Goal: Transaction & Acquisition: Book appointment/travel/reservation

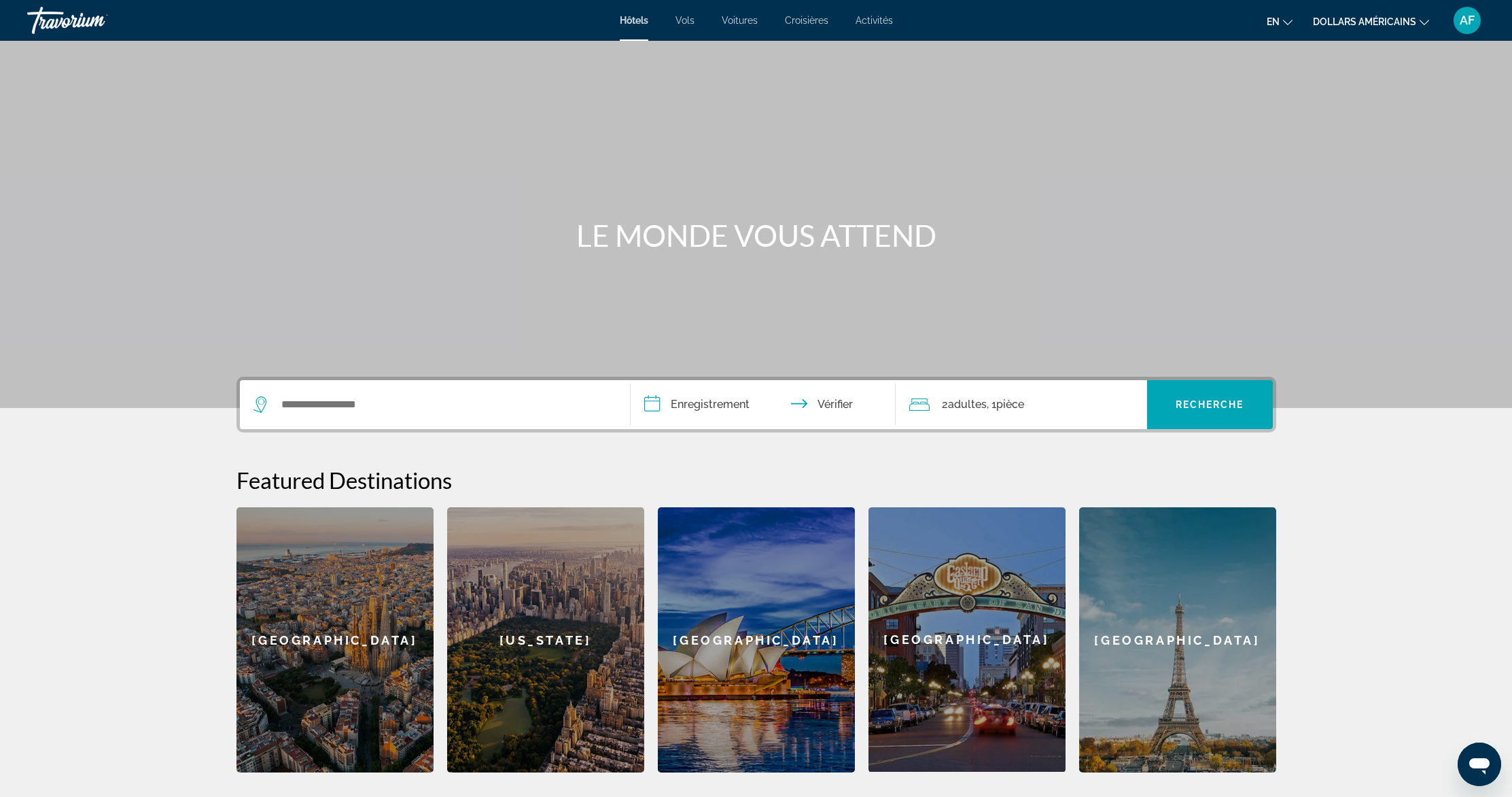
click at [402, 393] on div "Widget de recherche" at bounding box center [435, 405] width 362 height 49
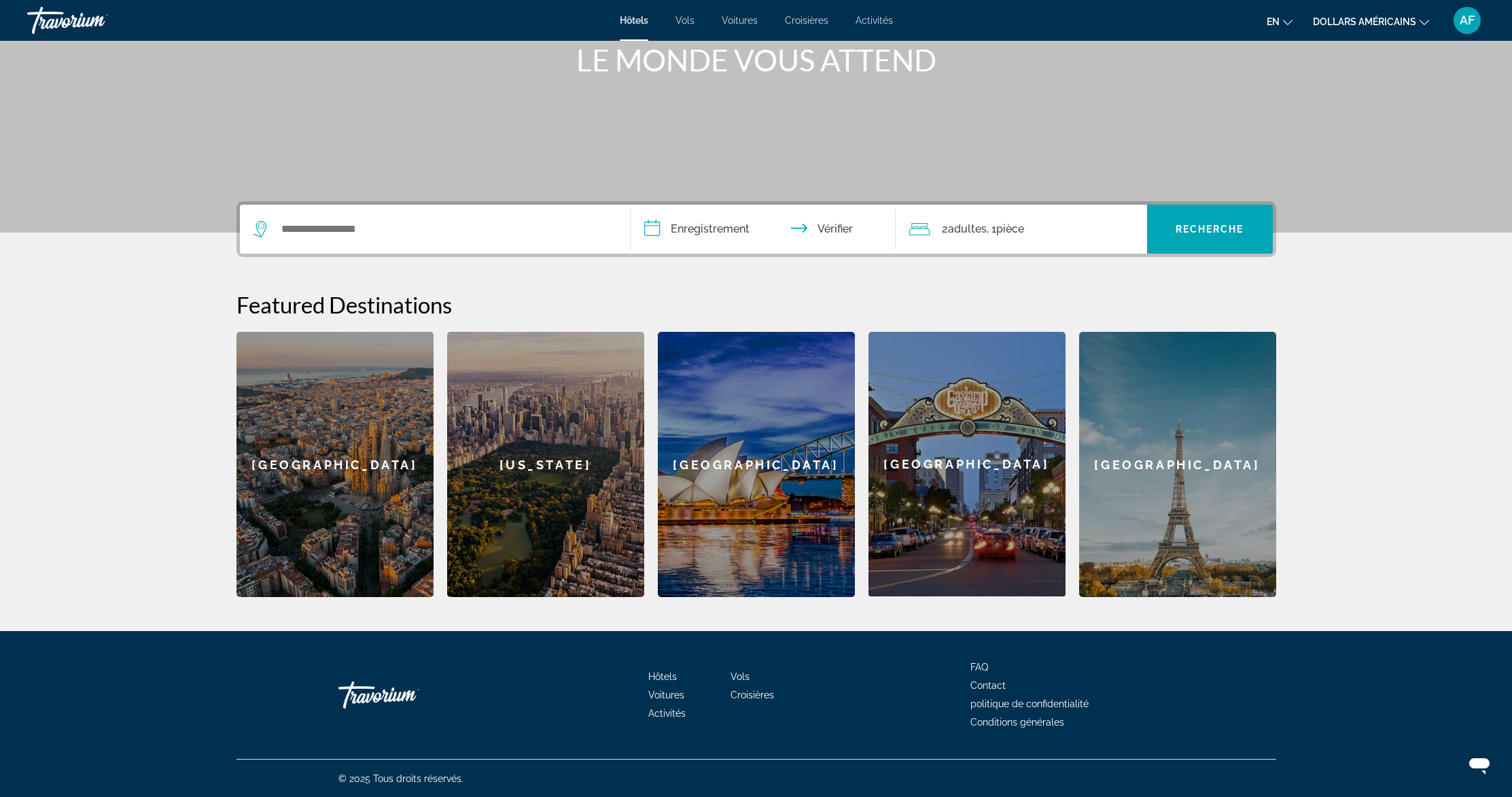
scroll to position [176, 0]
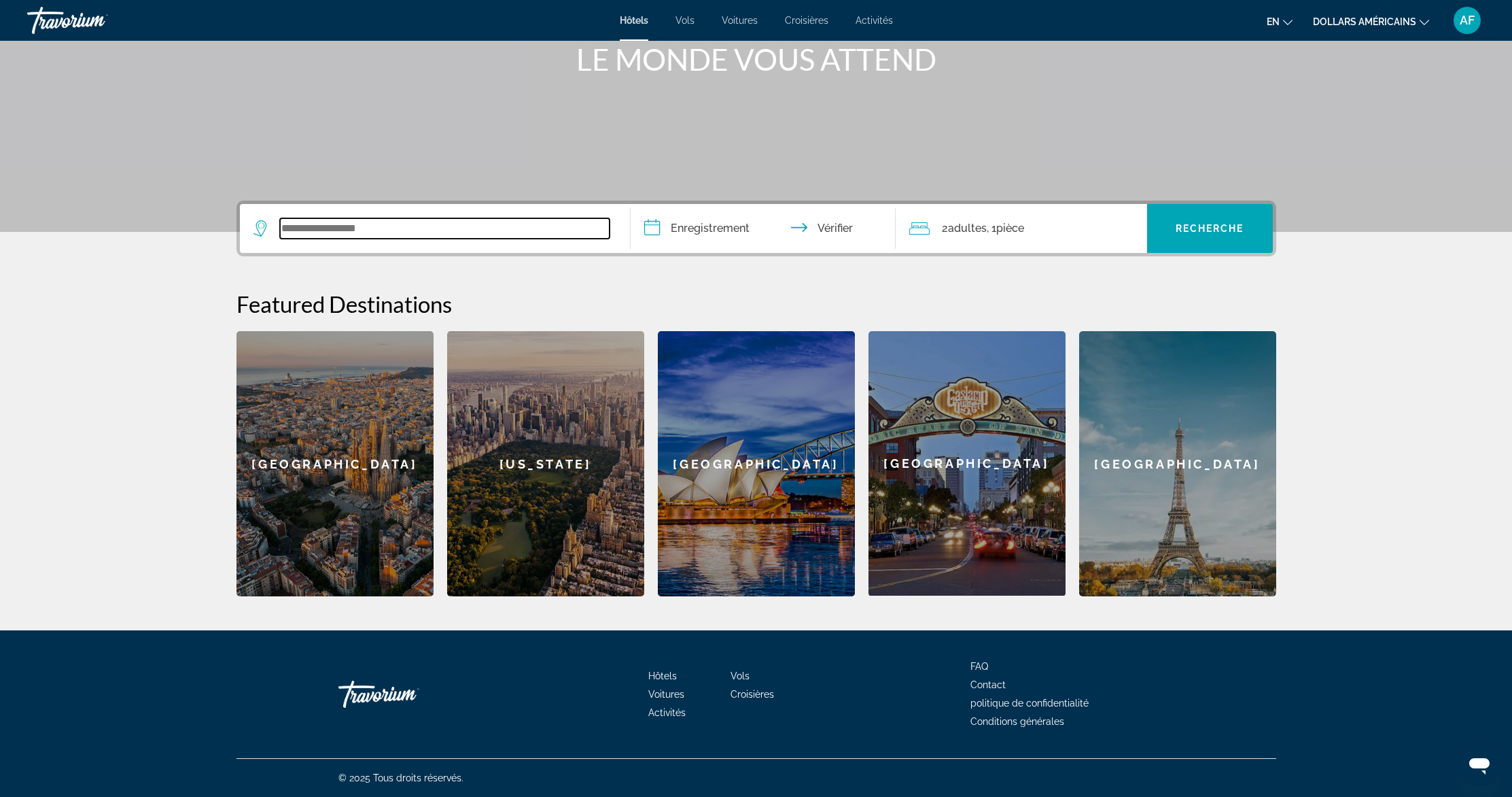
click at [355, 226] on input "Widget de recherche" at bounding box center [445, 228] width 329 height 20
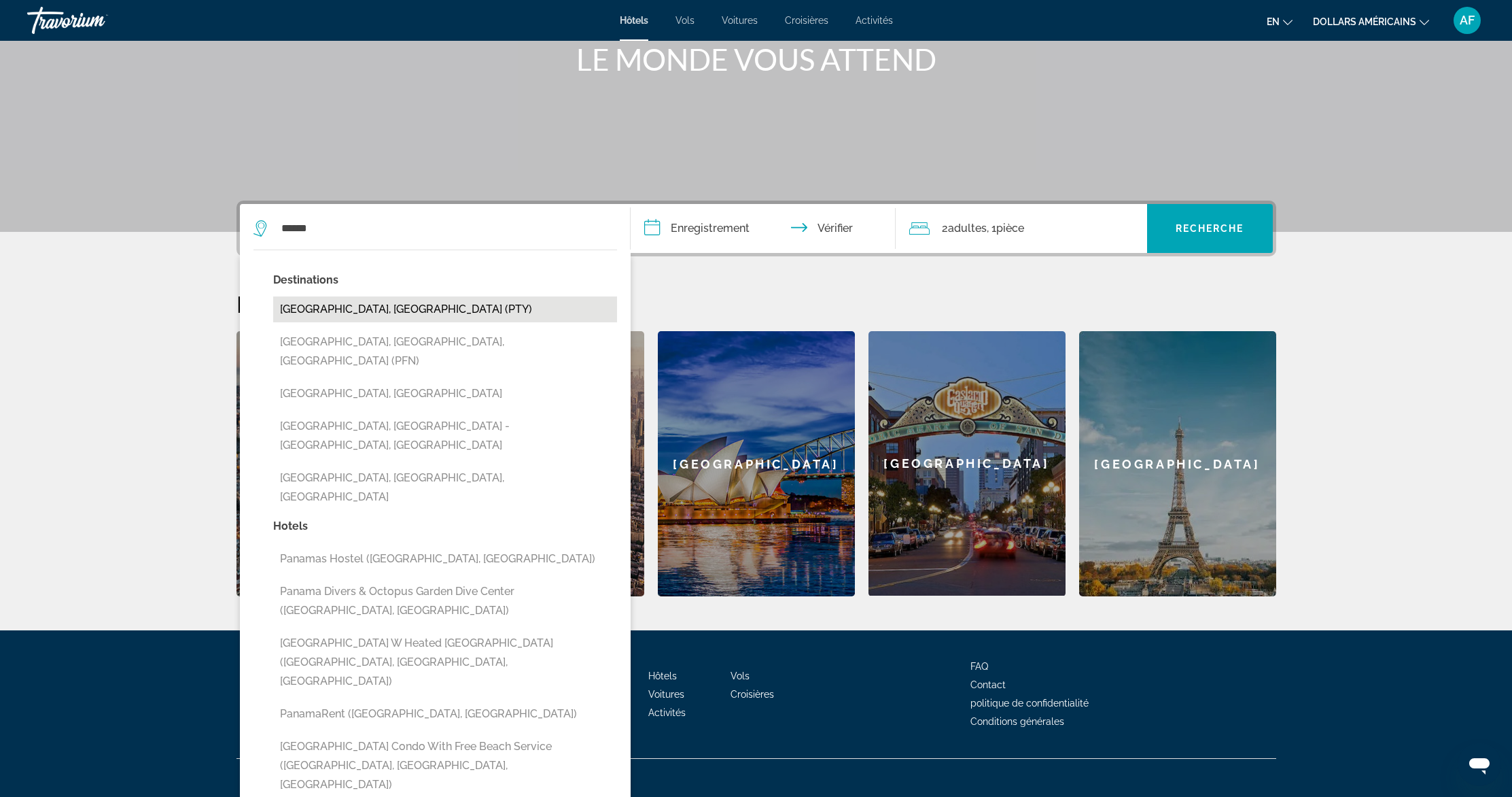
click at [387, 310] on button "[GEOGRAPHIC_DATA], [GEOGRAPHIC_DATA] (PTY)" at bounding box center [445, 309] width 344 height 26
type input "**********"
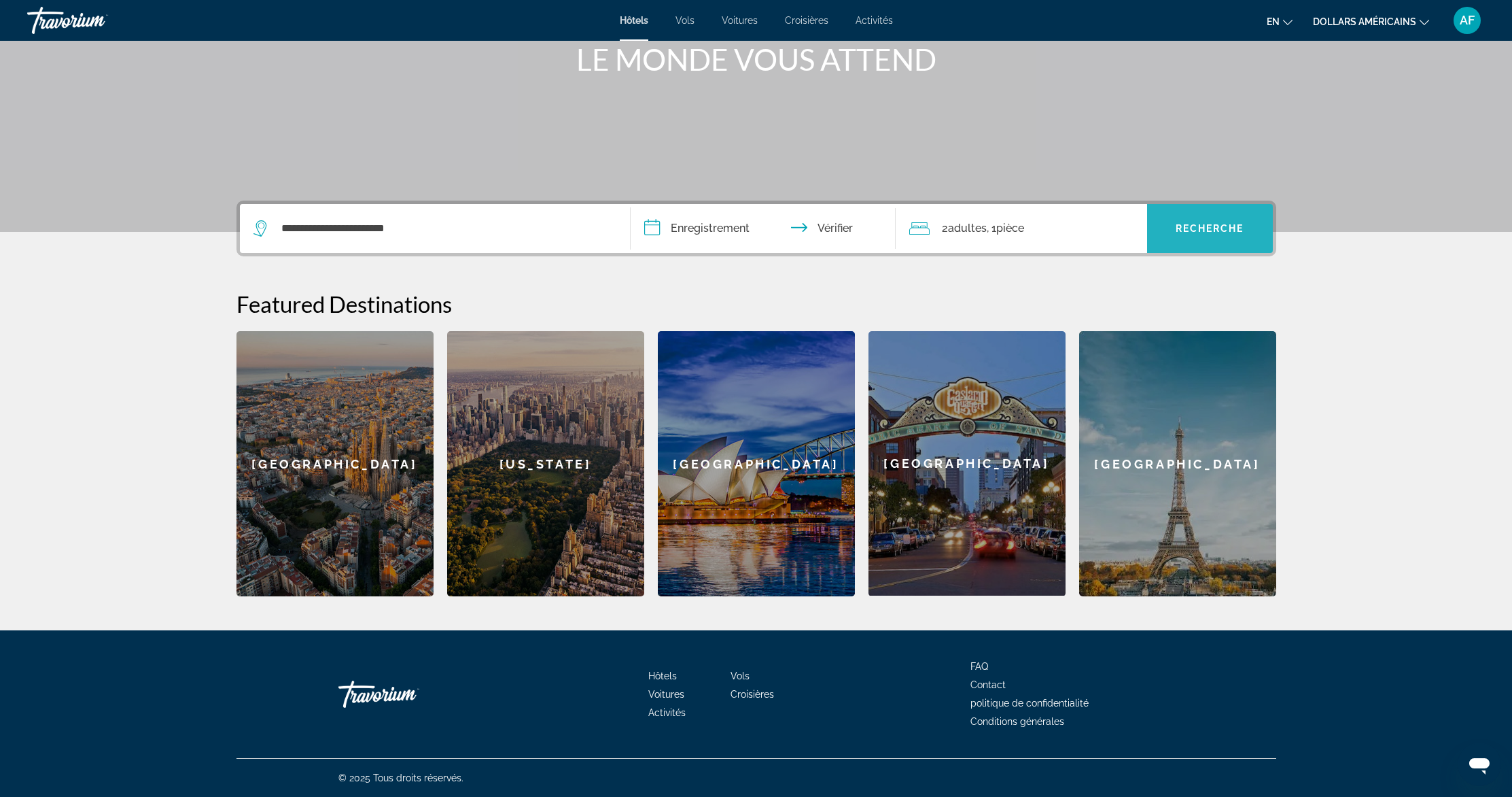
click at [1217, 225] on font "Recherche" at bounding box center [1209, 228] width 68 height 10
click at [713, 228] on input "**********" at bounding box center [766, 230] width 271 height 53
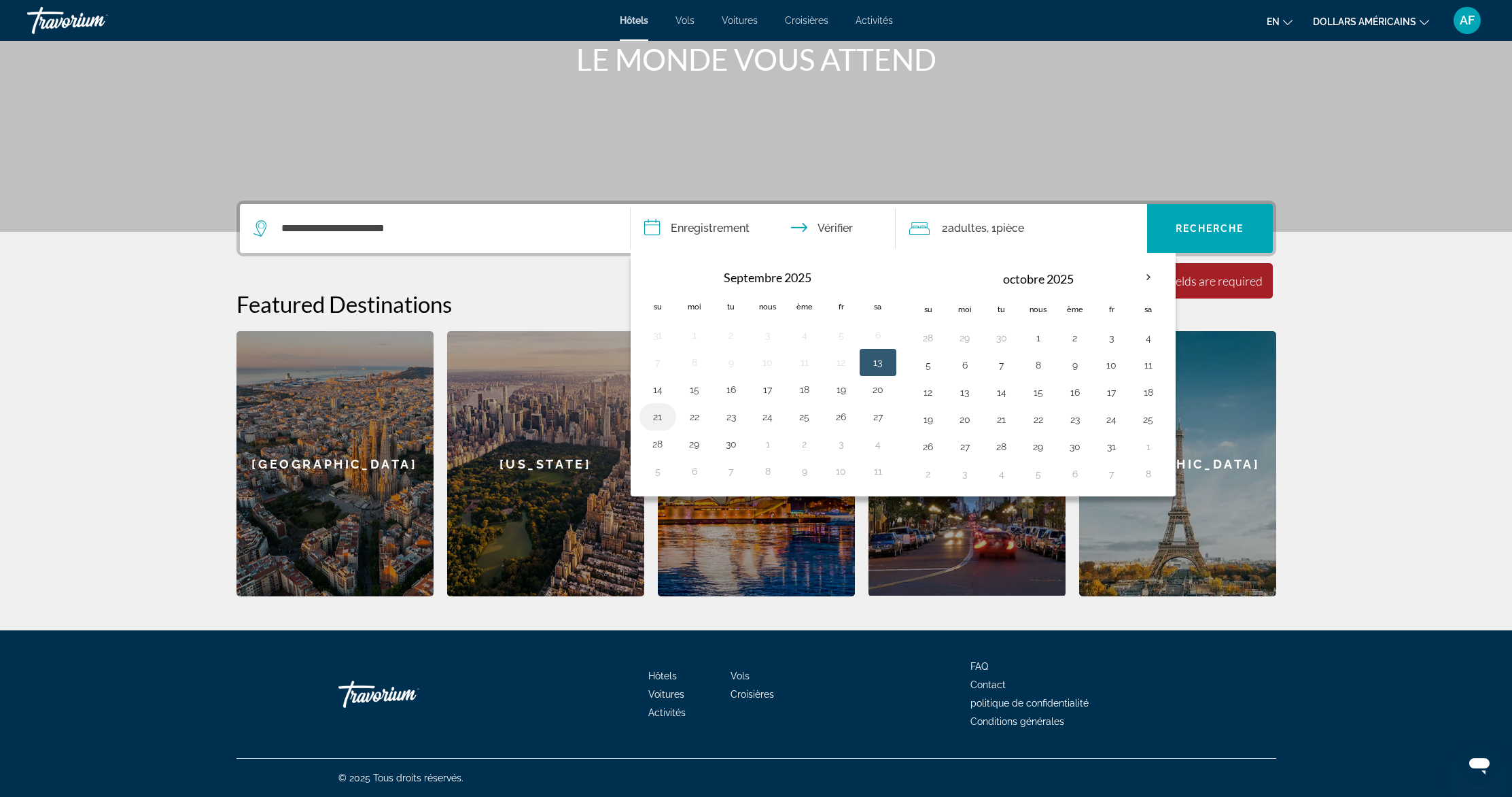
click at [661, 418] on button "21" at bounding box center [657, 417] width 22 height 19
click at [818, 225] on input "**********" at bounding box center [766, 230] width 271 height 53
click at [1200, 220] on span "Widget de recherche" at bounding box center [1210, 228] width 126 height 32
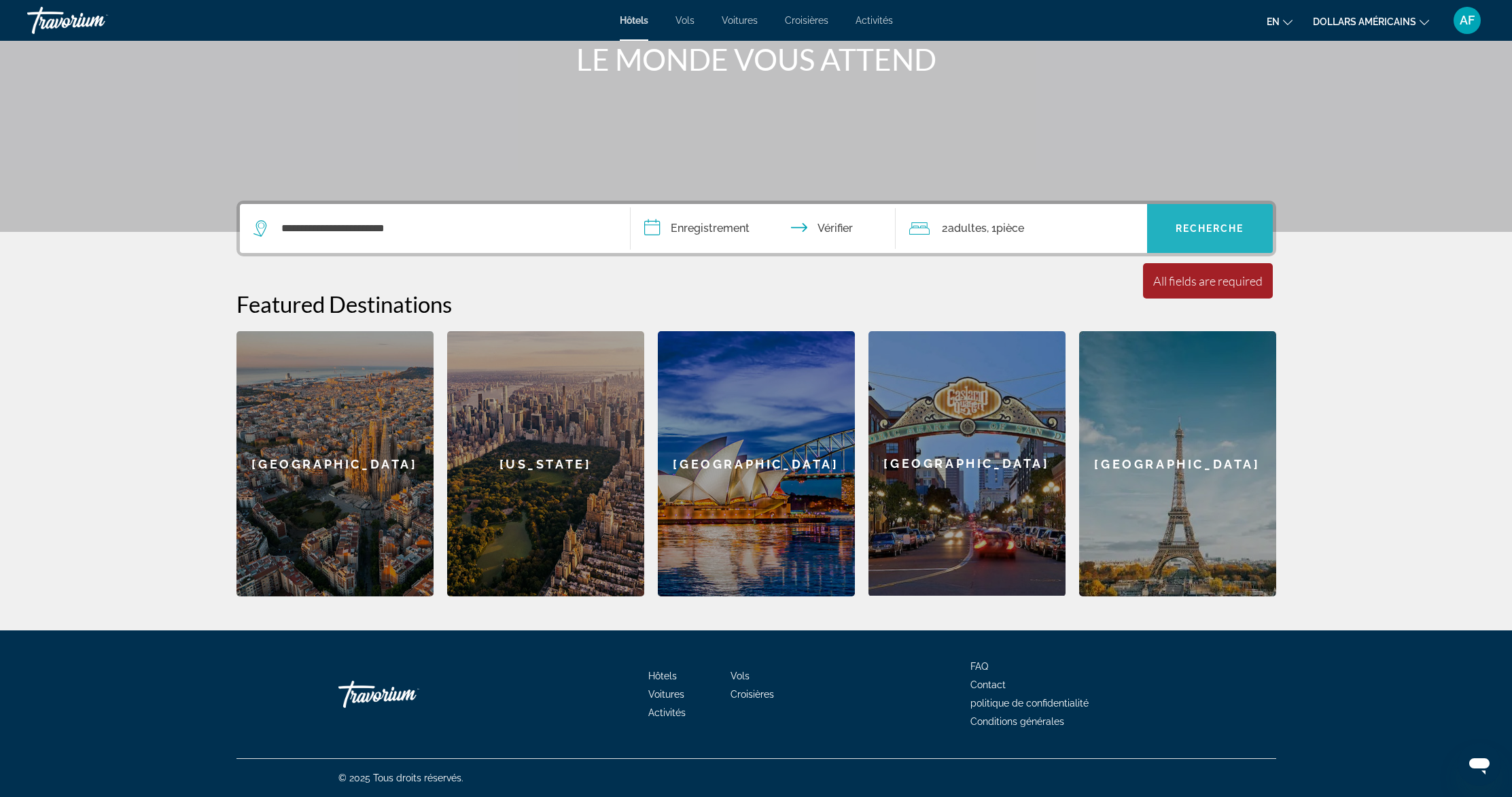
click at [1216, 230] on font "Recherche" at bounding box center [1209, 228] width 68 height 10
click at [1216, 230] on font "Recherche" at bounding box center [1209, 228] width 68 height 10
click at [810, 227] on input "**********" at bounding box center [766, 230] width 271 height 53
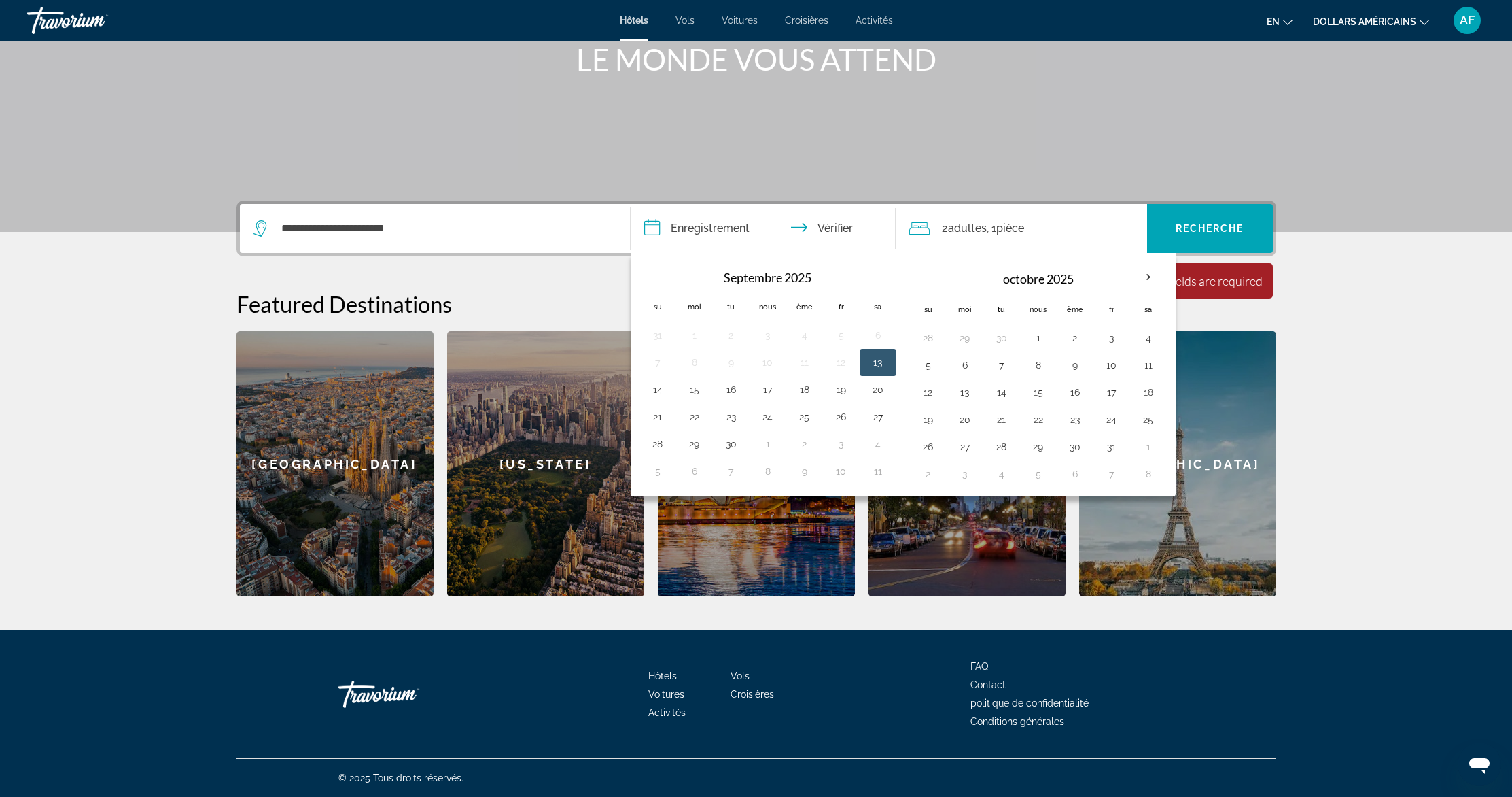
click at [669, 145] on div "Contenu principal" at bounding box center [756, 28] width 1512 height 408
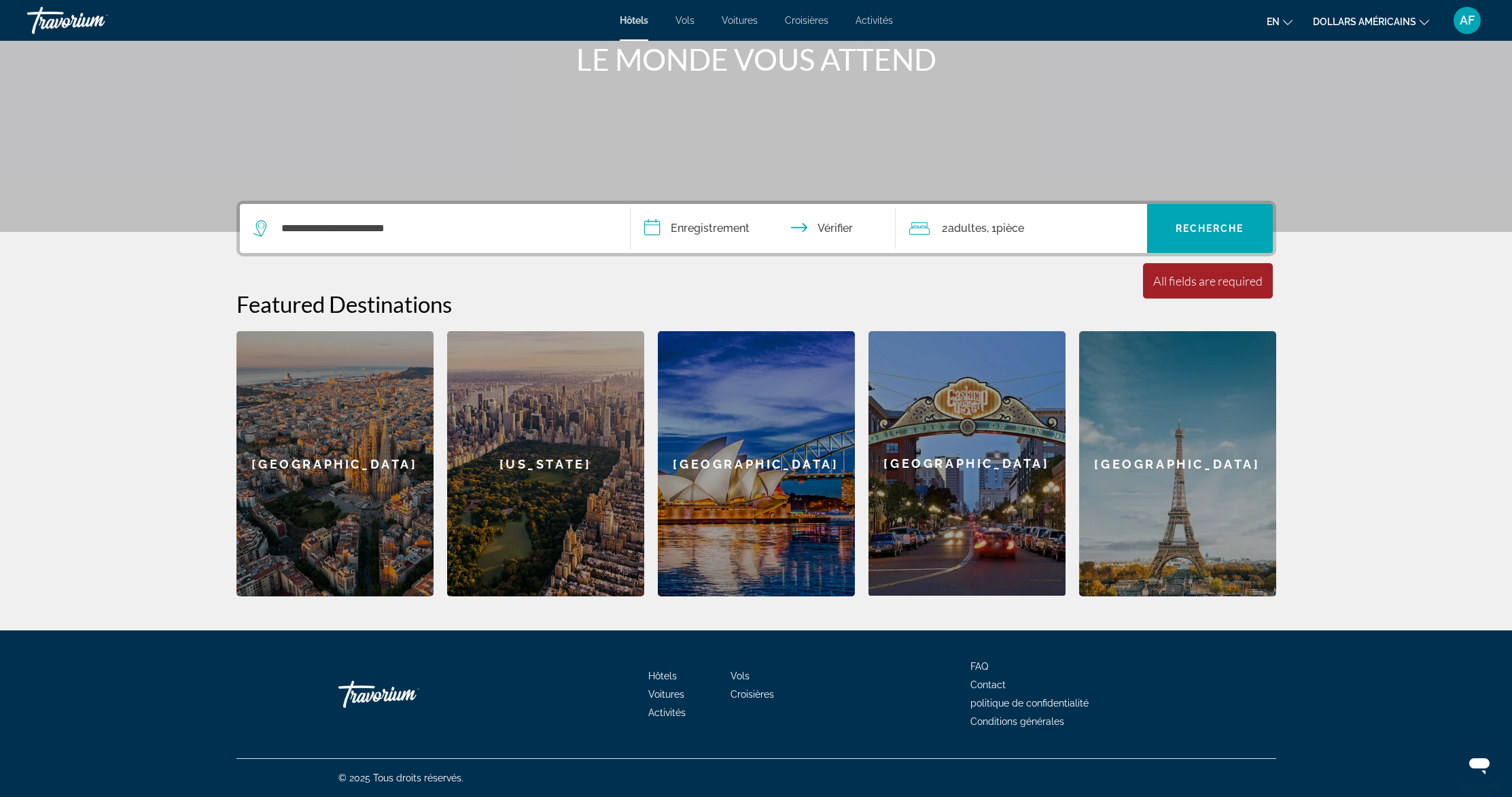
click at [662, 230] on input "**********" at bounding box center [766, 230] width 271 height 53
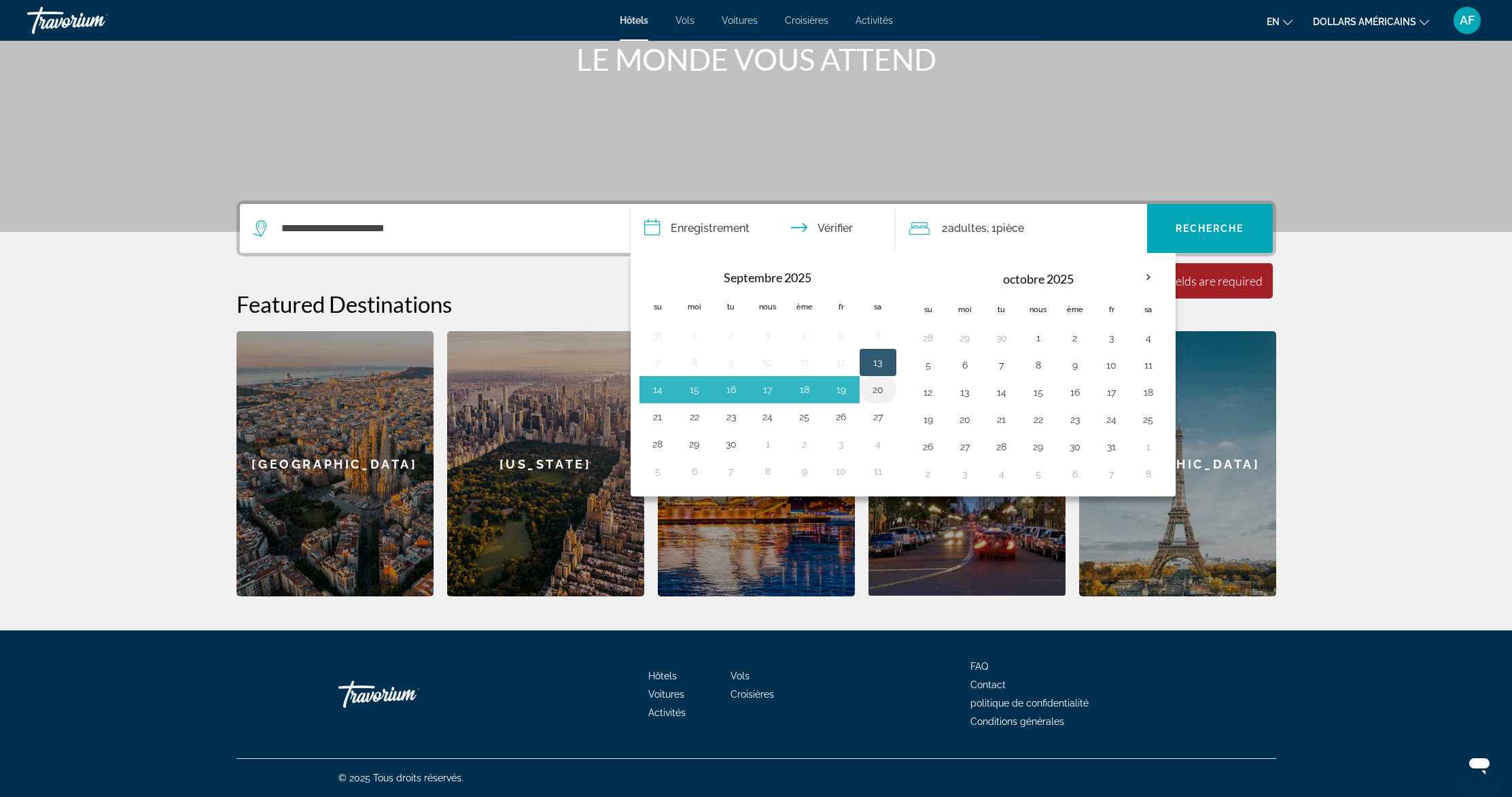
click at [878, 385] on button "20" at bounding box center [877, 390] width 22 height 19
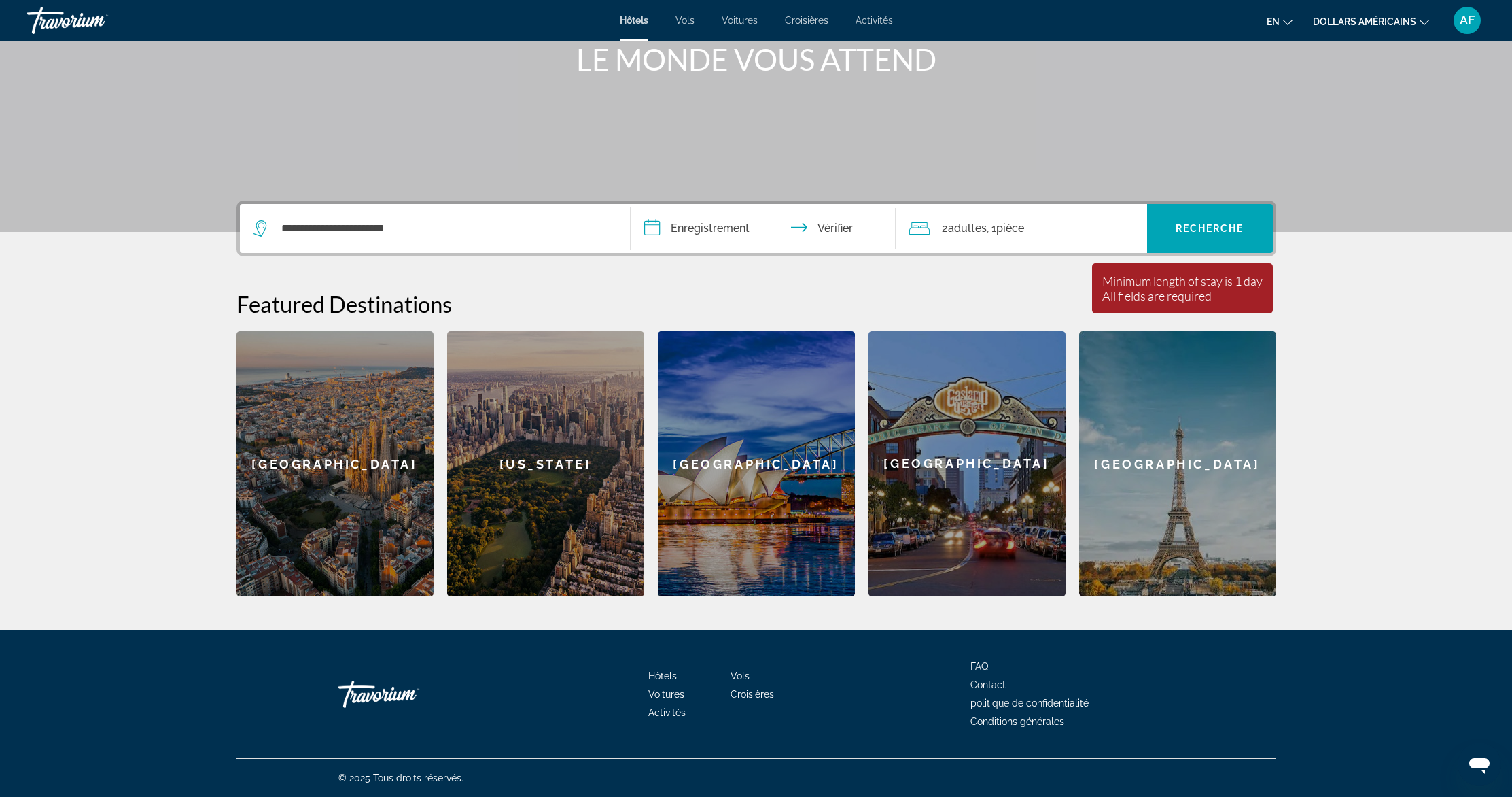
click at [688, 219] on input "**********" at bounding box center [766, 230] width 271 height 53
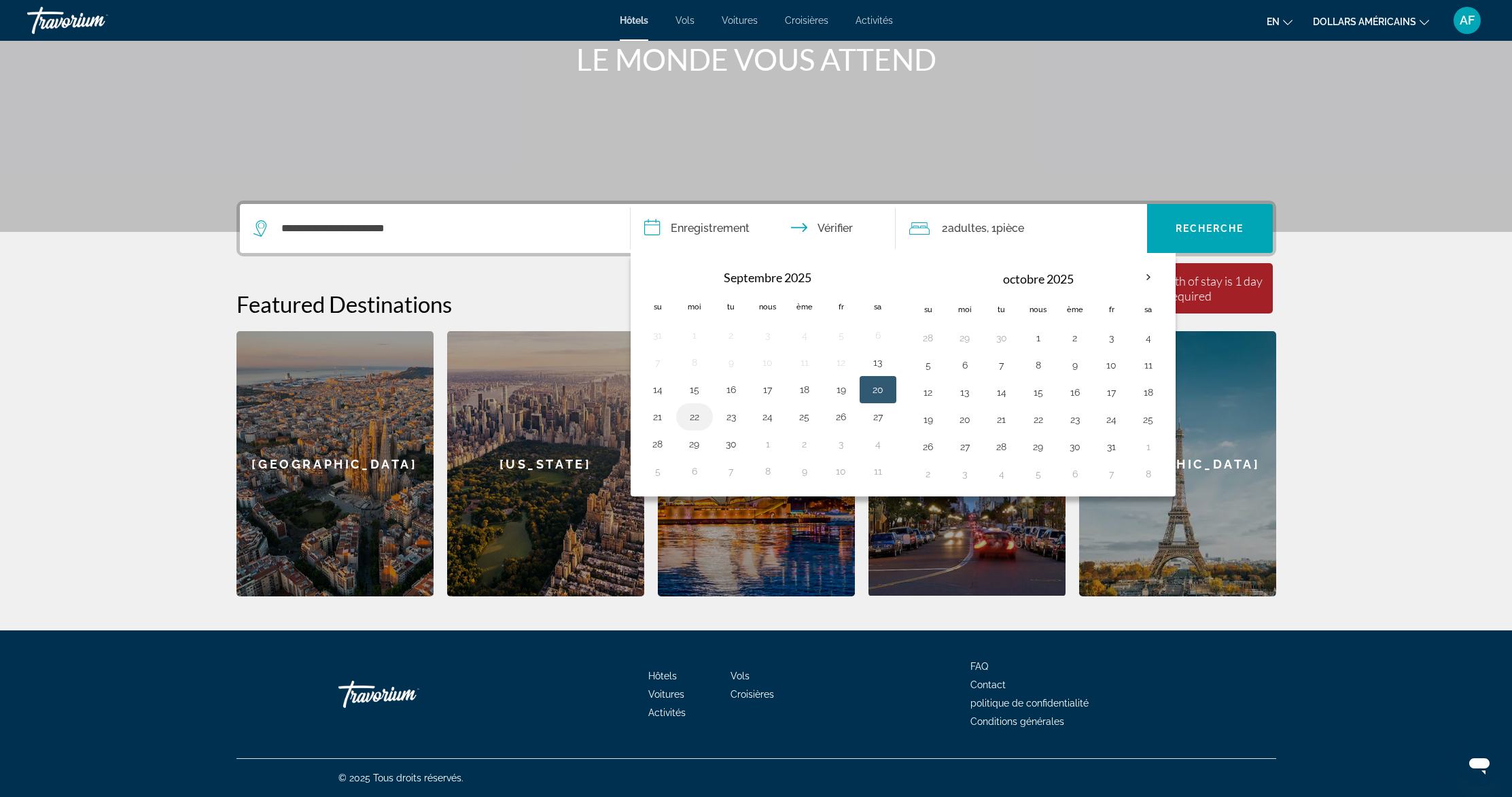
click at [690, 418] on button "22" at bounding box center [694, 417] width 22 height 19
click at [846, 226] on input "**********" at bounding box center [766, 230] width 271 height 53
click at [1205, 218] on span "Widget de recherche" at bounding box center [1210, 228] width 126 height 32
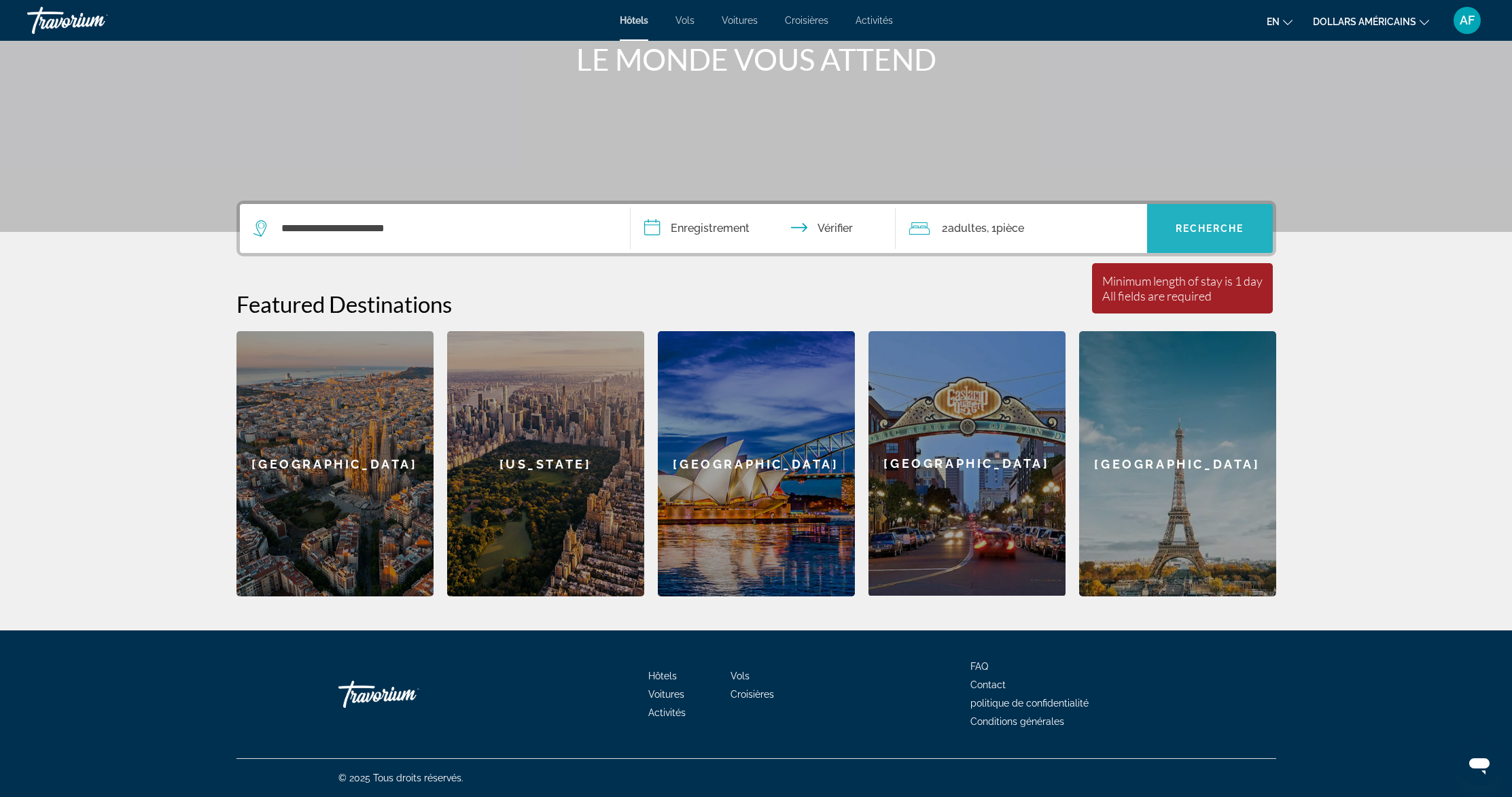
click at [1206, 237] on span "Widget de recherche" at bounding box center [1210, 228] width 126 height 32
click at [823, 228] on input "**********" at bounding box center [766, 230] width 271 height 53
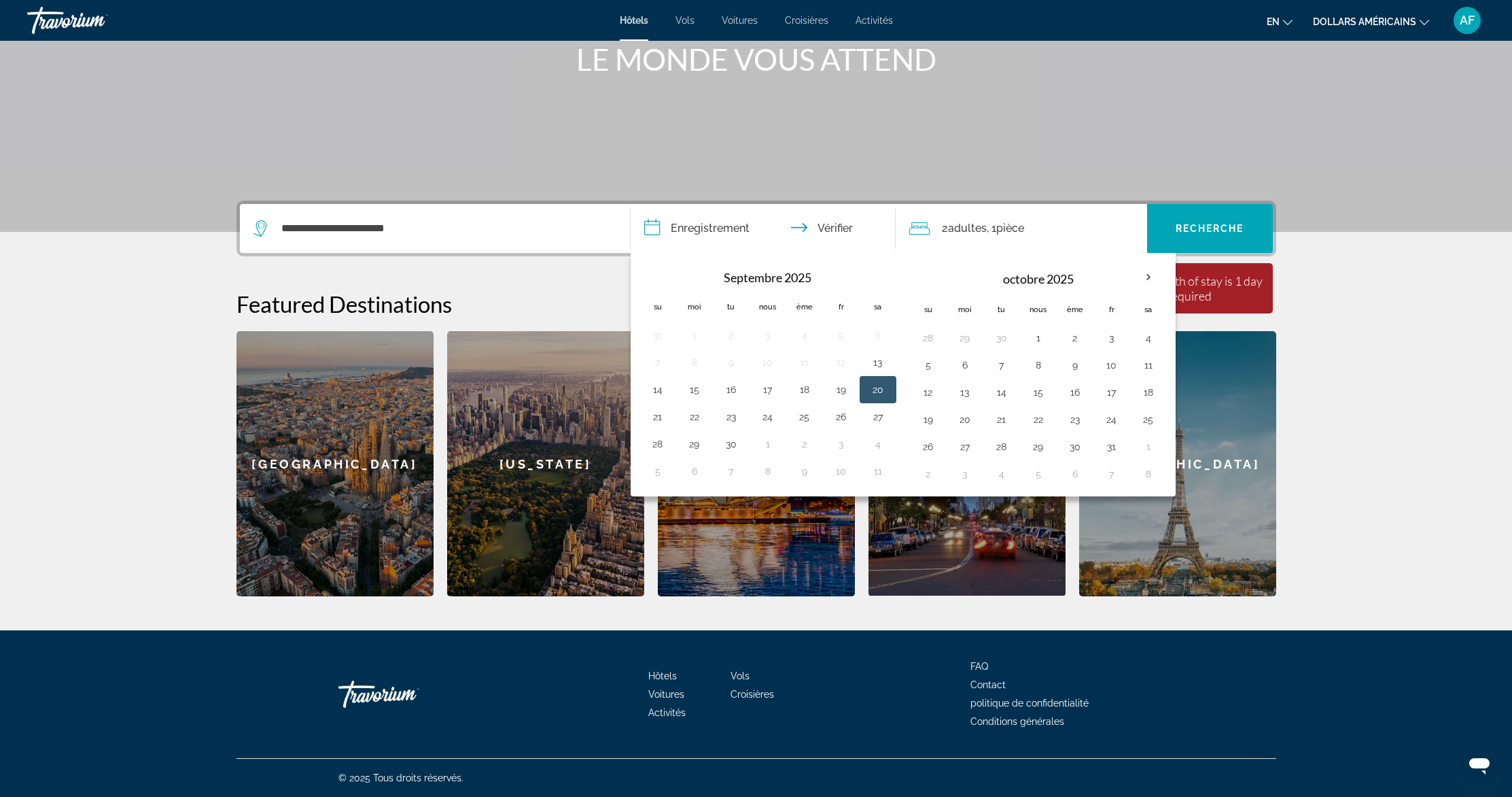
drag, startPoint x: 664, startPoint y: 216, endPoint x: 670, endPoint y: 221, distance: 7.8
click at [664, 218] on input "**********" at bounding box center [766, 230] width 271 height 53
click at [670, 221] on input "**********" at bounding box center [766, 230] width 271 height 53
click at [682, 232] on input "**********" at bounding box center [766, 230] width 271 height 53
click at [657, 228] on input "**********" at bounding box center [766, 230] width 271 height 53
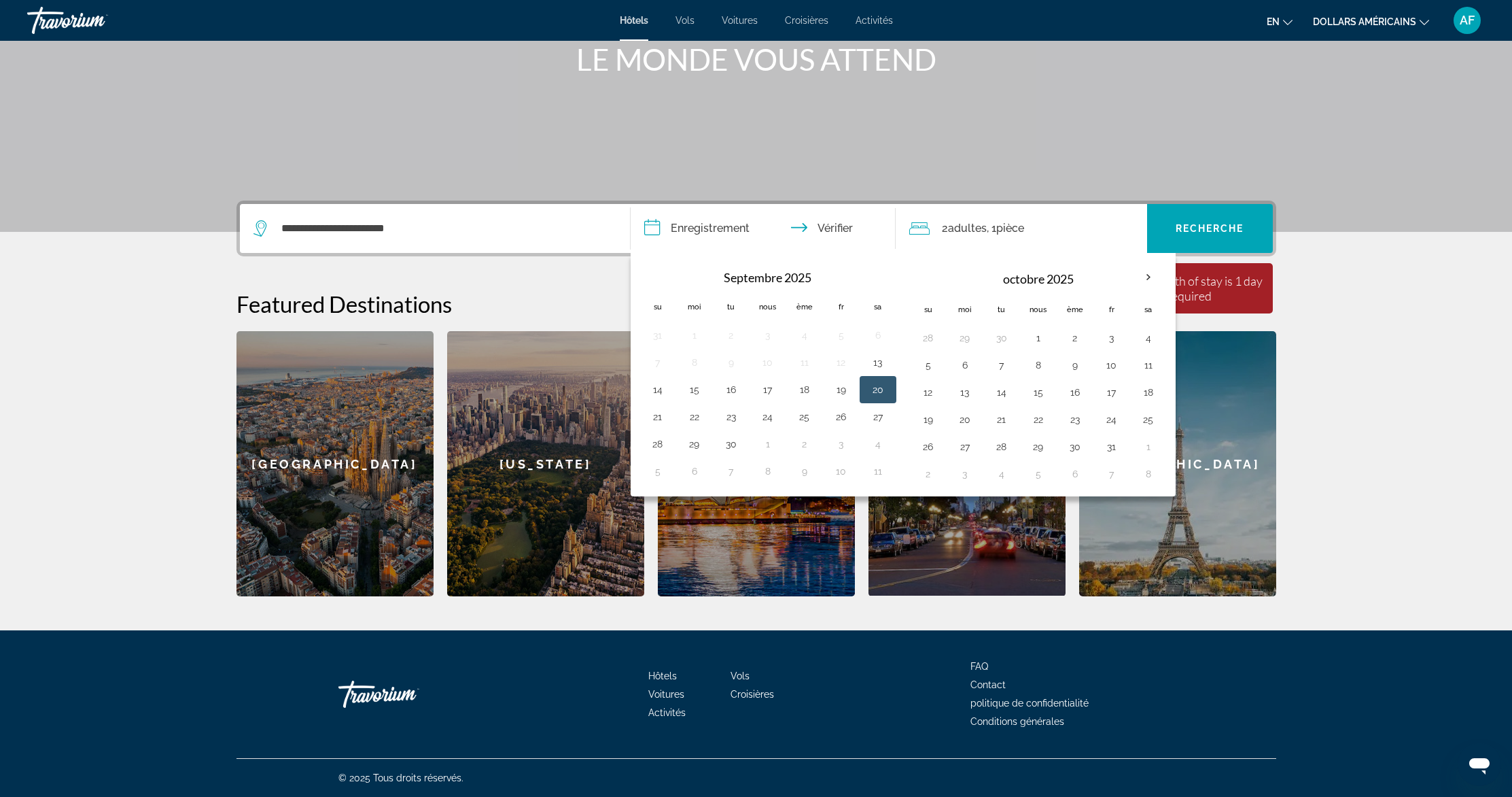
click at [1303, 153] on div "Contenu principal" at bounding box center [756, 28] width 1512 height 408
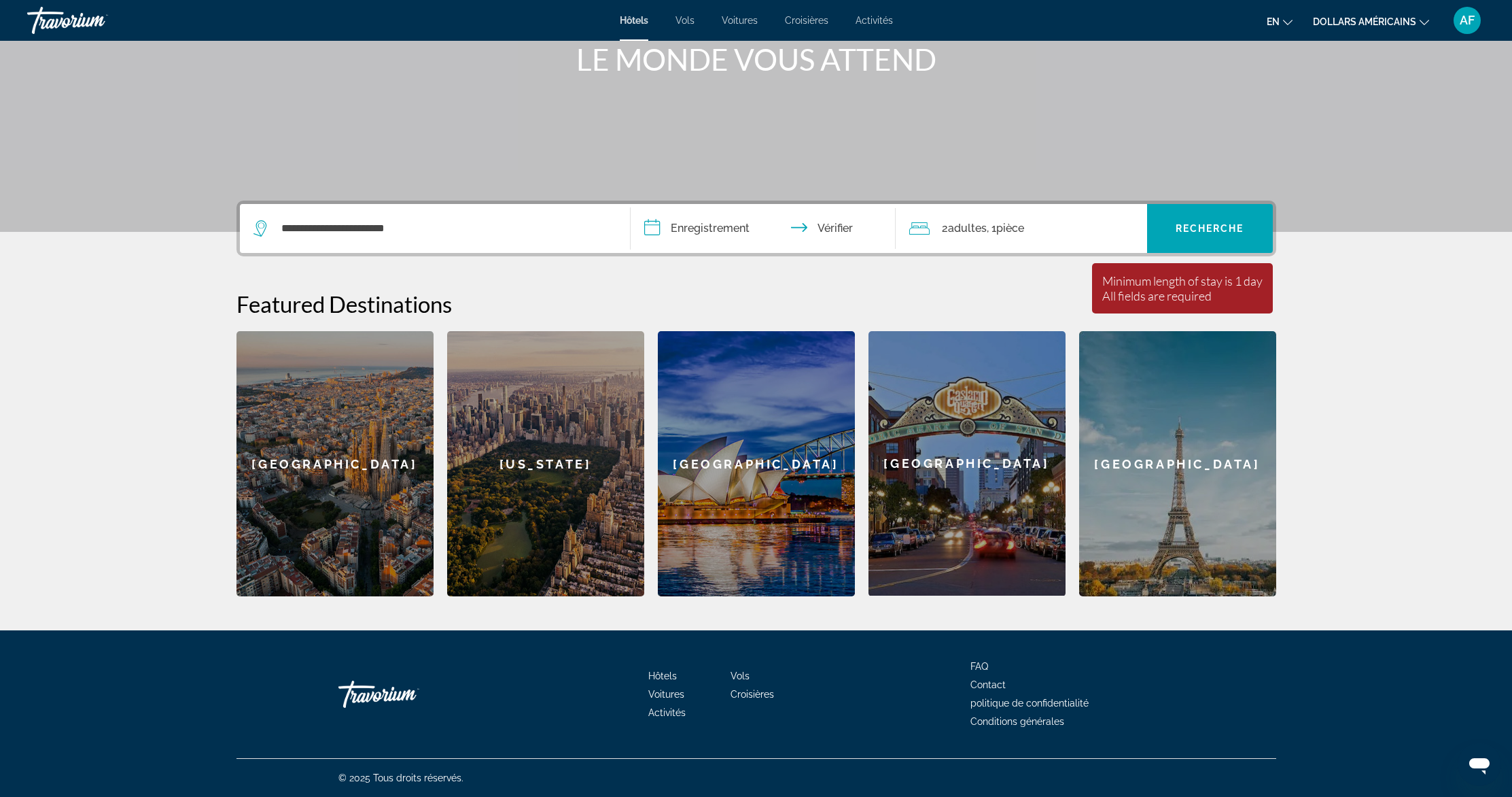
click at [696, 233] on input "**********" at bounding box center [766, 230] width 271 height 53
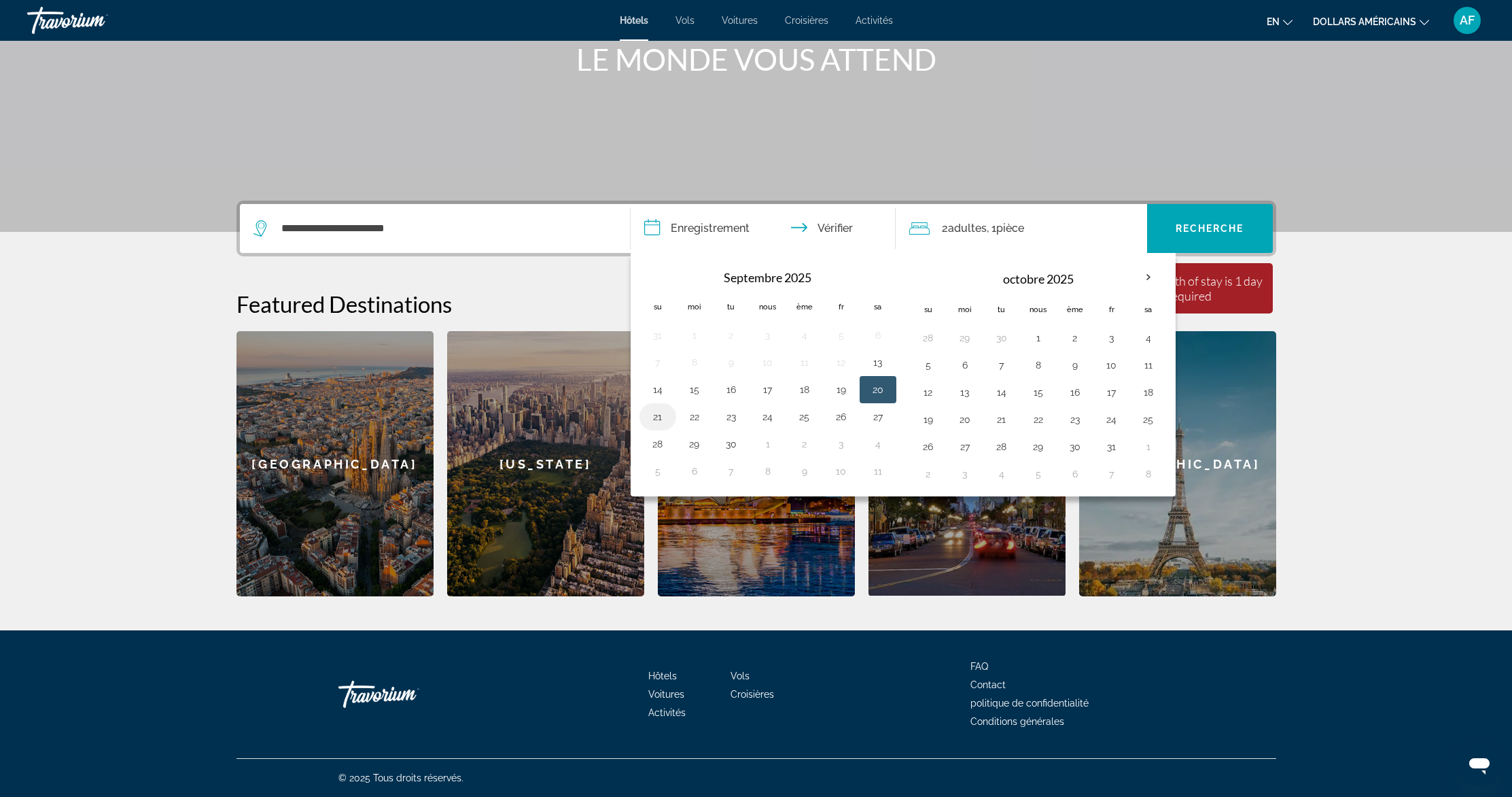
click at [666, 418] on button "21" at bounding box center [657, 417] width 22 height 19
click at [842, 237] on input "**********" at bounding box center [766, 230] width 271 height 53
click at [832, 219] on input "**********" at bounding box center [766, 230] width 271 height 53
click at [831, 224] on input "**********" at bounding box center [766, 230] width 271 height 53
click at [727, 442] on button "30" at bounding box center [731, 444] width 22 height 19
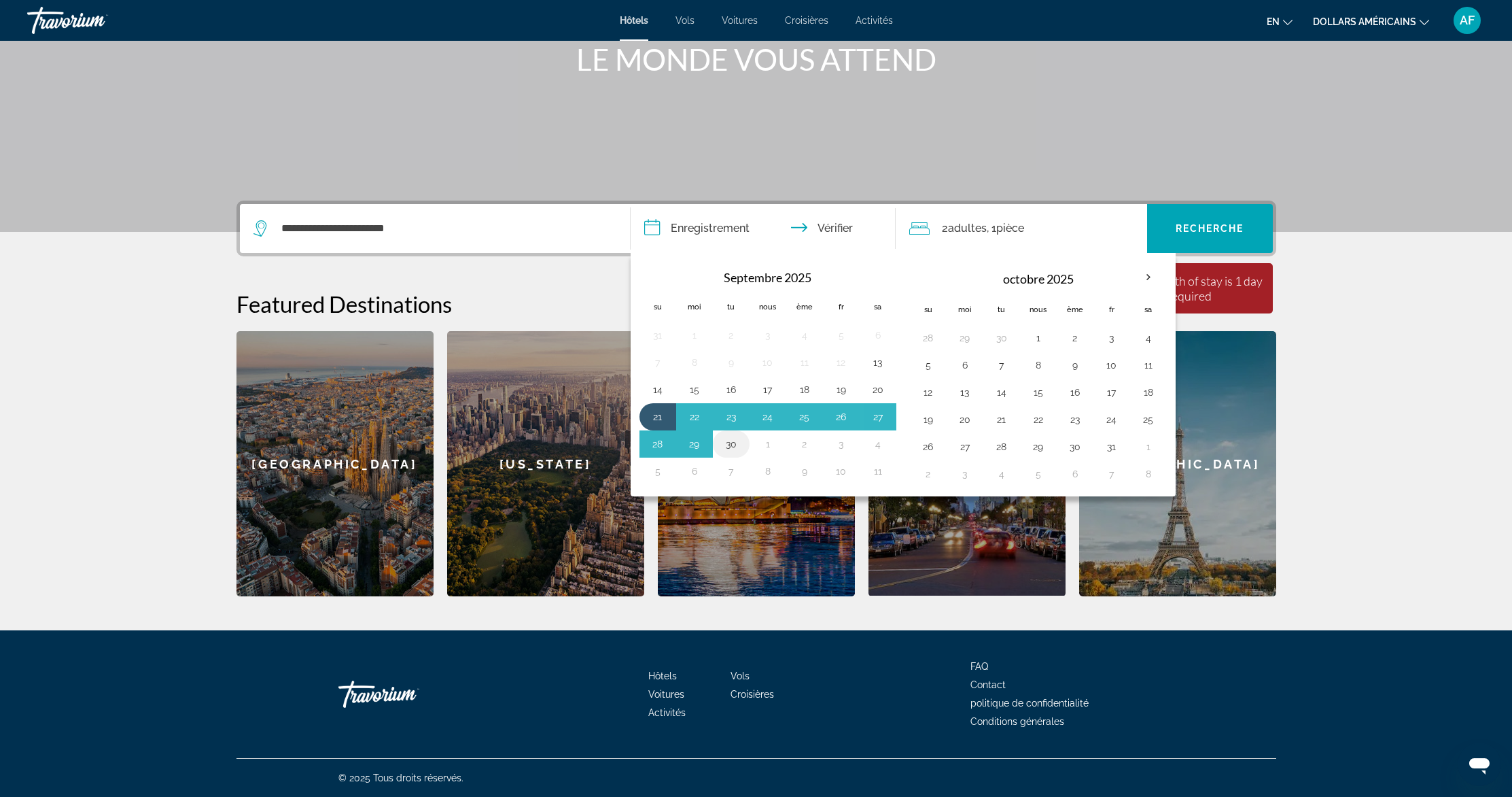
type input "**********"
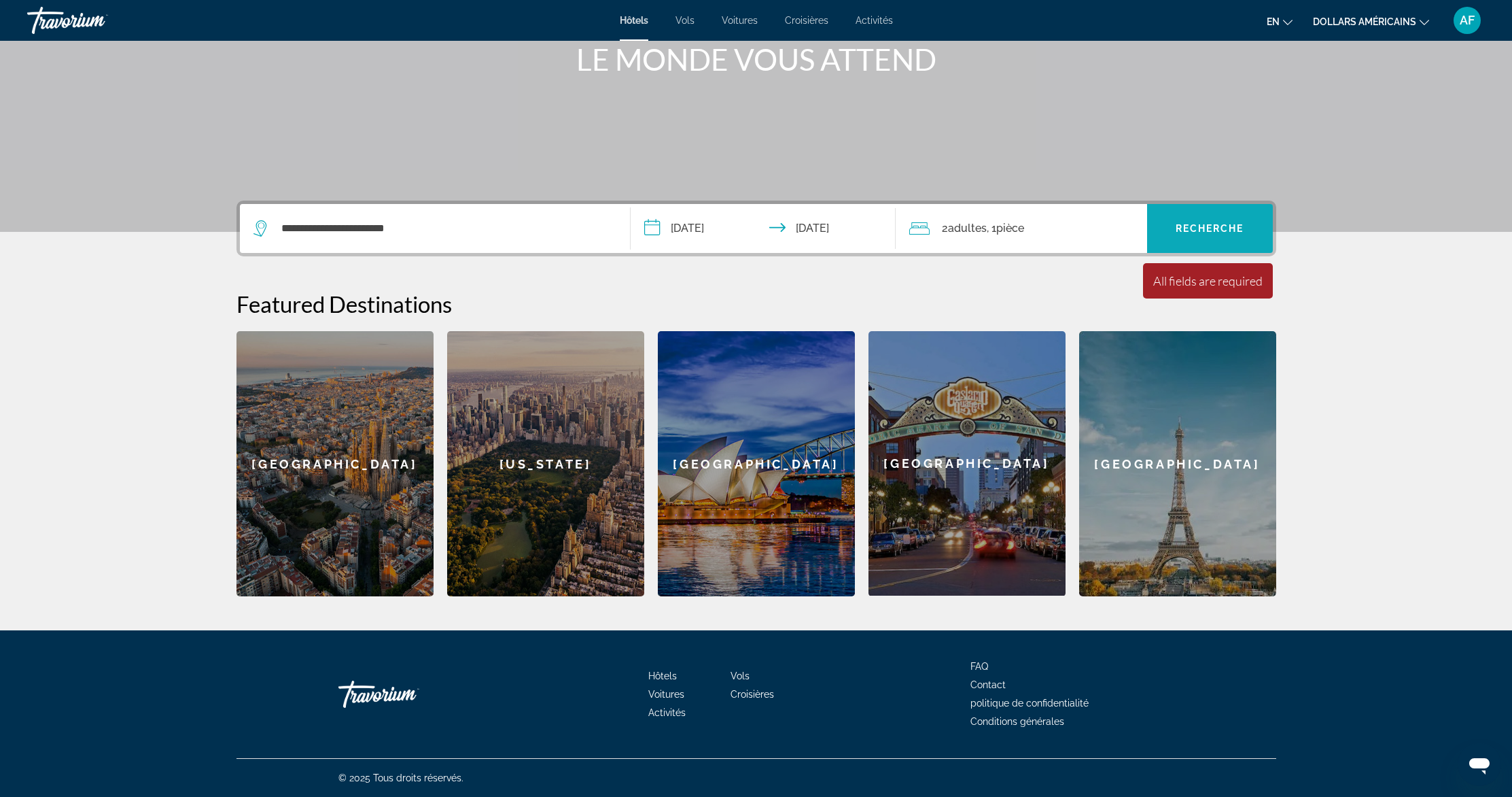
click at [1171, 221] on span "Widget de recherche" at bounding box center [1210, 228] width 126 height 32
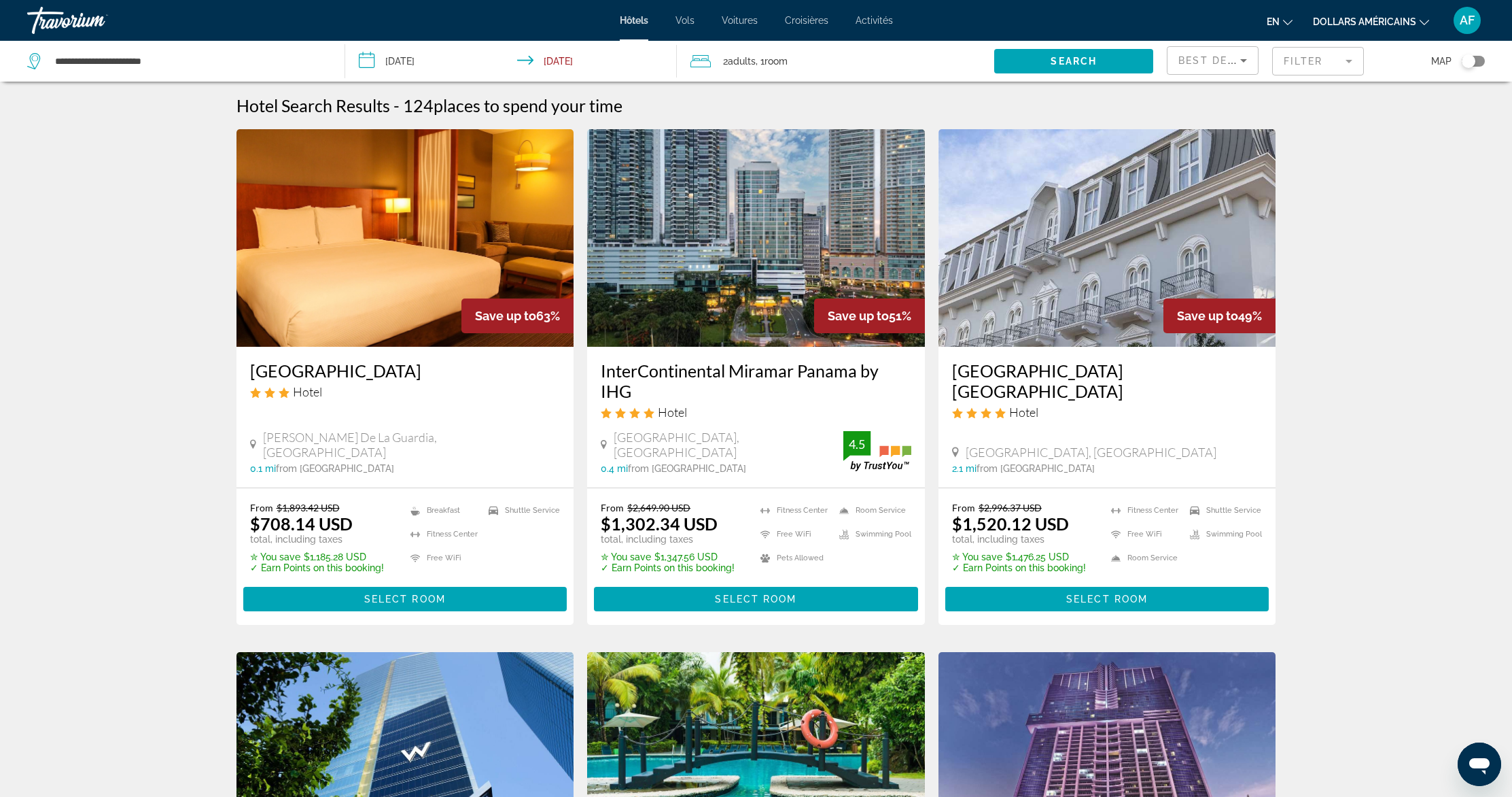
click at [396, 259] on img "Contenu principal" at bounding box center [405, 238] width 338 height 218
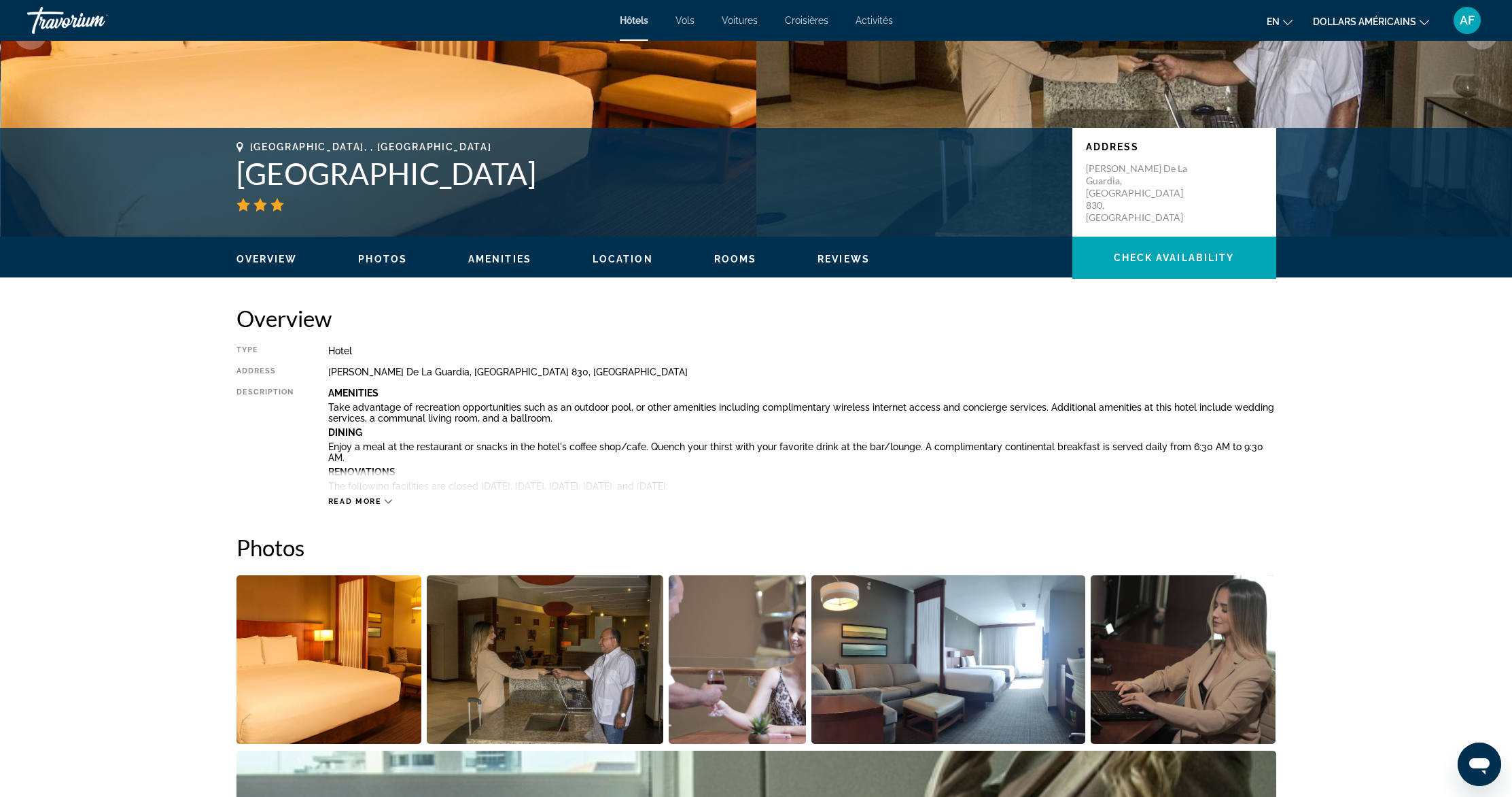
scroll to position [227, 0]
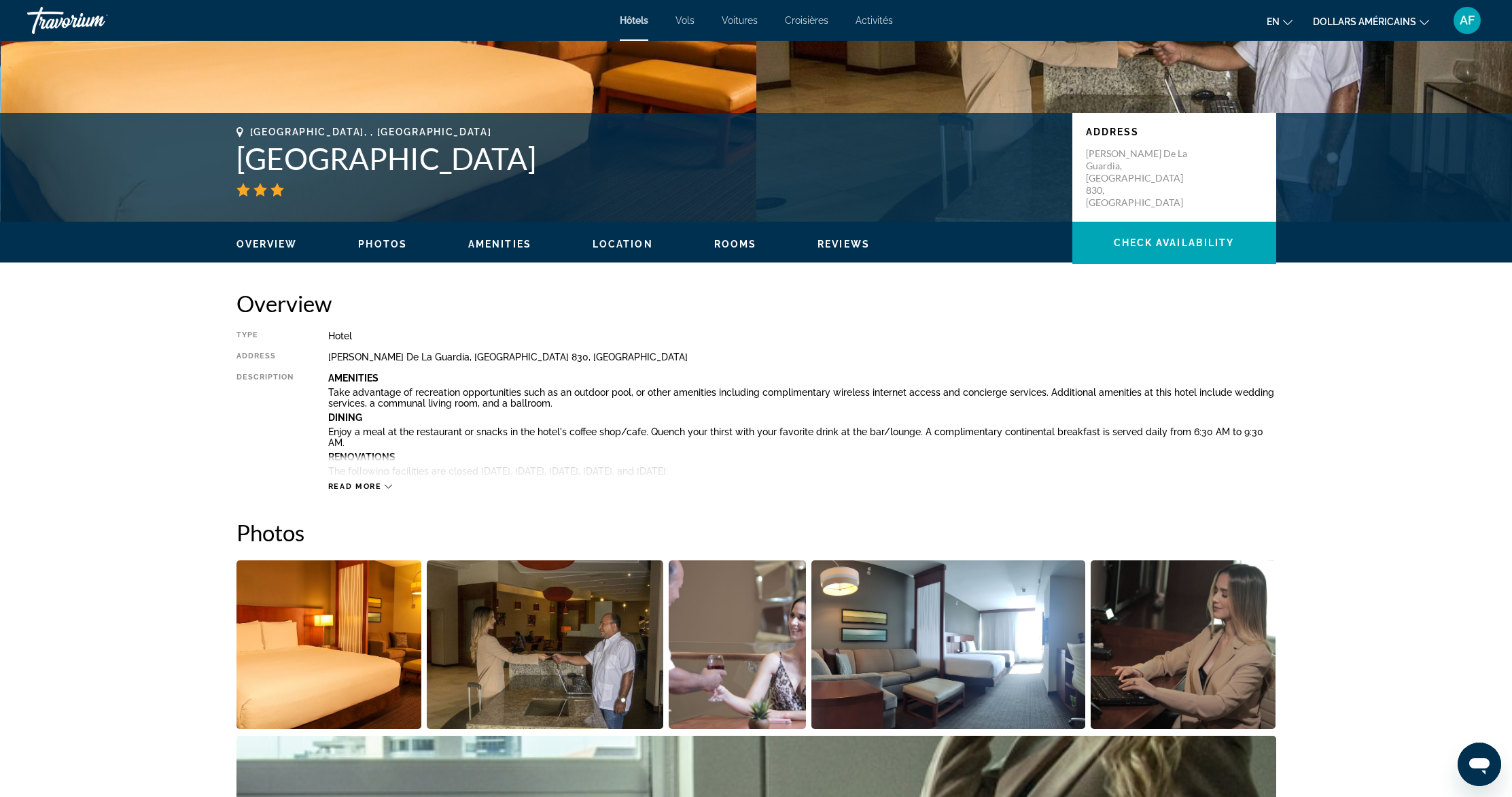
click at [1279, 22] on font "en" at bounding box center [1273, 21] width 13 height 10
click at [1264, 86] on font "Français" at bounding box center [1254, 89] width 37 height 10
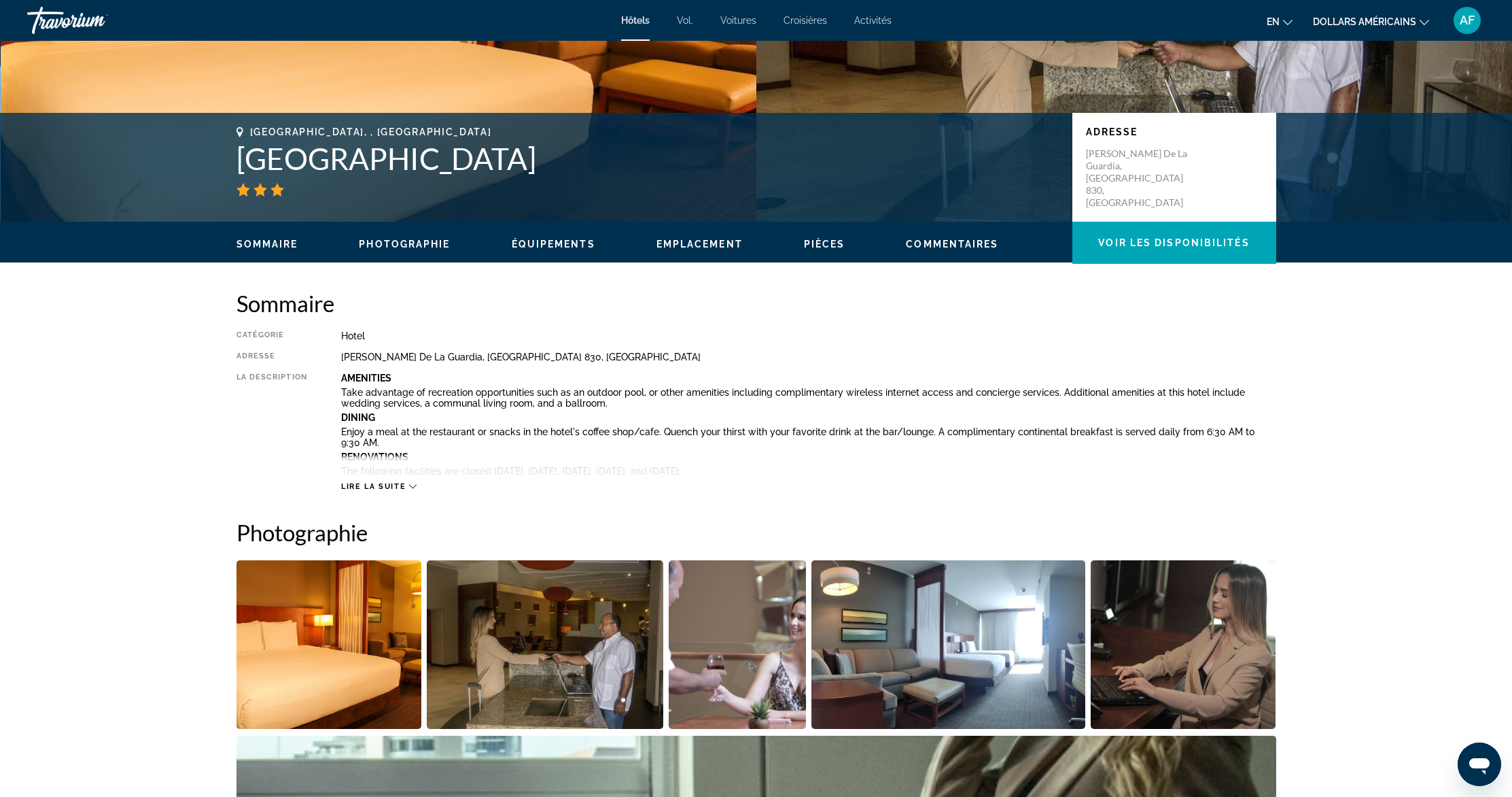
click at [1377, 24] on font "dollars américains" at bounding box center [1365, 21] width 103 height 10
click at [1373, 93] on button "CAD (Can$)" at bounding box center [1386, 89] width 68 height 18
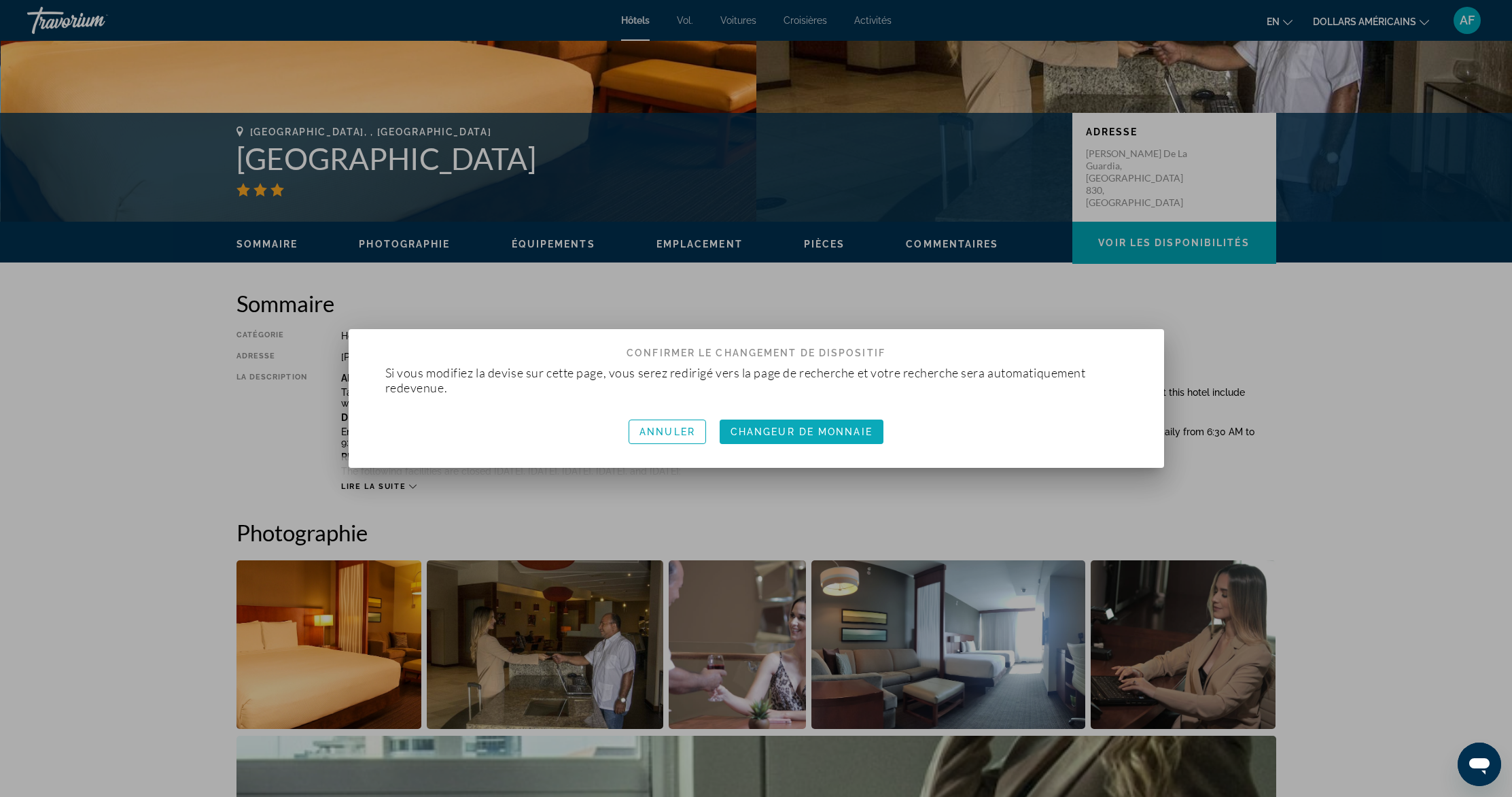
click at [814, 433] on font "Changeur de monnaie" at bounding box center [802, 431] width 142 height 10
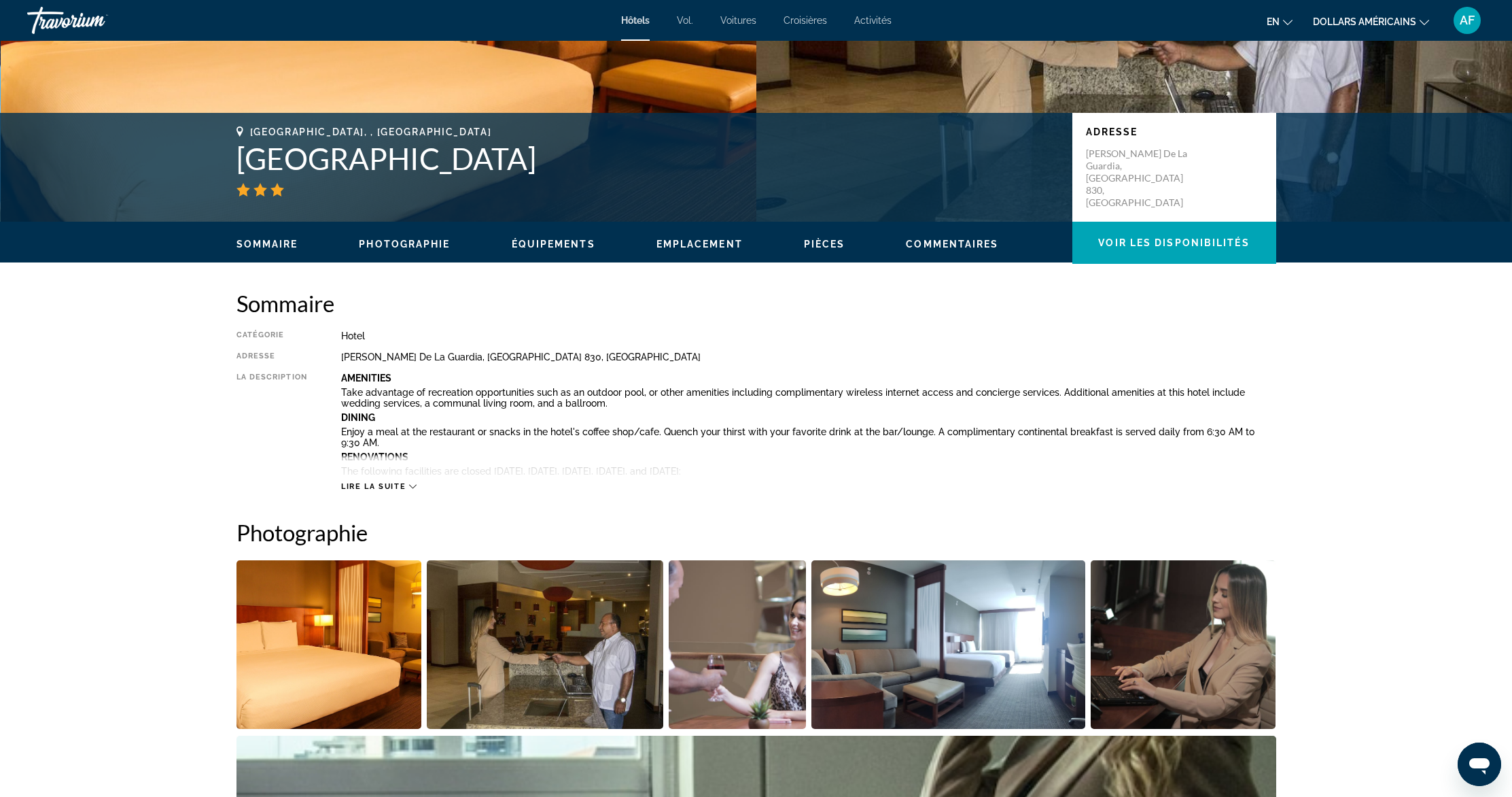
scroll to position [227, 0]
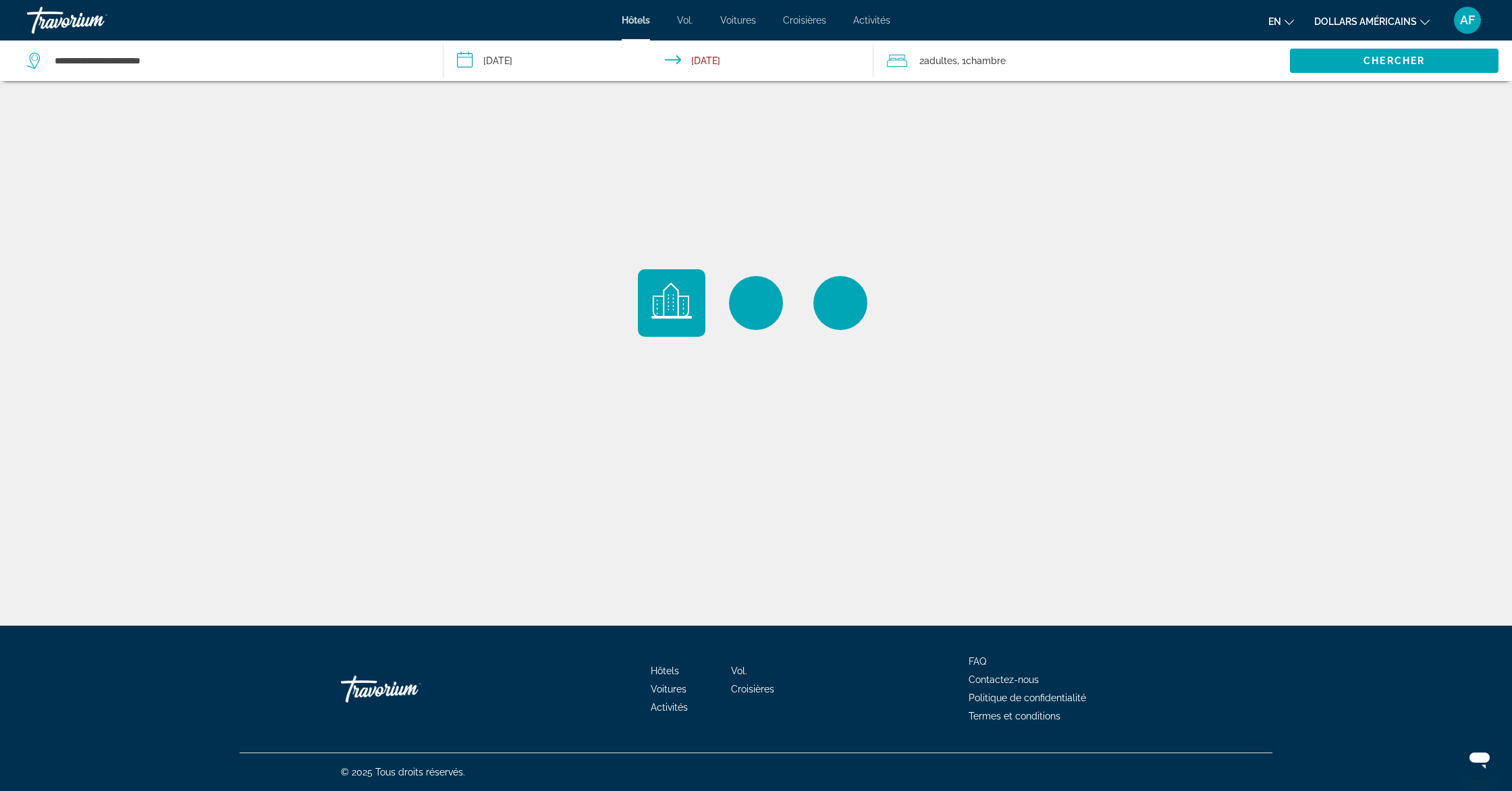
click at [1394, 21] on font "dollars américains" at bounding box center [1365, 21] width 102 height 10
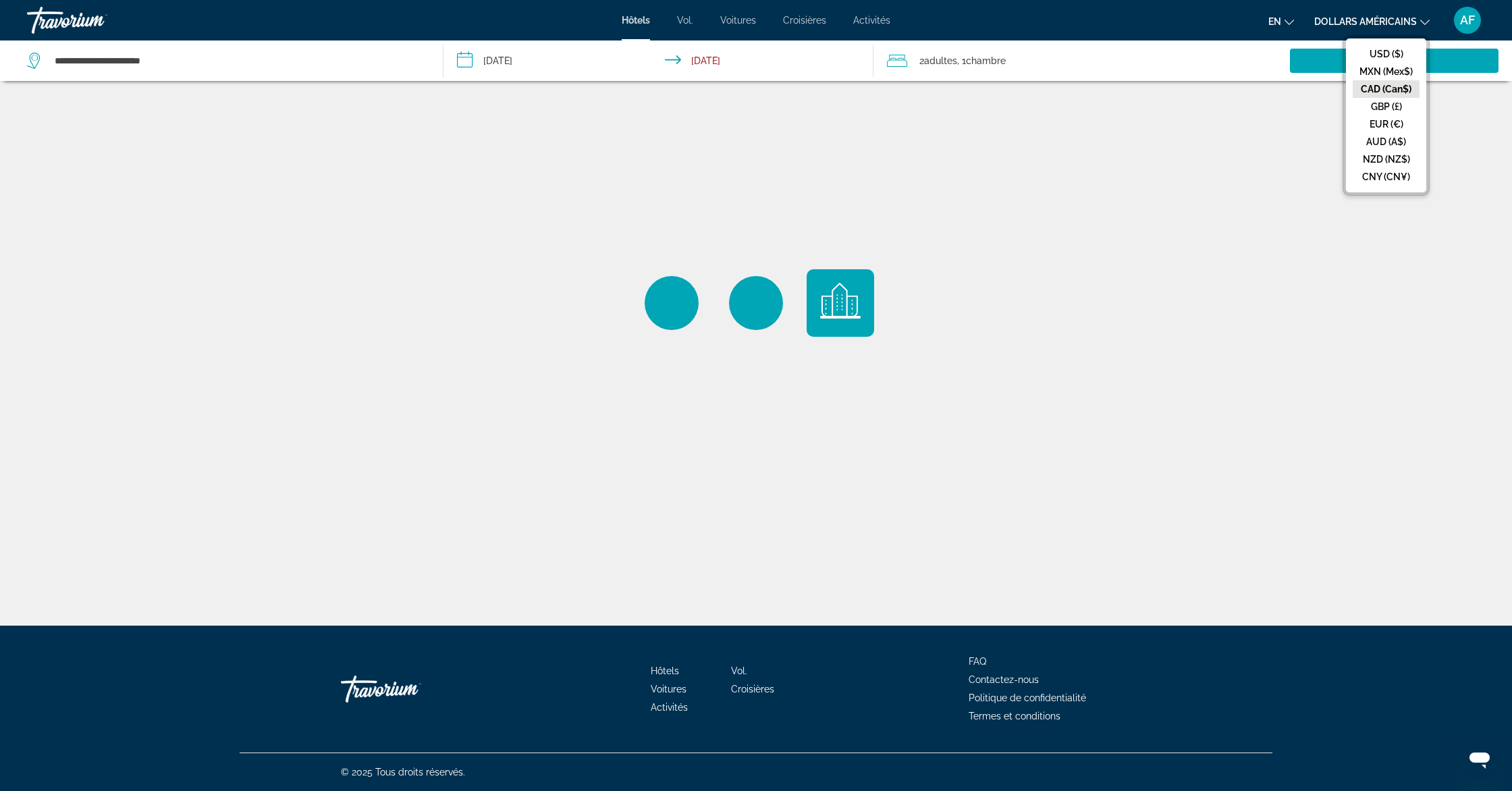
click at [1388, 91] on button "CAD (Can$)" at bounding box center [1386, 89] width 67 height 18
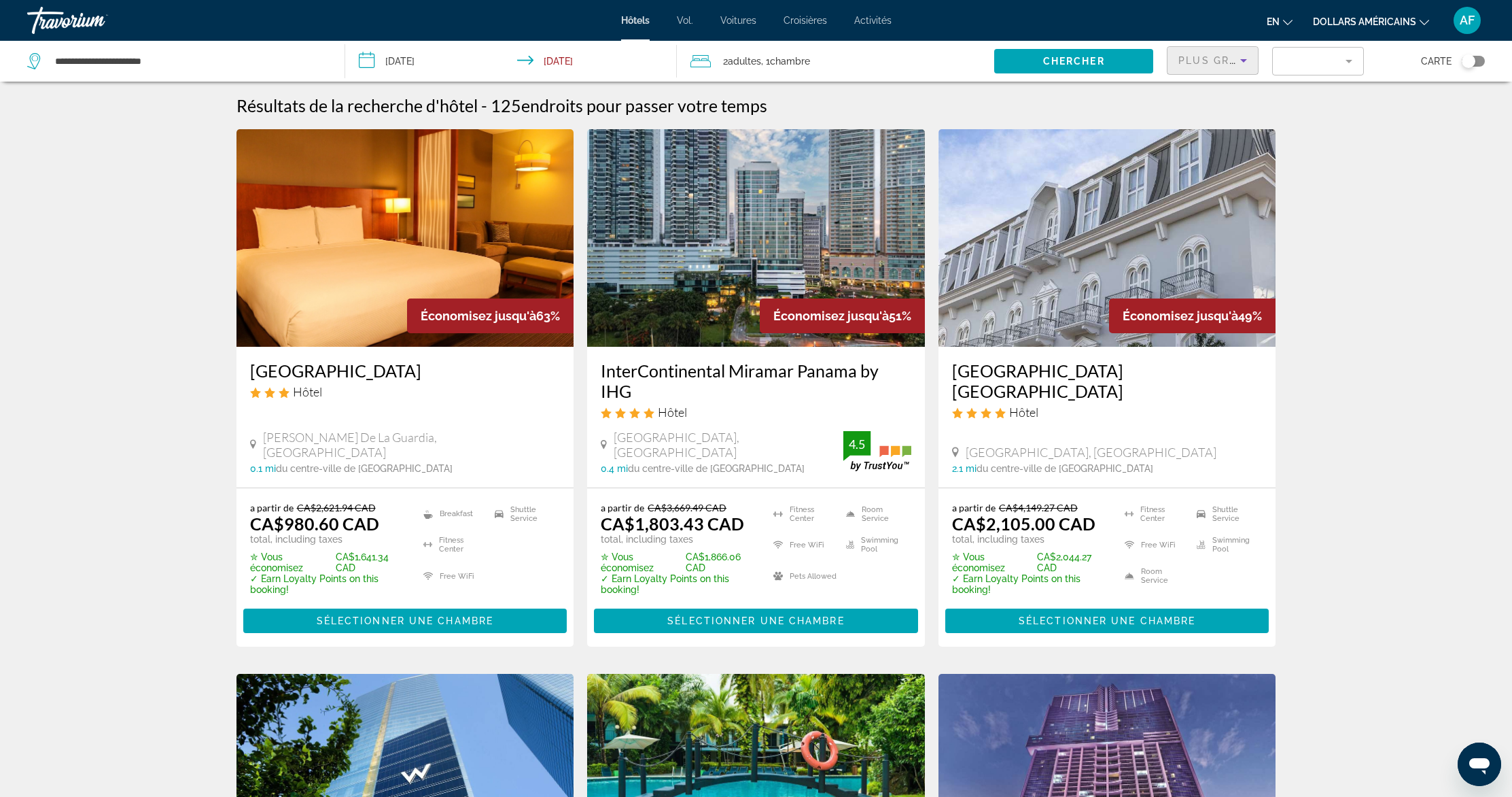
click at [1245, 60] on icon "Sort by" at bounding box center [1244, 60] width 6 height 3
click at [1210, 102] on font "Plus de grandes économies" at bounding box center [1201, 104] width 46 height 44
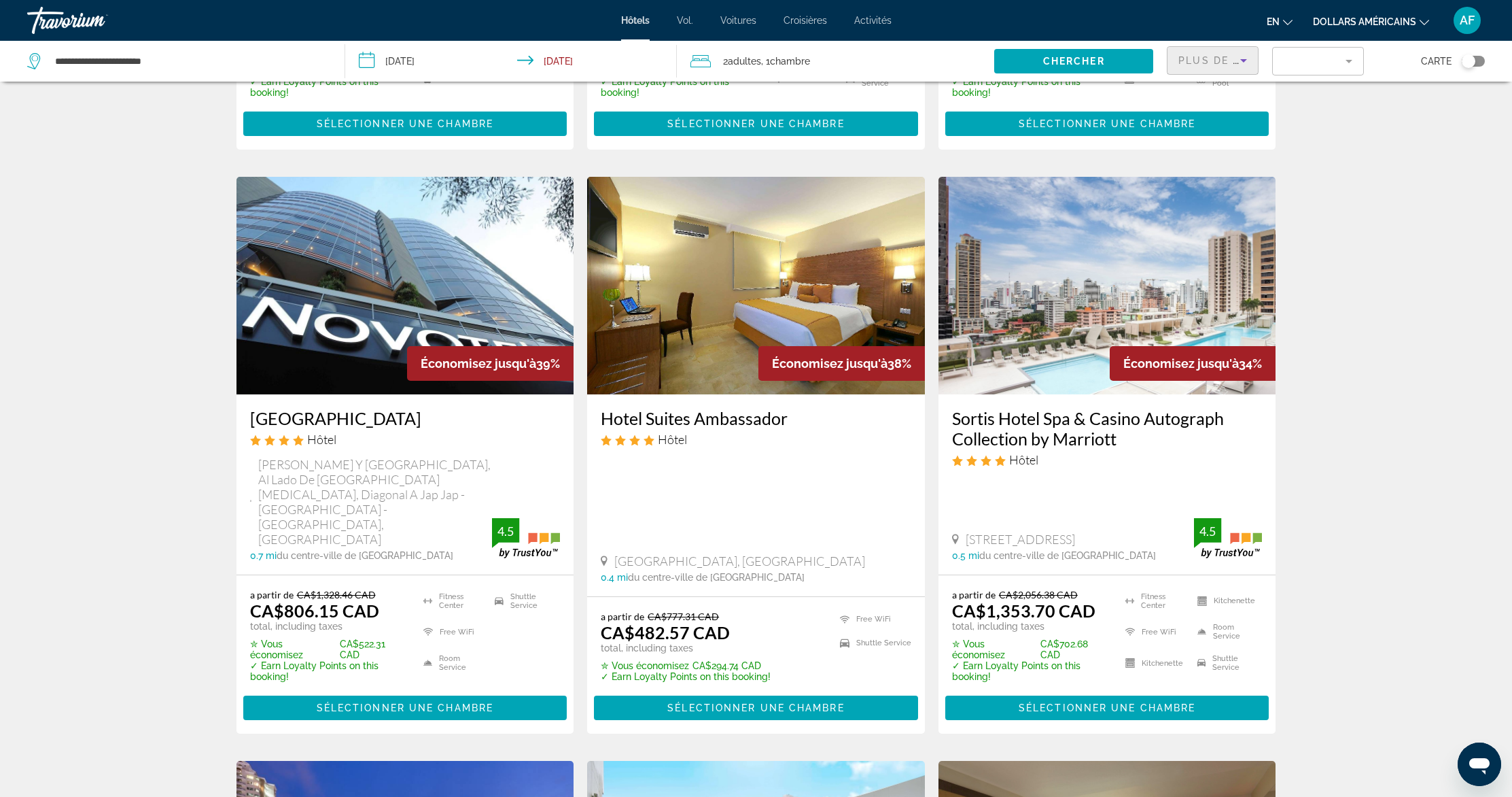
scroll to position [1180, 0]
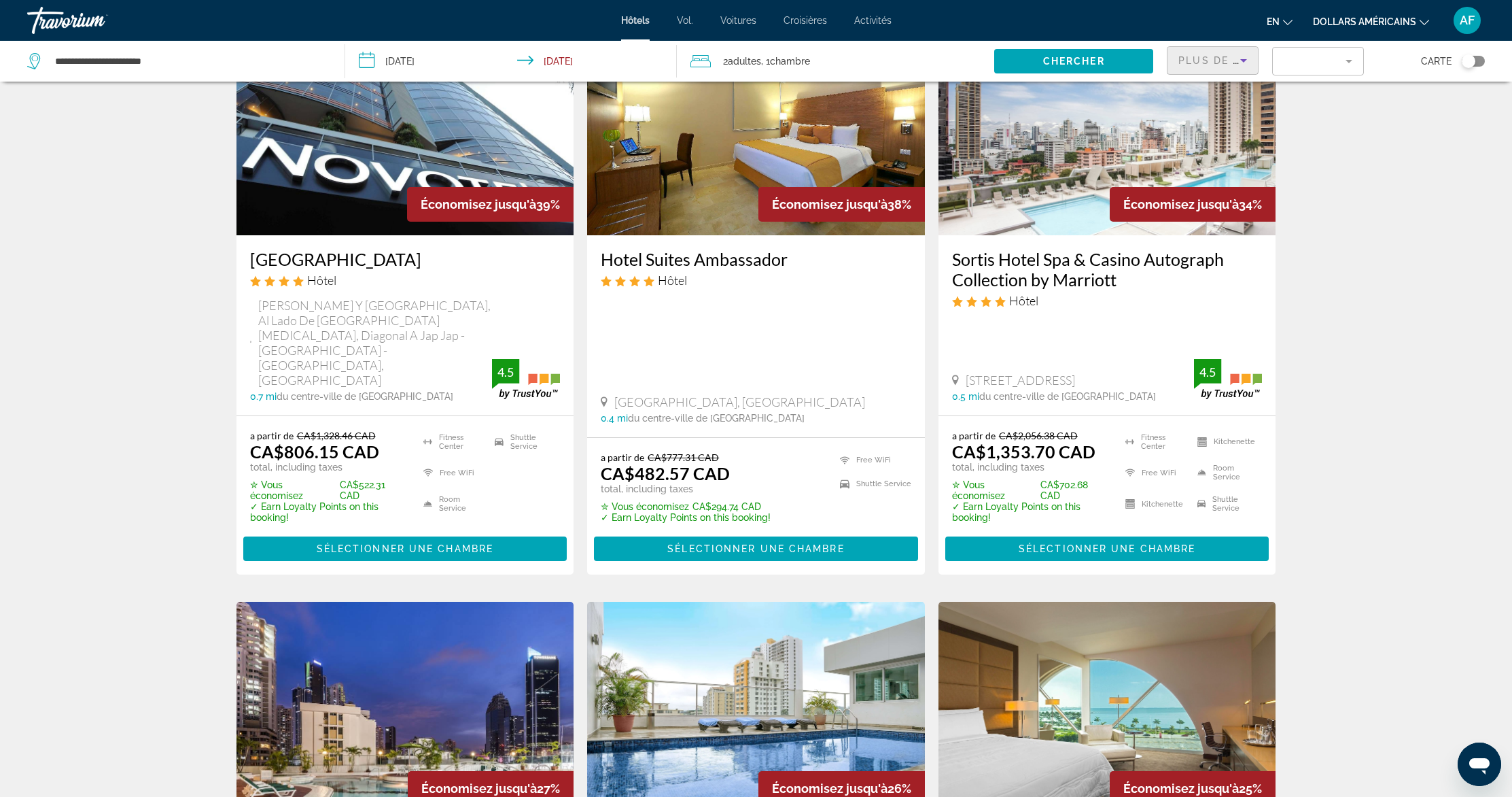
click at [762, 404] on div "Hotel Suites Ambassador Hôtel [GEOGRAPHIC_DATA], [GEOGRAPHIC_DATA] 0.4 mi du ce…" at bounding box center [756, 336] width 338 height 202
click at [714, 181] on img "Contenu principal" at bounding box center [756, 127] width 338 height 218
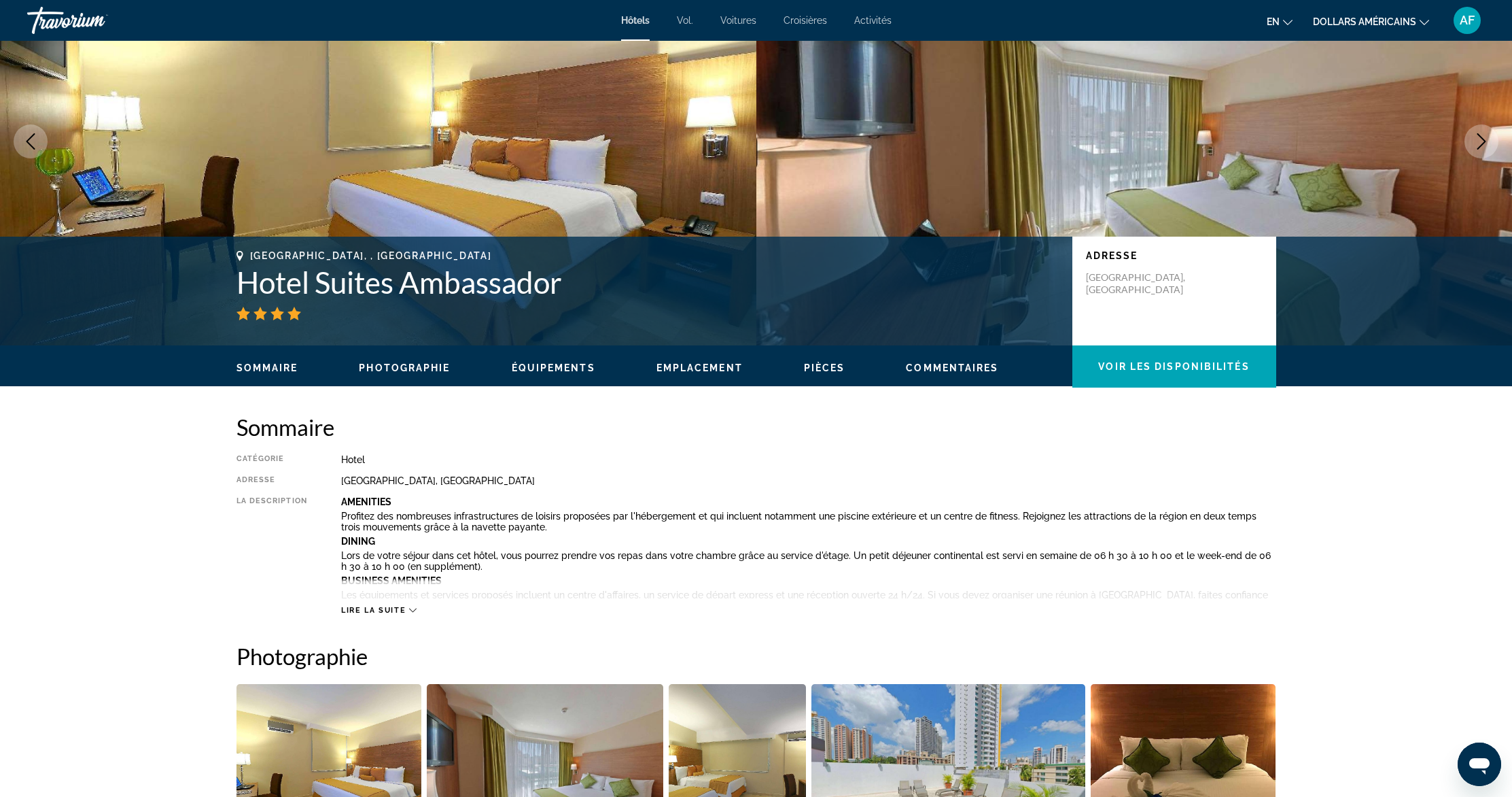
scroll to position [301, 0]
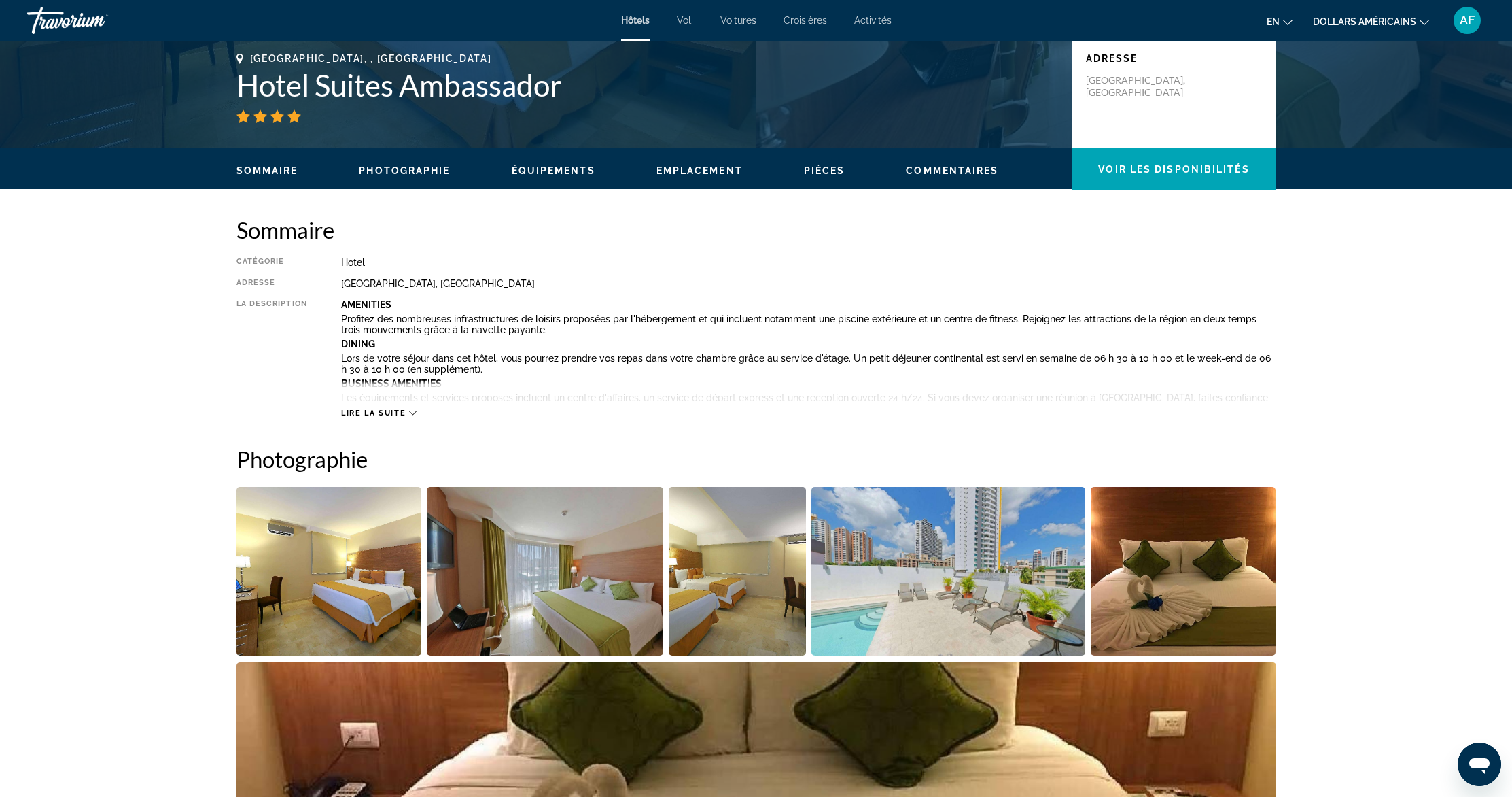
click at [410, 415] on icon "Contenu principal" at bounding box center [412, 413] width 7 height 7
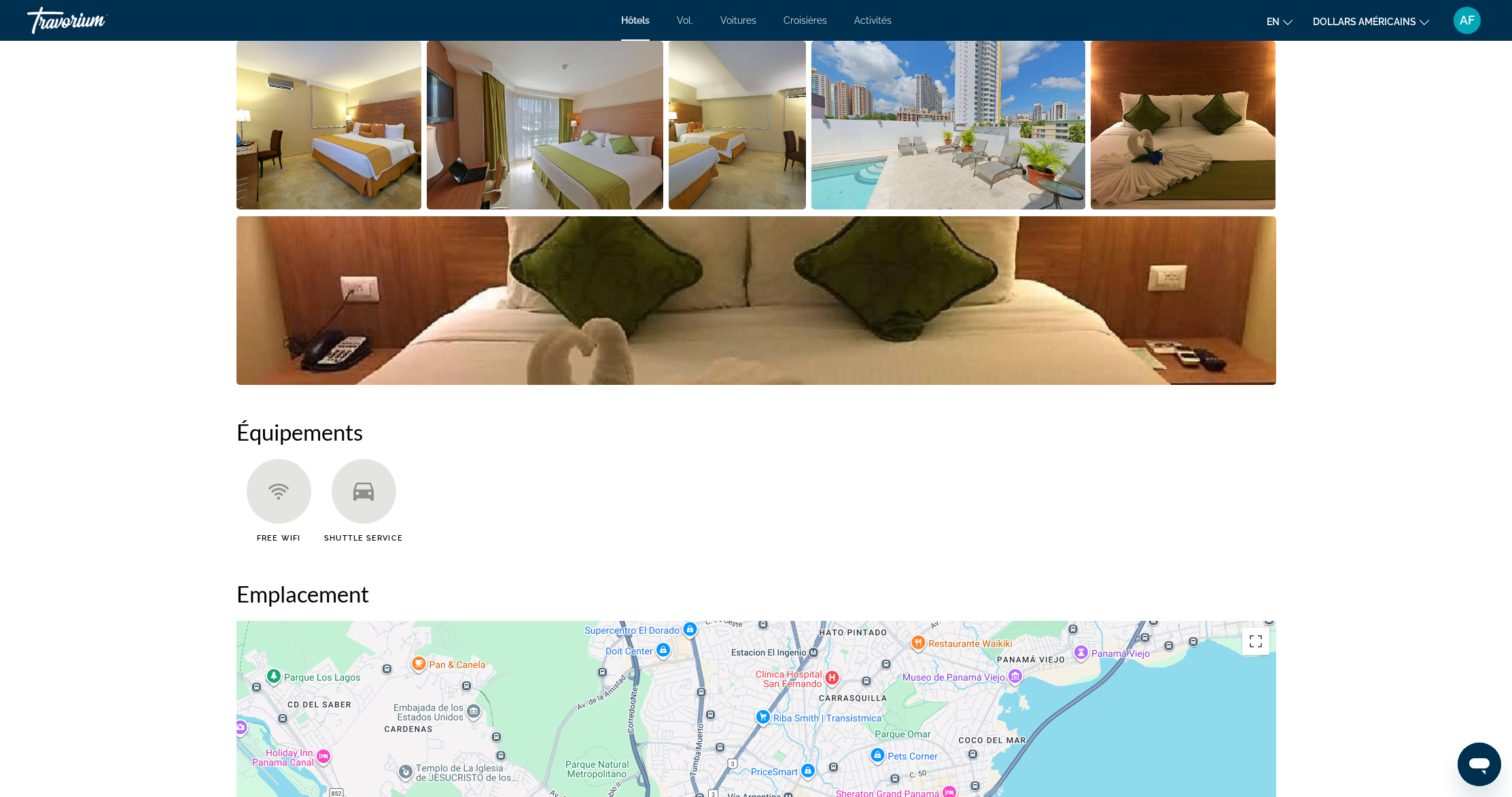
scroll to position [1510, 0]
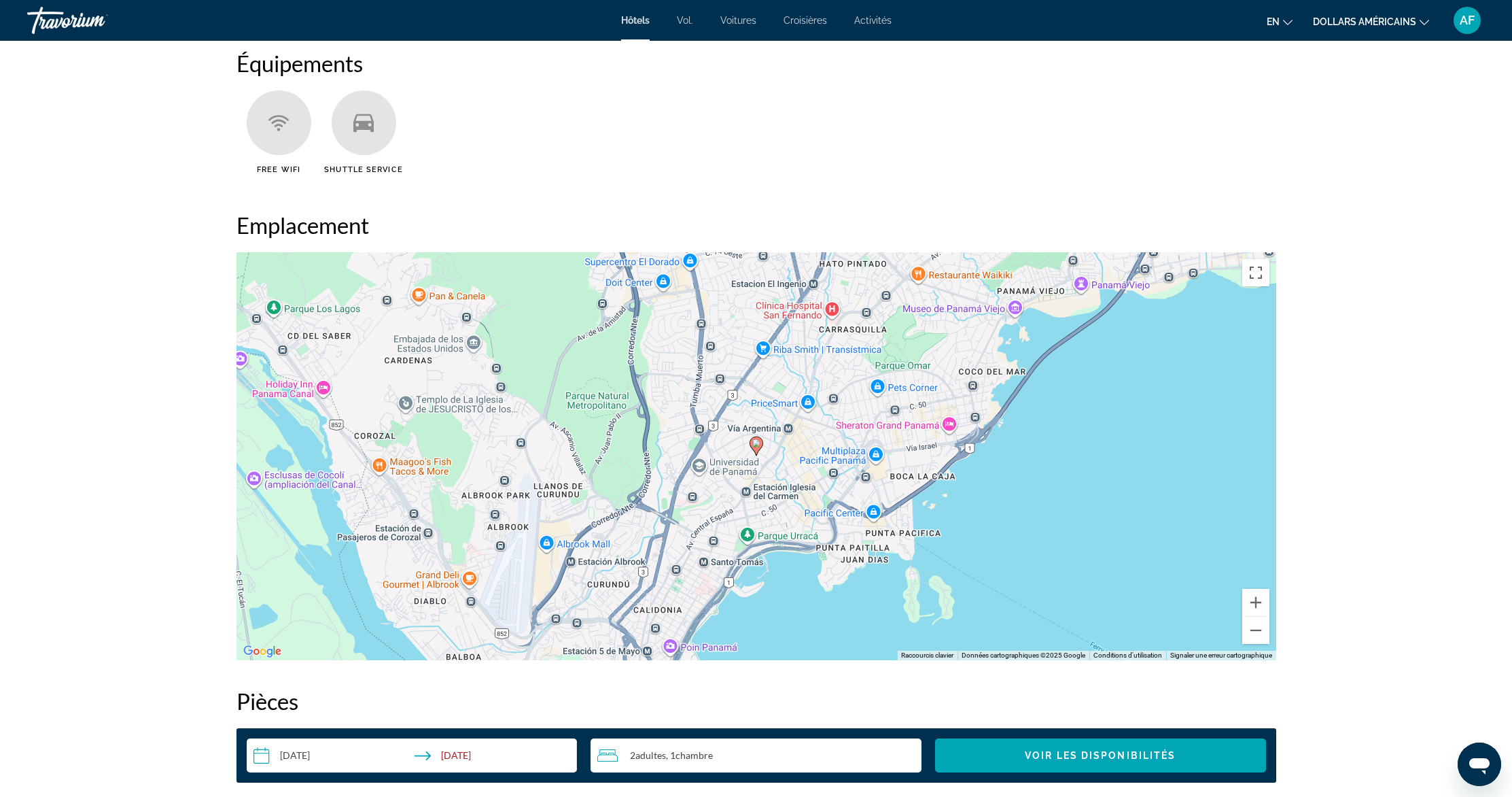
click at [1095, 515] on div "Pour activer le glissement avec le clavier, appuyez sur Alt+Entrée. Une fois ce…" at bounding box center [756, 456] width 1040 height 408
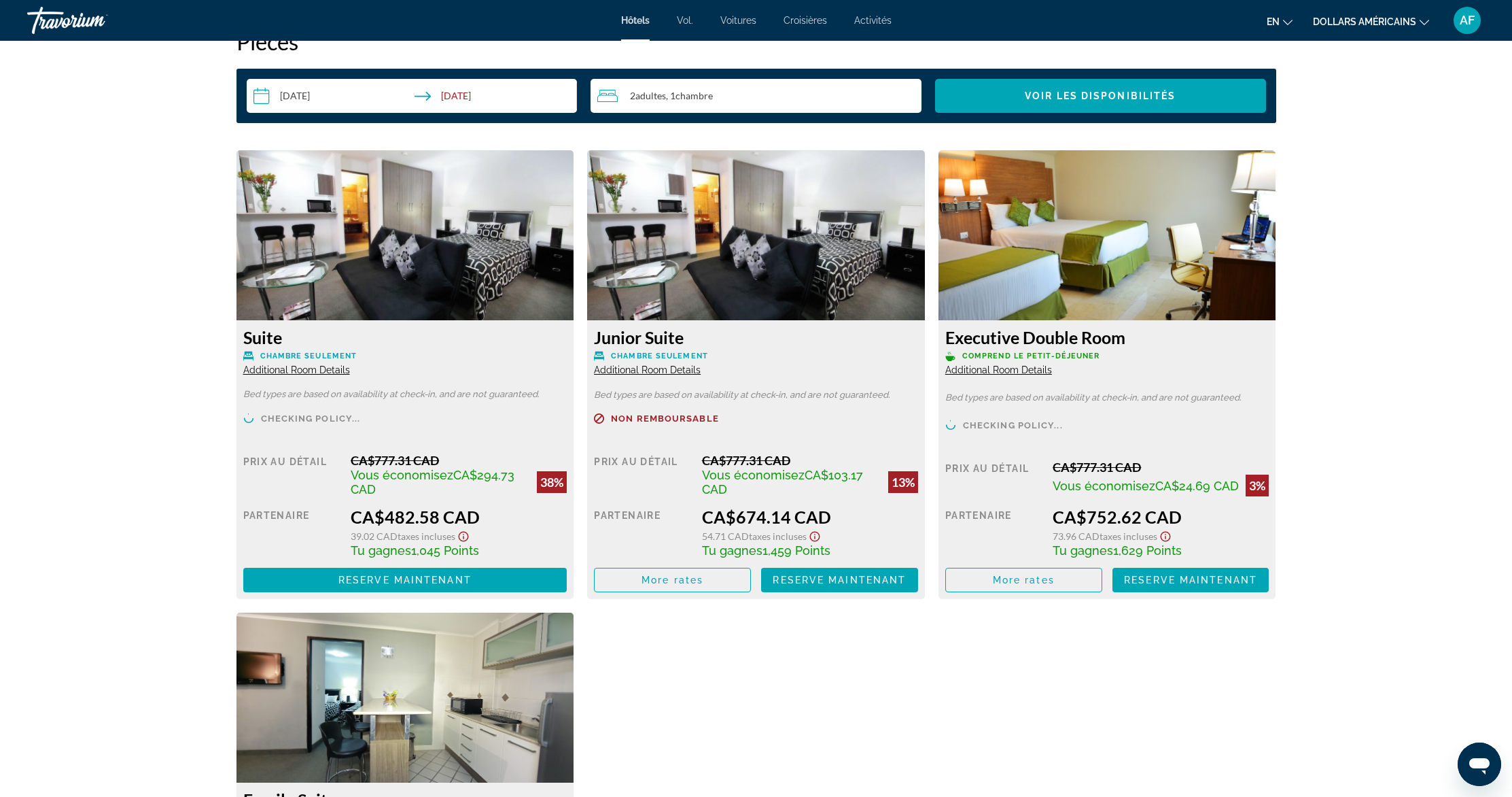
scroll to position [2168, 0]
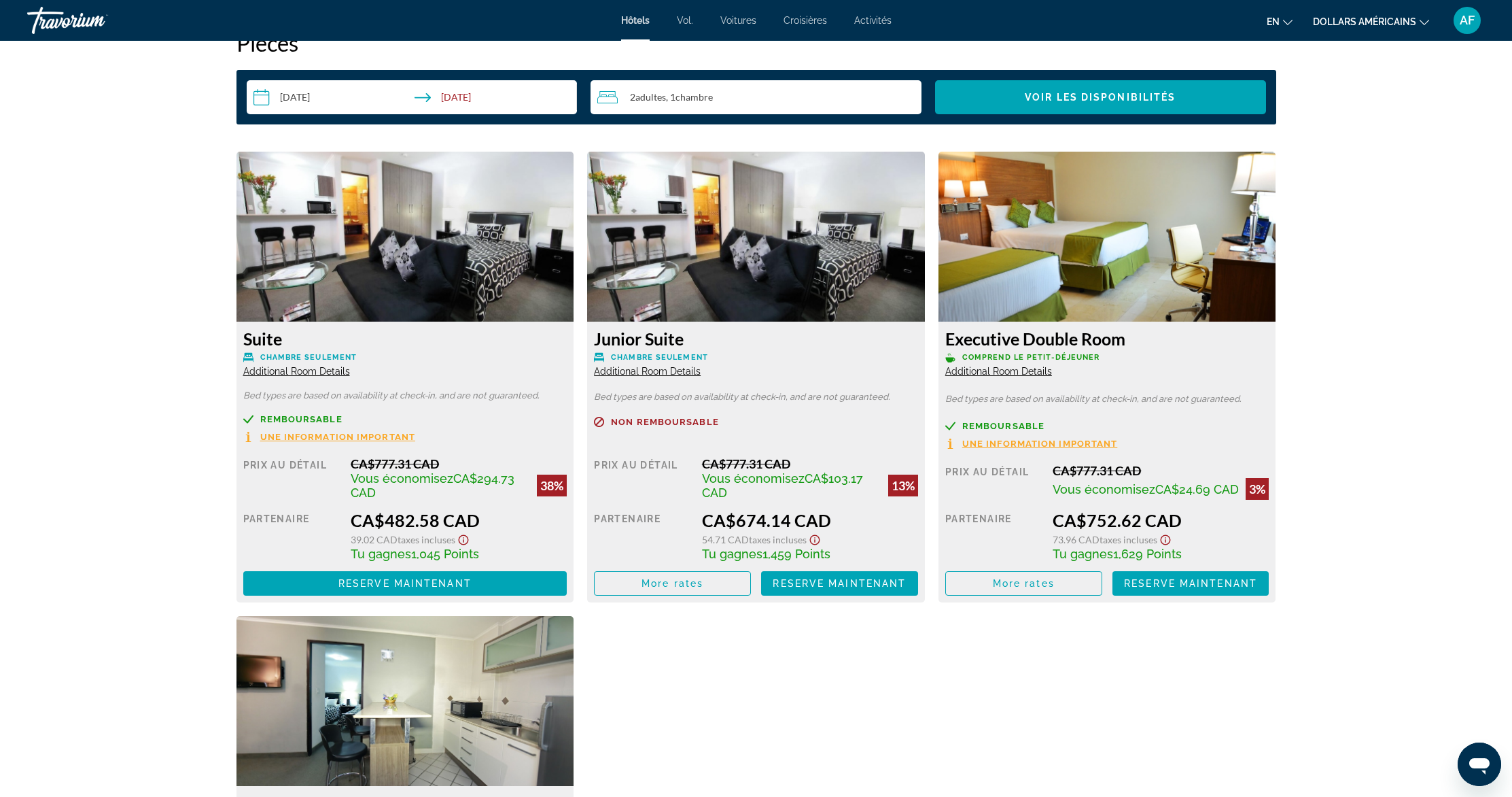
click at [296, 437] on span "Une information important" at bounding box center [338, 437] width 155 height 9
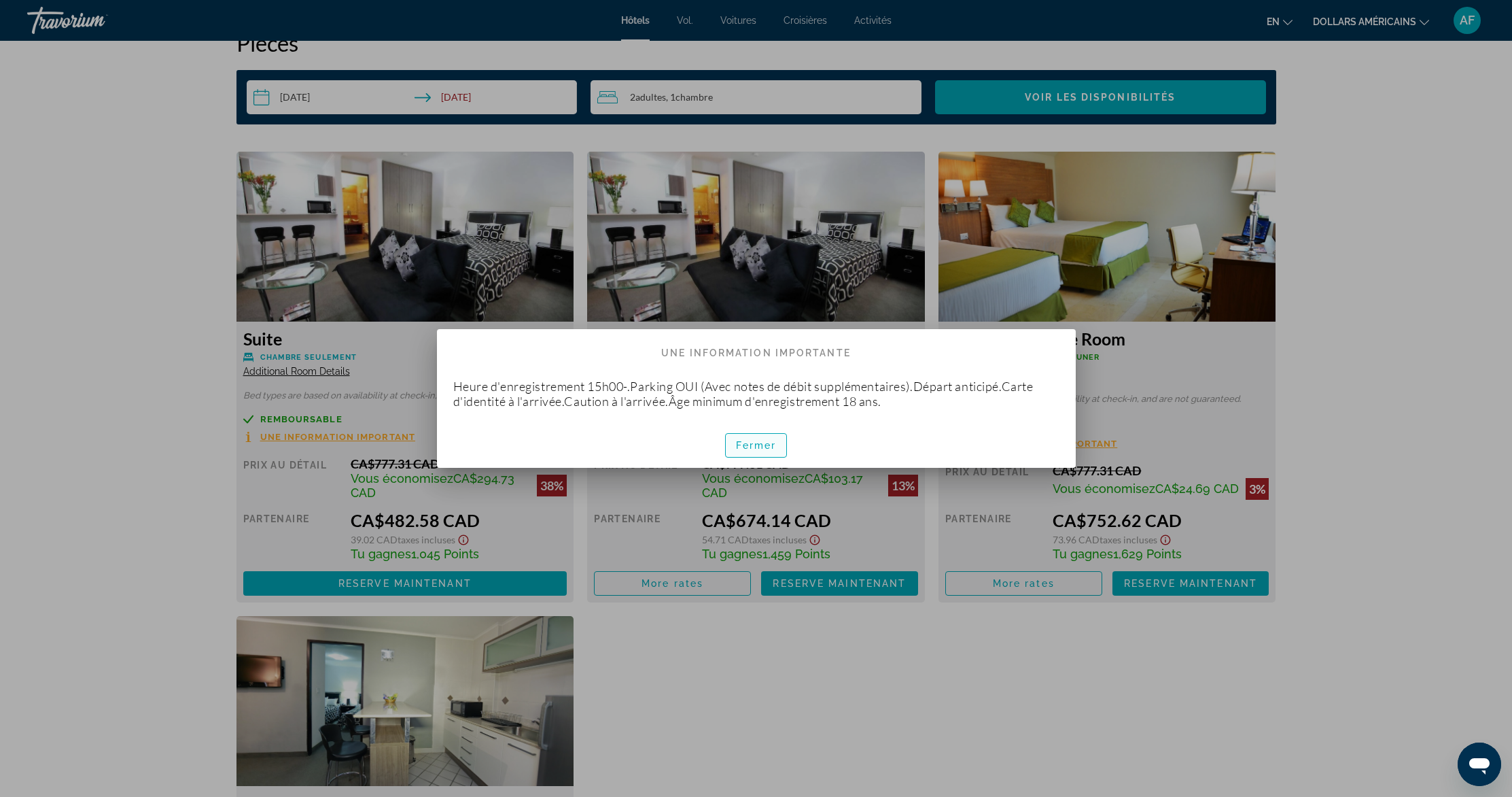
click at [756, 446] on font "Fermer" at bounding box center [756, 445] width 41 height 10
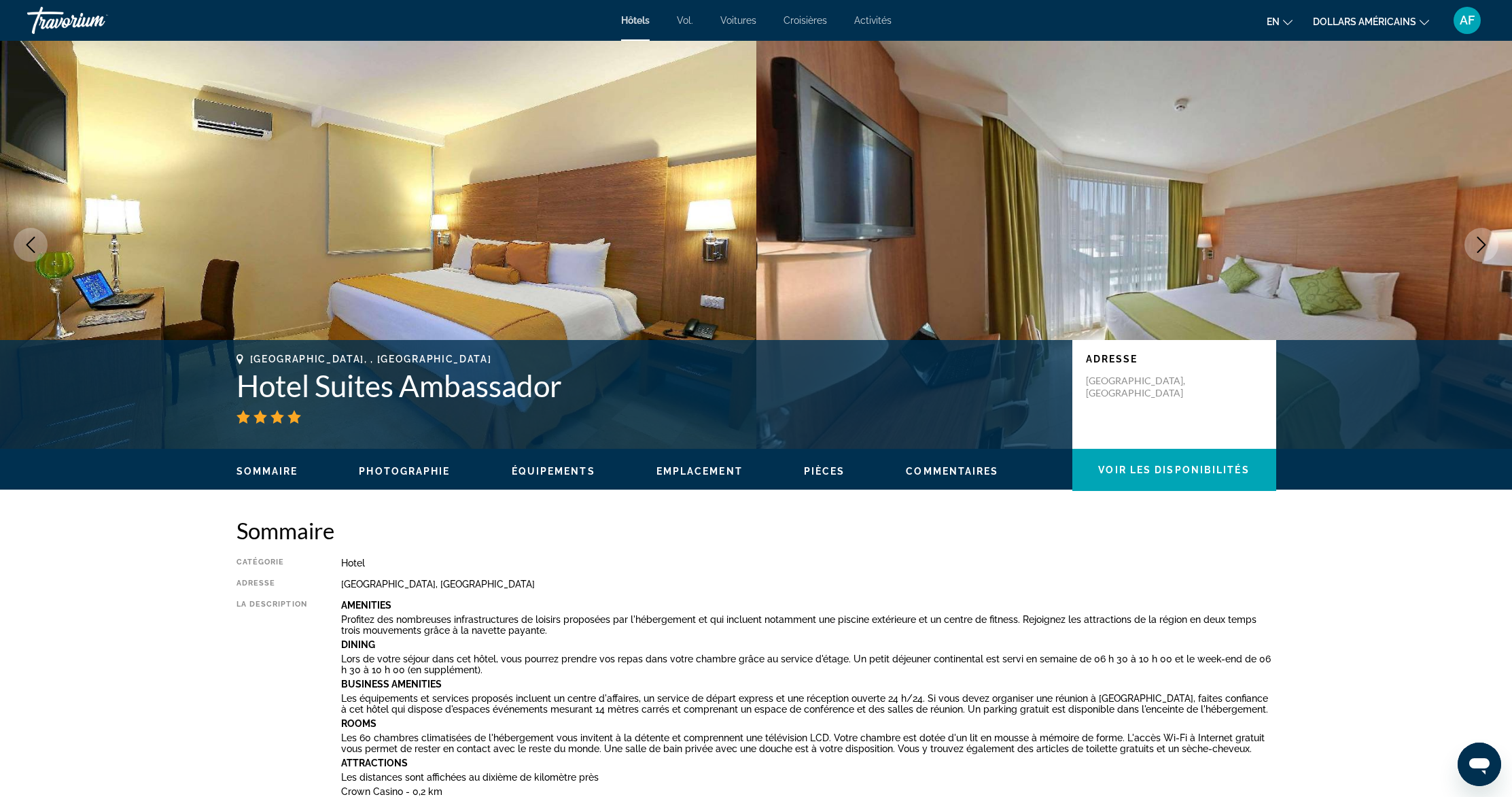
scroll to position [2168, 0]
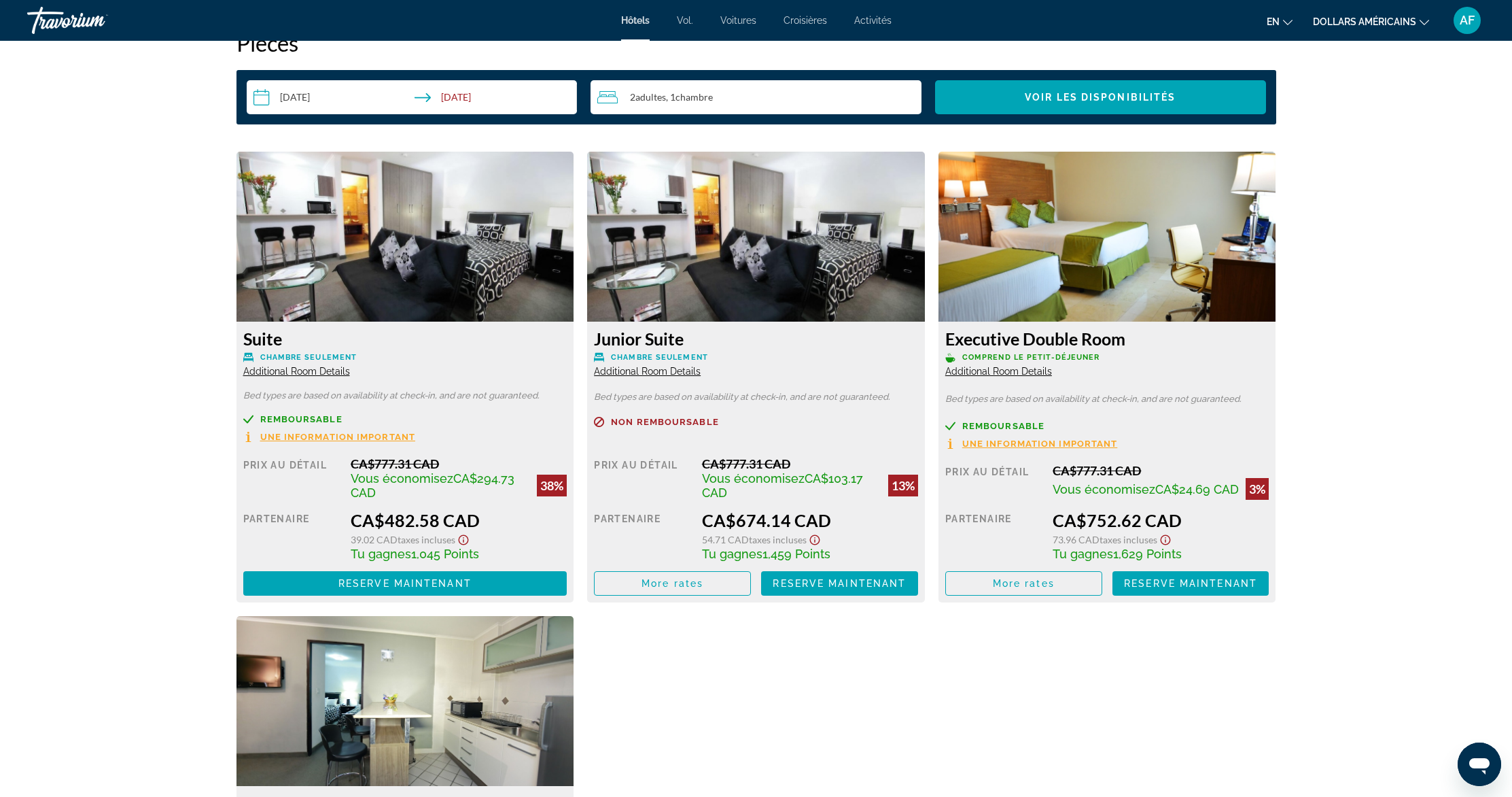
click at [391, 251] on img "Contenu principal" at bounding box center [405, 236] width 338 height 170
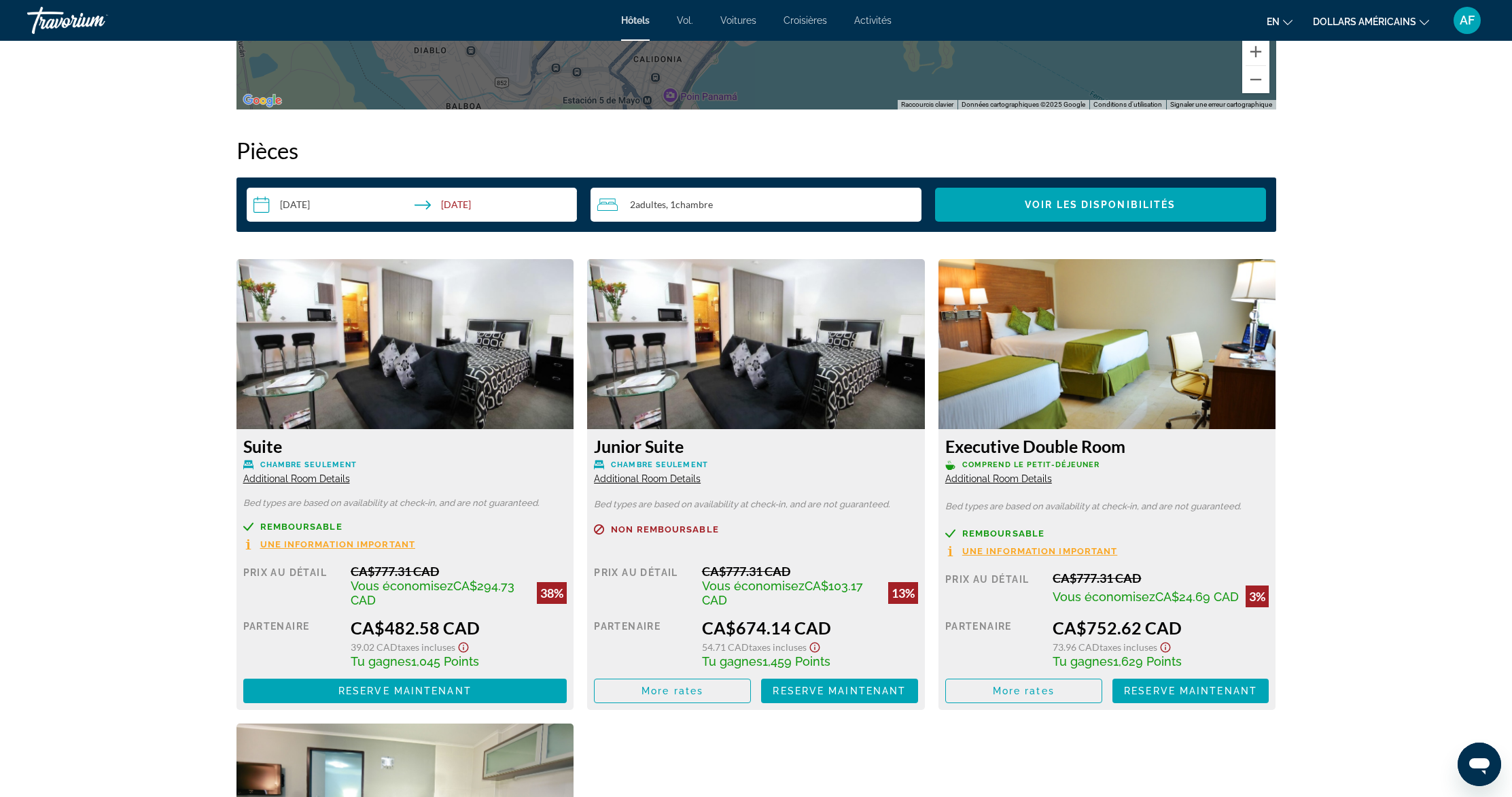
scroll to position [2252, 0]
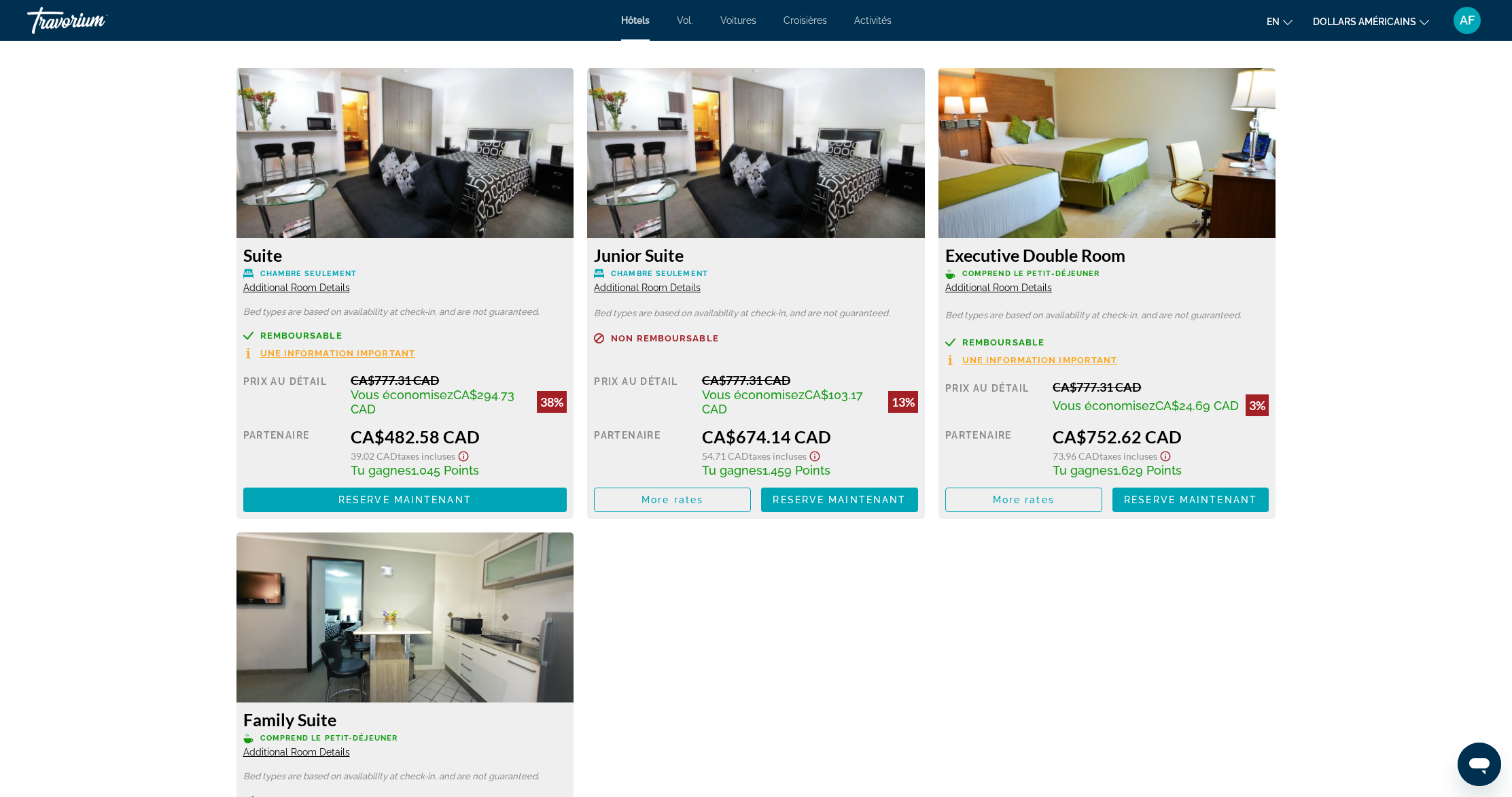
click at [463, 455] on icon "Show Taxes and Fees disclaimer" at bounding box center [463, 455] width 16 height 12
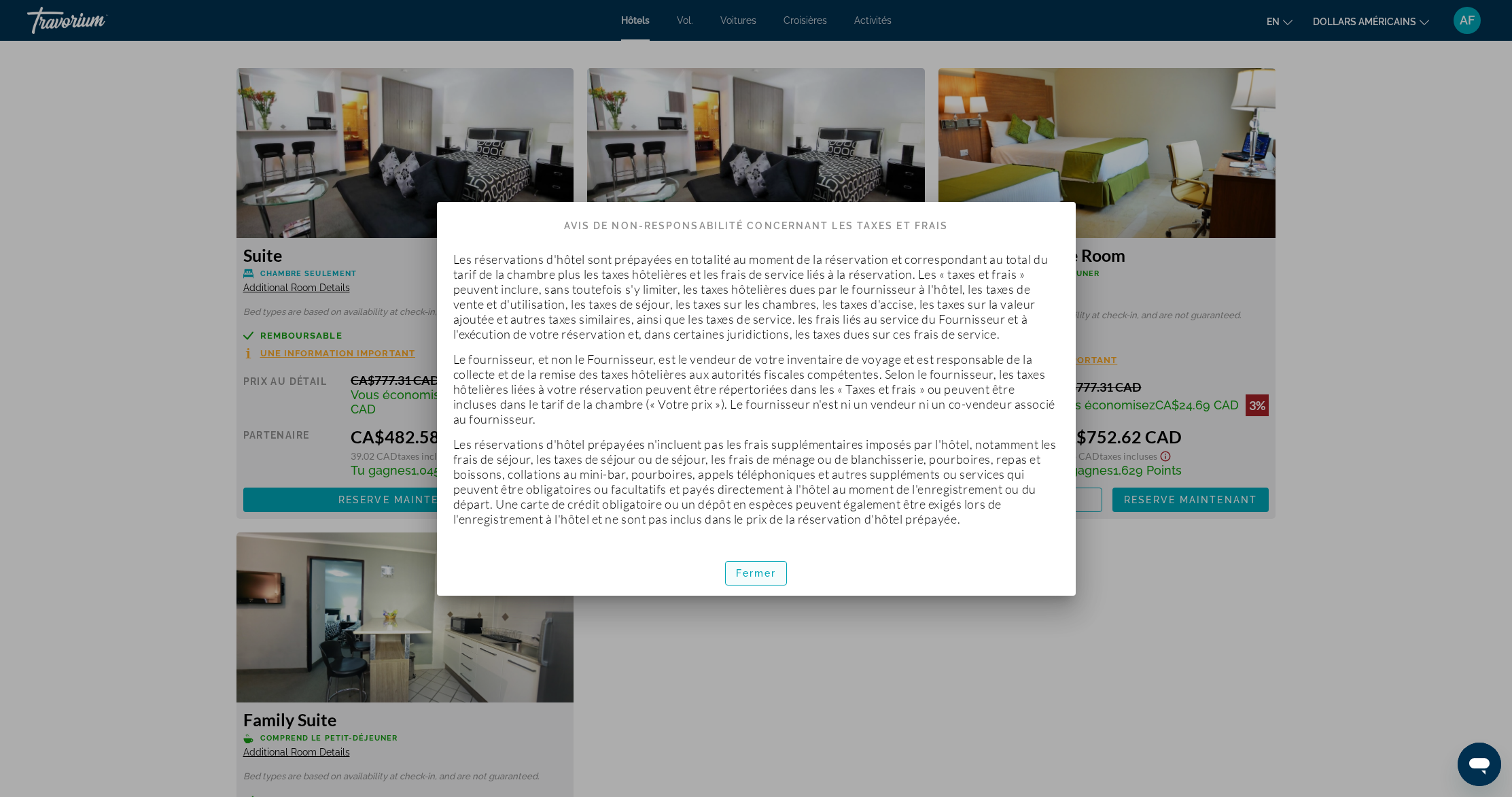
click at [752, 570] on font "Fermer" at bounding box center [756, 572] width 41 height 10
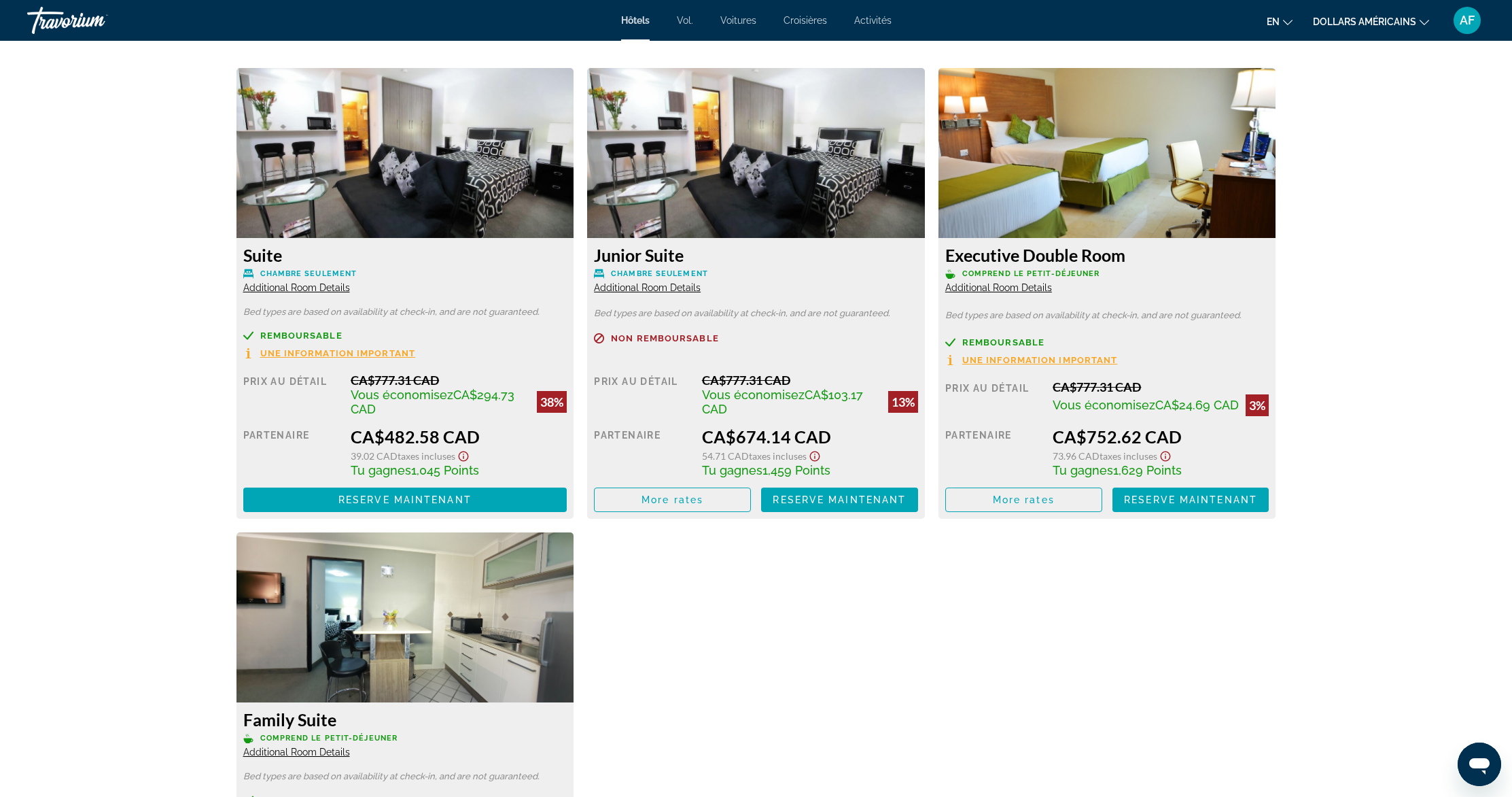
scroll to position [2252, 0]
click at [424, 202] on img "Contenu principal" at bounding box center [405, 152] width 338 height 170
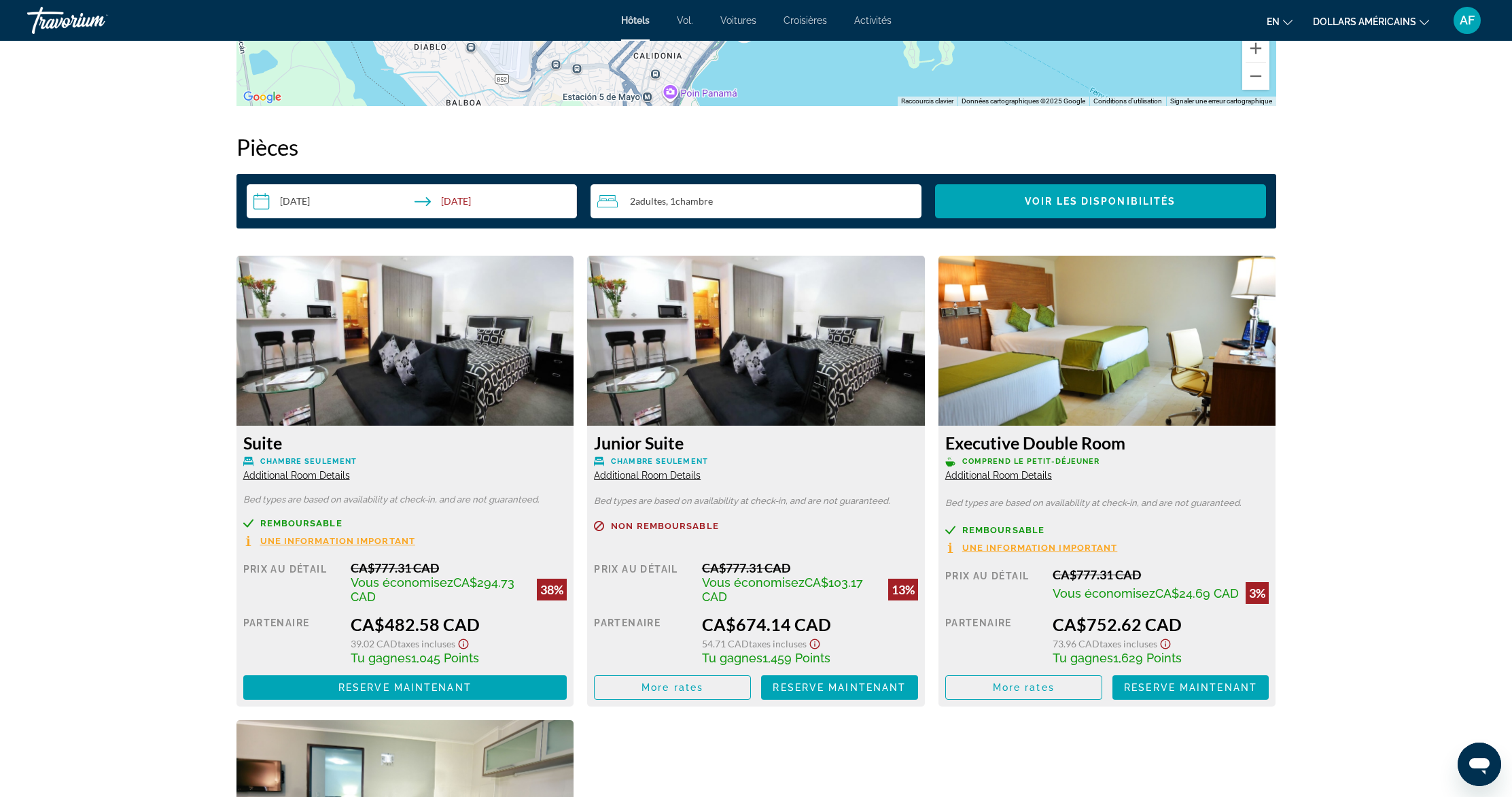
scroll to position [2065, 0]
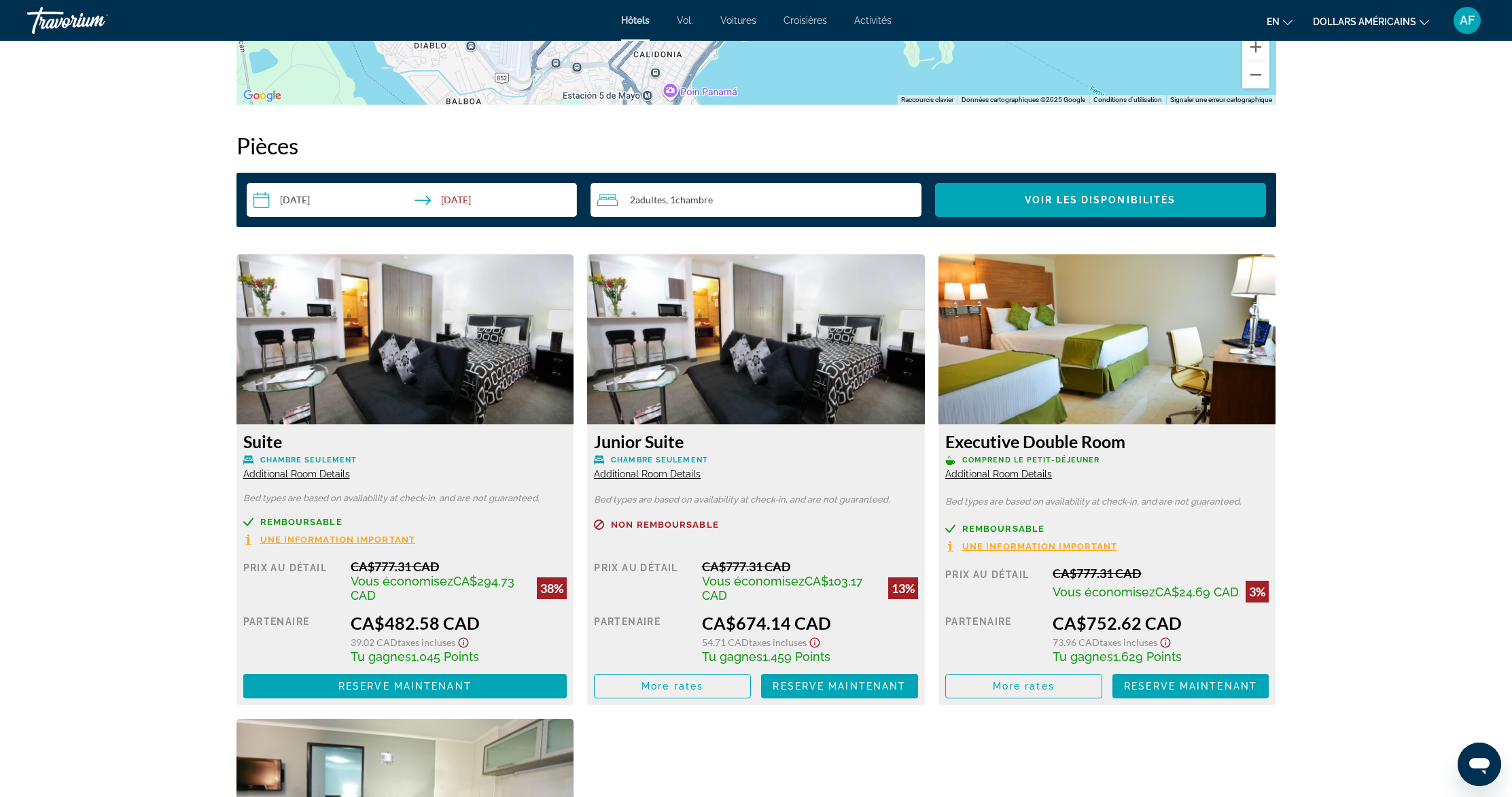
click at [438, 289] on img "Contenu principal" at bounding box center [405, 339] width 338 height 170
click at [1123, 205] on span "Search widget" at bounding box center [1100, 200] width 331 height 32
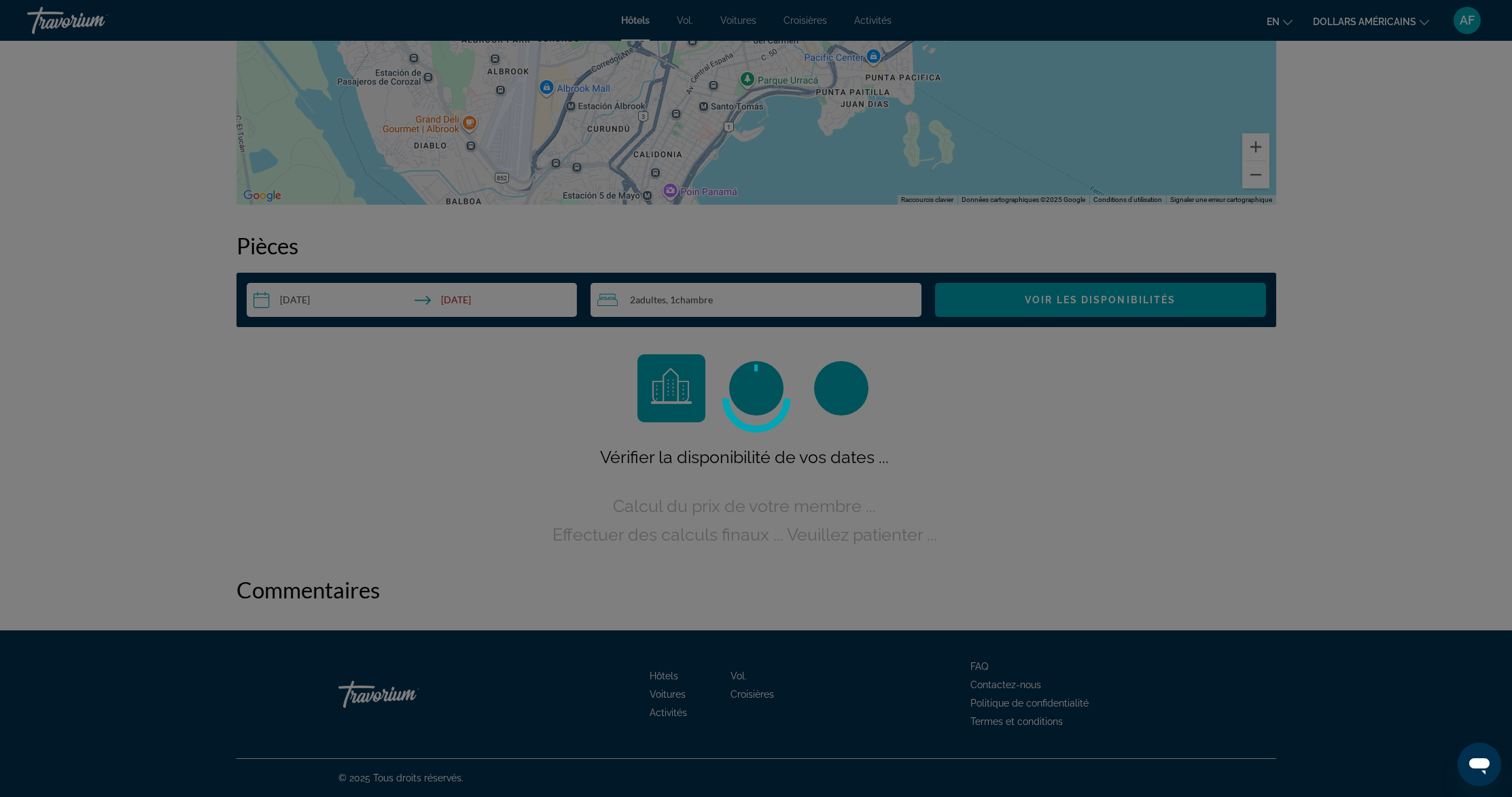
scroll to position [1966, 0]
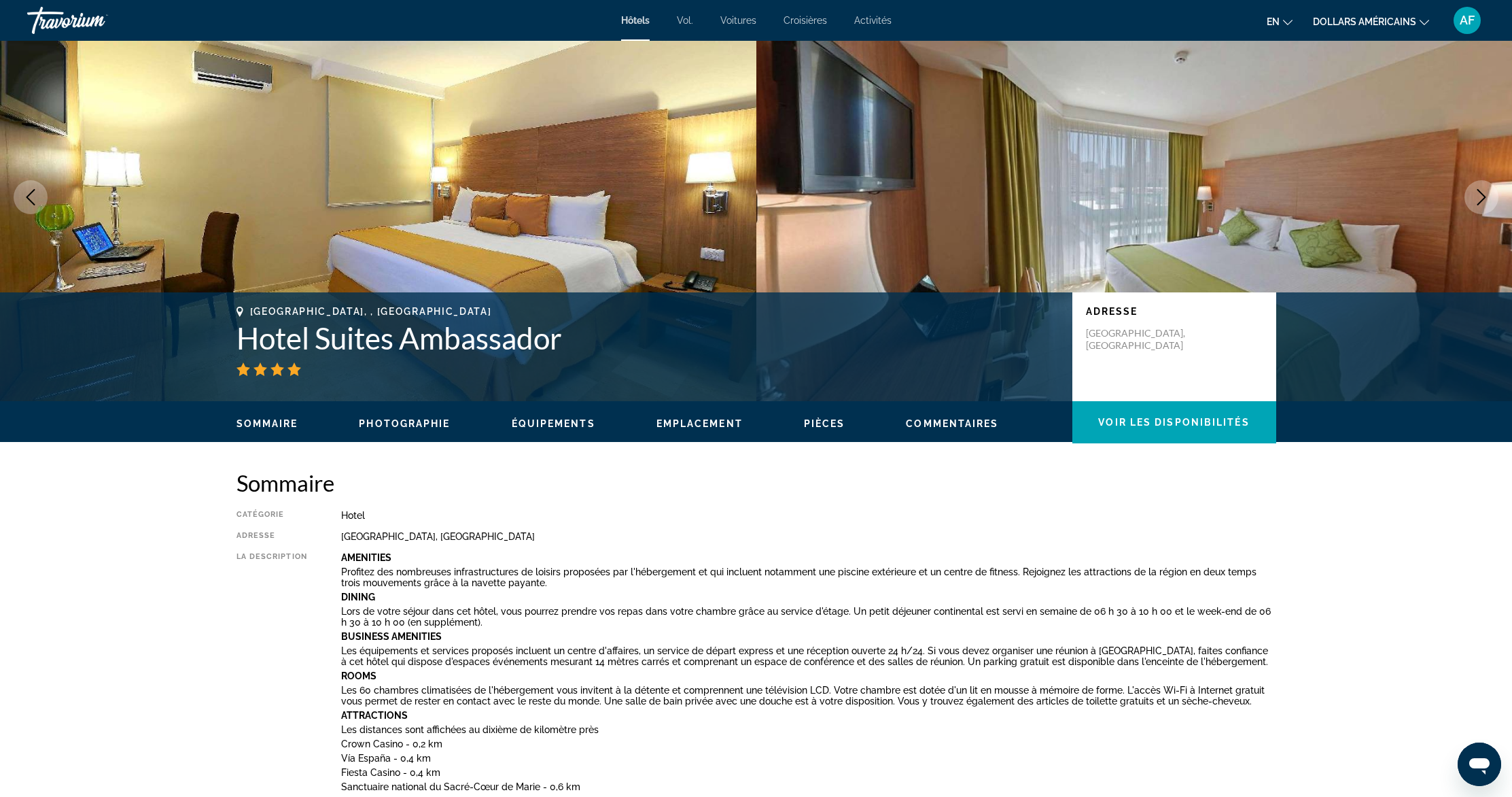
scroll to position [185, 0]
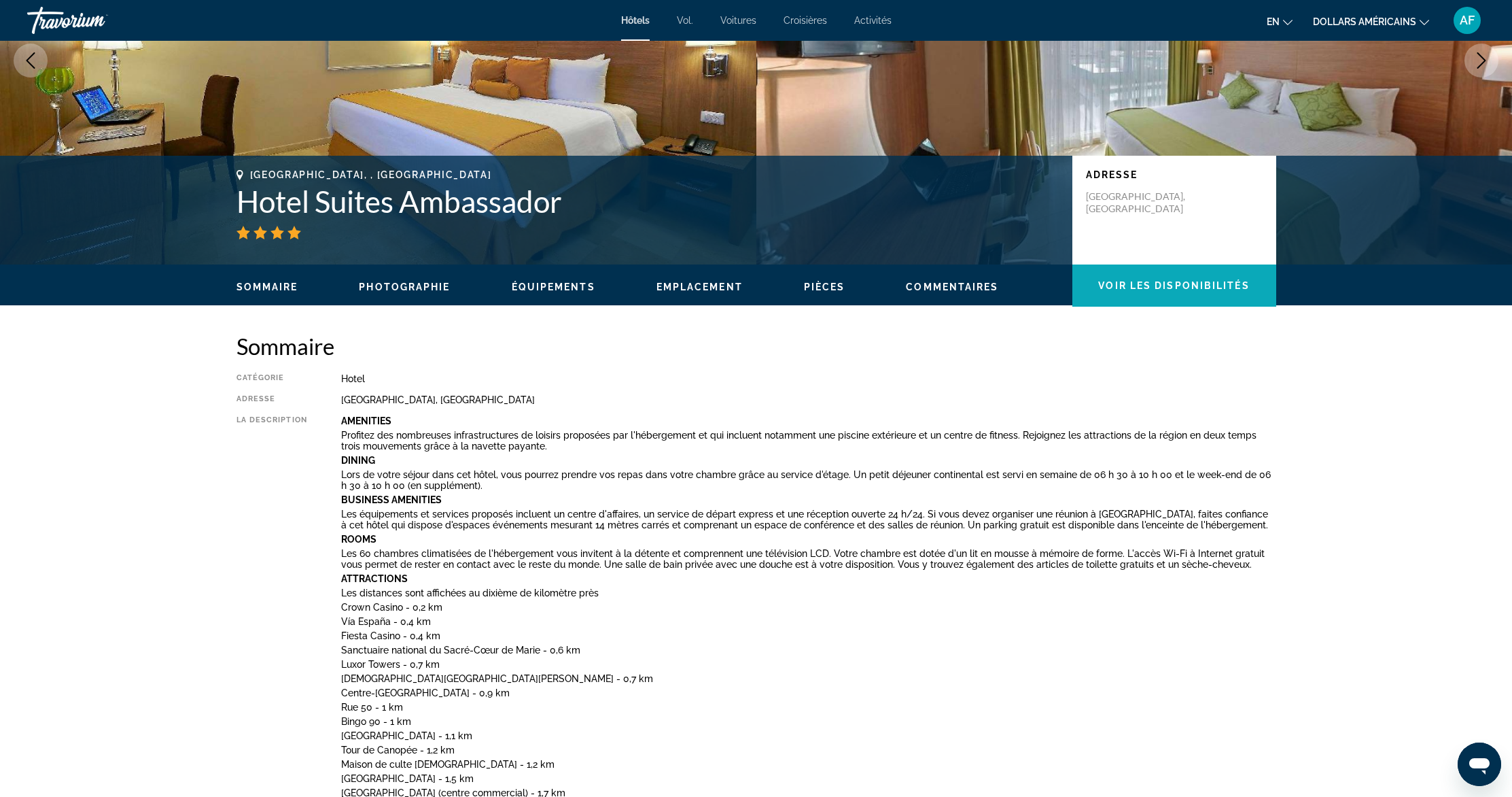
click at [1155, 274] on span "Contenu principal" at bounding box center [1174, 285] width 204 height 32
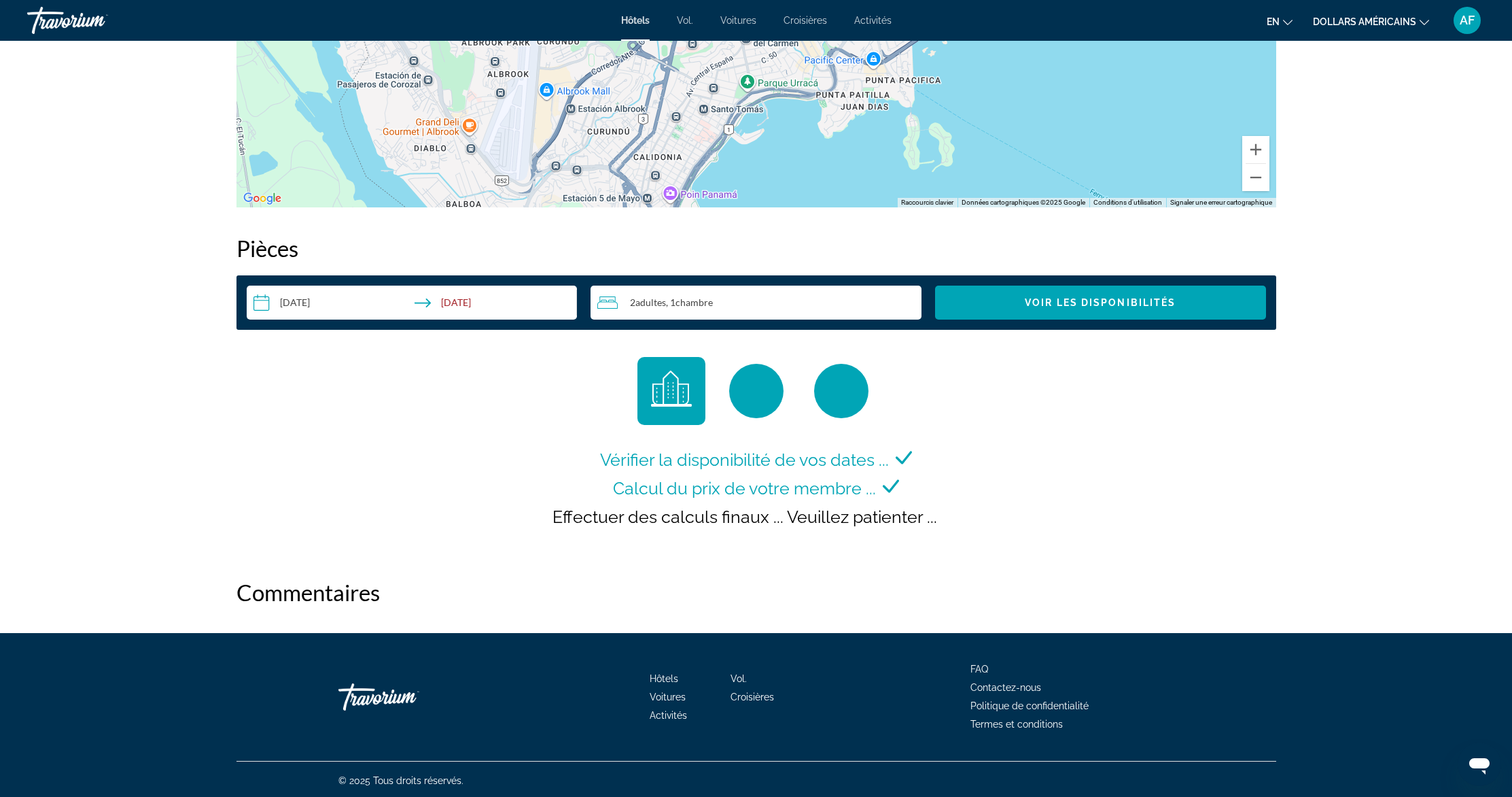
scroll to position [1966, 0]
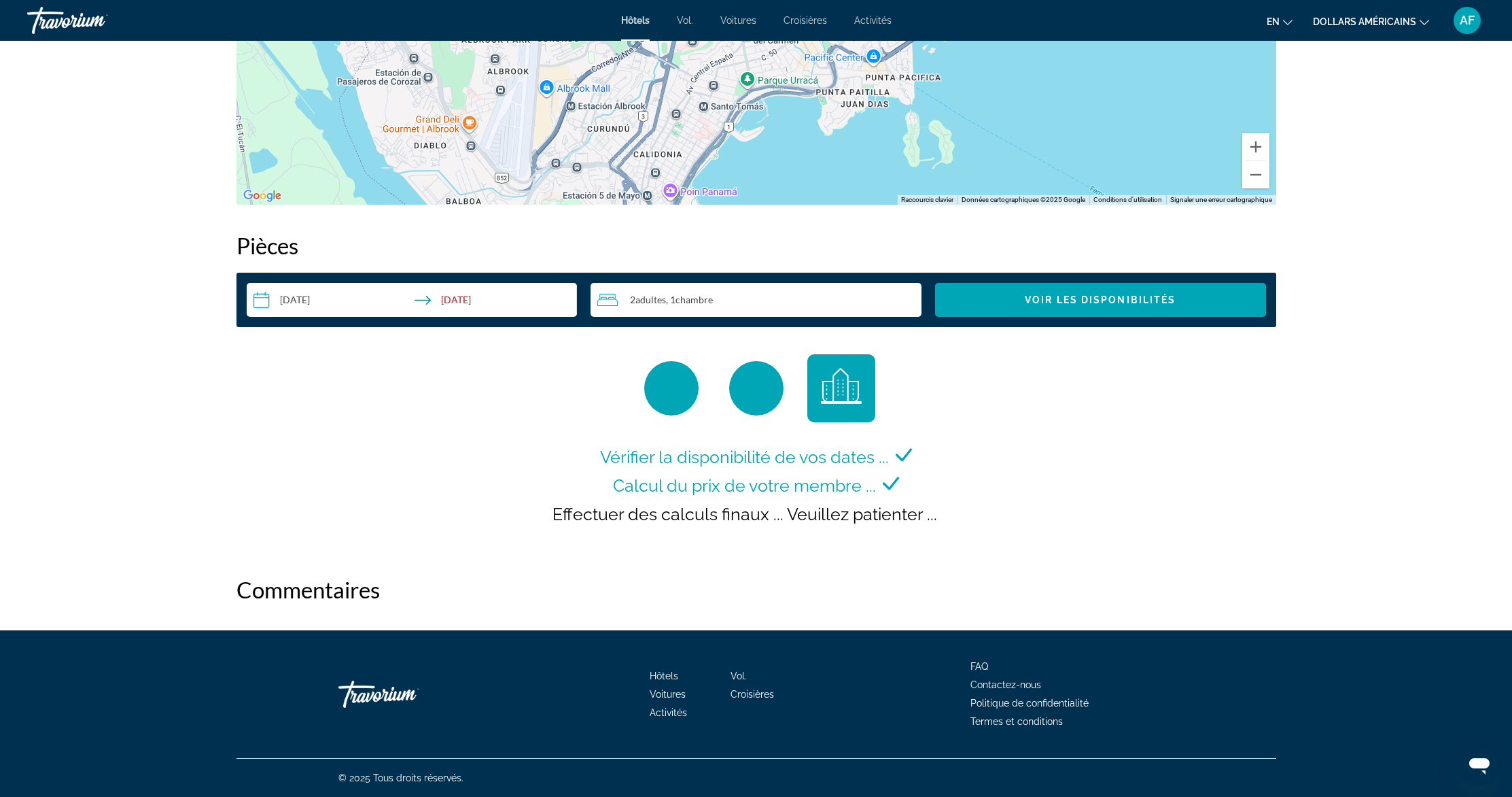
click at [474, 297] on input "**********" at bounding box center [415, 301] width 337 height 38
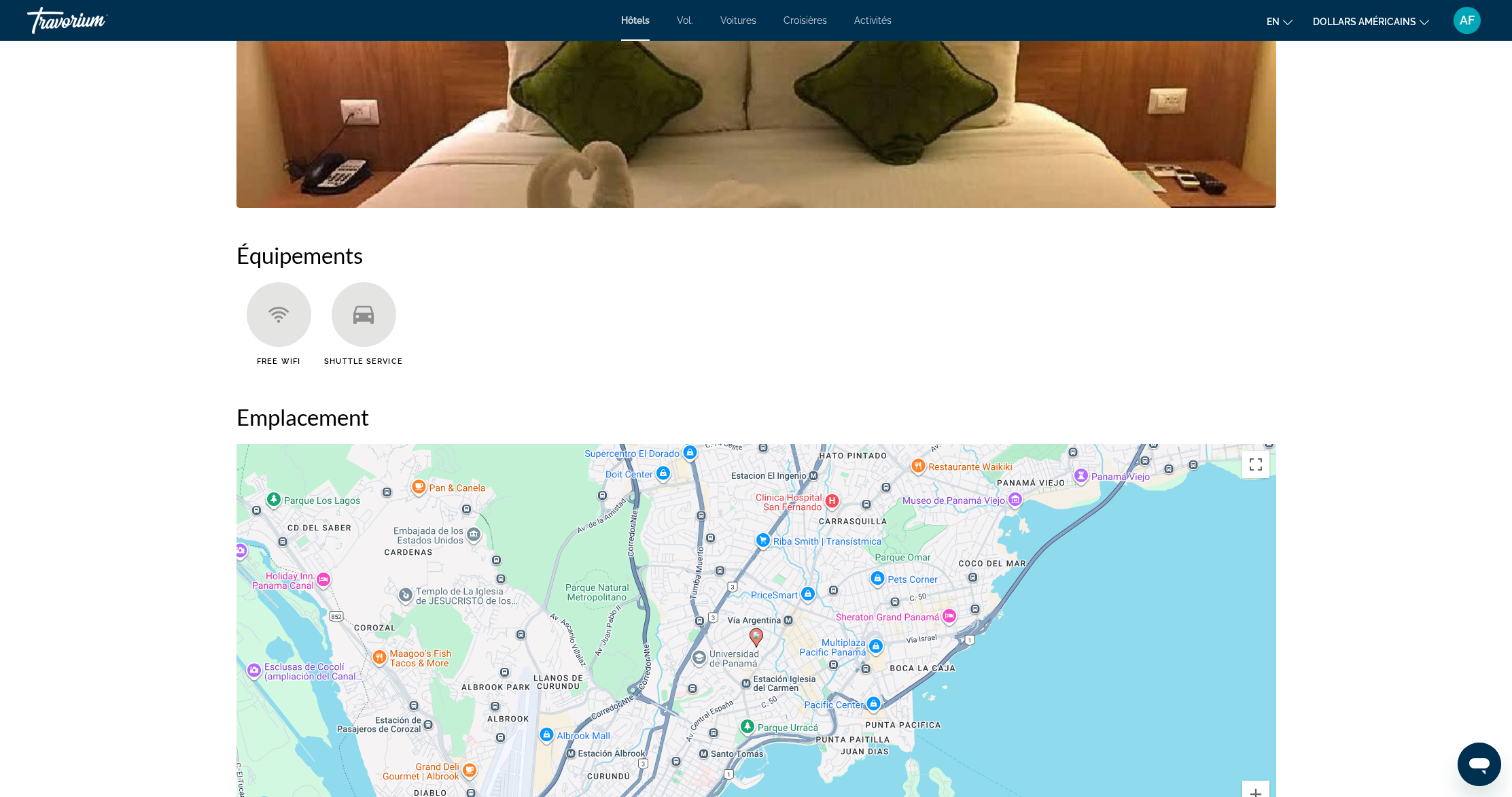
scroll to position [176, 0]
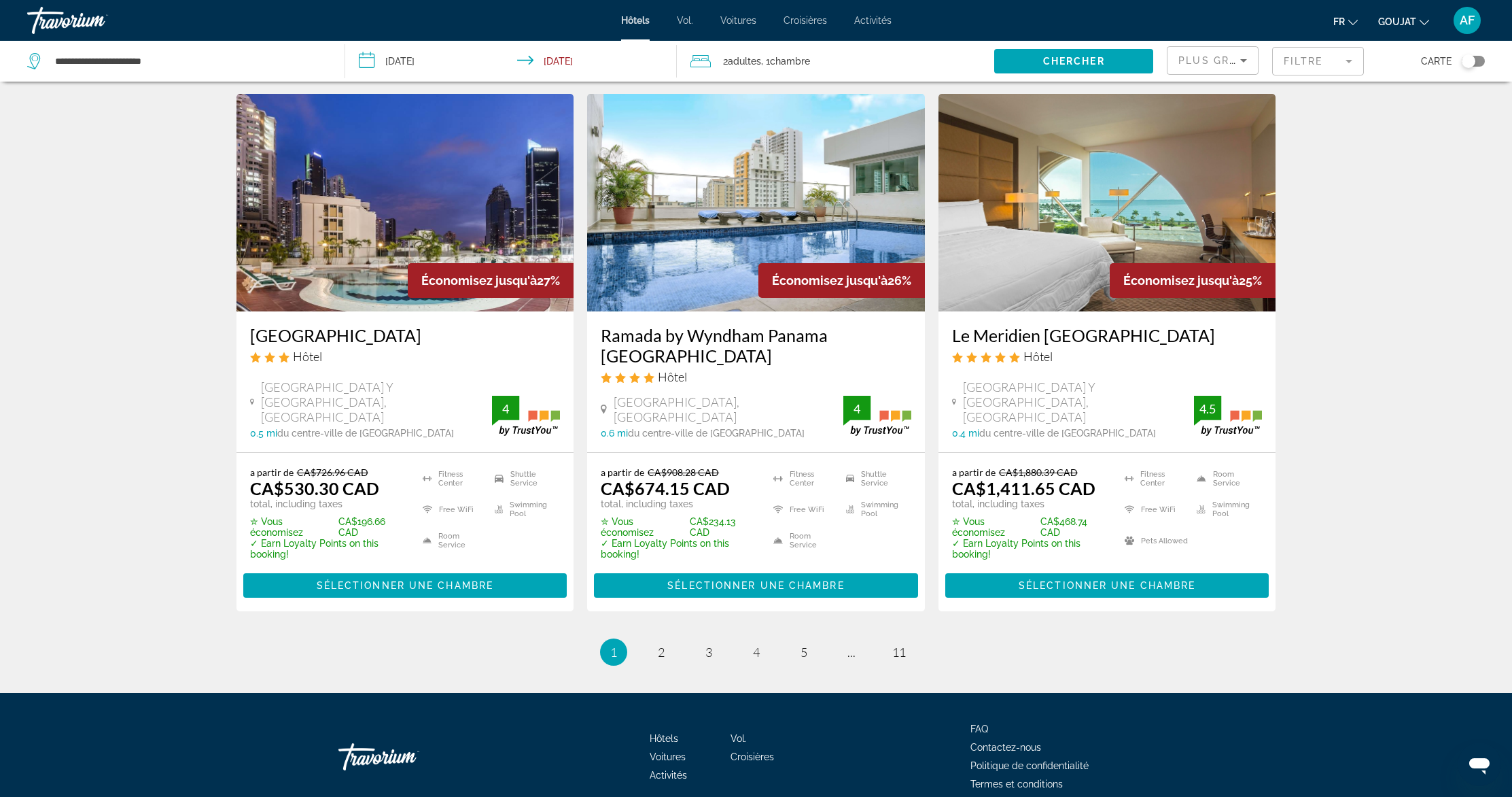
scroll to position [1719, 0]
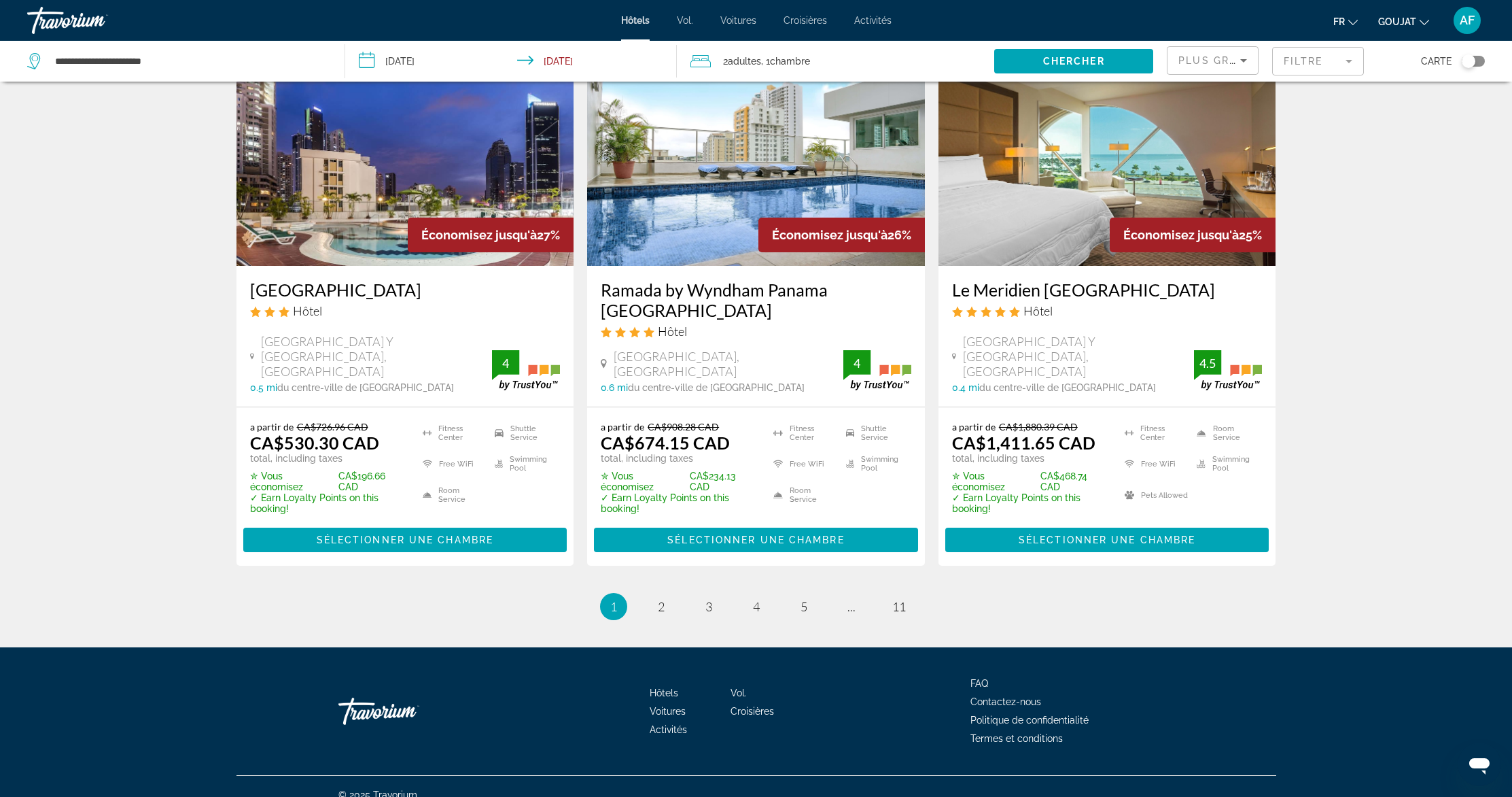
click at [645, 593] on ul "1 / 11 You're on page 1 page 2 page 3 page 4 page 5 page ... page 11" at bounding box center [756, 607] width 1040 height 27
click at [673, 593] on li "page 2" at bounding box center [661, 607] width 27 height 27
click at [654, 595] on link "page 2" at bounding box center [661, 607] width 24 height 24
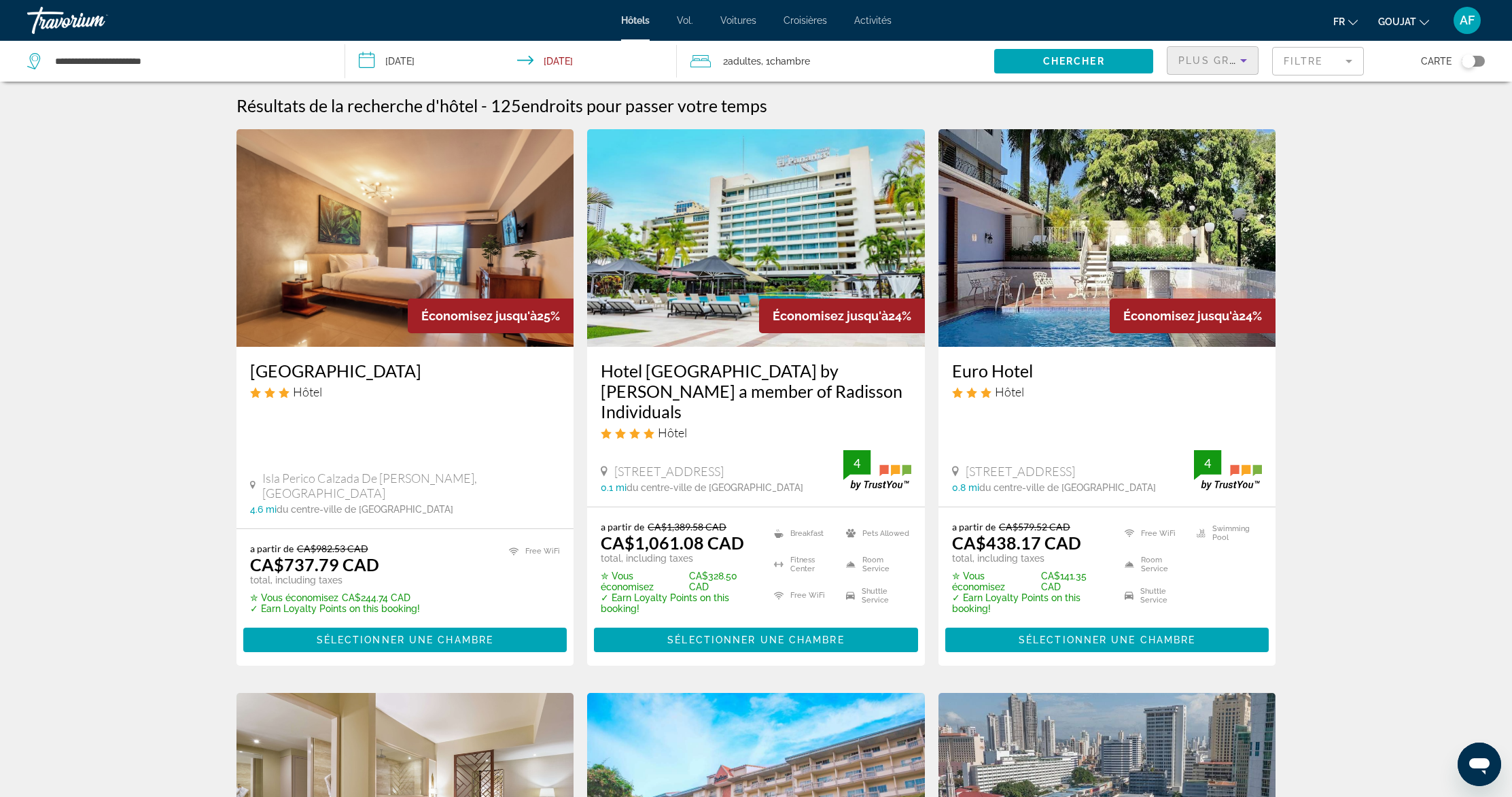
click at [1232, 63] on span "Plus grandes économies" at bounding box center [1260, 60] width 163 height 10
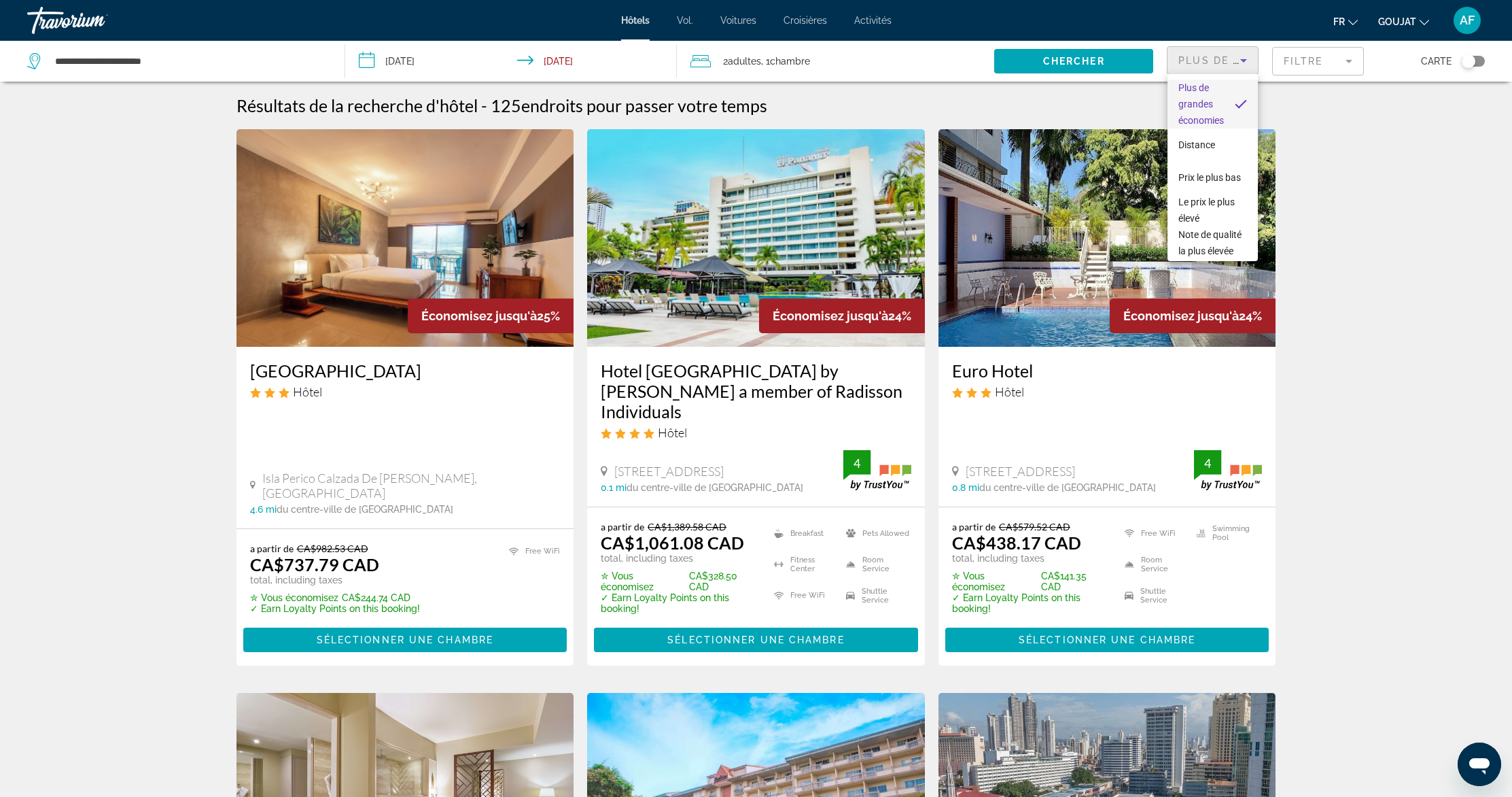
click at [1323, 60] on div at bounding box center [756, 398] width 1512 height 797
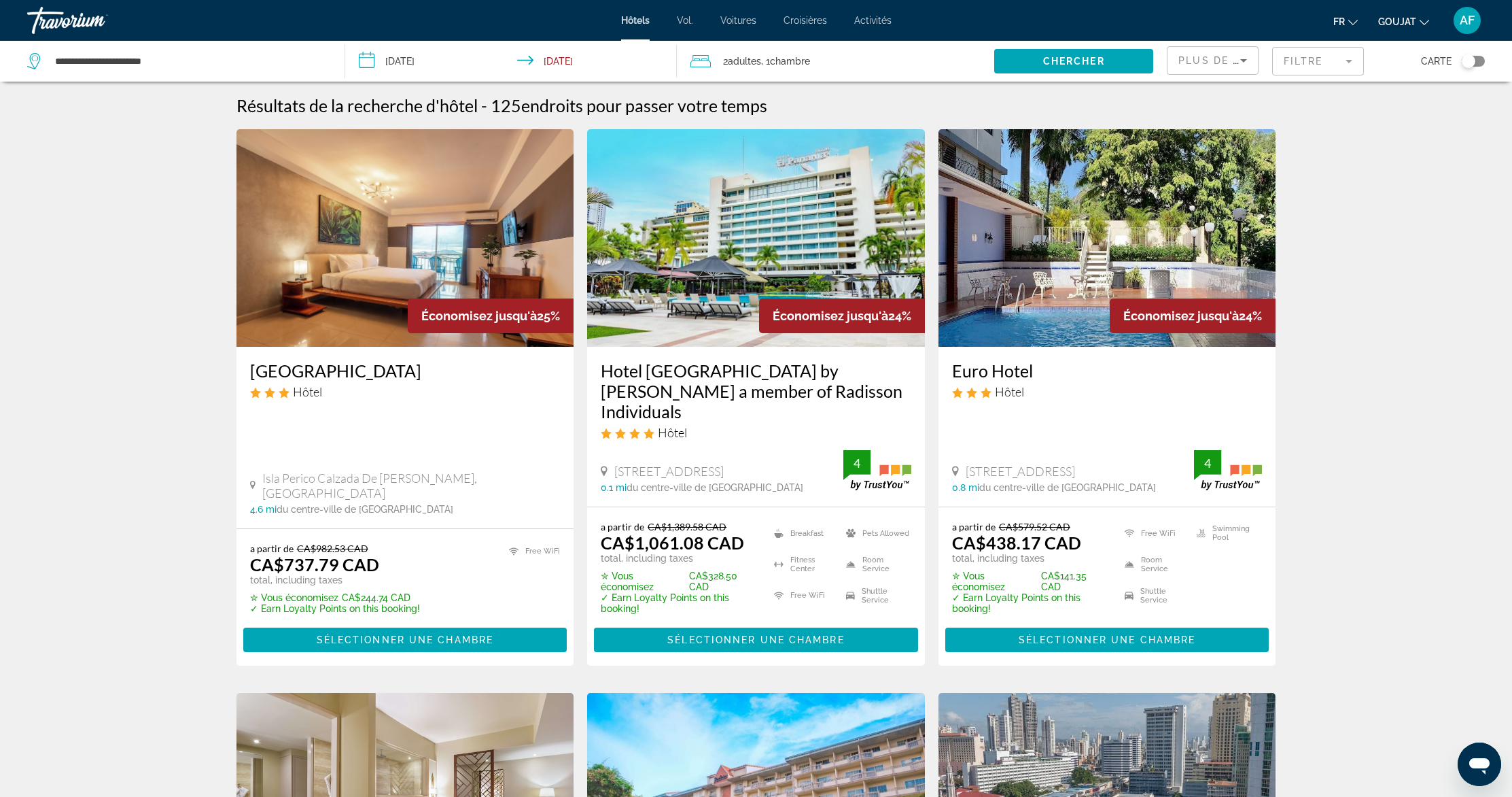
click at [1336, 60] on mat-form-field "Filtre" at bounding box center [1318, 60] width 92 height 28
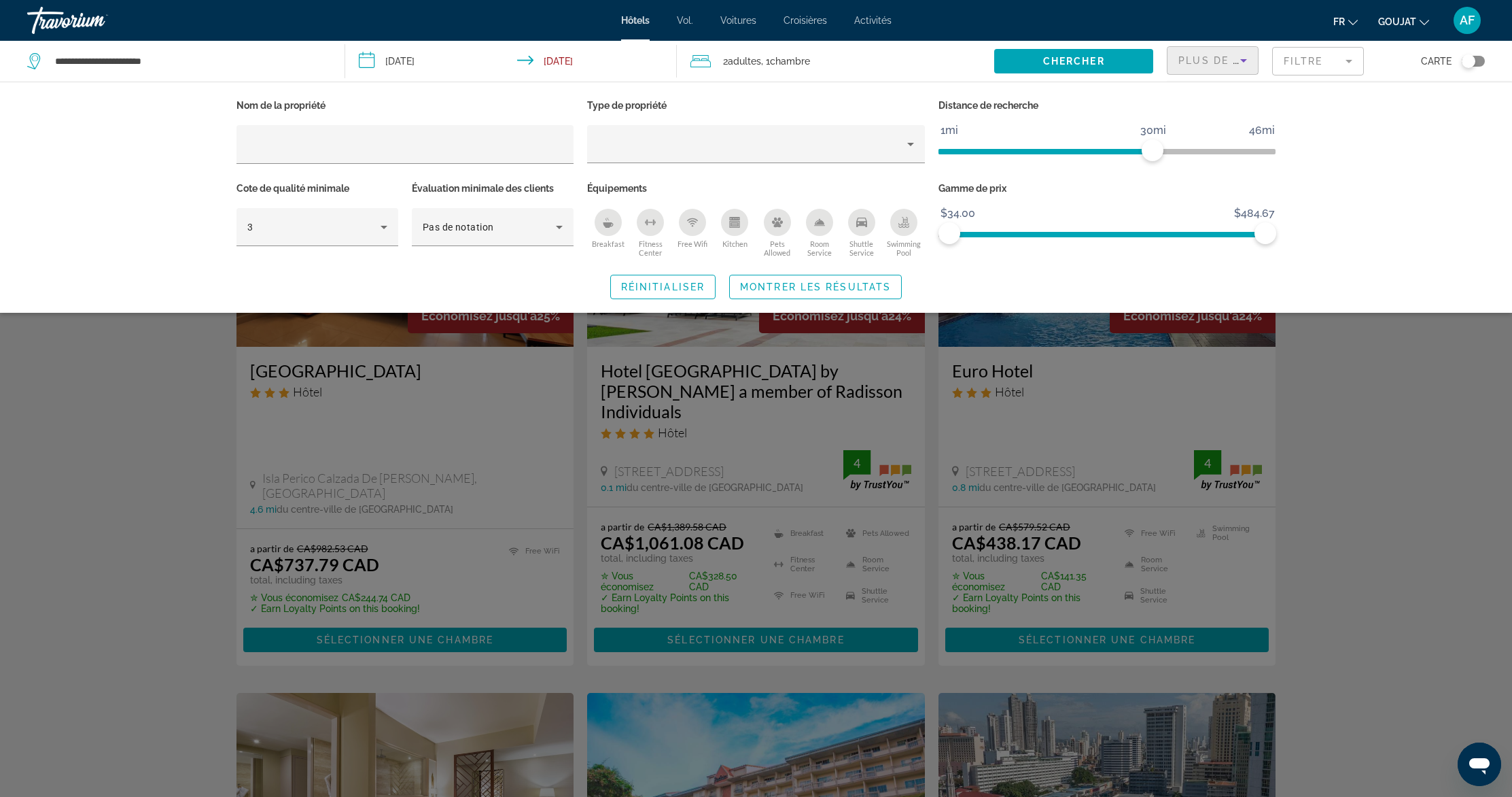
click at [1228, 63] on span "Plus de grandes économies" at bounding box center [1270, 60] width 182 height 10
click at [1195, 239] on font "Note de qualité la plus élevée" at bounding box center [1210, 243] width 63 height 27
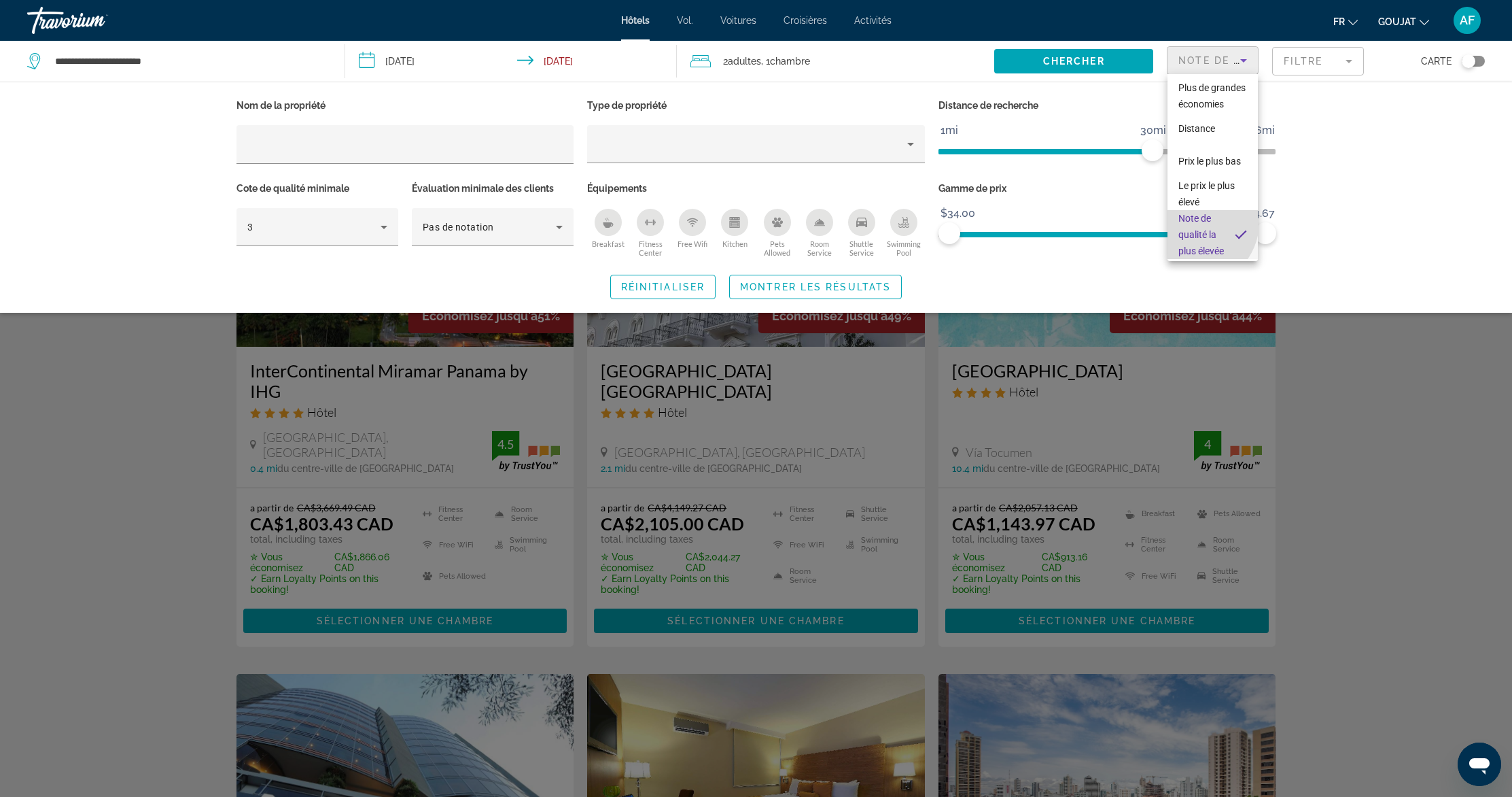
scroll to position [15, 0]
click at [1388, 465] on div "Search widget" at bounding box center [756, 500] width 1512 height 593
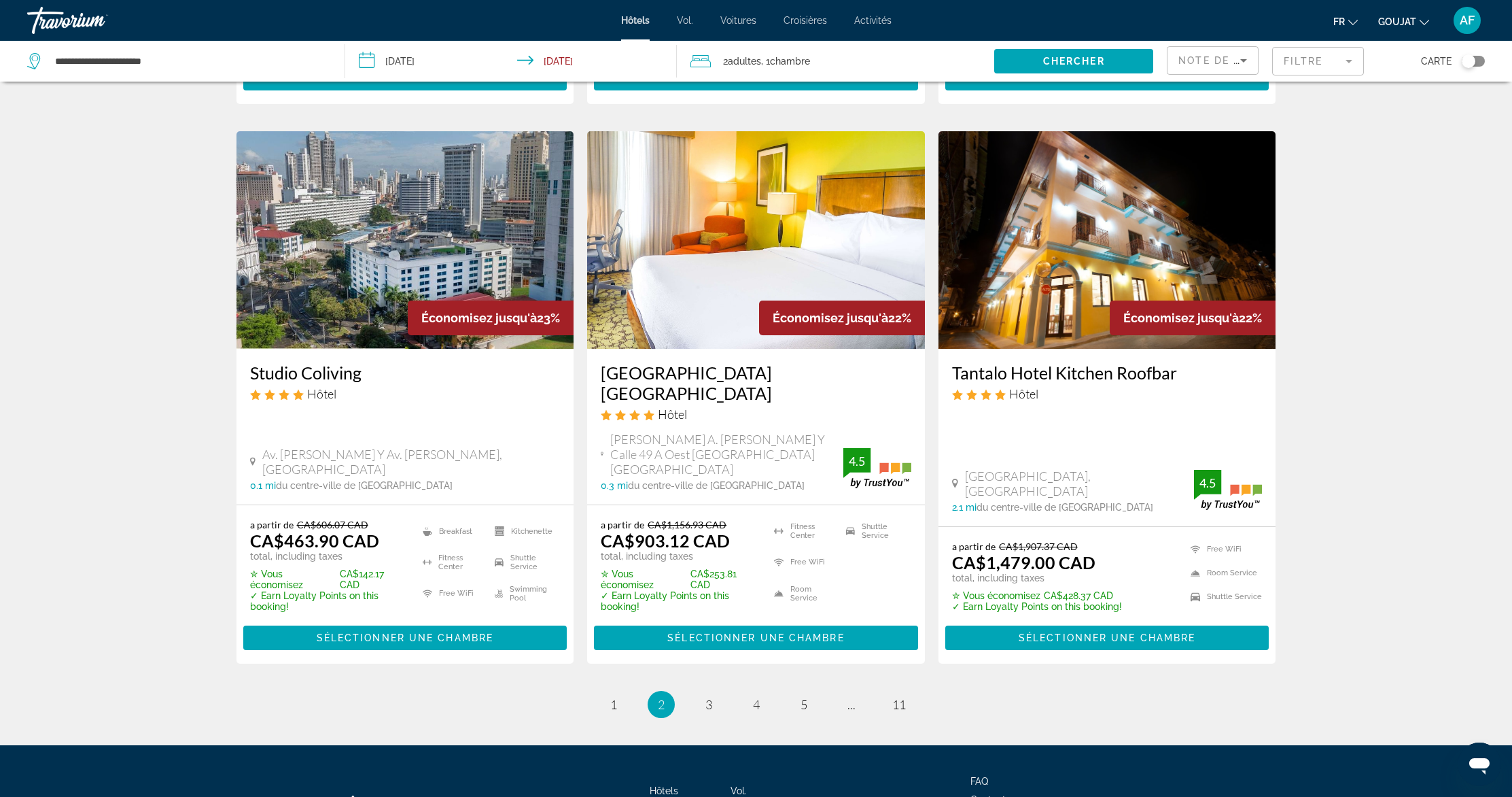
scroll to position [1719, 0]
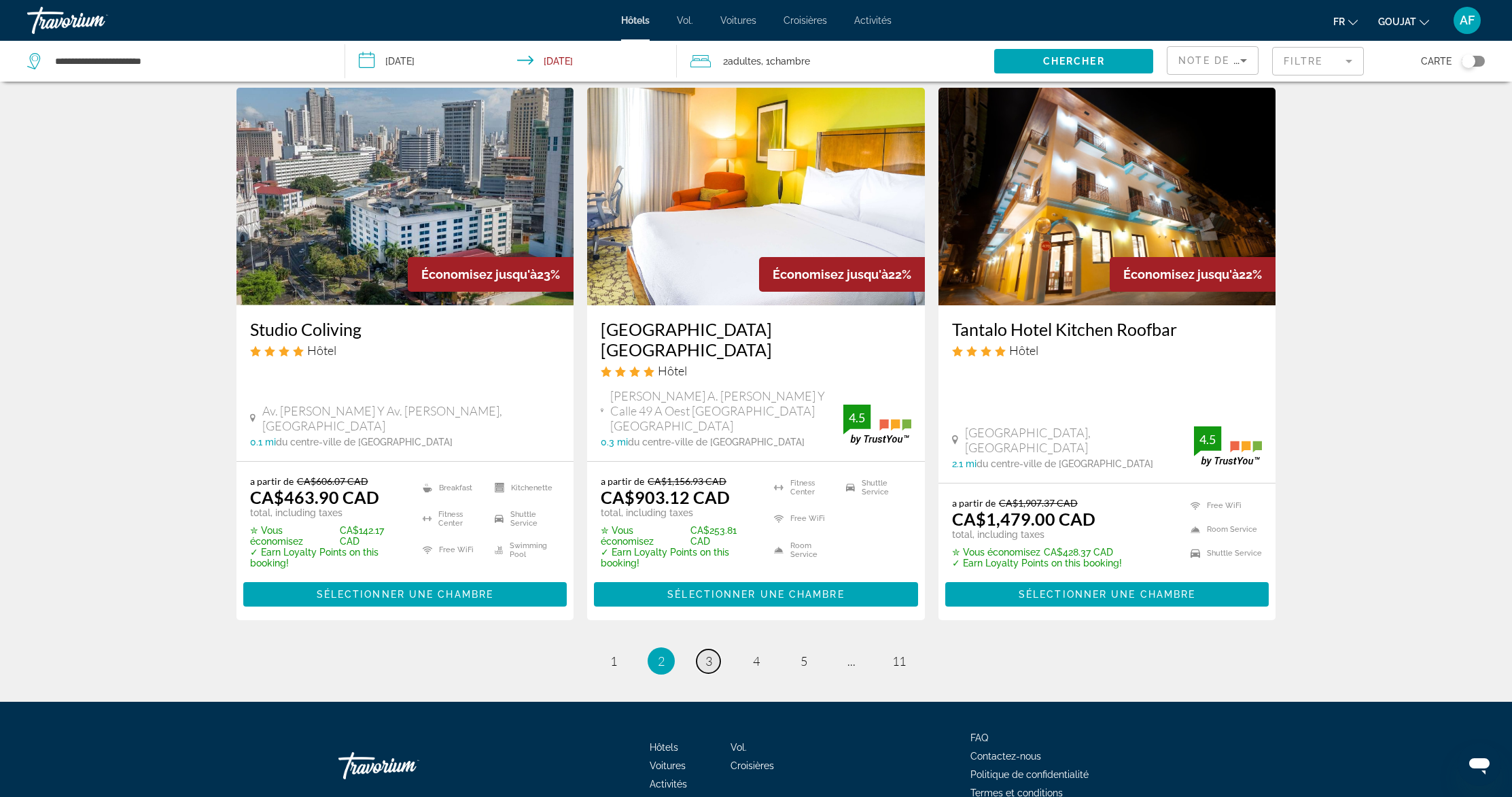
click at [707, 654] on span "3" at bounding box center [709, 661] width 6 height 15
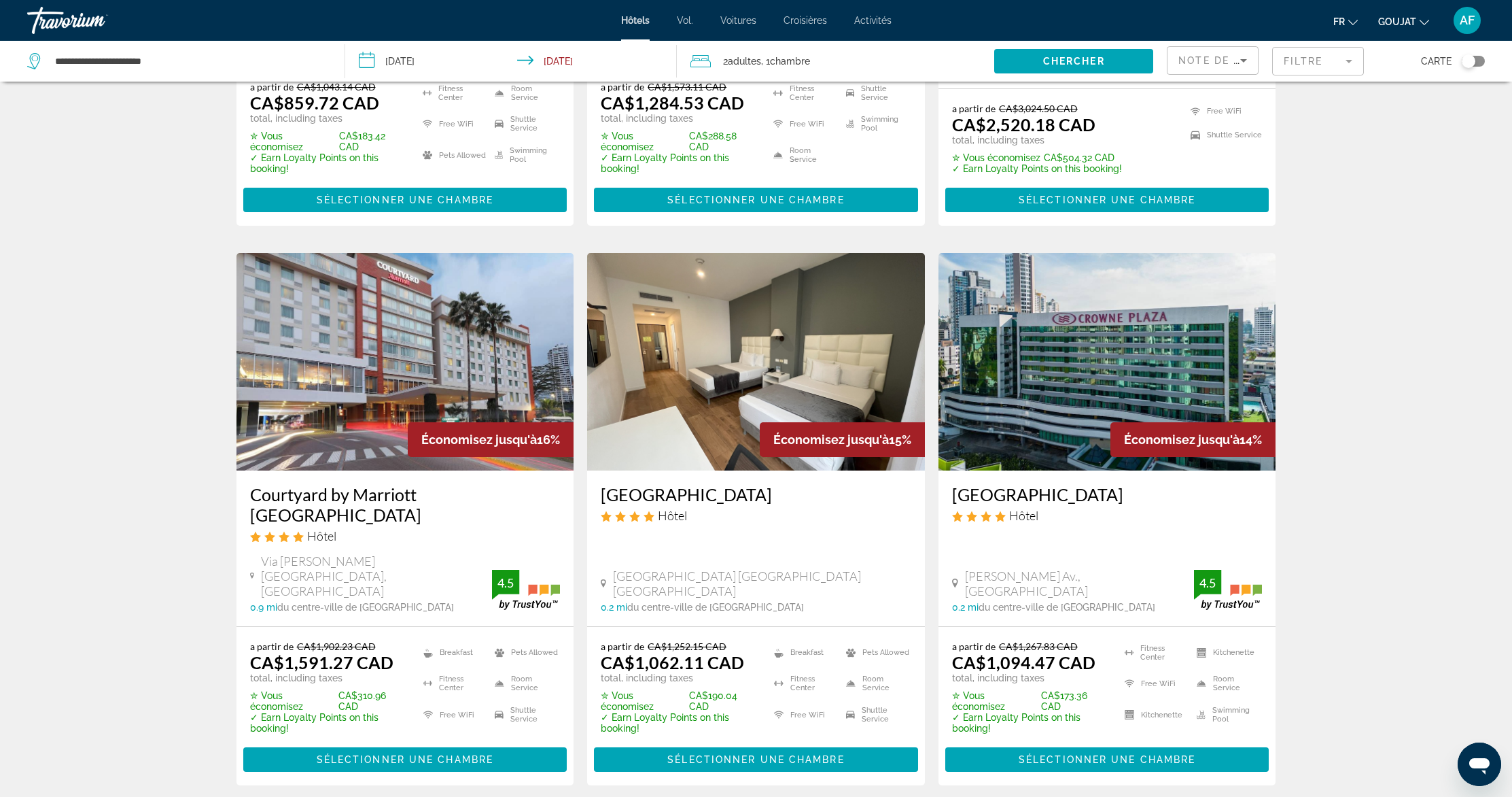
scroll to position [1728, 0]
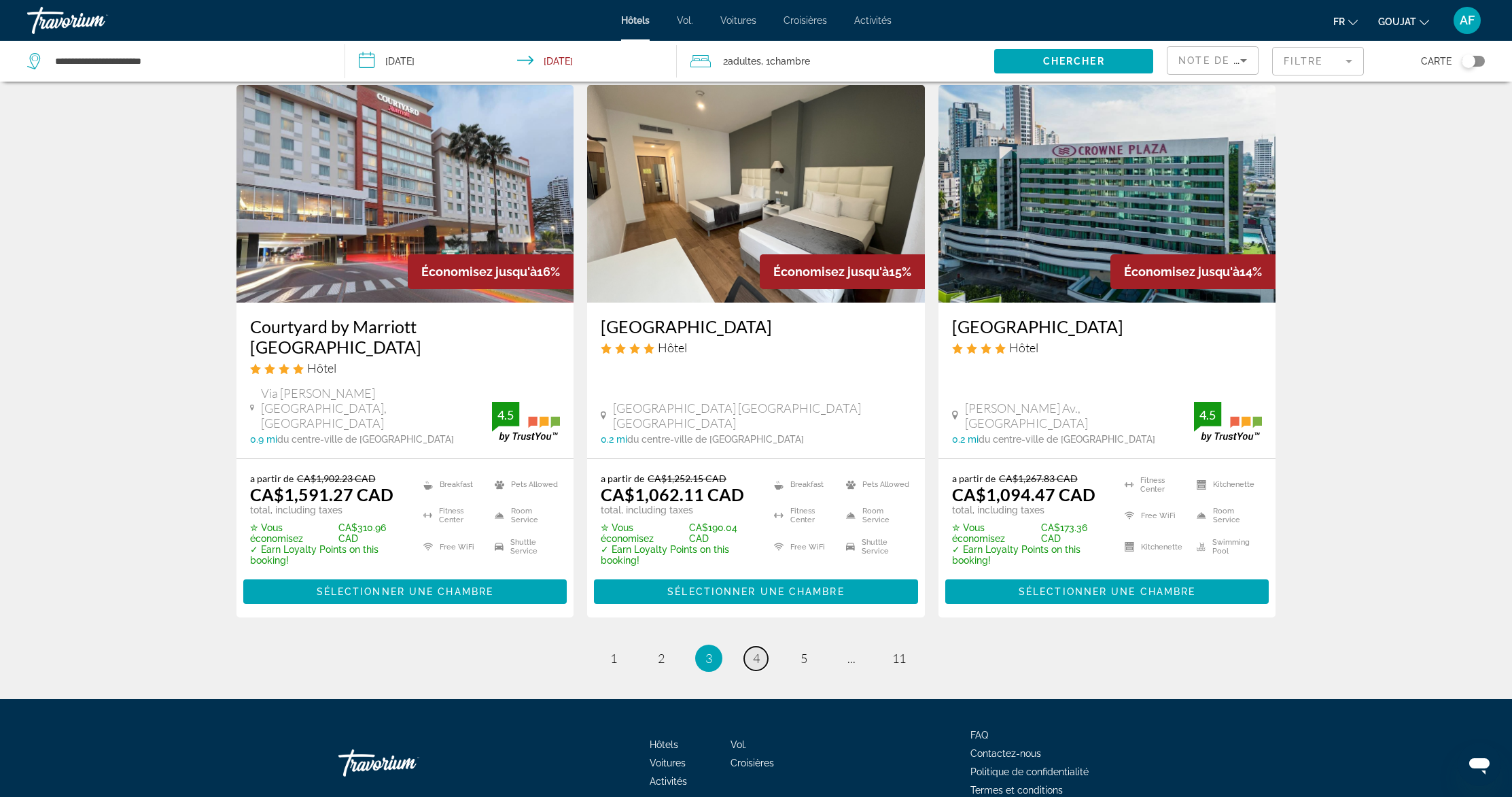
click at [762, 646] on link "page 4" at bounding box center [756, 658] width 24 height 24
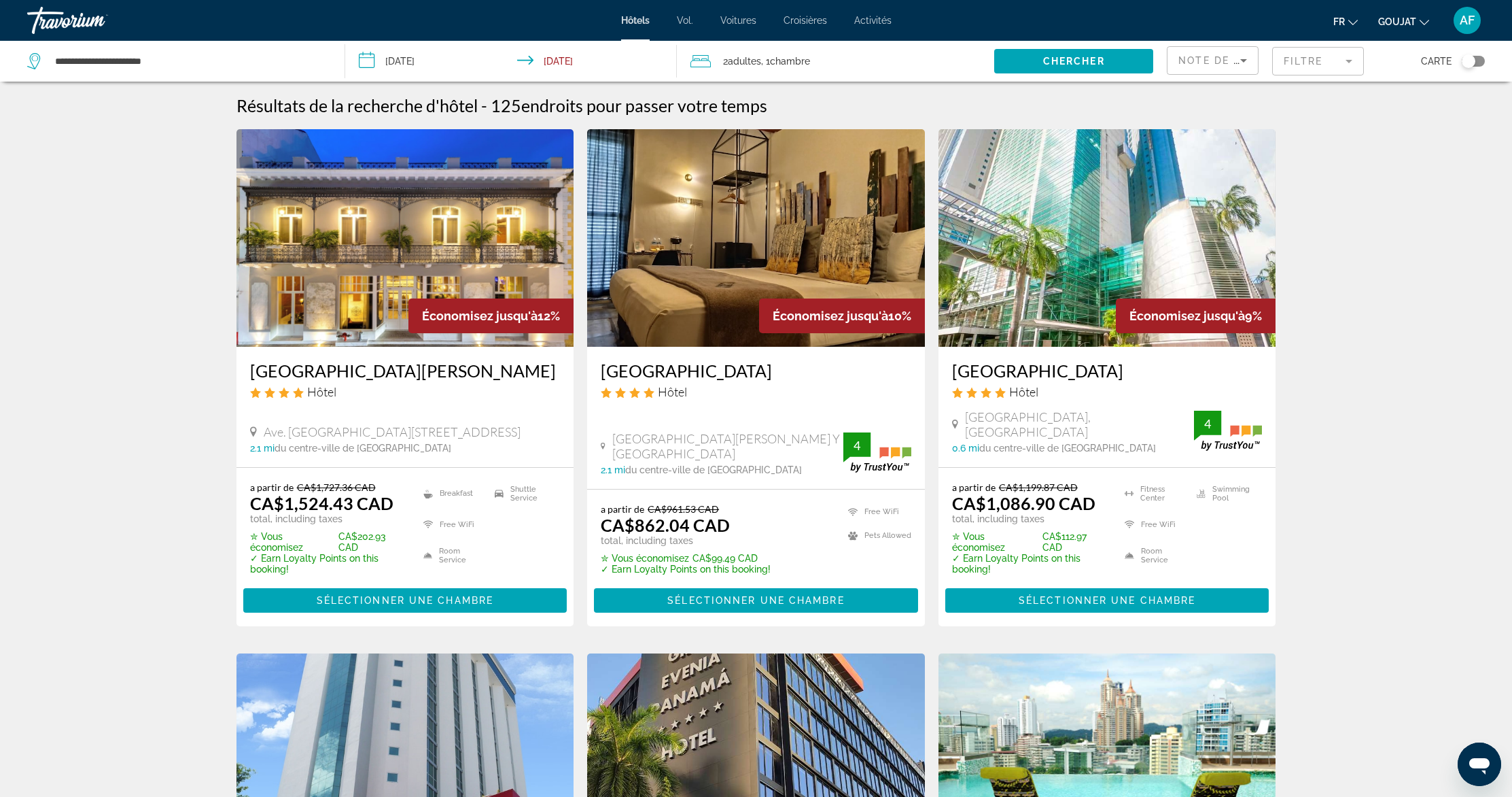
click at [1236, 62] on icon "Sort by" at bounding box center [1244, 60] width 16 height 16
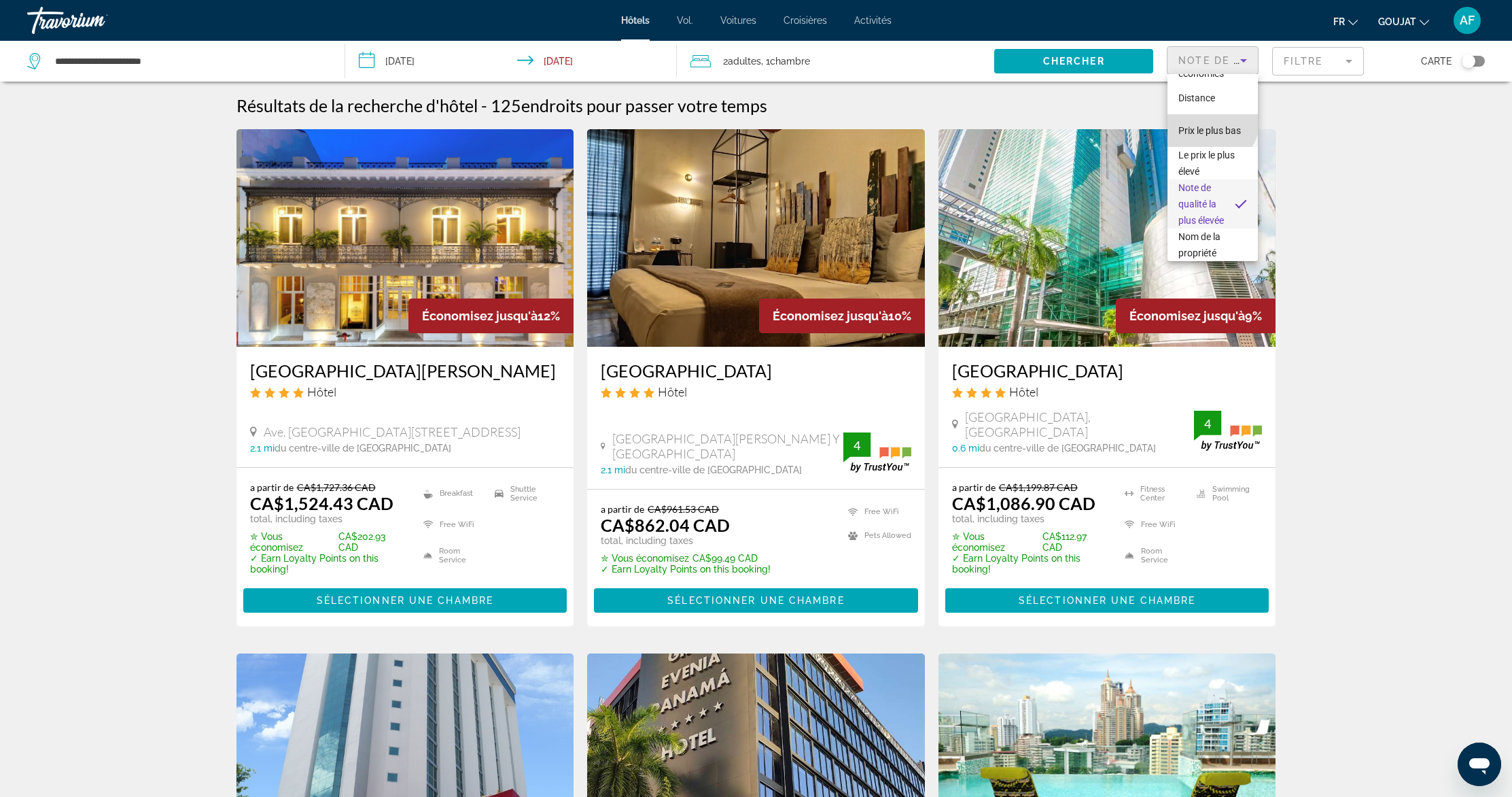
click at [1210, 136] on font "Prix ​​le plus bas" at bounding box center [1210, 130] width 63 height 10
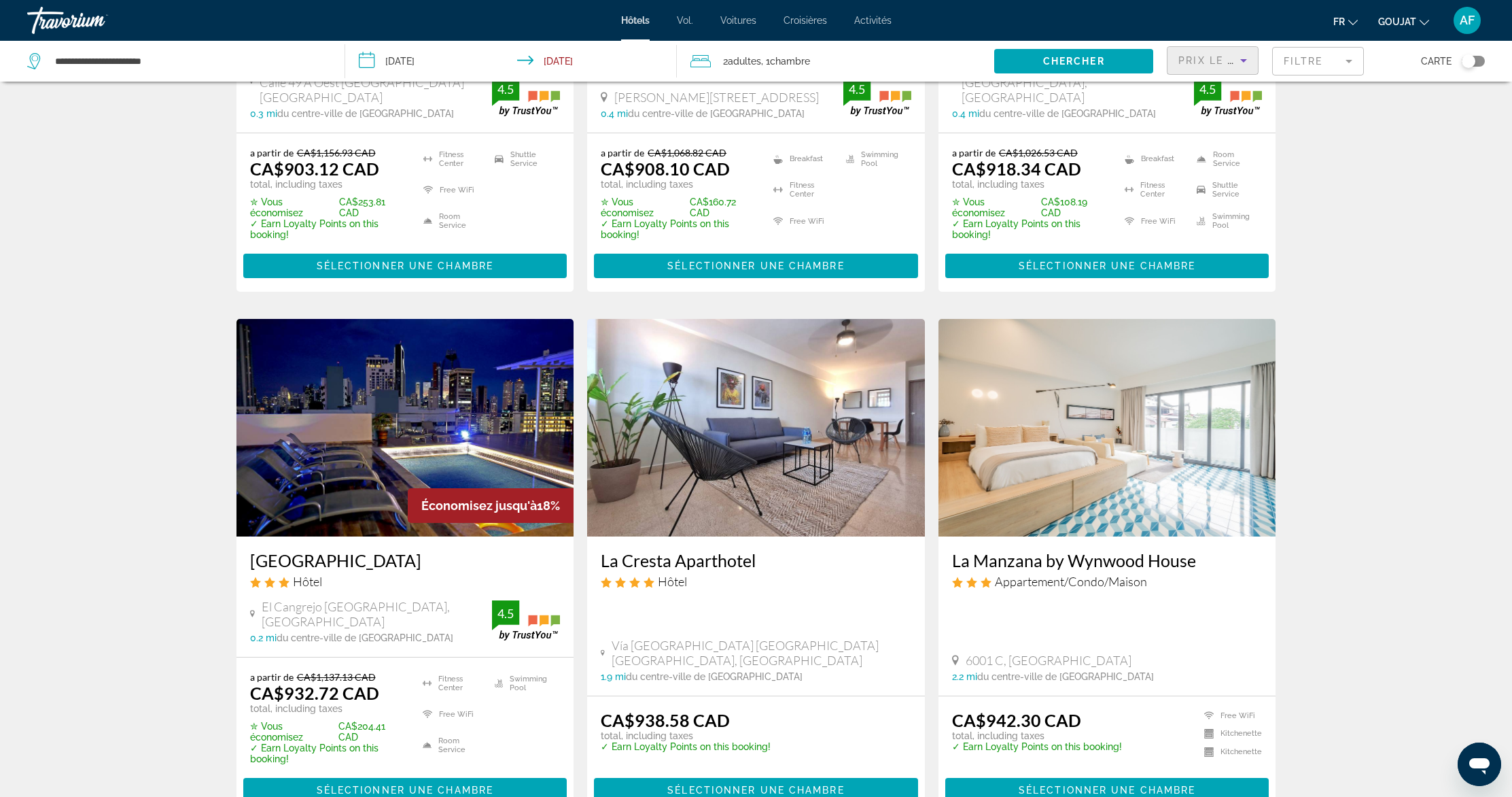
scroll to position [1593, 0]
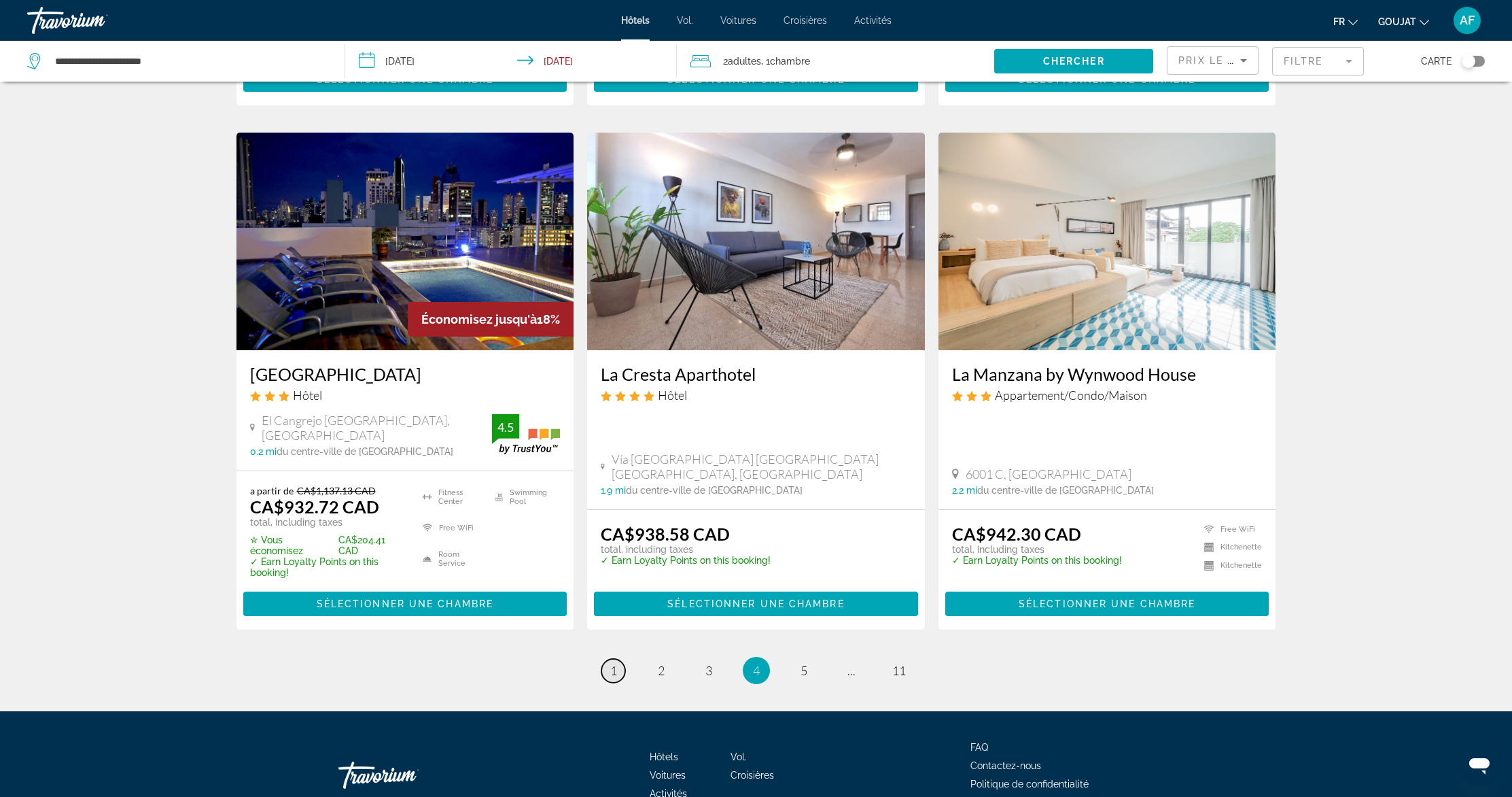
click at [618, 658] on link "page 1" at bounding box center [614, 670] width 24 height 24
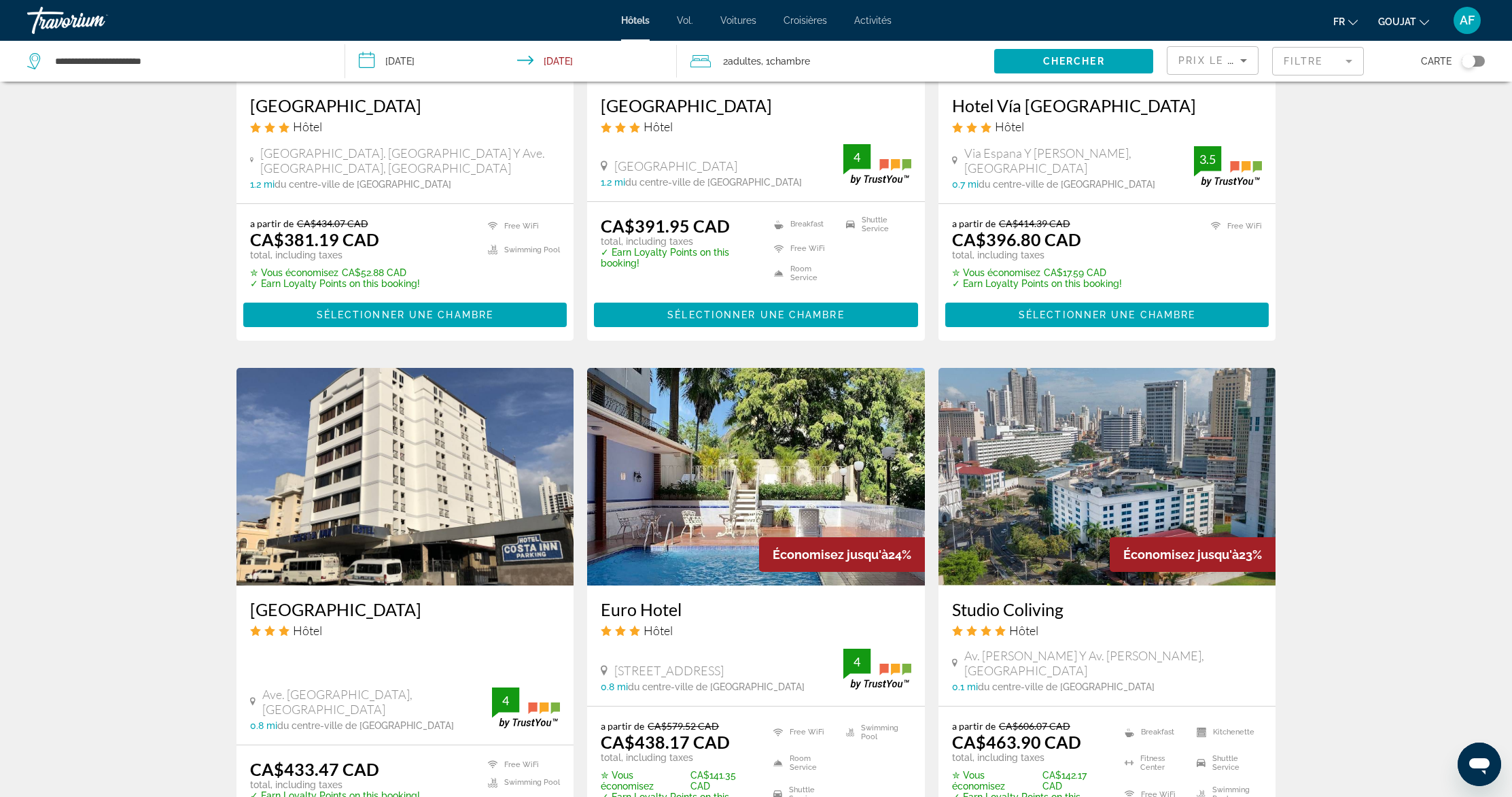
scroll to position [1584, 0]
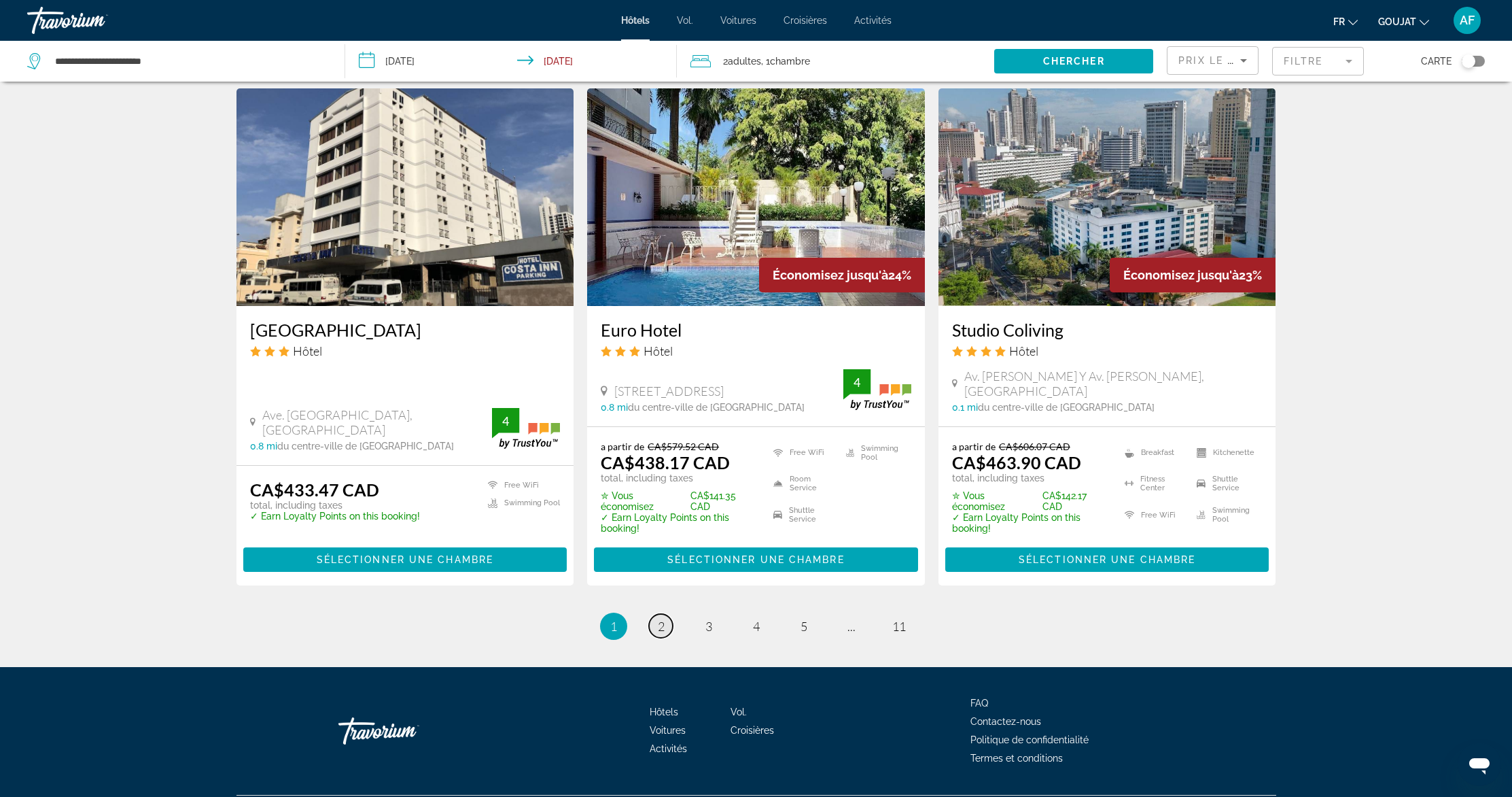
click at [653, 614] on link "page 2" at bounding box center [661, 626] width 24 height 24
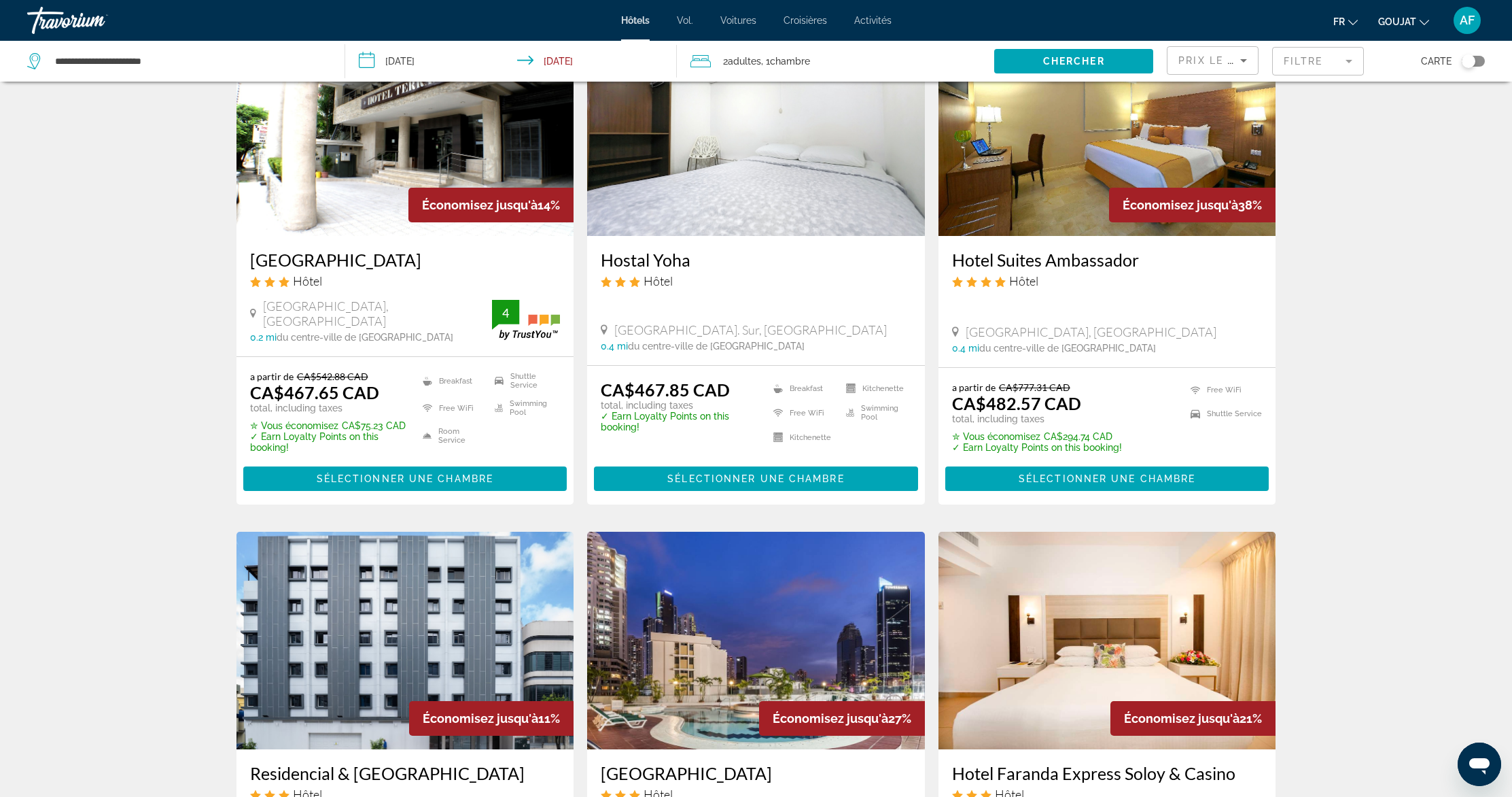
scroll to position [8, 0]
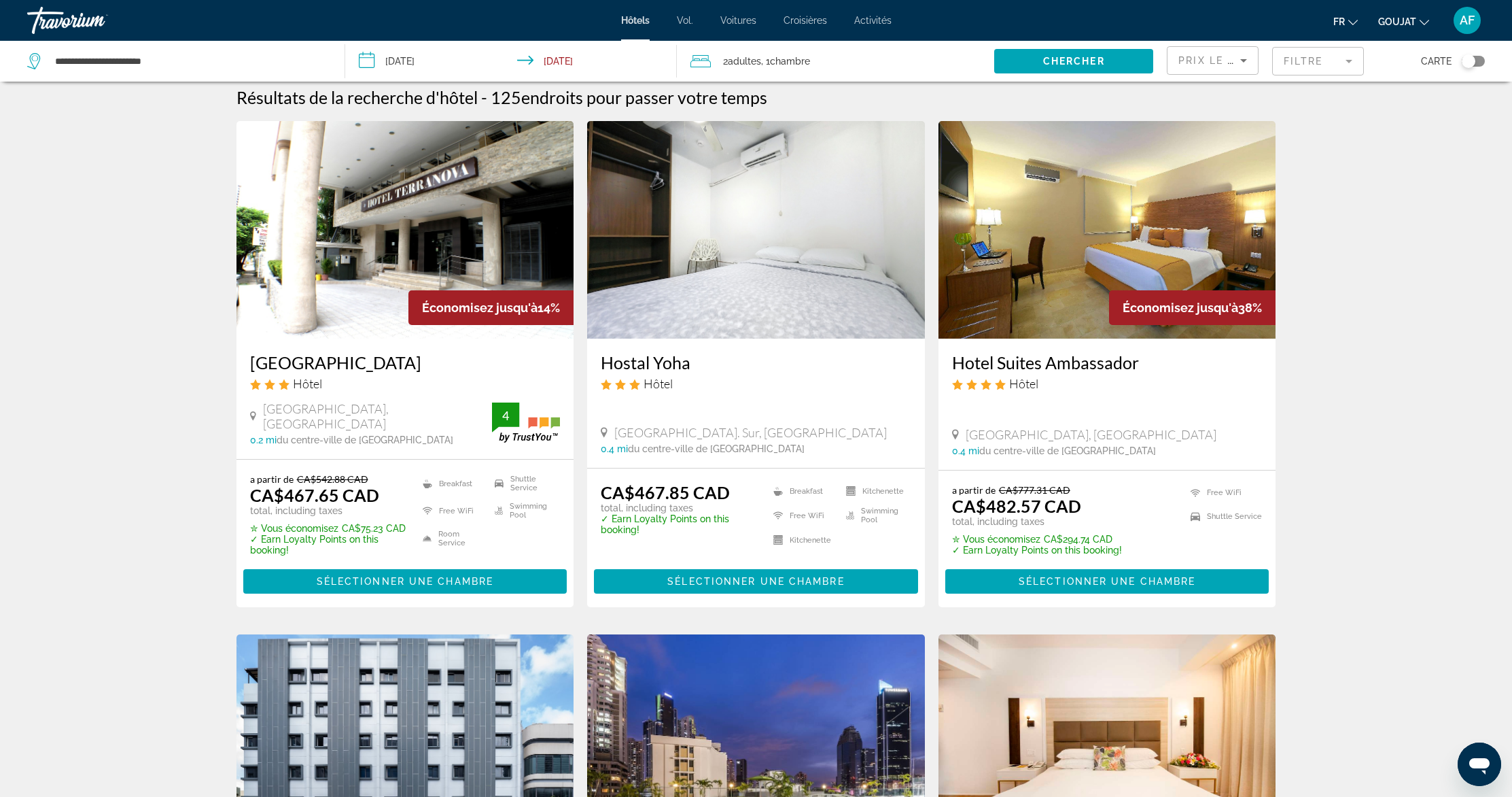
click at [1055, 251] on img "Contenu principal" at bounding box center [1107, 230] width 338 height 218
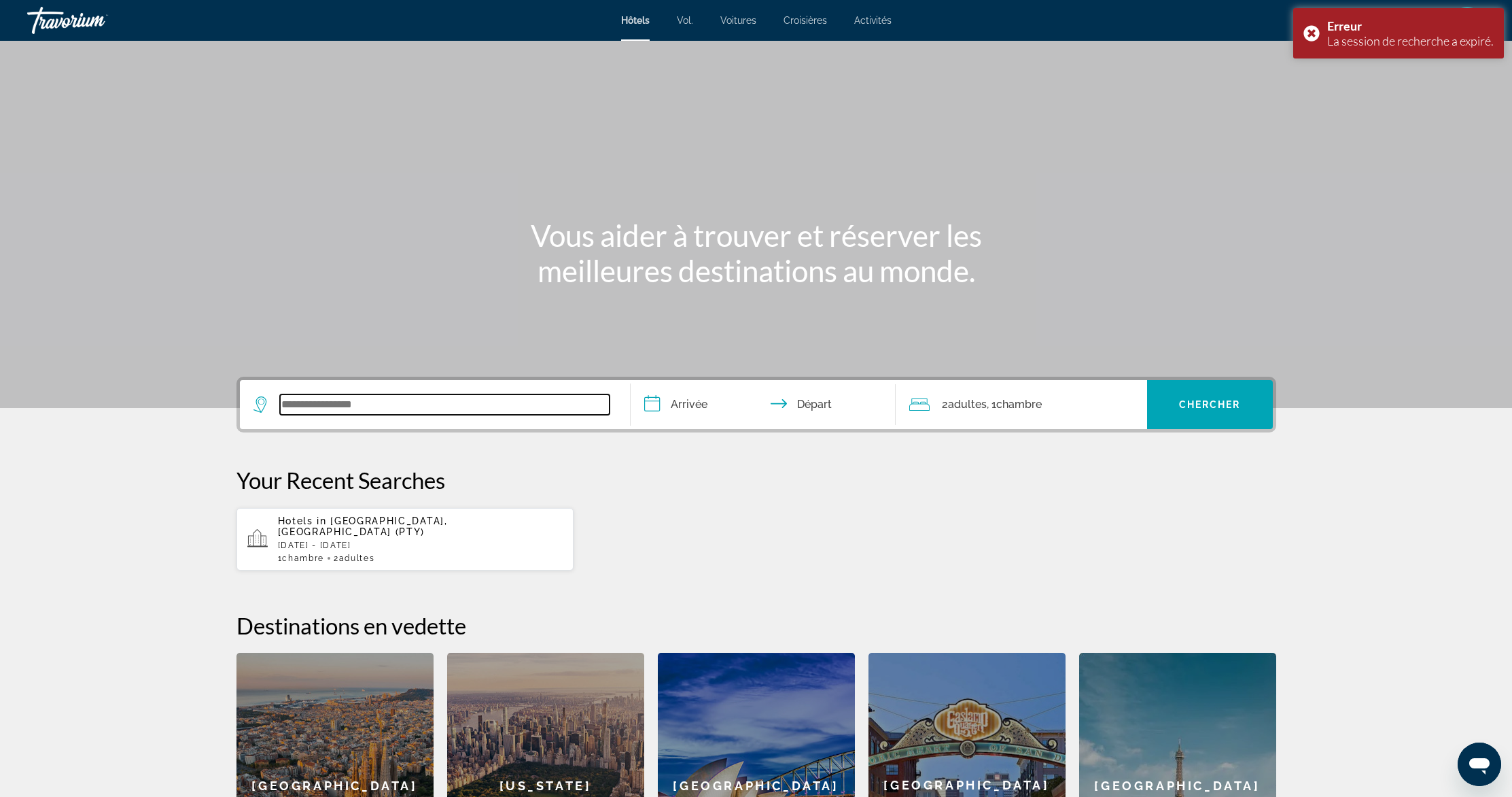
click at [348, 405] on input "Search widget" at bounding box center [445, 404] width 329 height 20
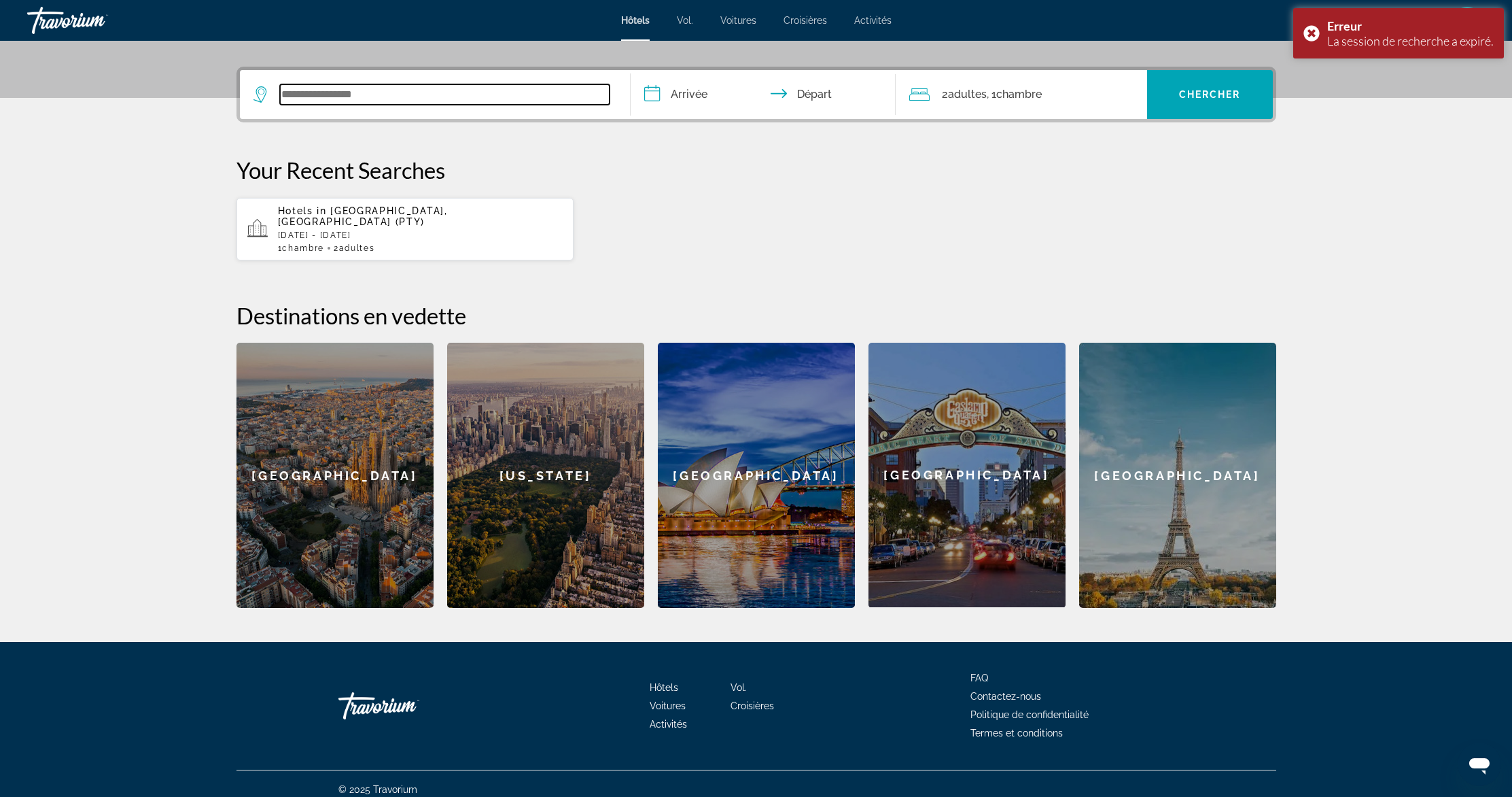
scroll to position [311, 0]
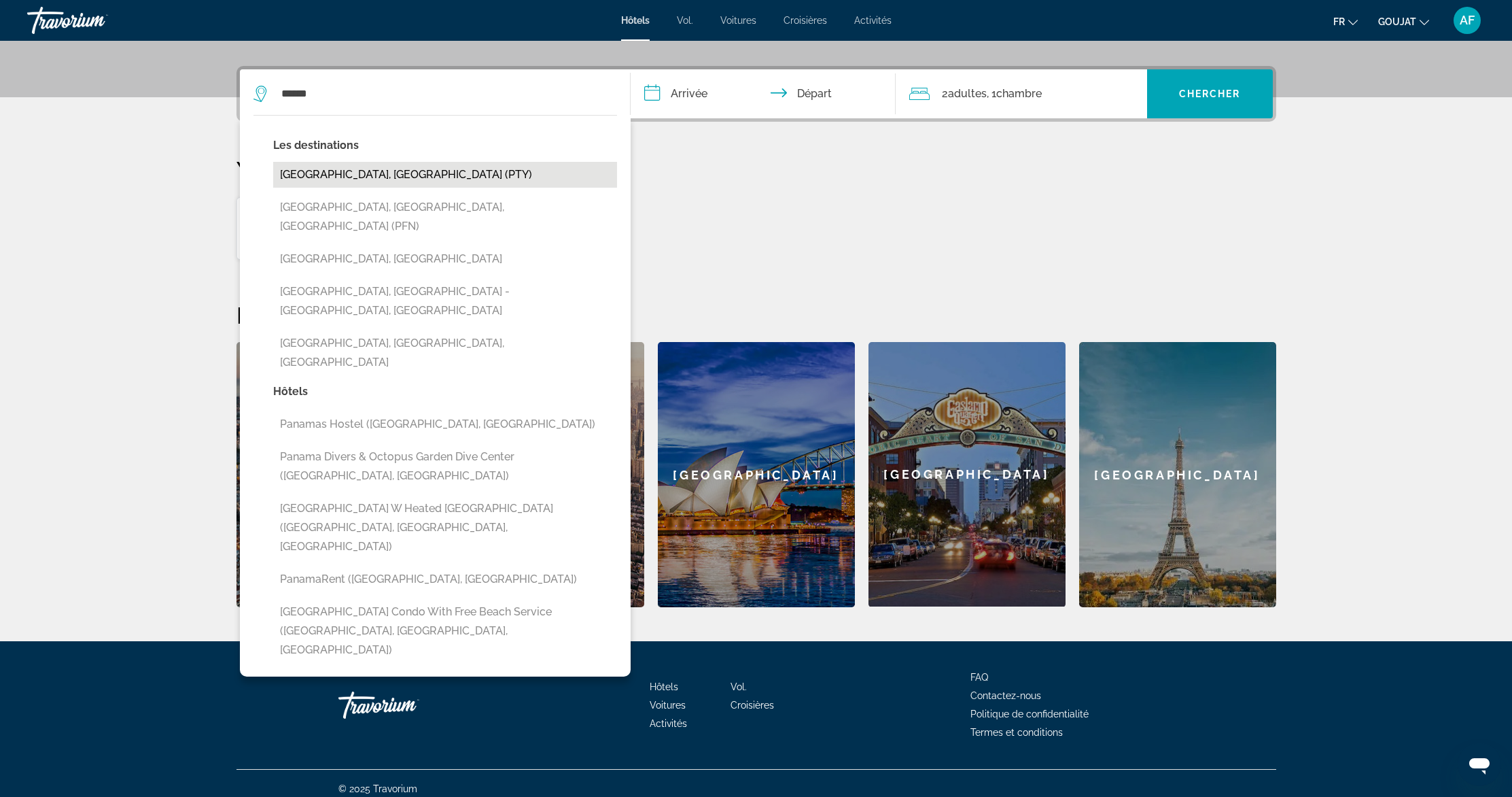
click at [396, 179] on button "[GEOGRAPHIC_DATA], [GEOGRAPHIC_DATA] (PTY)" at bounding box center [445, 175] width 344 height 26
type input "**********"
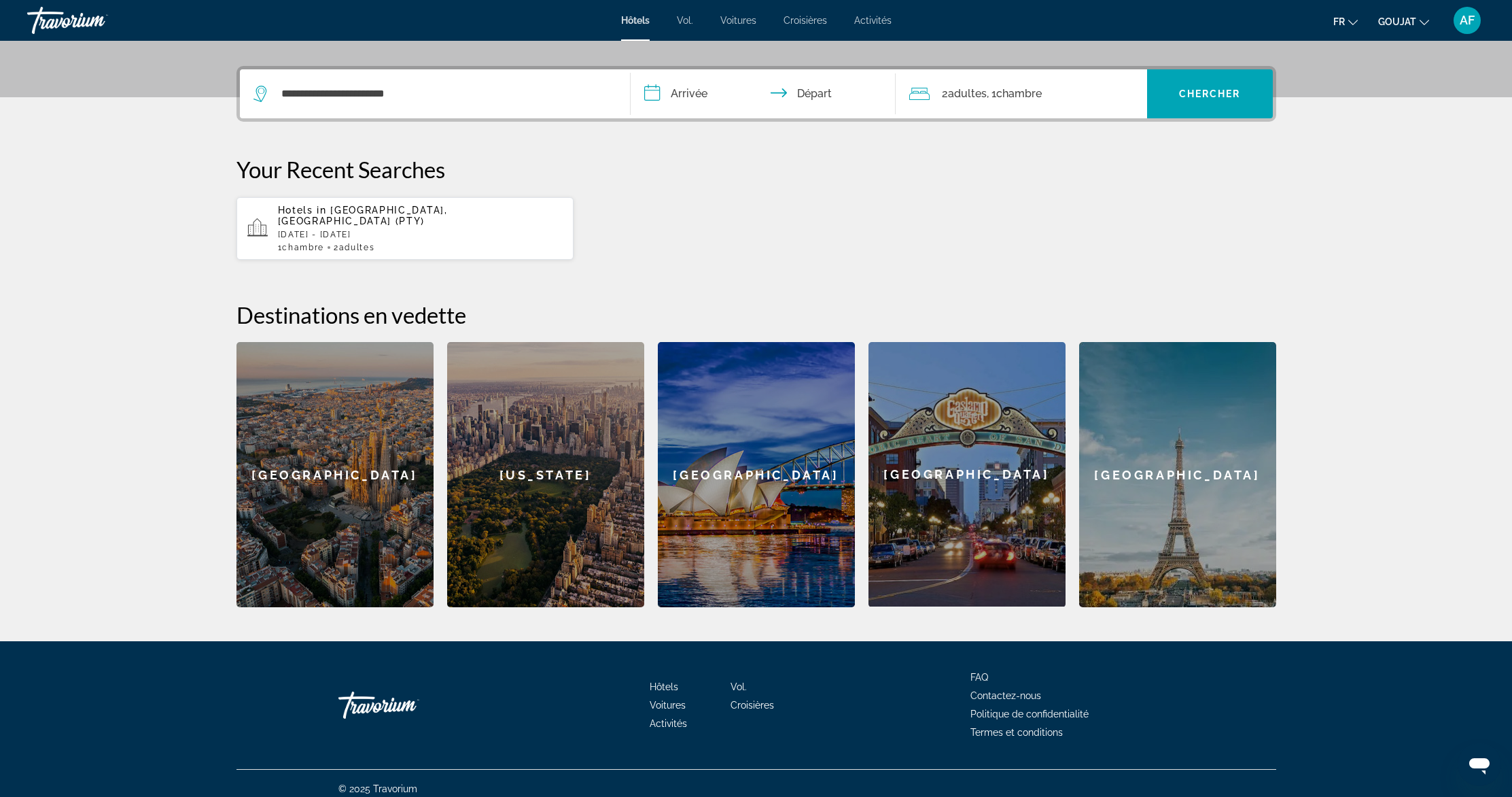
click at [678, 92] on input "**********" at bounding box center [766, 96] width 271 height 53
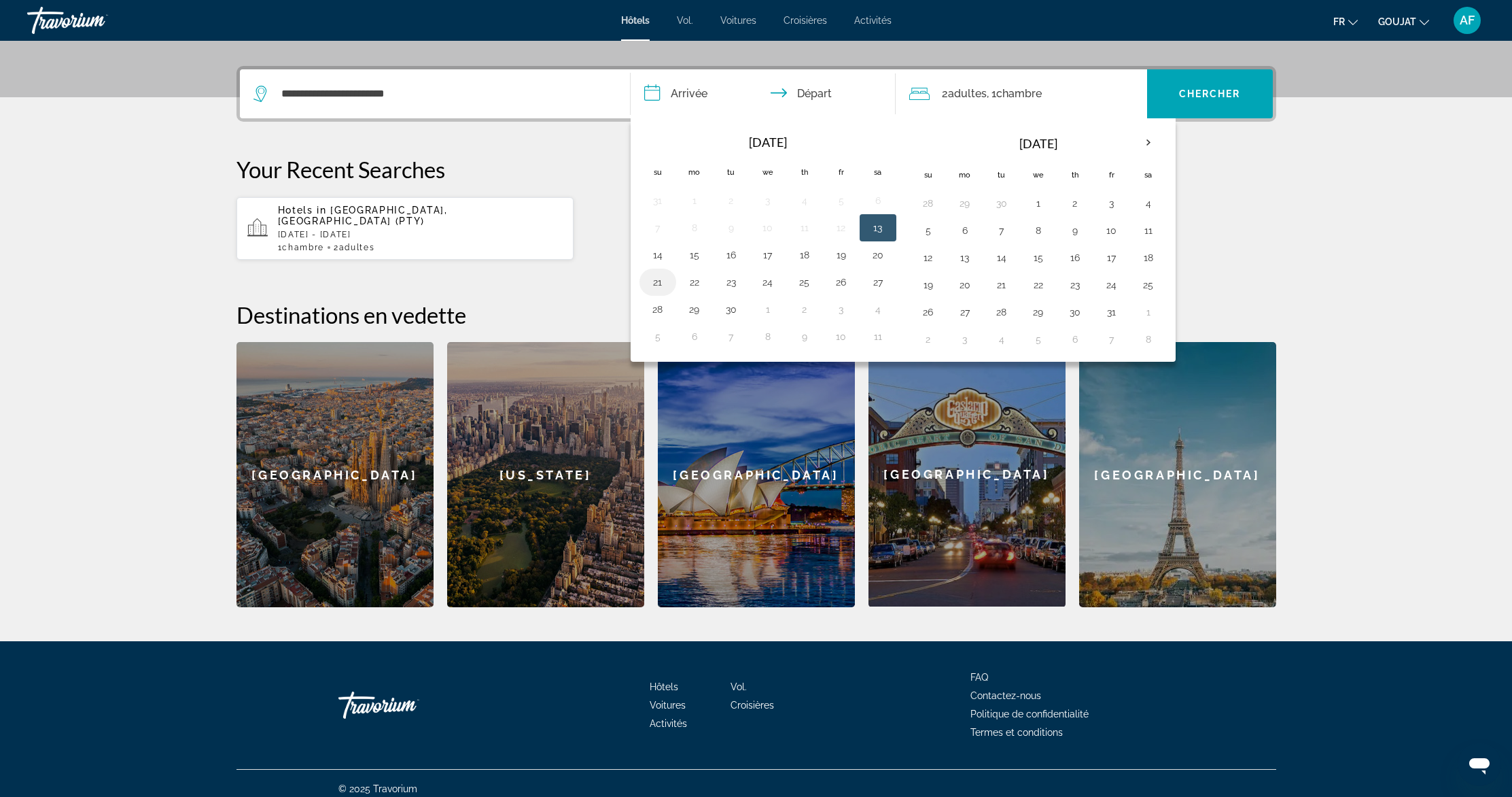
click at [656, 281] on button "21" at bounding box center [657, 282] width 22 height 19
click at [735, 306] on button "30" at bounding box center [731, 309] width 22 height 19
type input "**********"
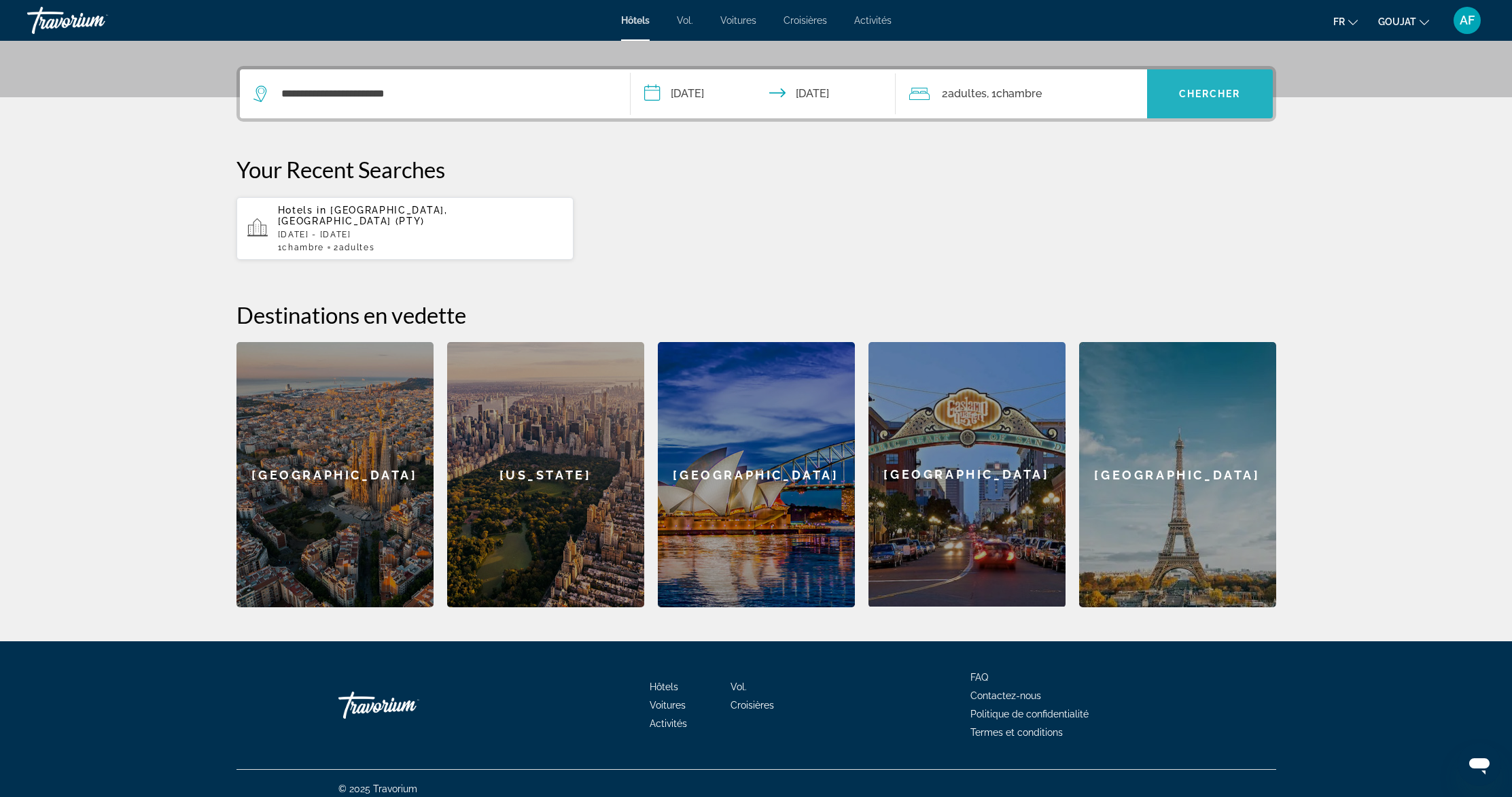
click at [1210, 95] on span "Chercher" at bounding box center [1210, 93] width 62 height 10
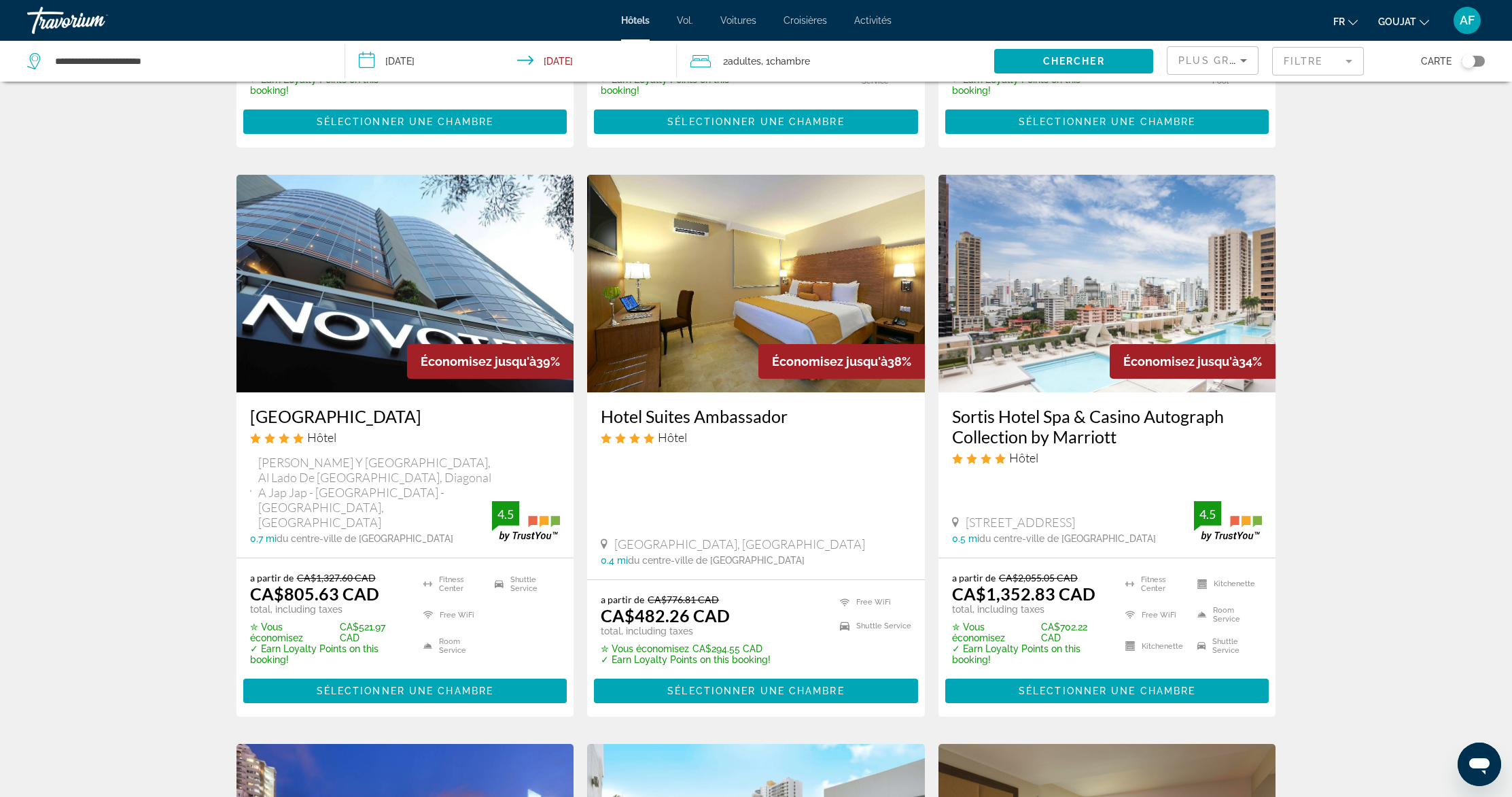
scroll to position [1024, 0]
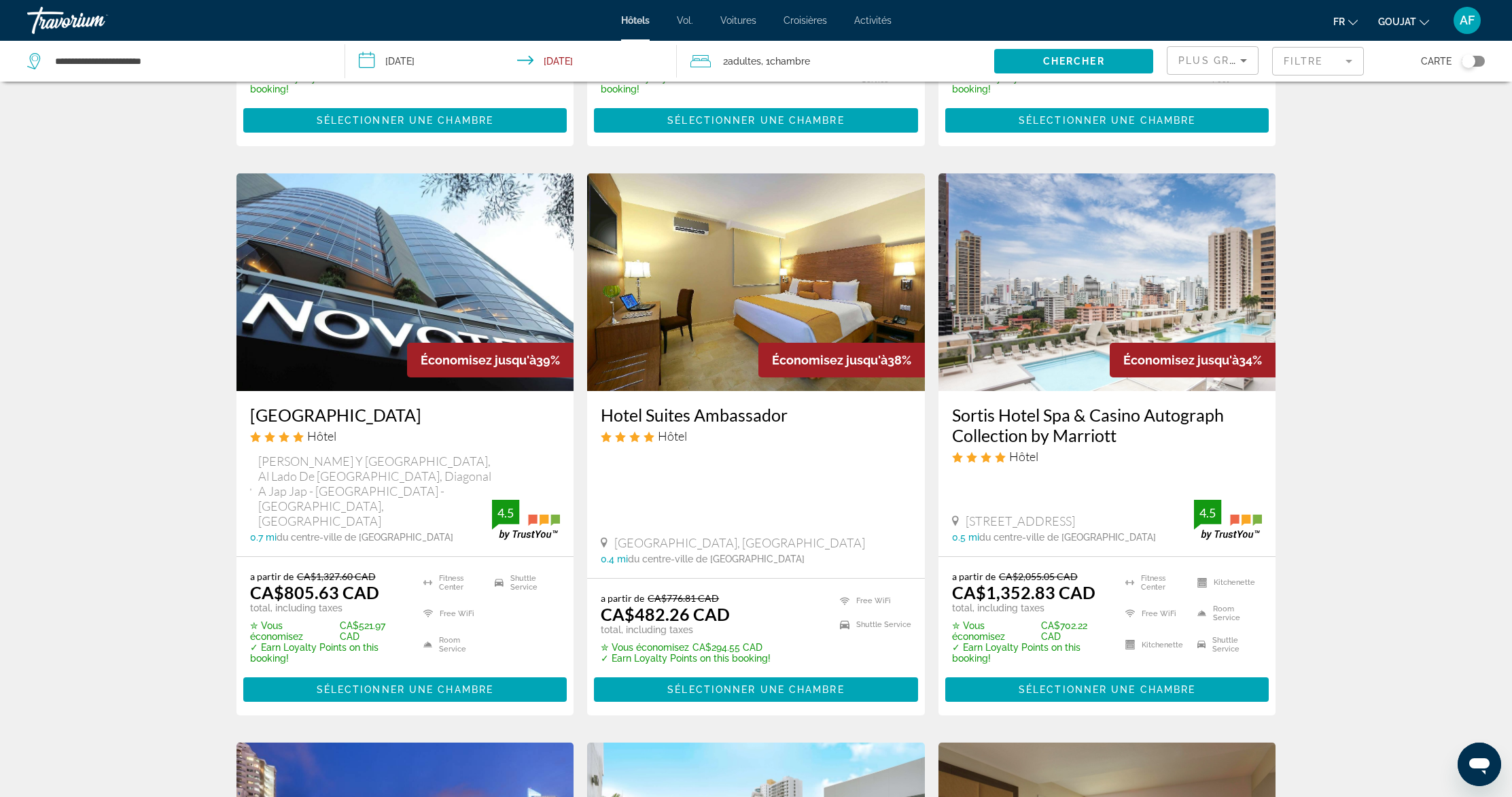
click at [719, 330] on img "Contenu principal" at bounding box center [756, 282] width 338 height 218
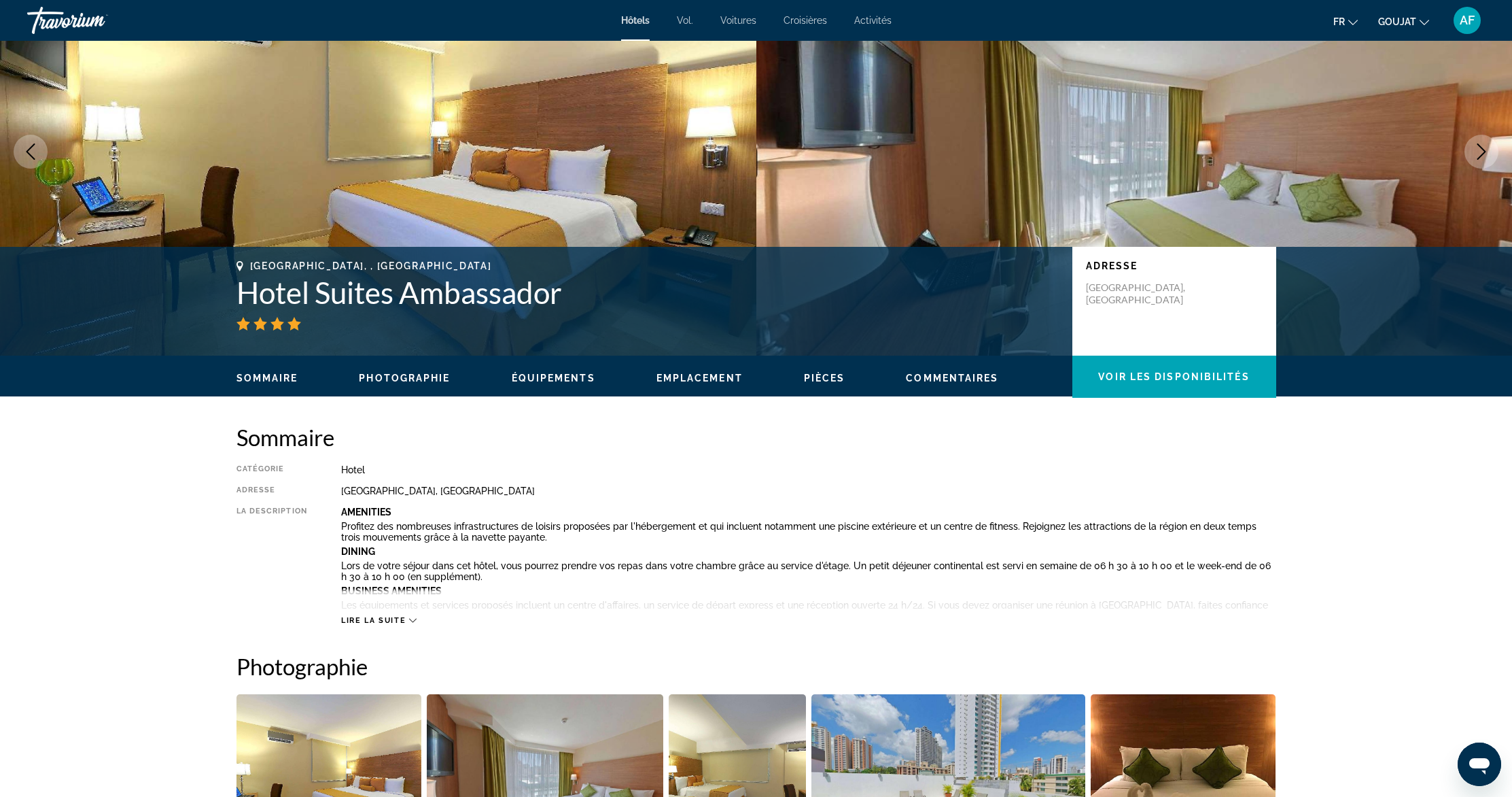
scroll to position [156, 0]
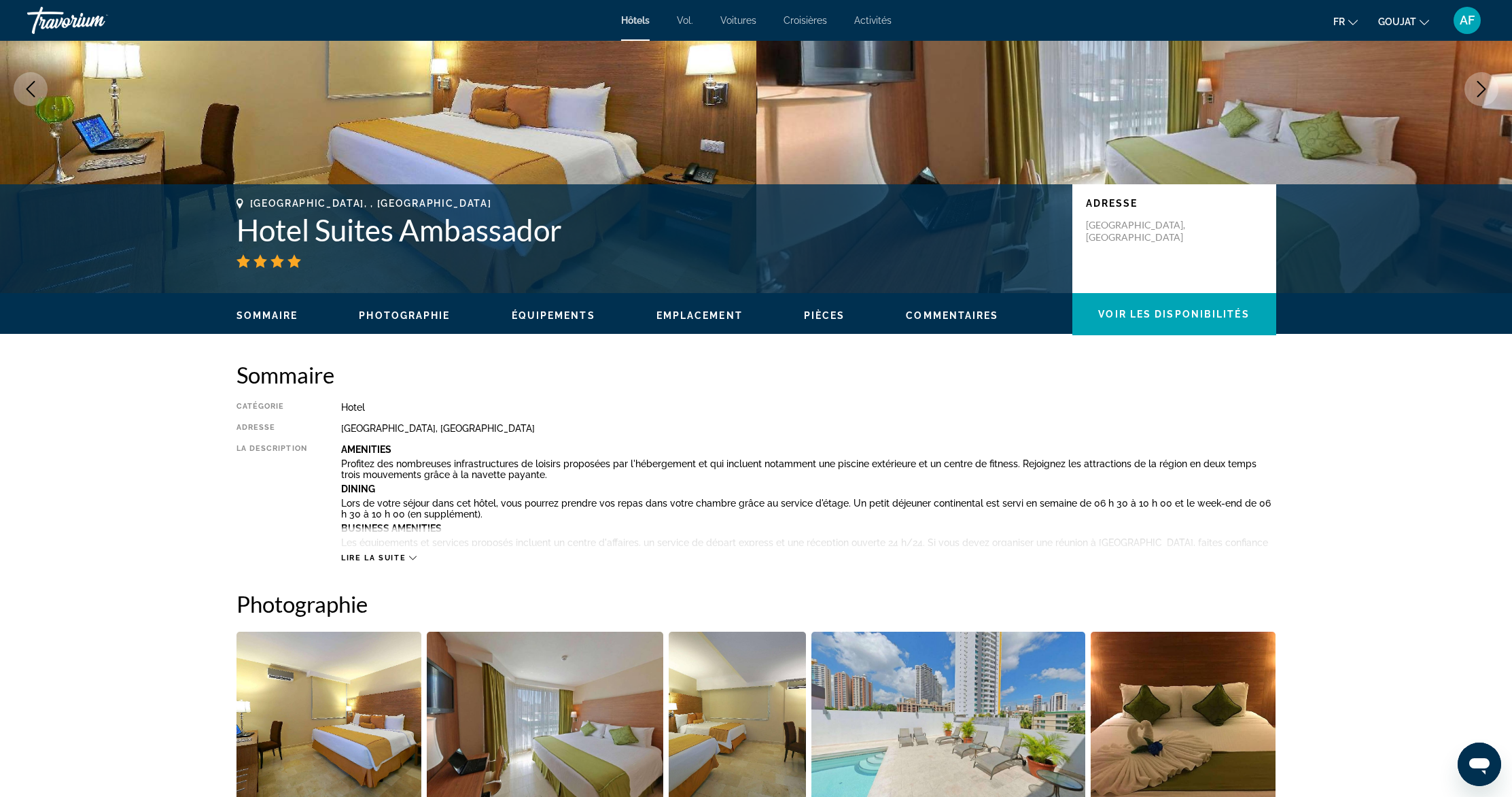
click at [398, 558] on span "Lire la suite" at bounding box center [373, 558] width 64 height 9
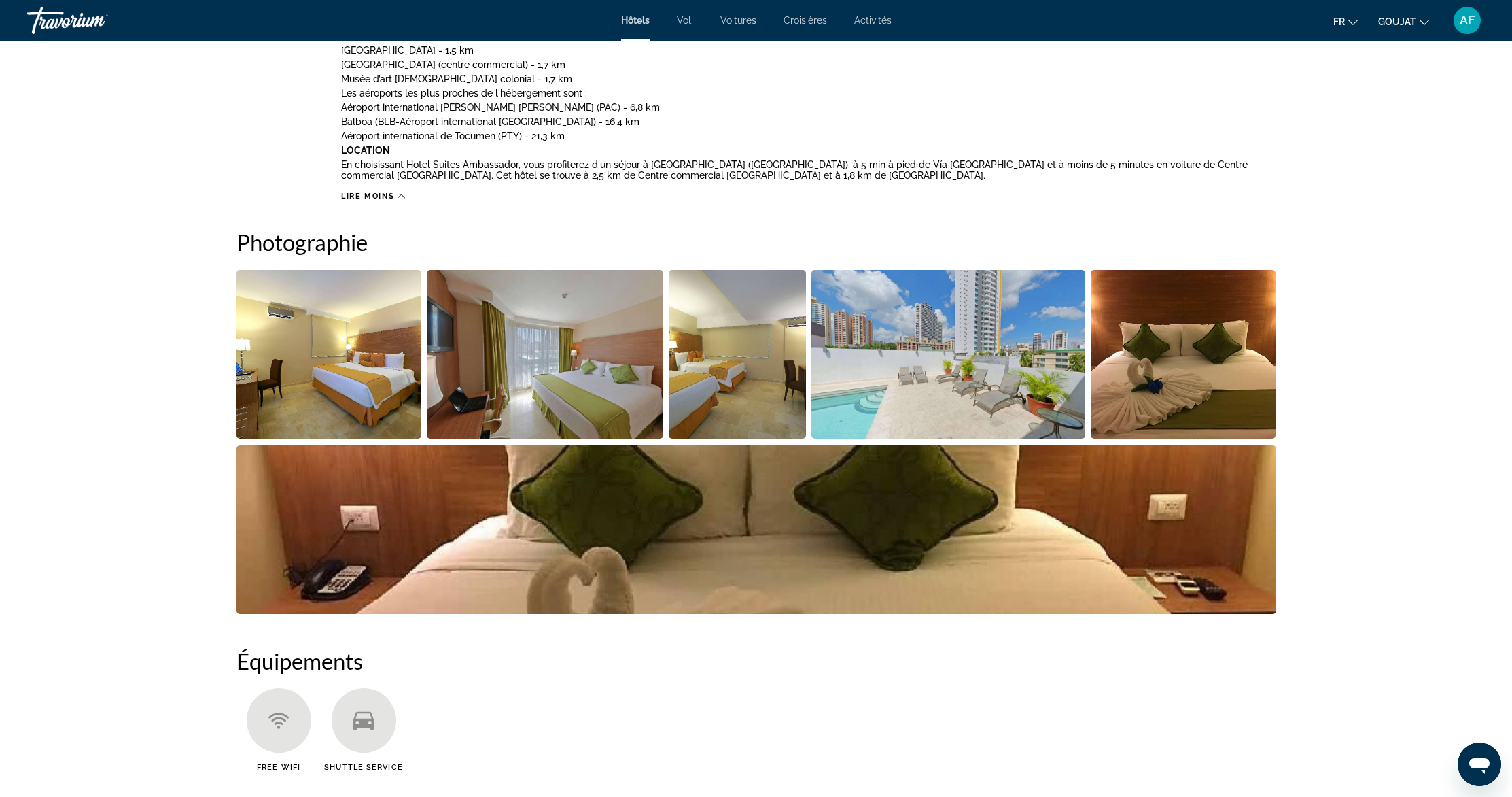
scroll to position [0, 0]
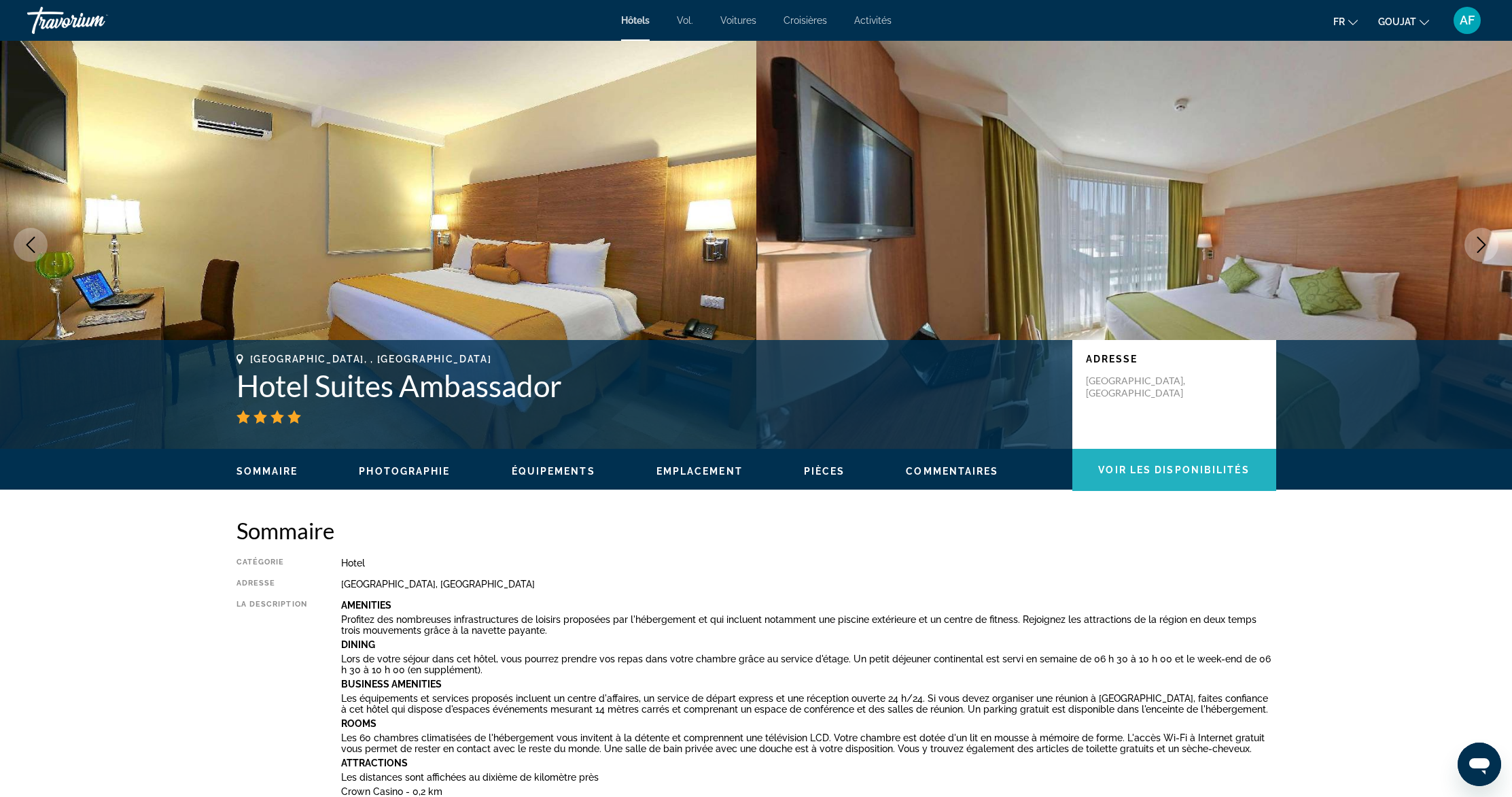
click at [1161, 468] on span "Voir les disponibilités" at bounding box center [1173, 469] width 151 height 10
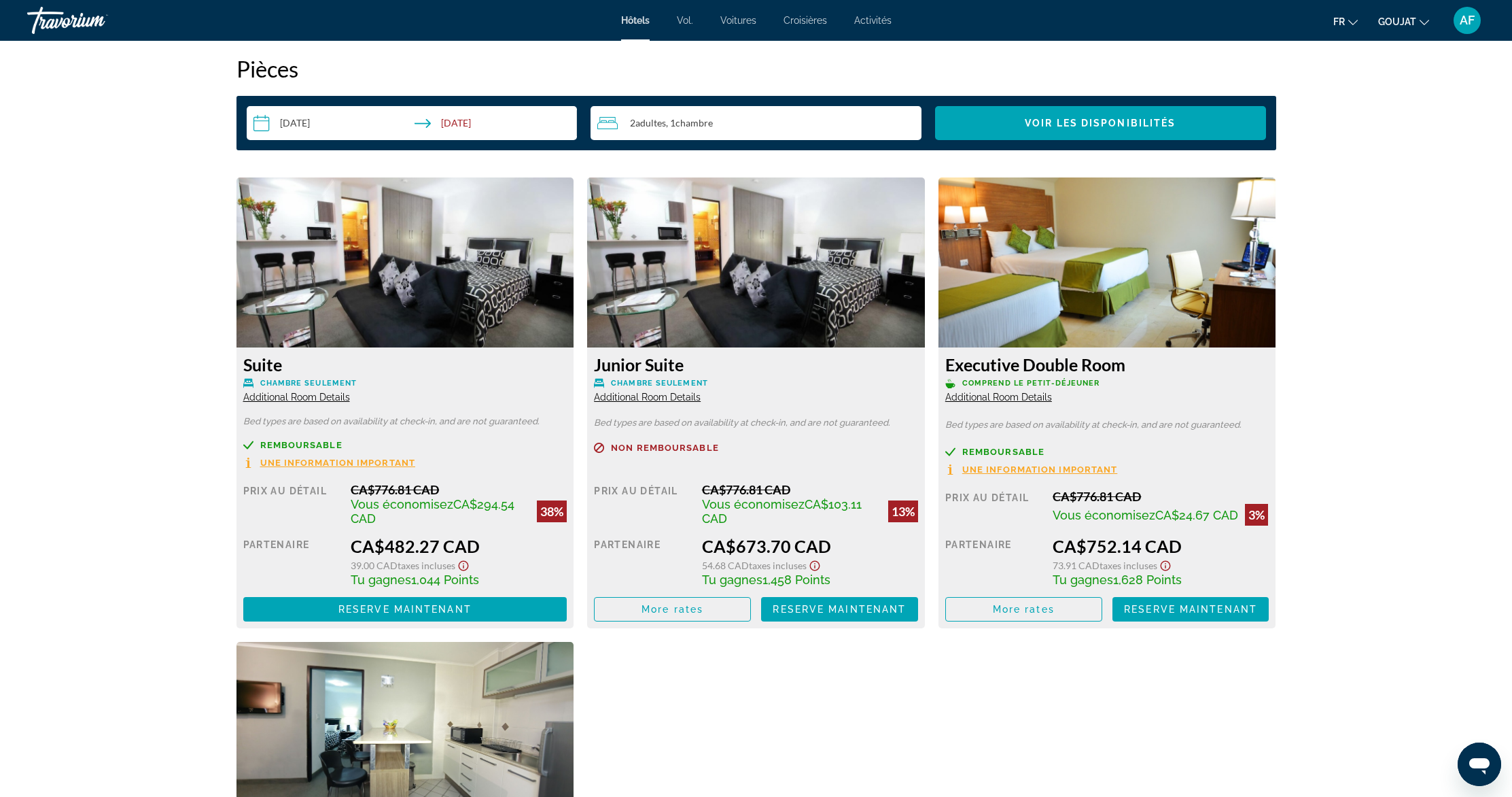
scroll to position [2044, 0]
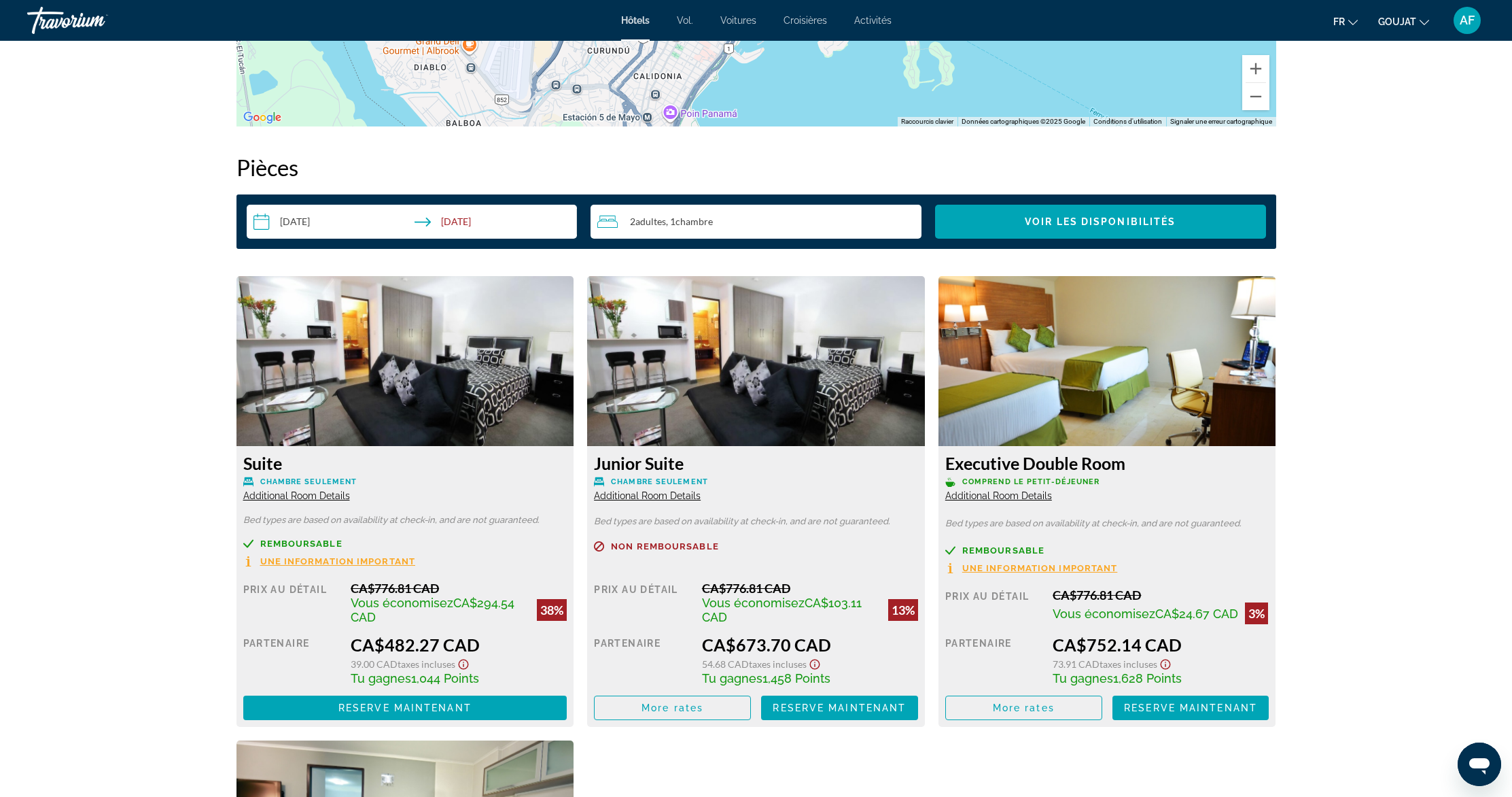
click at [324, 276] on img "Contenu principal" at bounding box center [405, 361] width 338 height 170
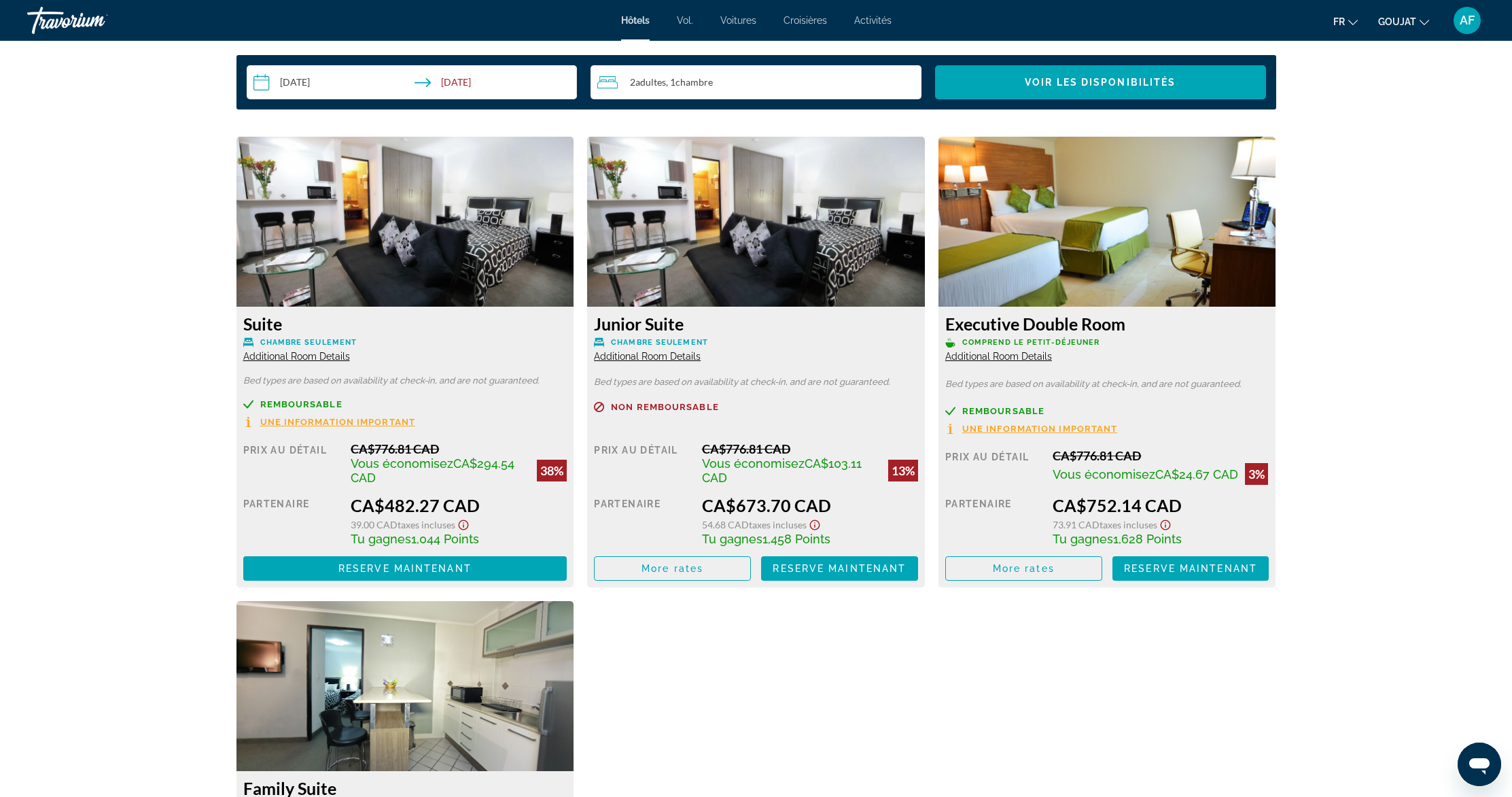
scroll to position [2036, 0]
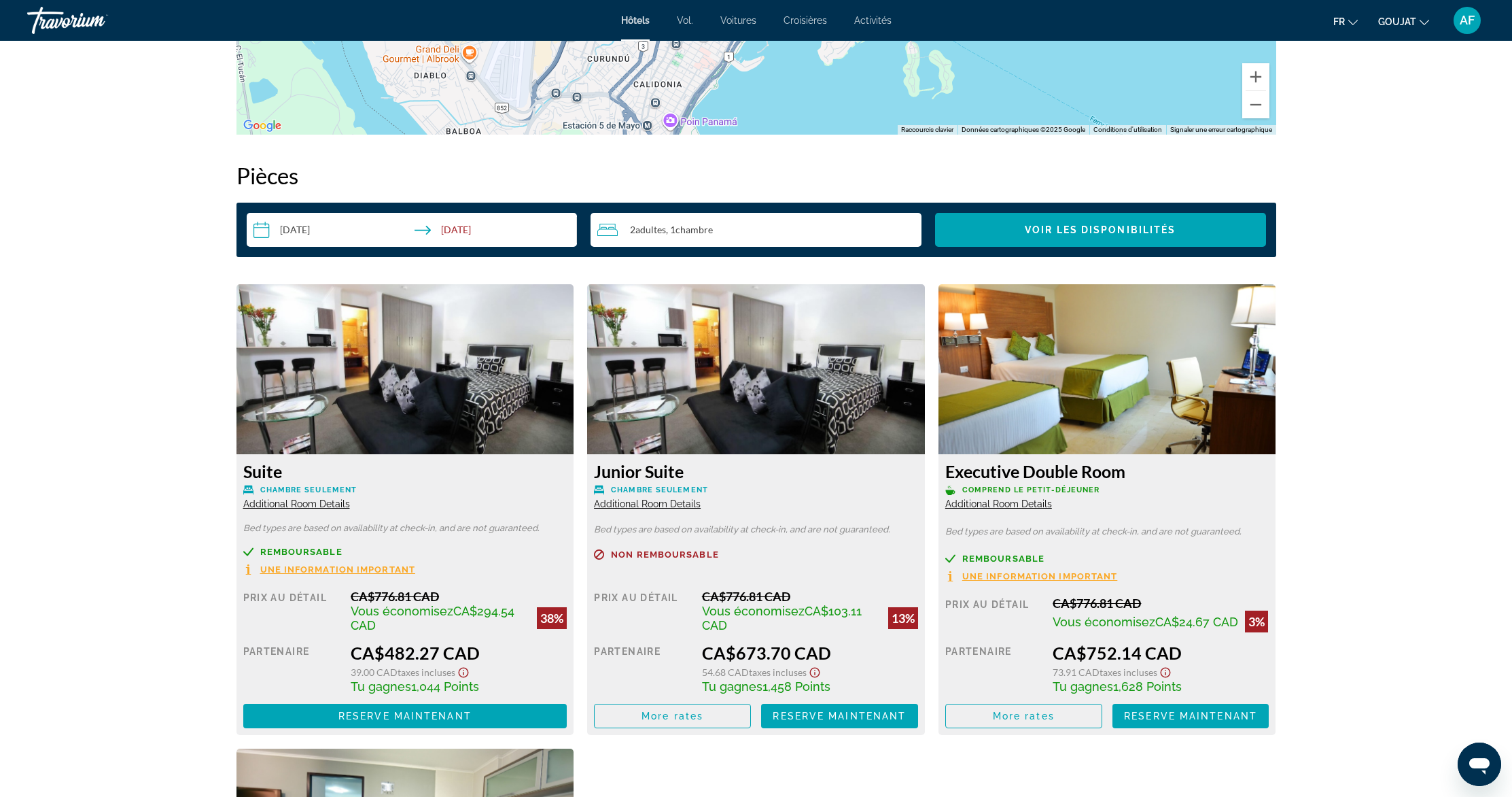
click at [311, 356] on img "Contenu principal" at bounding box center [405, 369] width 338 height 170
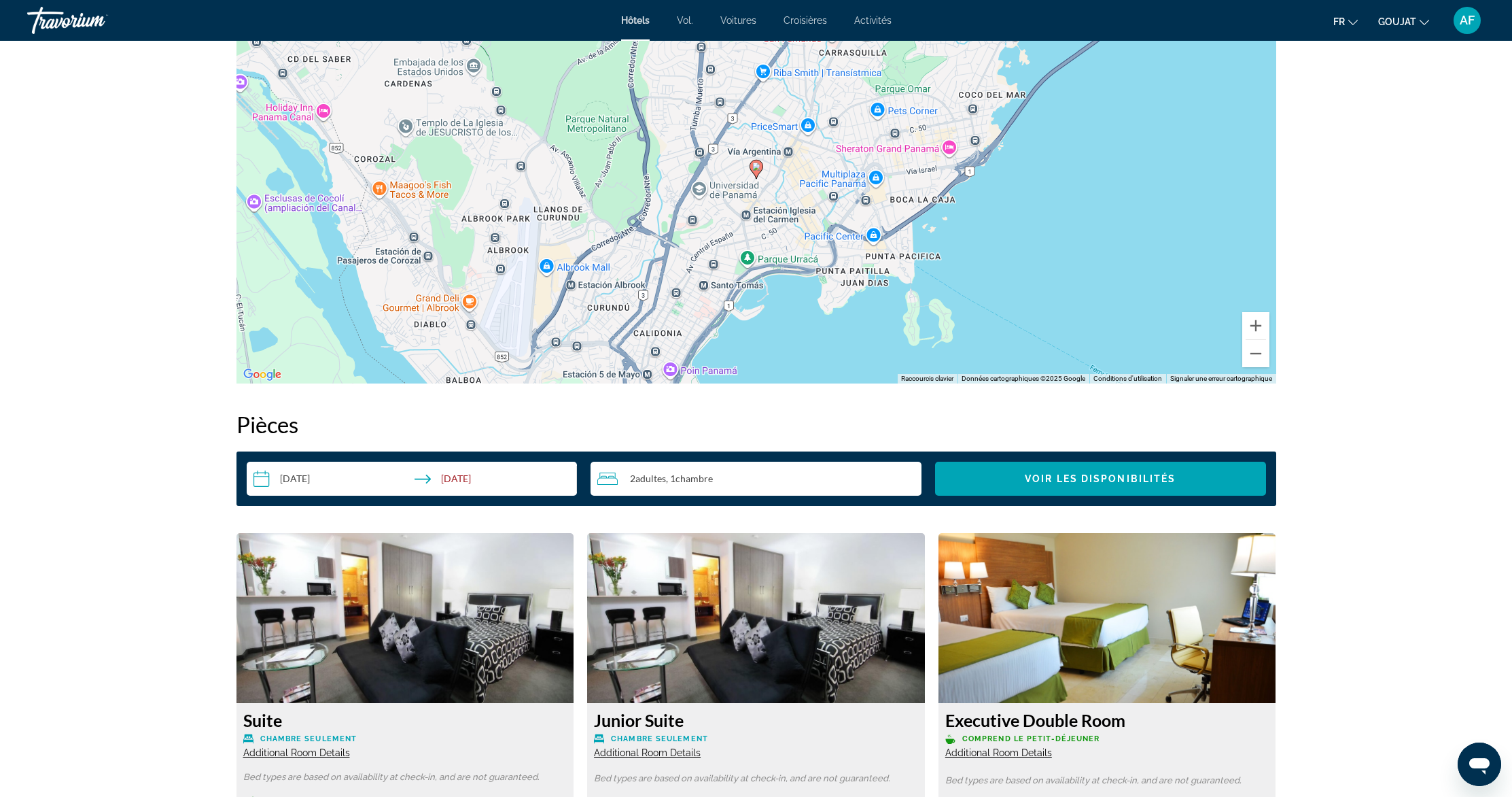
scroll to position [1407, 0]
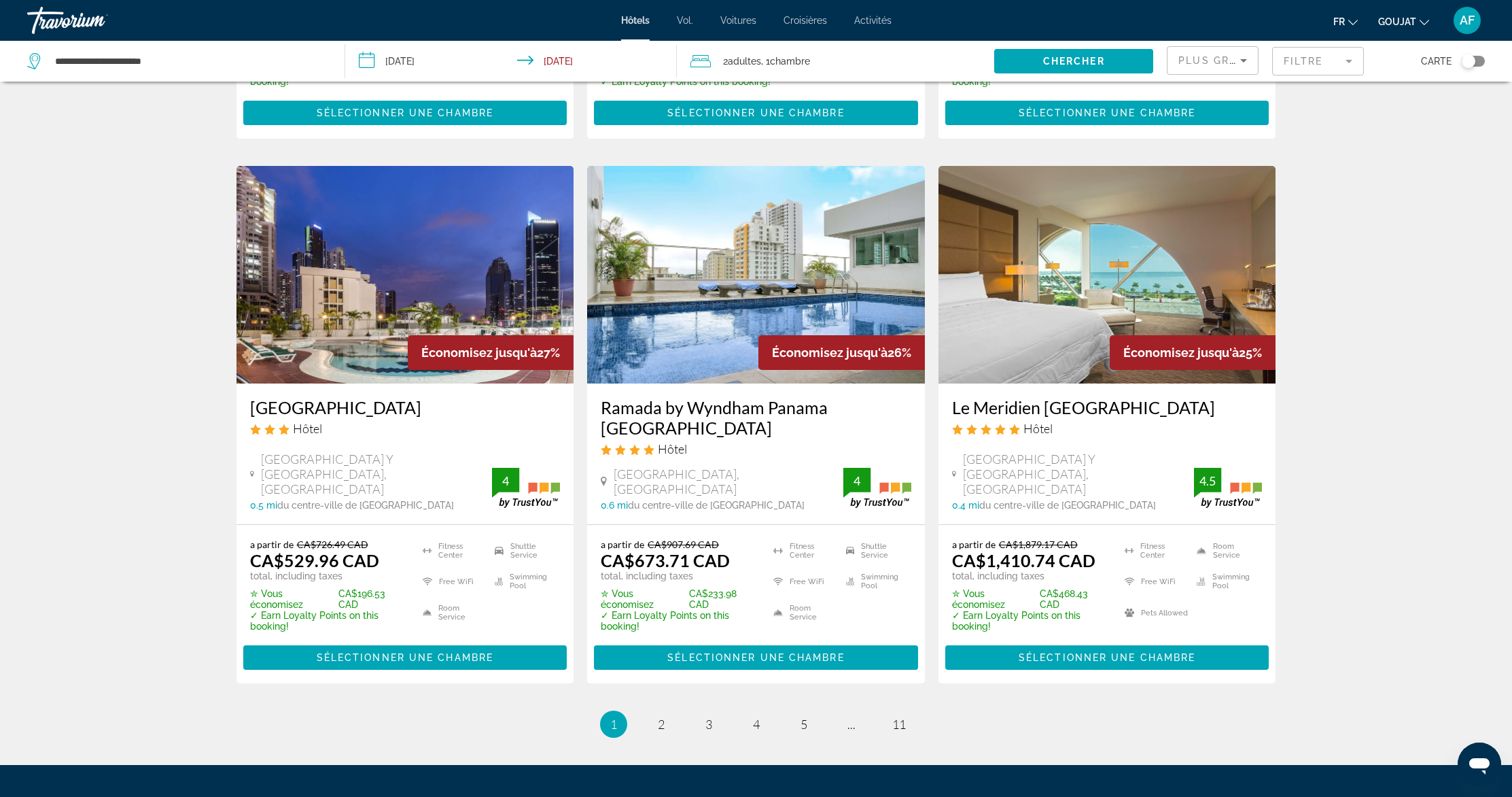
scroll to position [1719, 0]
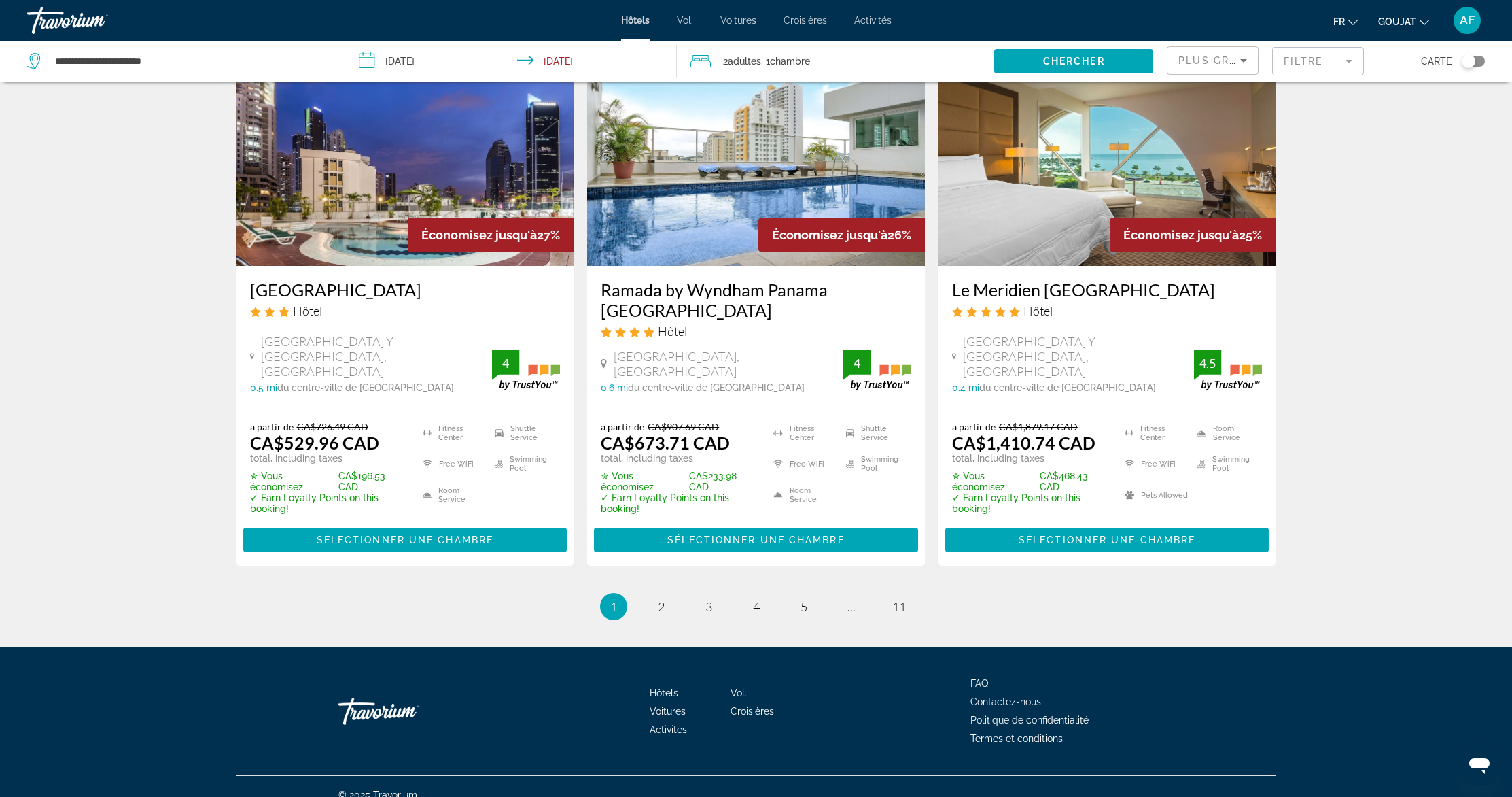
click at [734, 171] on img "Contenu principal" at bounding box center [756, 157] width 338 height 218
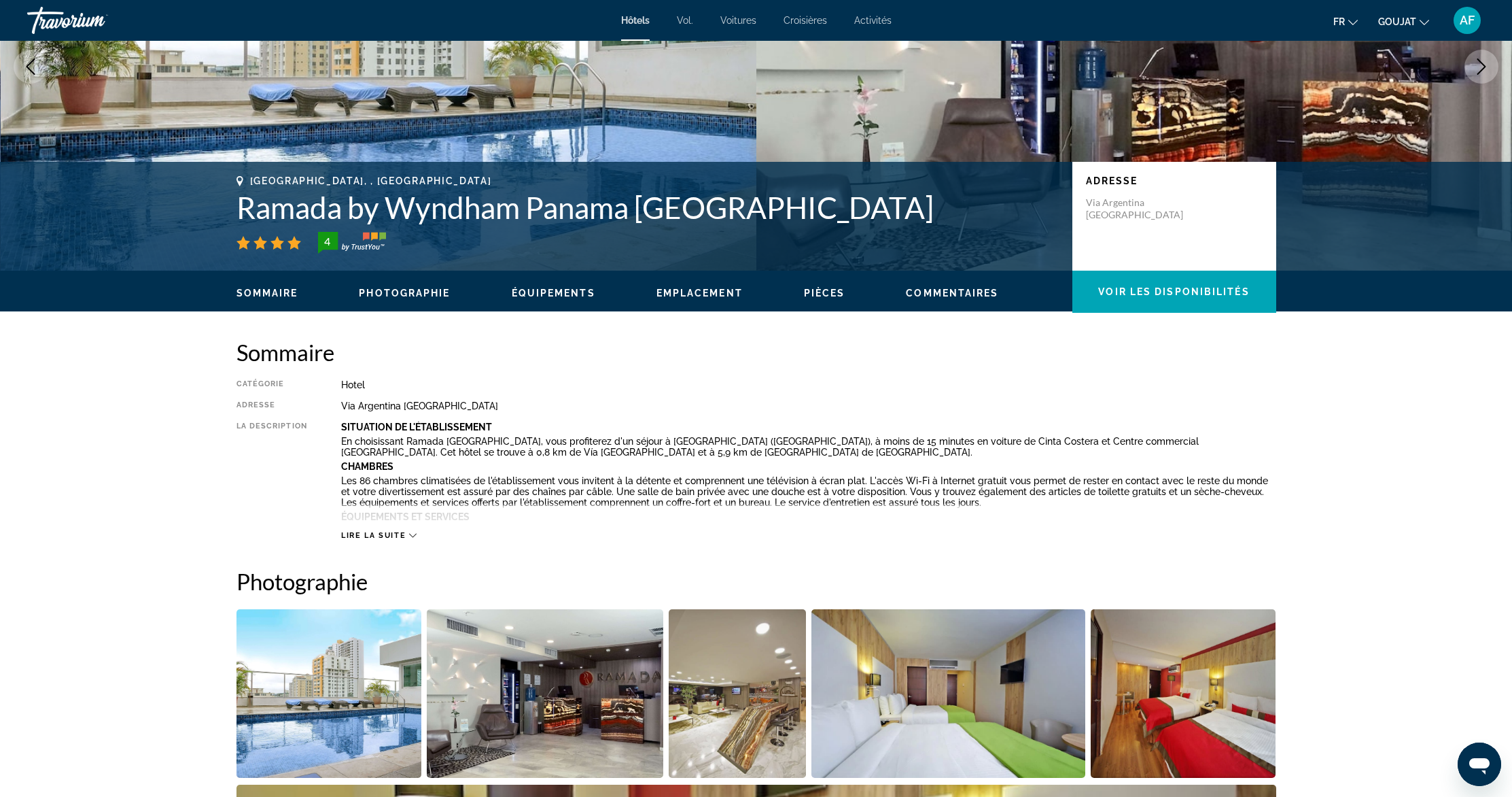
scroll to position [180, 0]
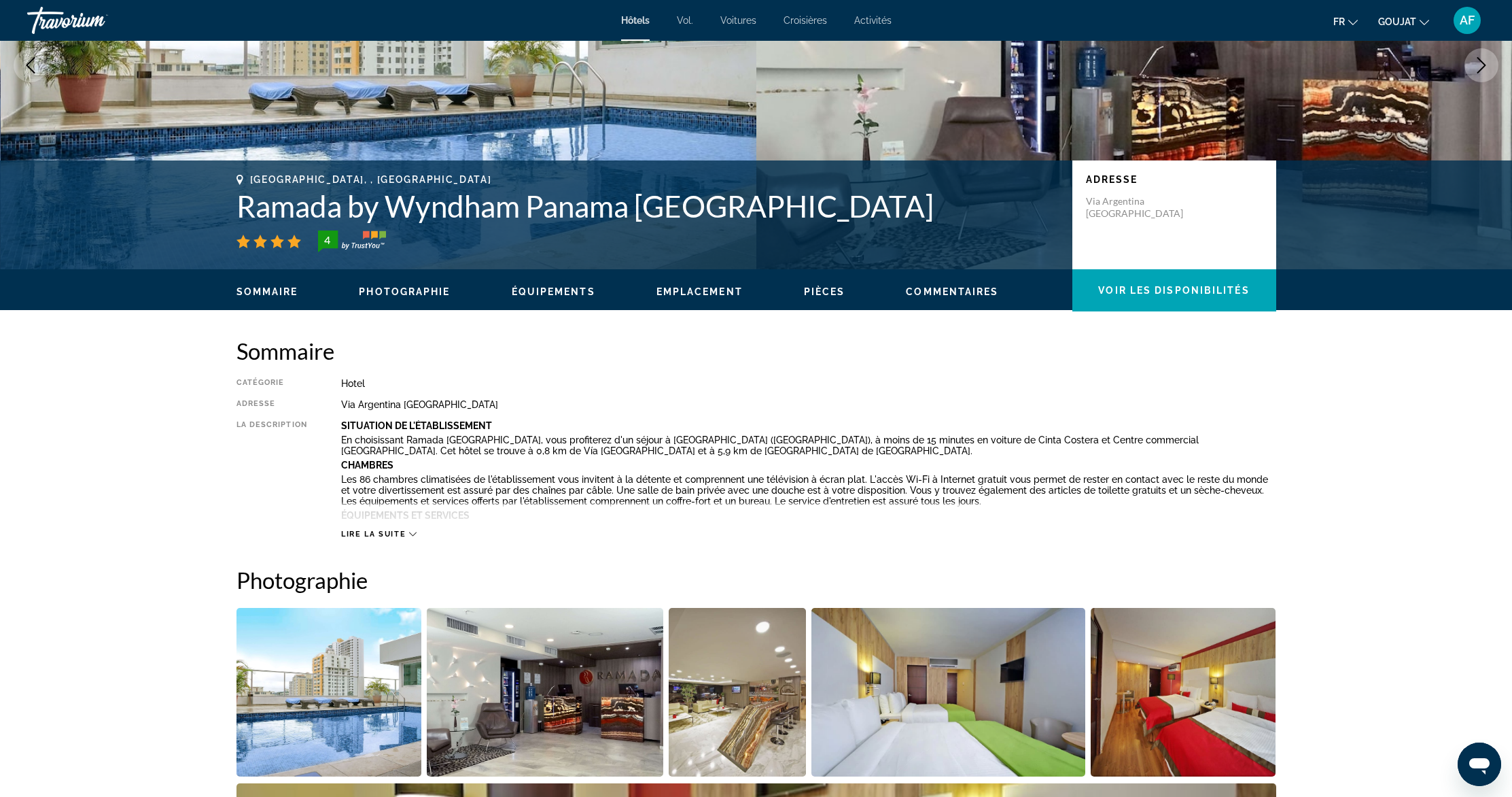
click at [403, 535] on span "Lire la suite" at bounding box center [373, 533] width 64 height 9
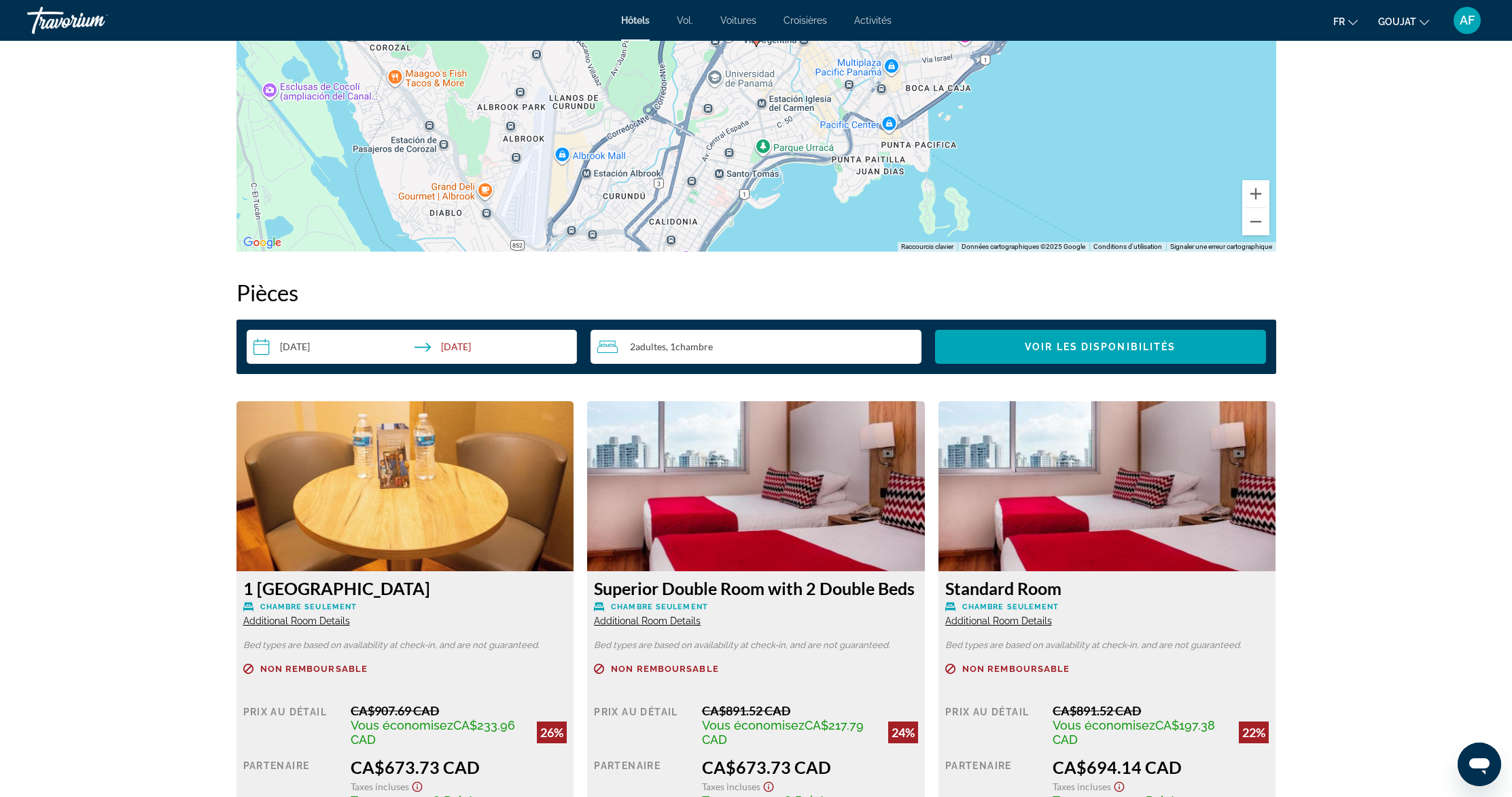
scroll to position [1158, 0]
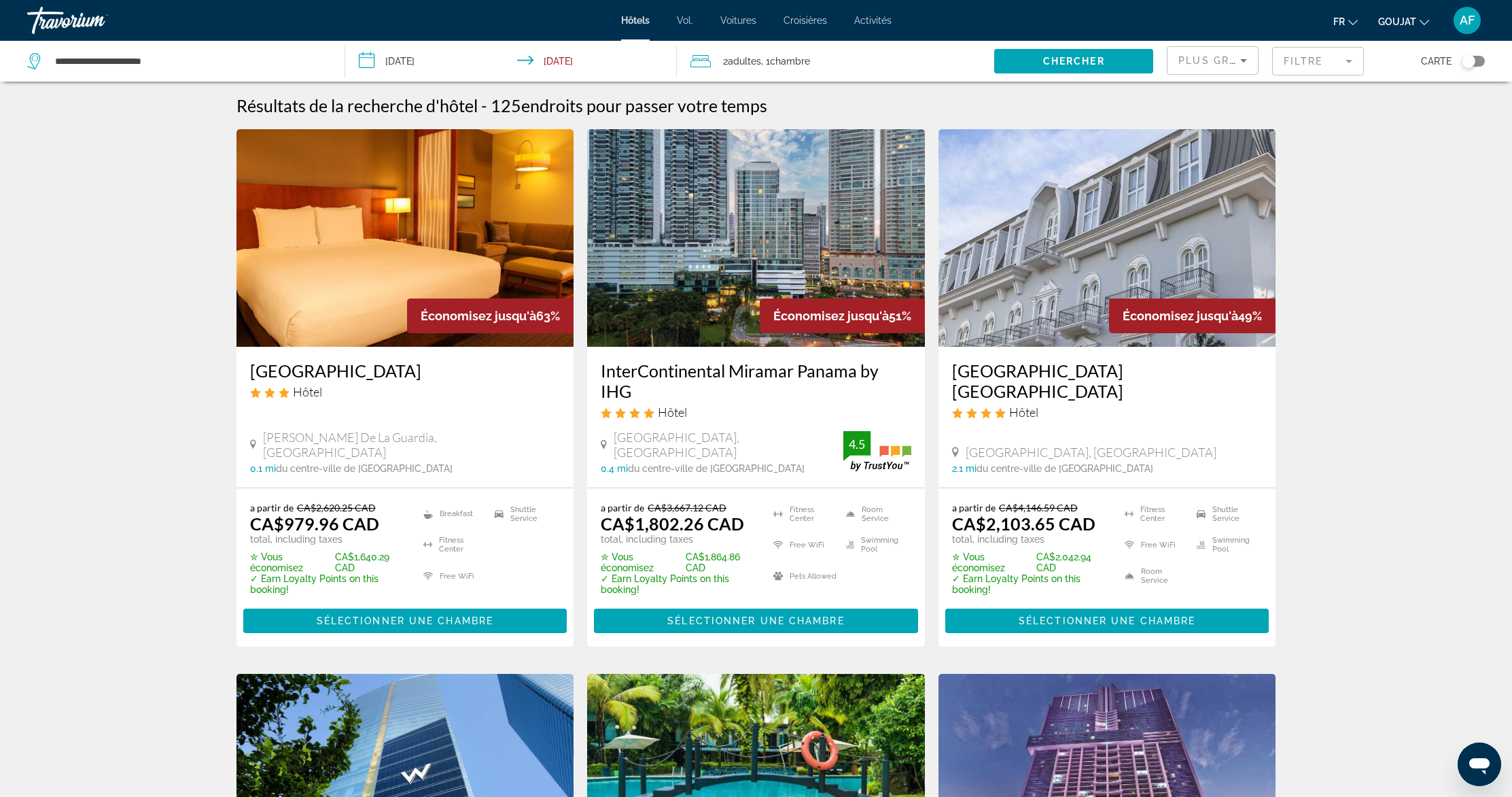
click at [457, 216] on img "Contenu principal" at bounding box center [405, 238] width 338 height 218
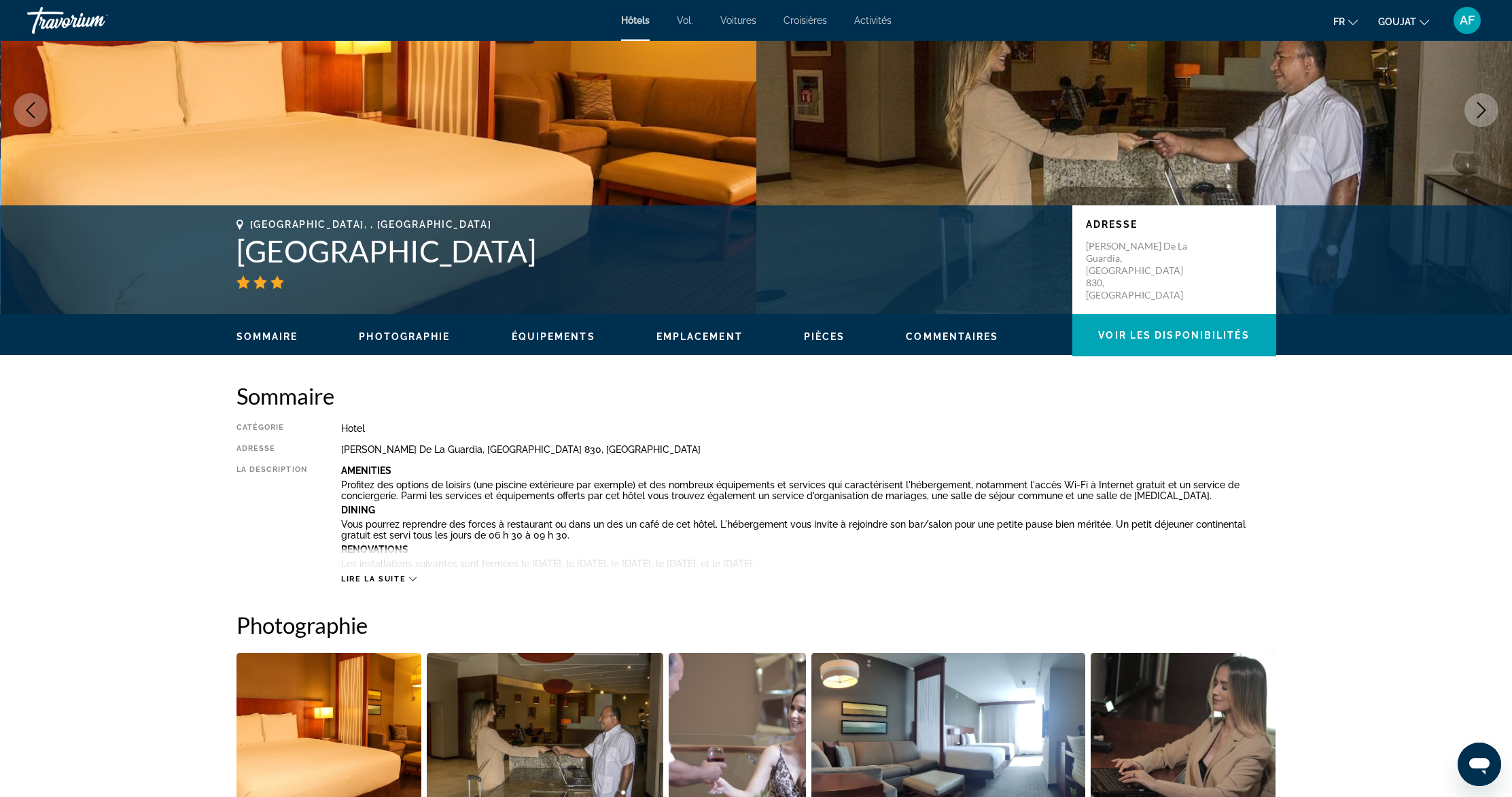
scroll to position [170, 0]
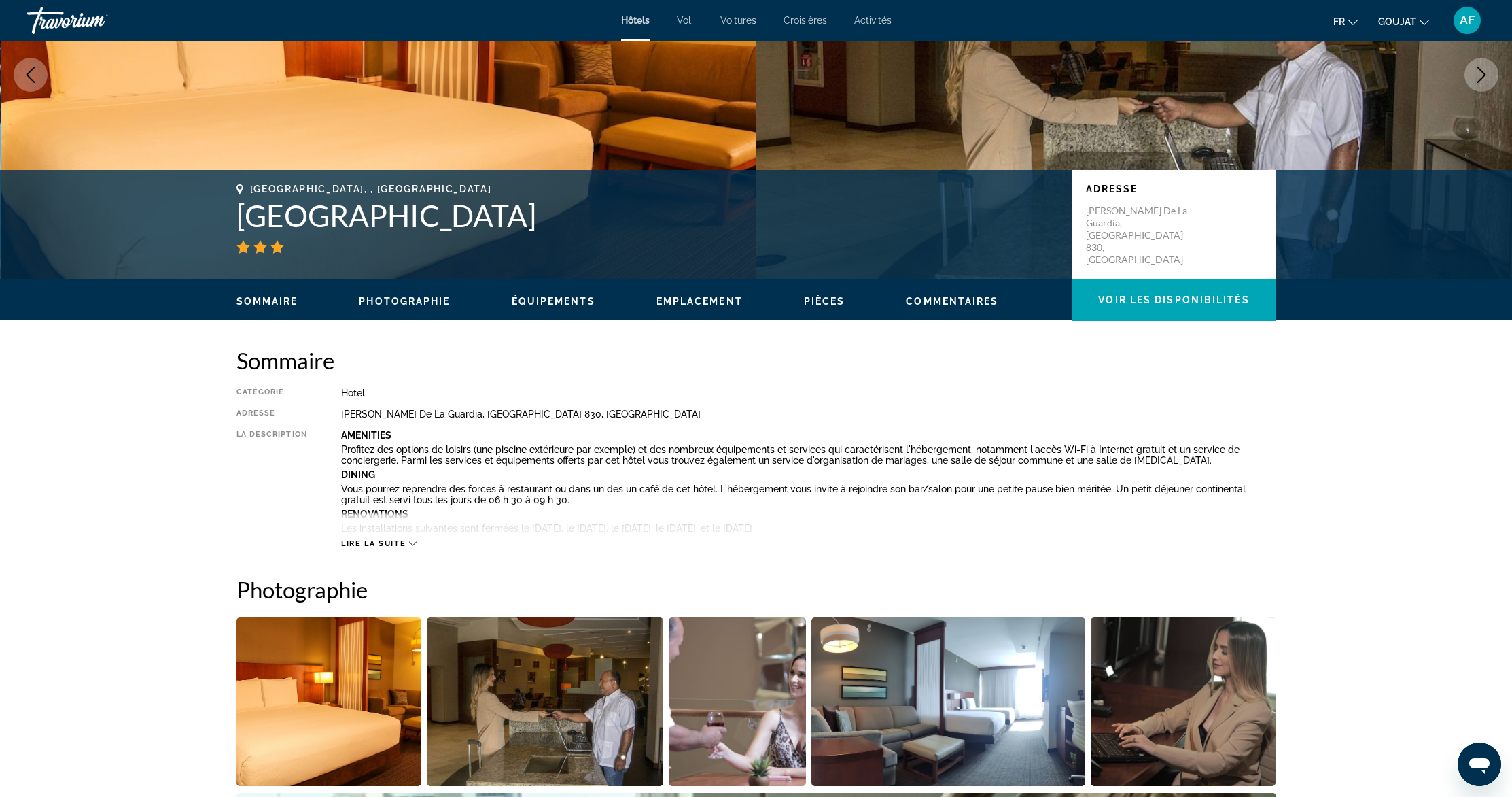
click at [389, 547] on button "Lire la suite" at bounding box center [379, 543] width 76 height 10
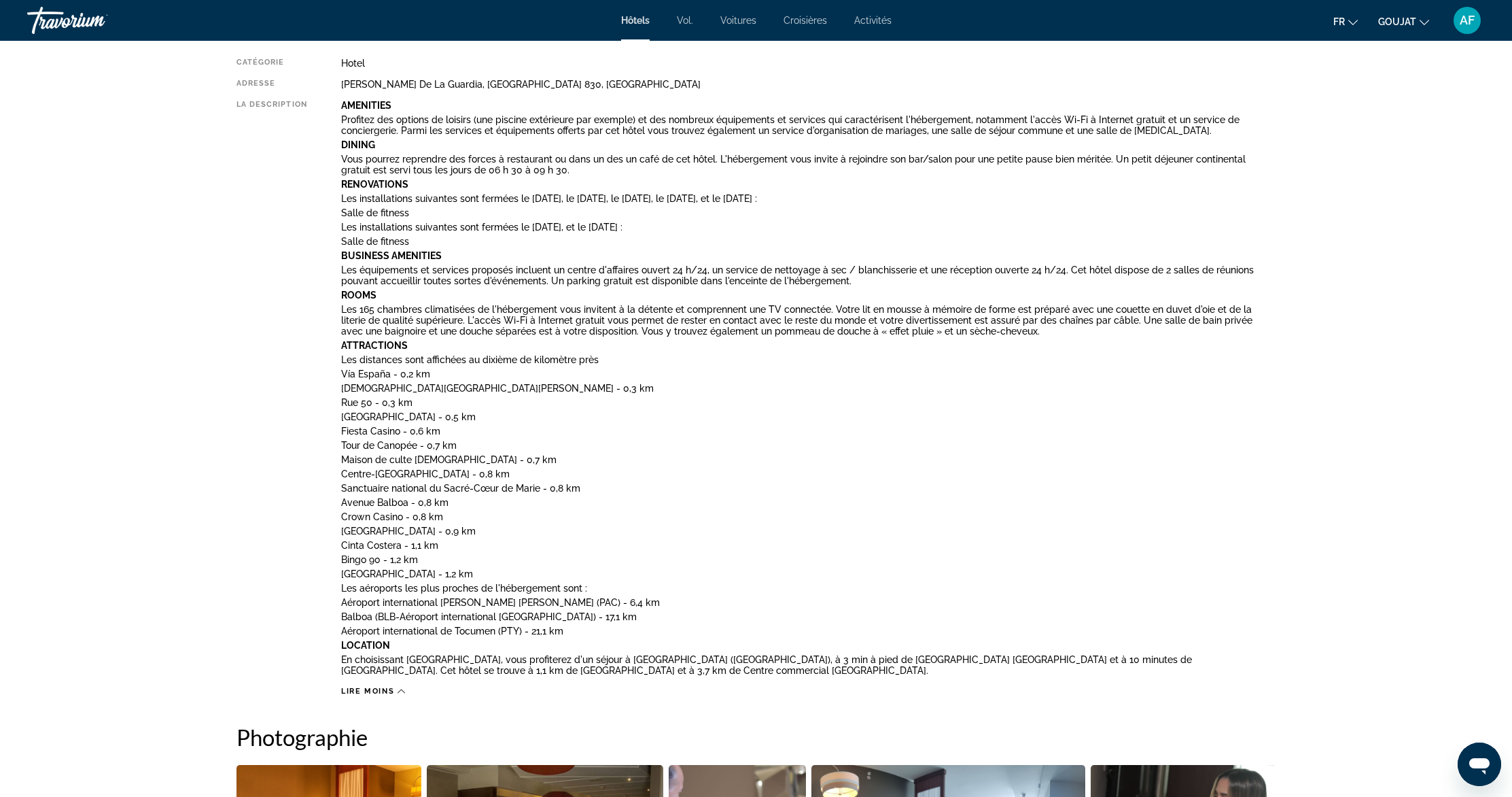
scroll to position [500, 0]
drag, startPoint x: 387, startPoint y: 692, endPoint x: 906, endPoint y: 471, distance: 564.1
click at [923, 449] on div "Catégorie Hotel Adresse C. Aquilino De La Guardia, Panama 830, Panama La descri…" at bounding box center [756, 376] width 1040 height 638
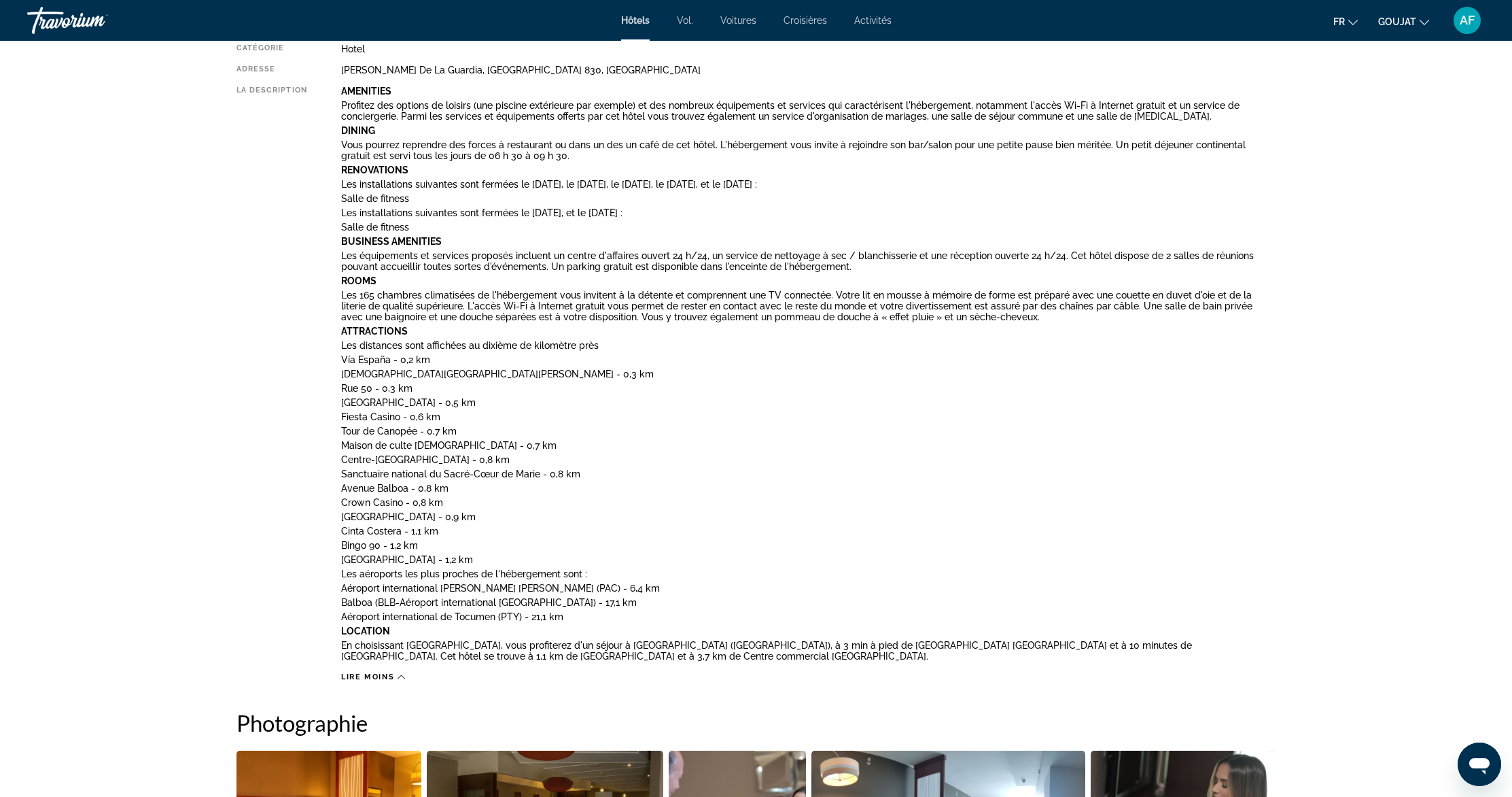
scroll to position [518, 0]
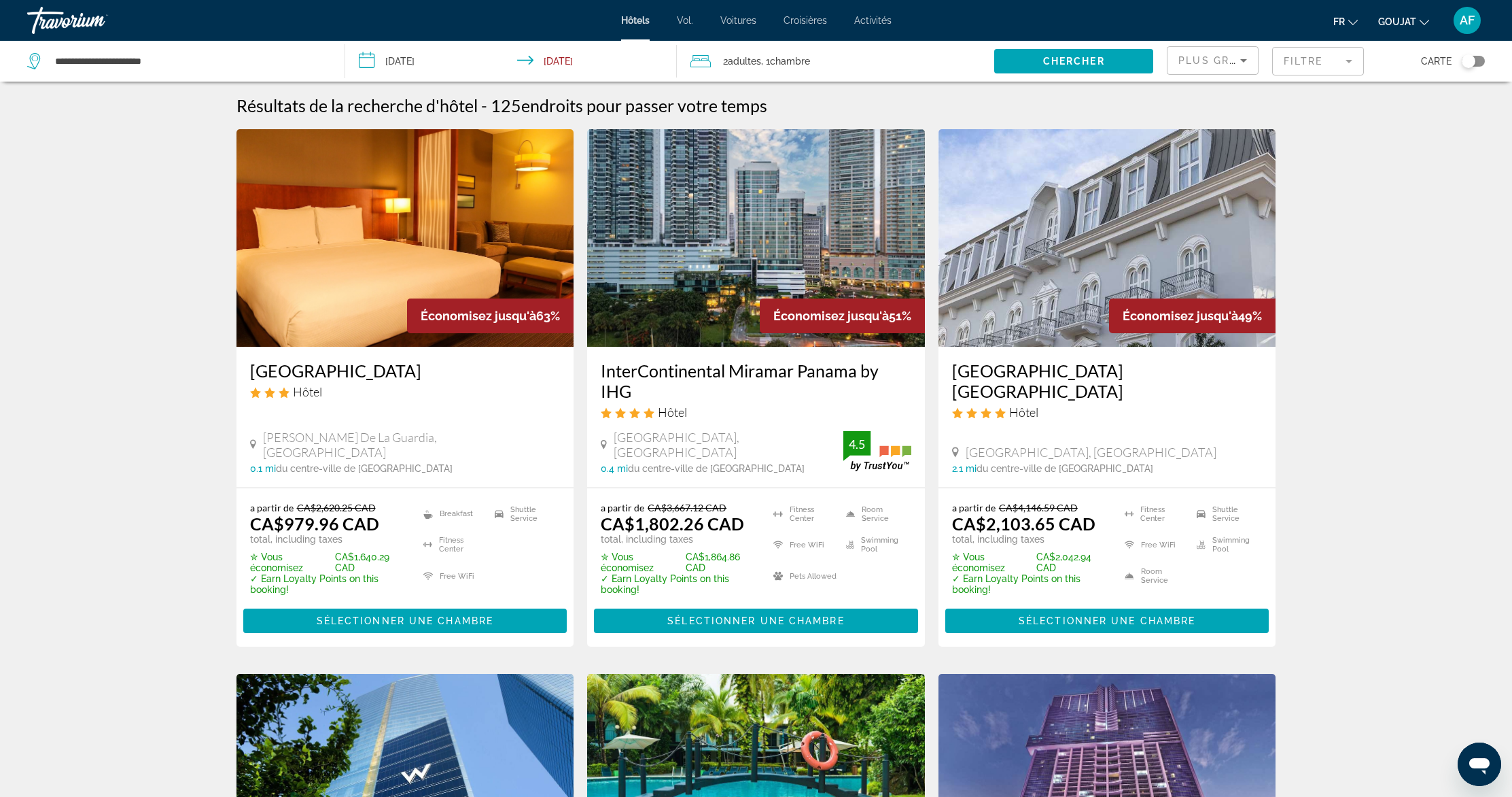
click at [1241, 54] on icon "Sort by" at bounding box center [1244, 60] width 16 height 16
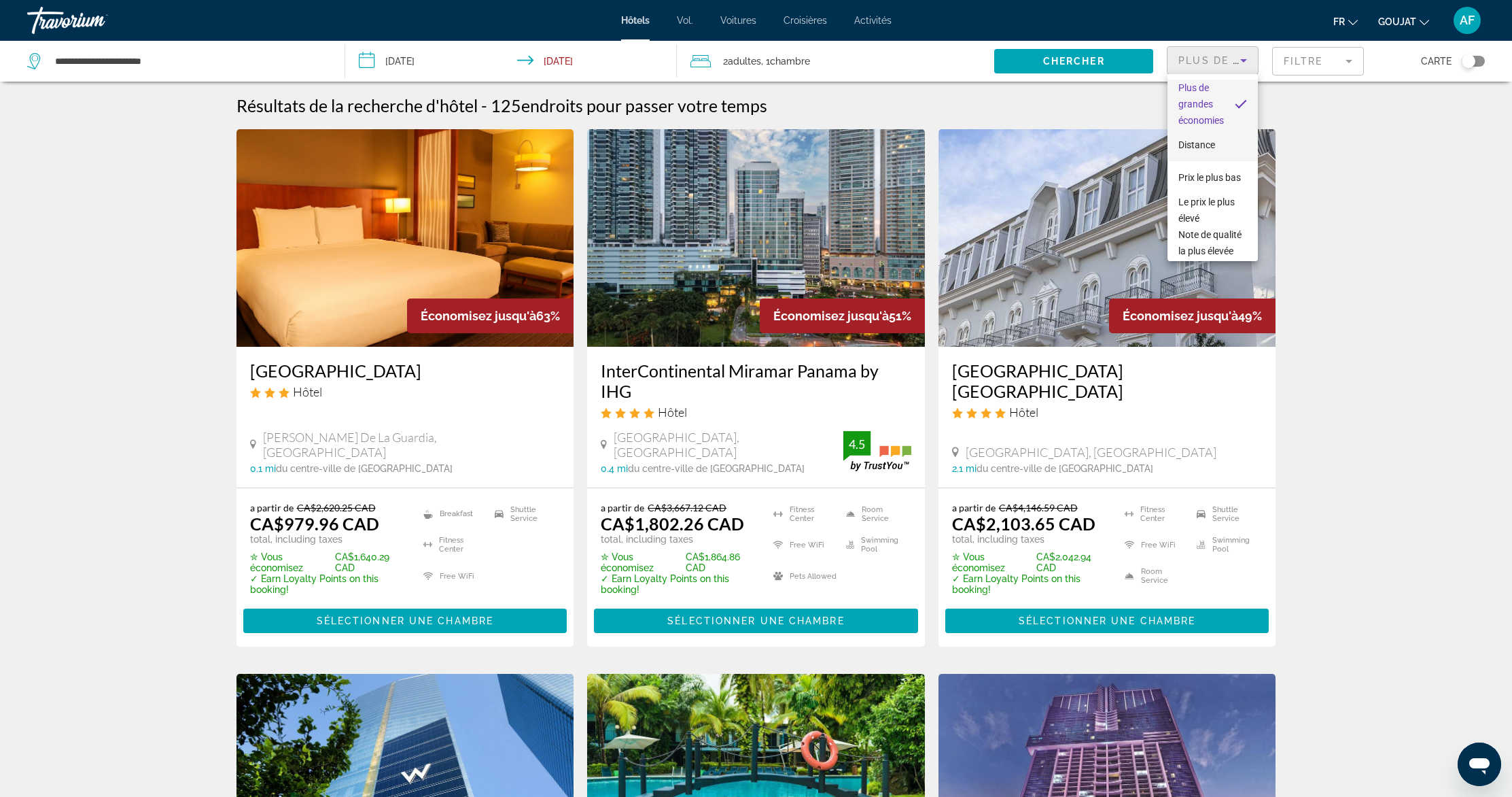
click at [1194, 145] on font "Distance" at bounding box center [1197, 144] width 37 height 10
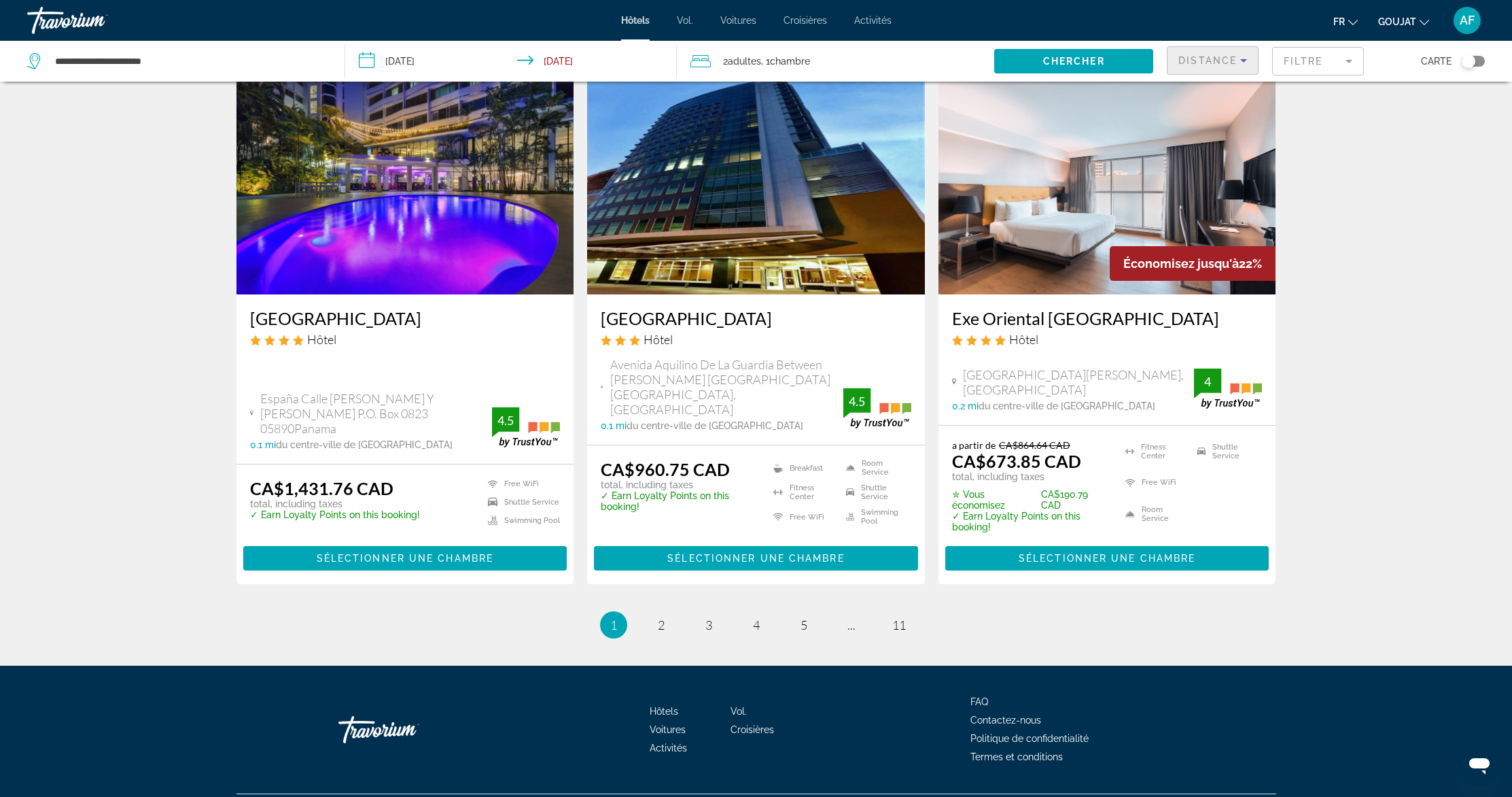
scroll to position [1678, 0]
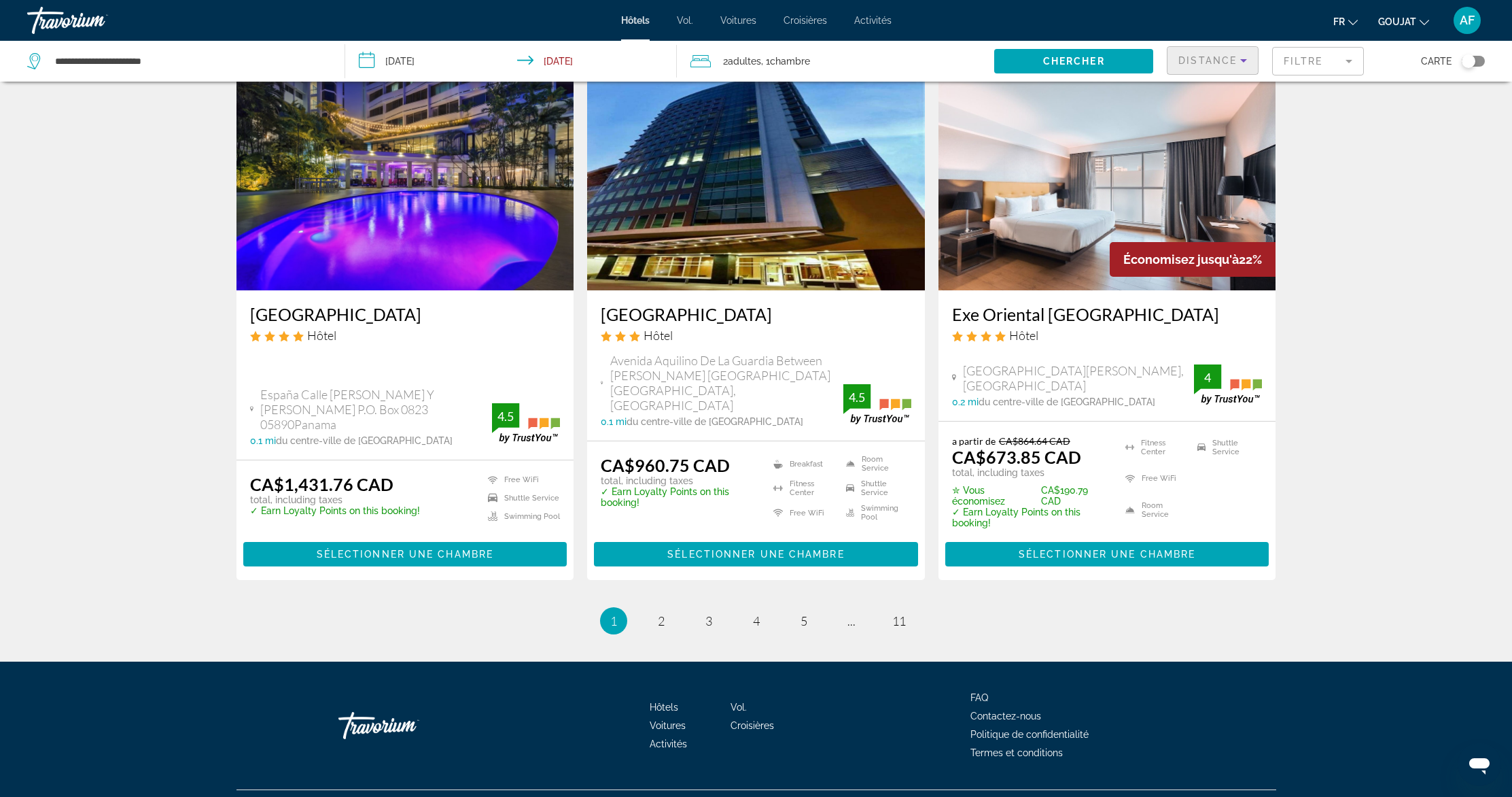
click at [1079, 168] on img "Contenu principal" at bounding box center [1107, 181] width 338 height 218
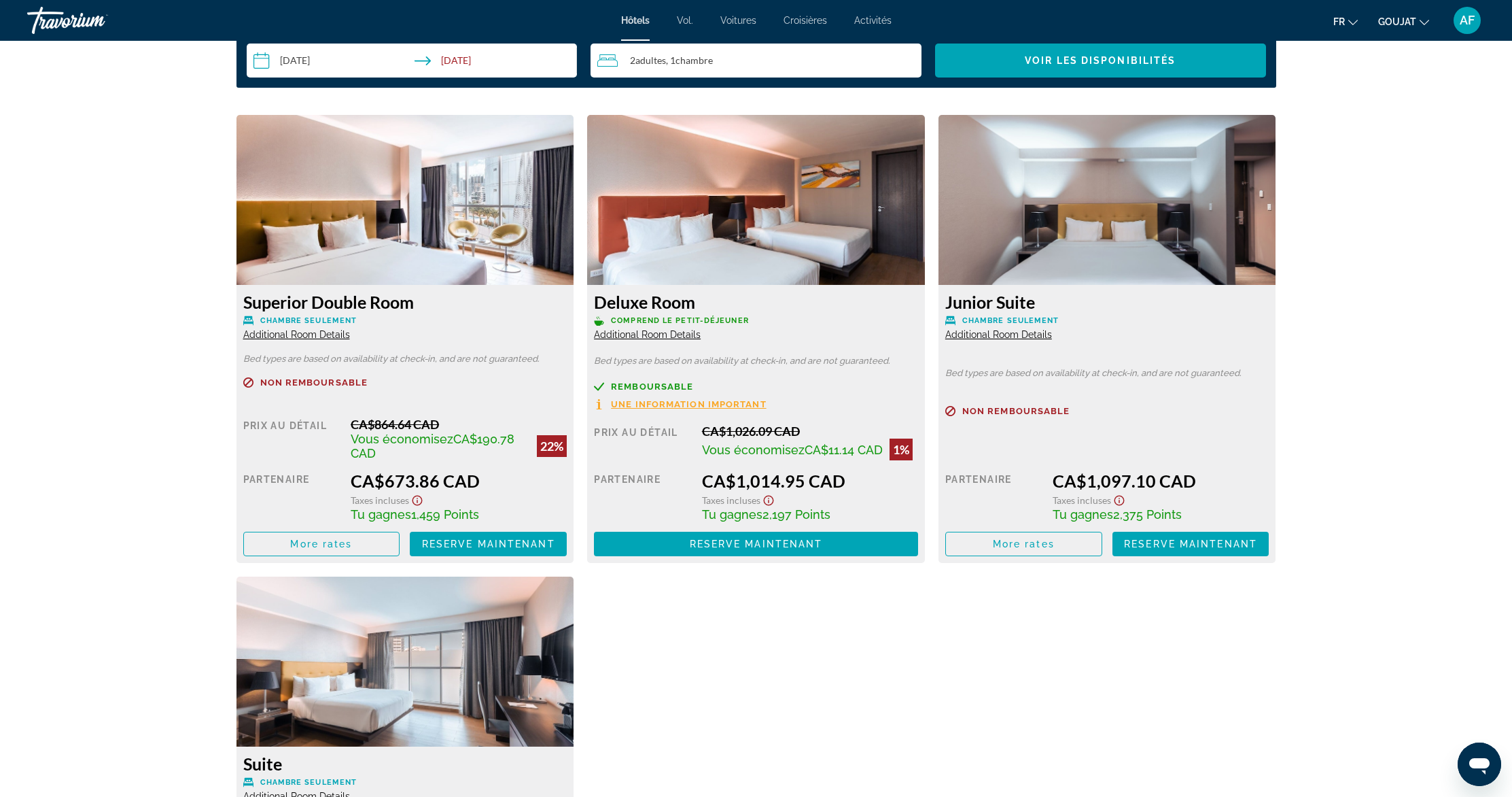
scroll to position [1980, 0]
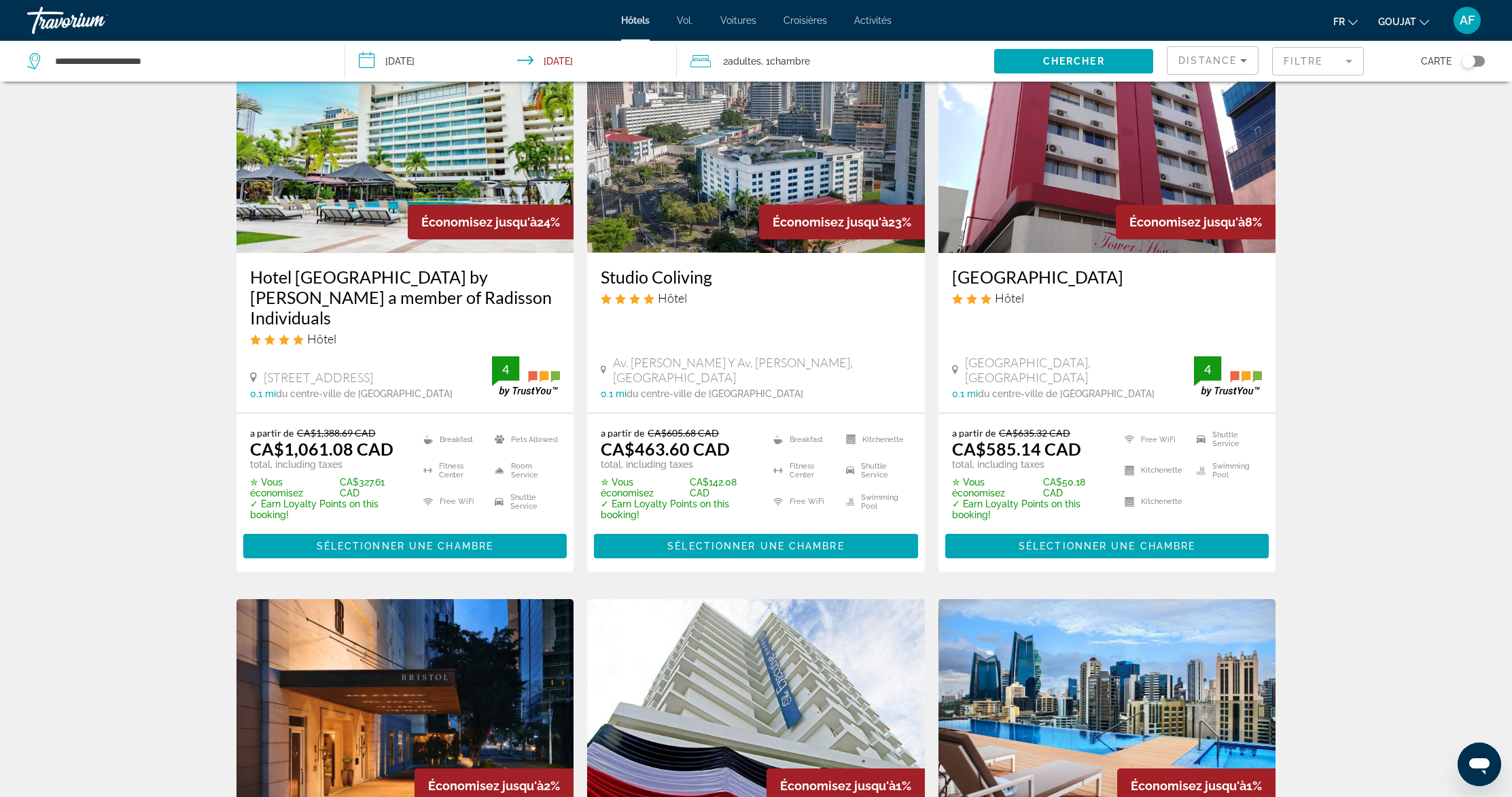
scroll to position [619, 0]
click at [686, 168] on img "Contenu principal" at bounding box center [756, 143] width 338 height 218
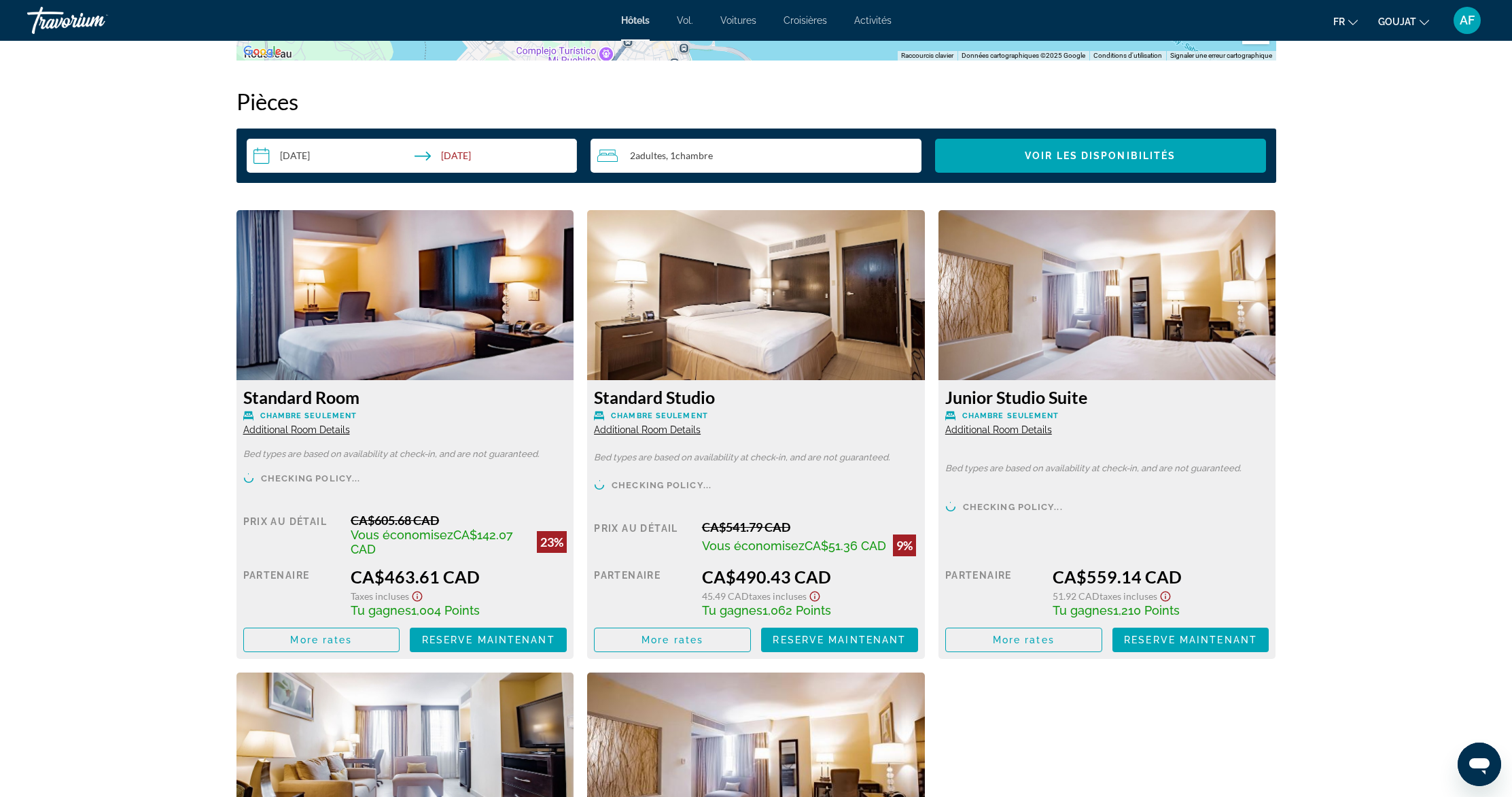
scroll to position [1727, 0]
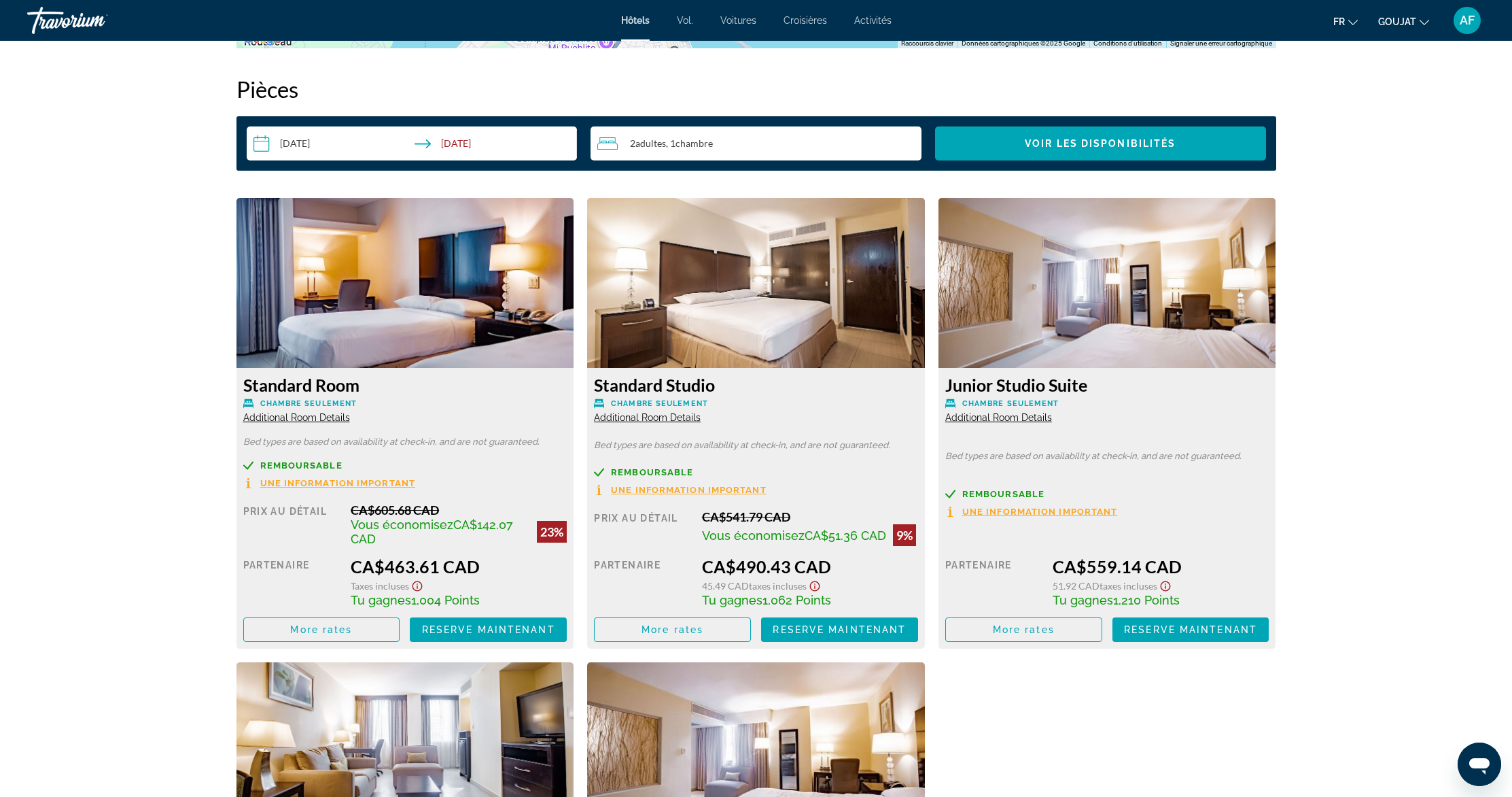
click at [688, 490] on span "Une information important" at bounding box center [688, 489] width 155 height 9
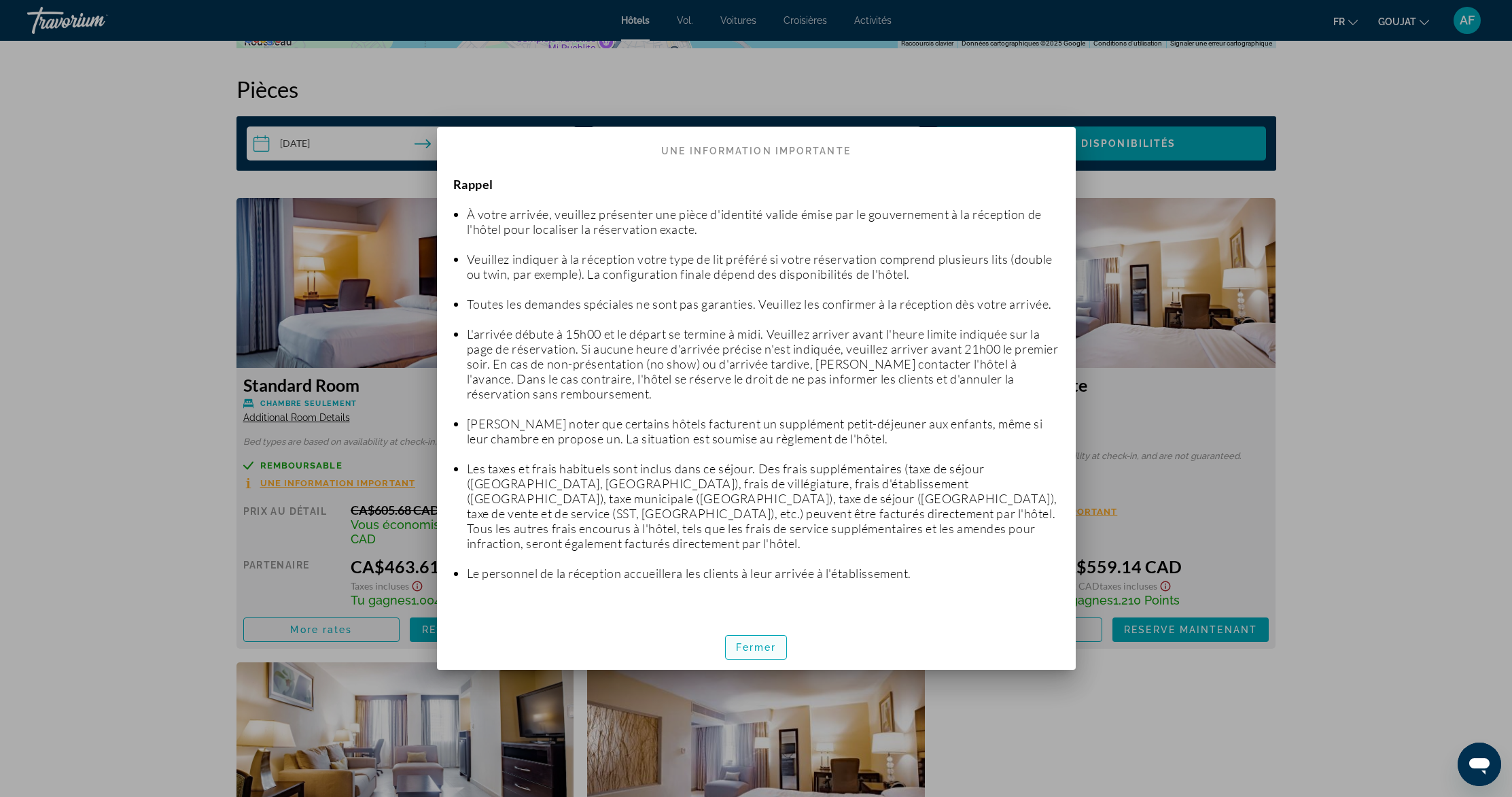
click at [763, 641] on font "Fermer" at bounding box center [756, 646] width 41 height 10
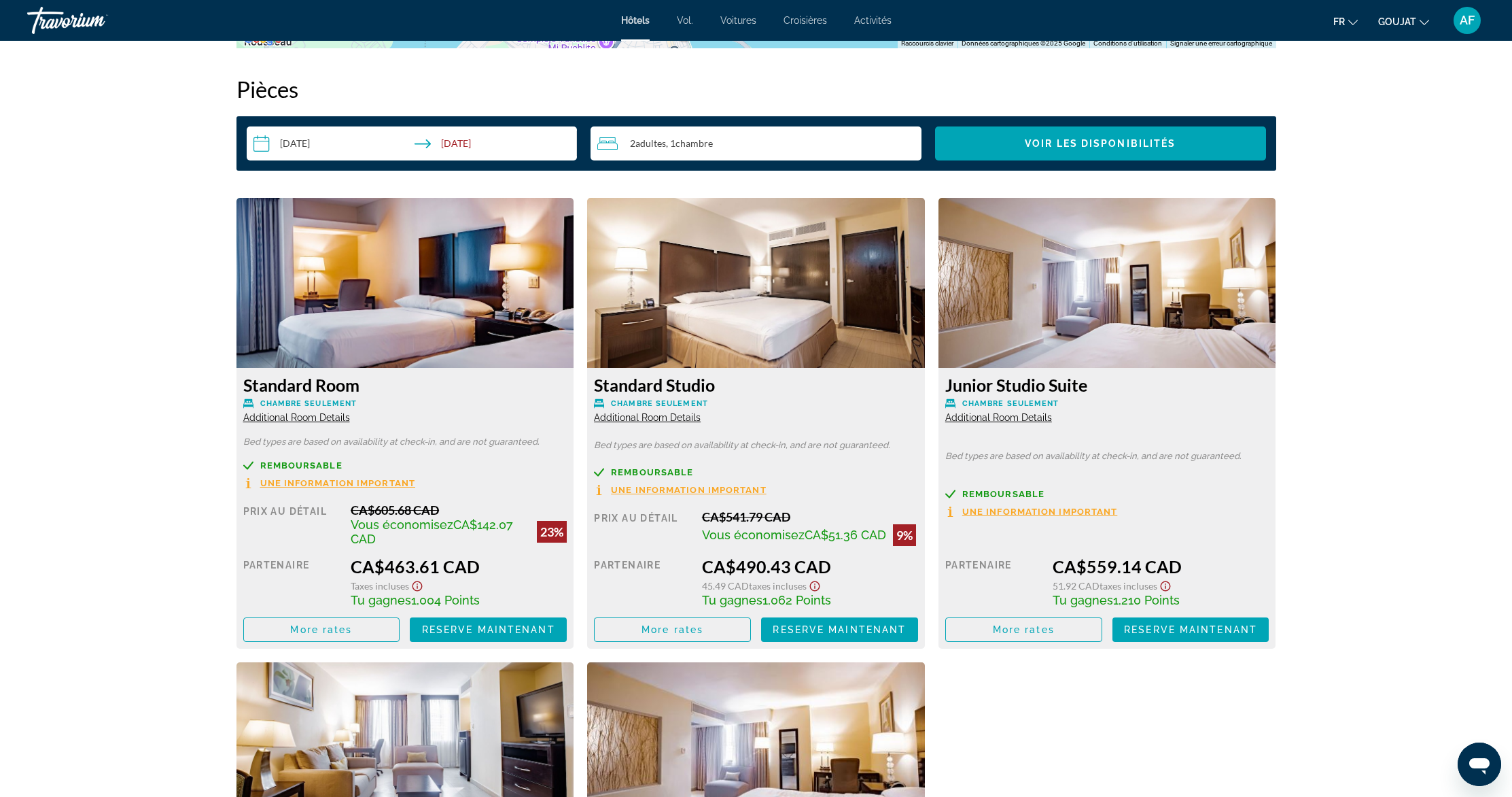
scroll to position [1727, 0]
click at [816, 585] on icon "Show Taxes and Fees disclaimer" at bounding box center [814, 586] width 16 height 12
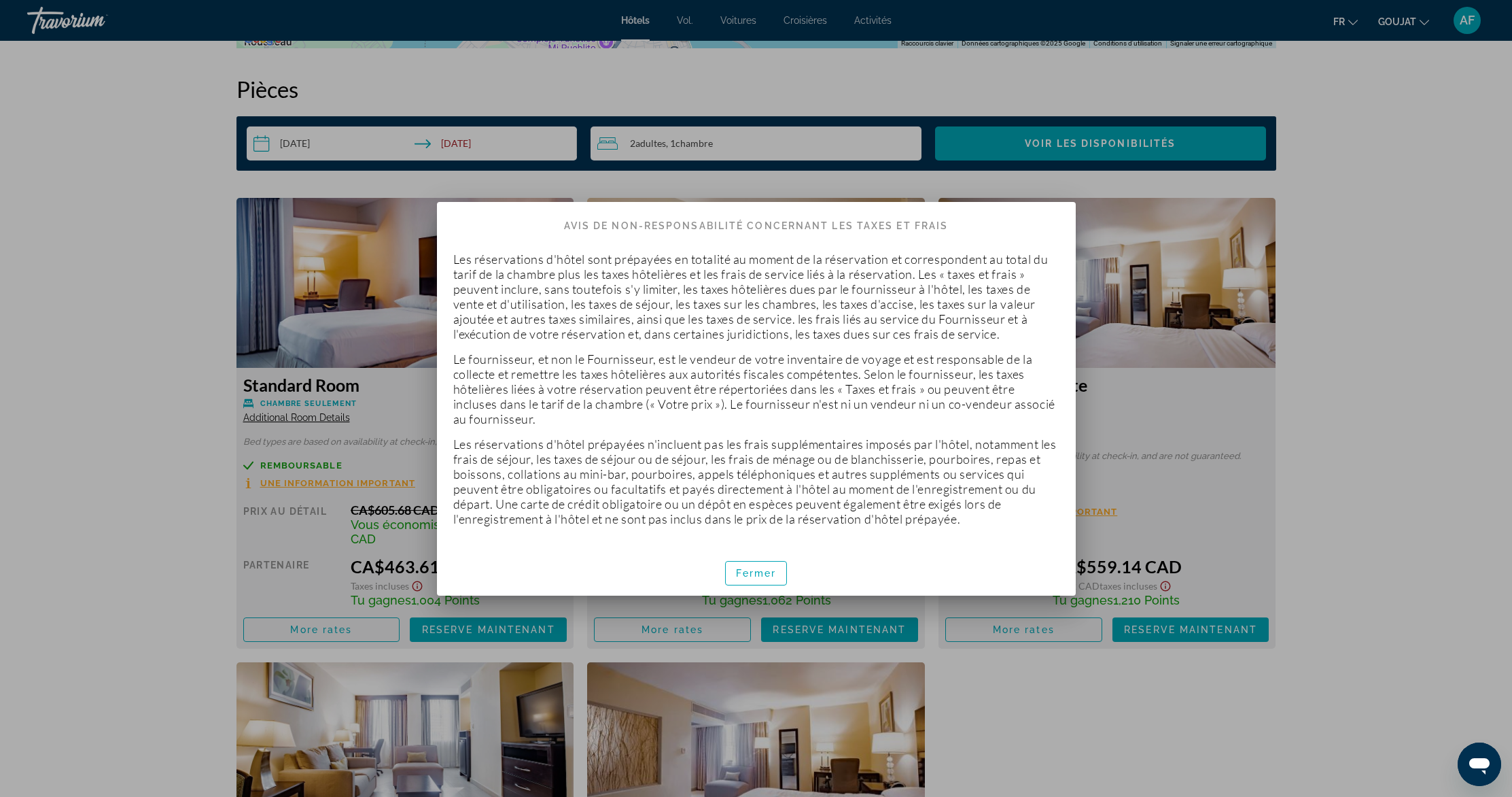
scroll to position [0, 0]
click at [754, 573] on font "Fermer" at bounding box center [756, 572] width 41 height 10
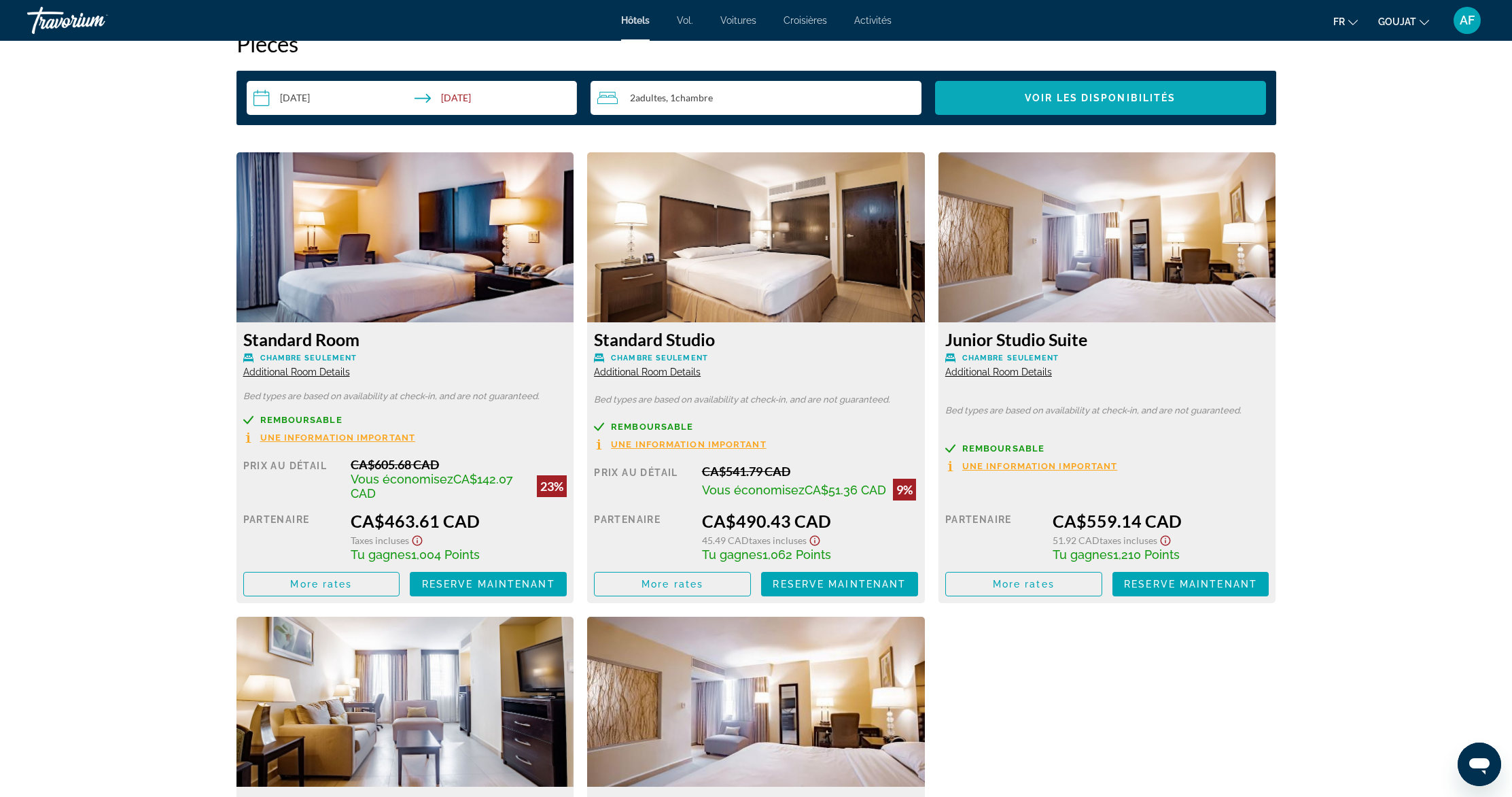
scroll to position [2065, 0]
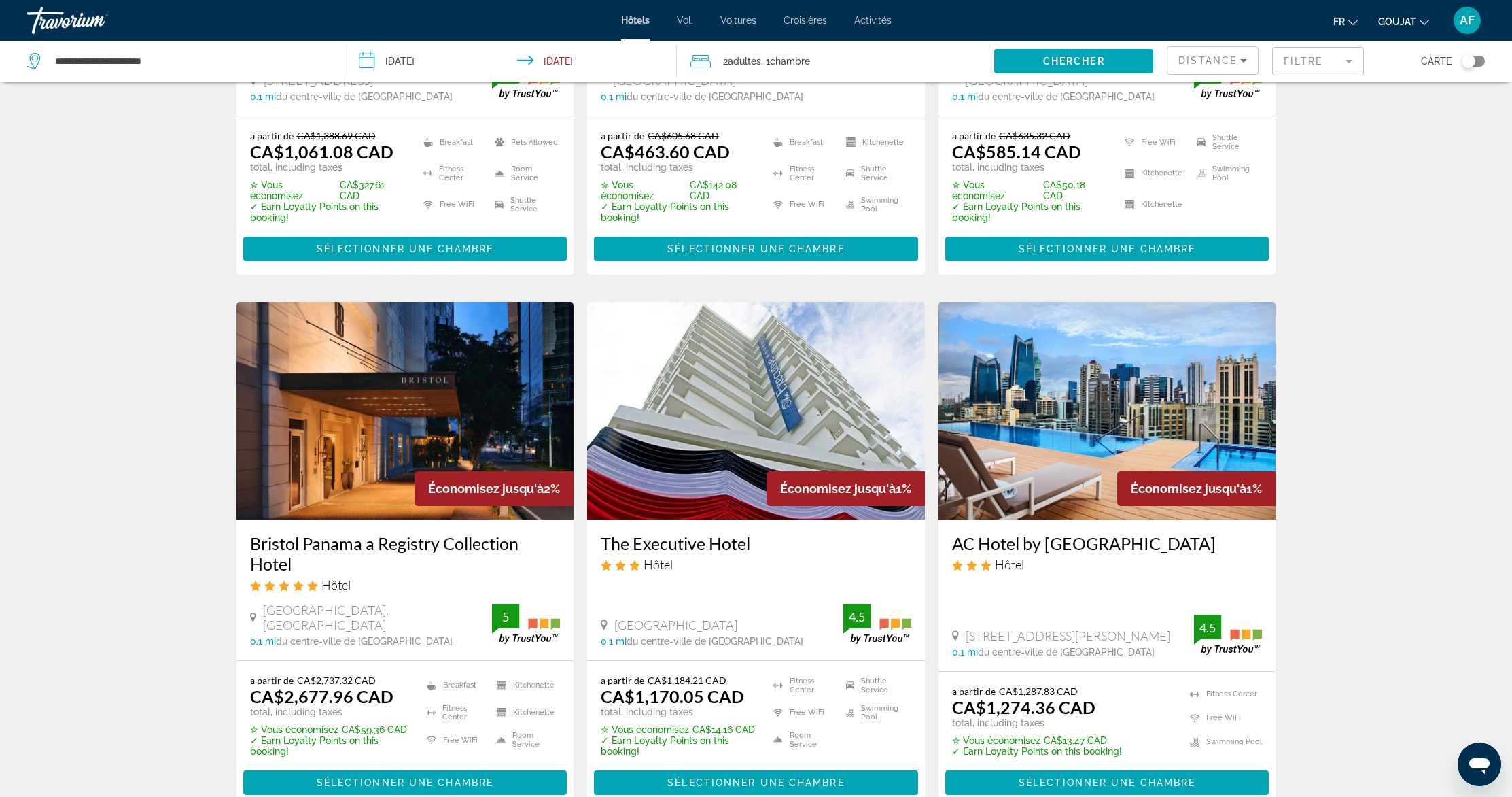
scroll to position [1678, 0]
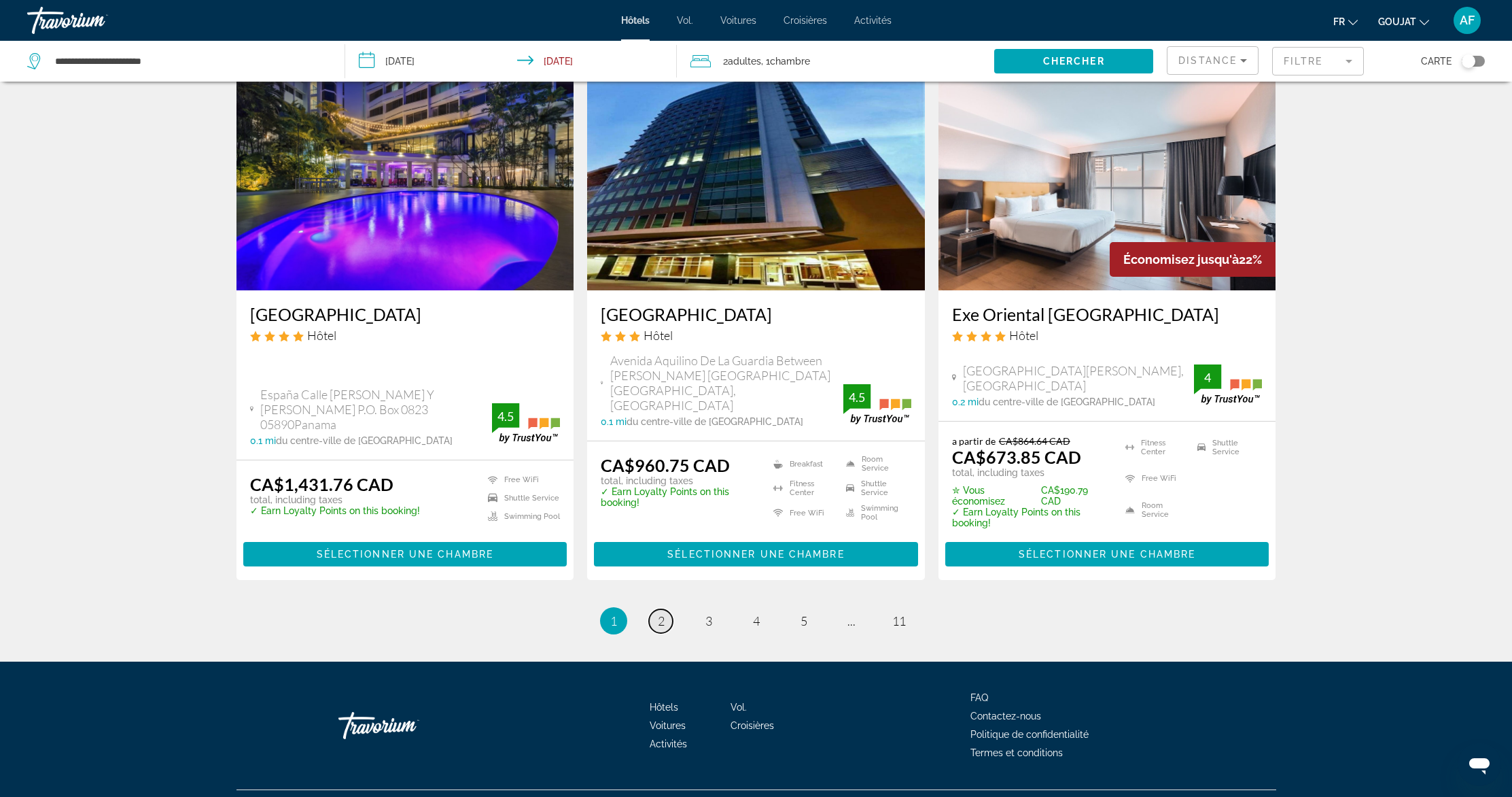
click at [655, 609] on link "page 2" at bounding box center [661, 621] width 24 height 24
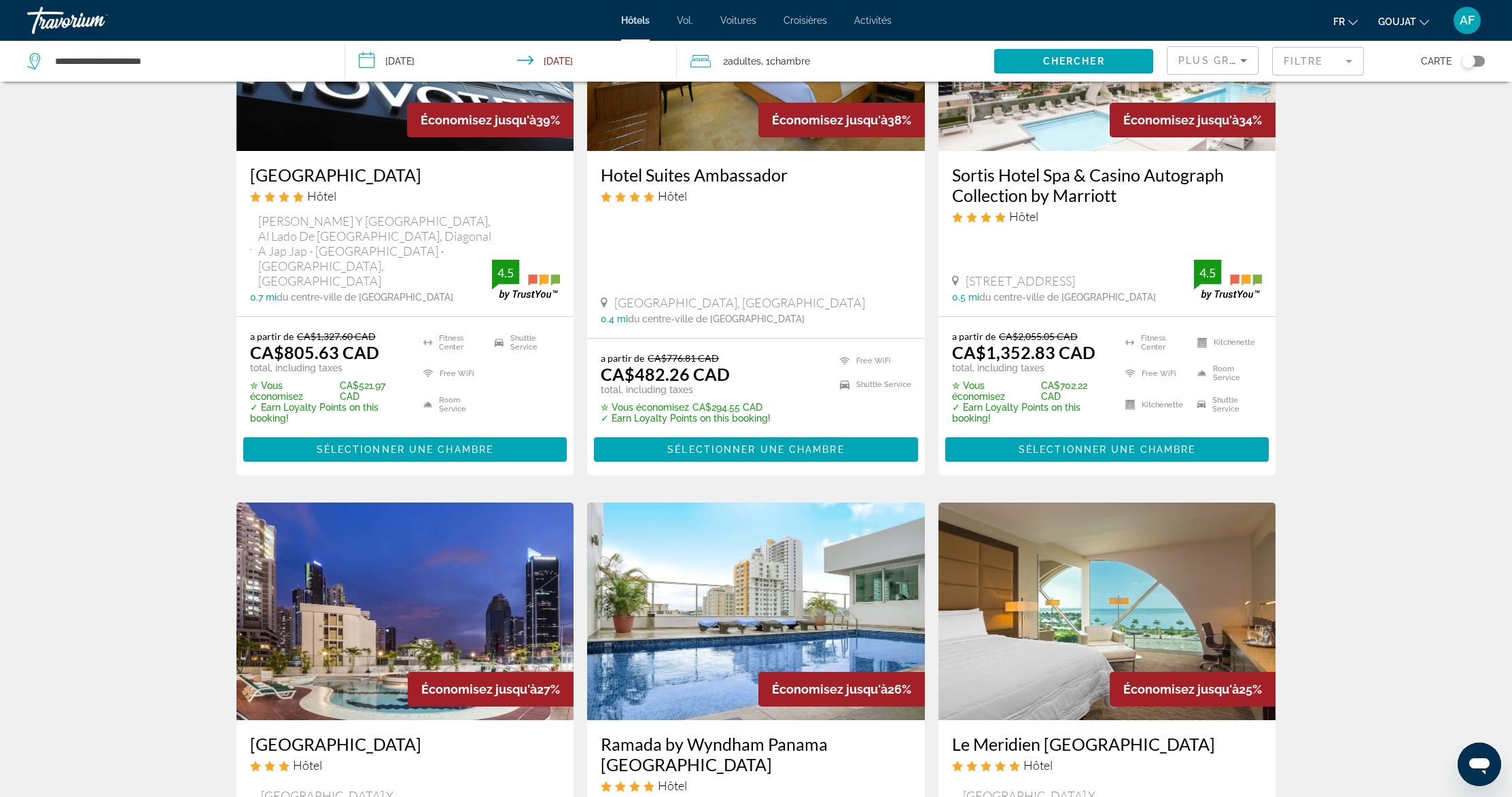
scroll to position [1632, 0]
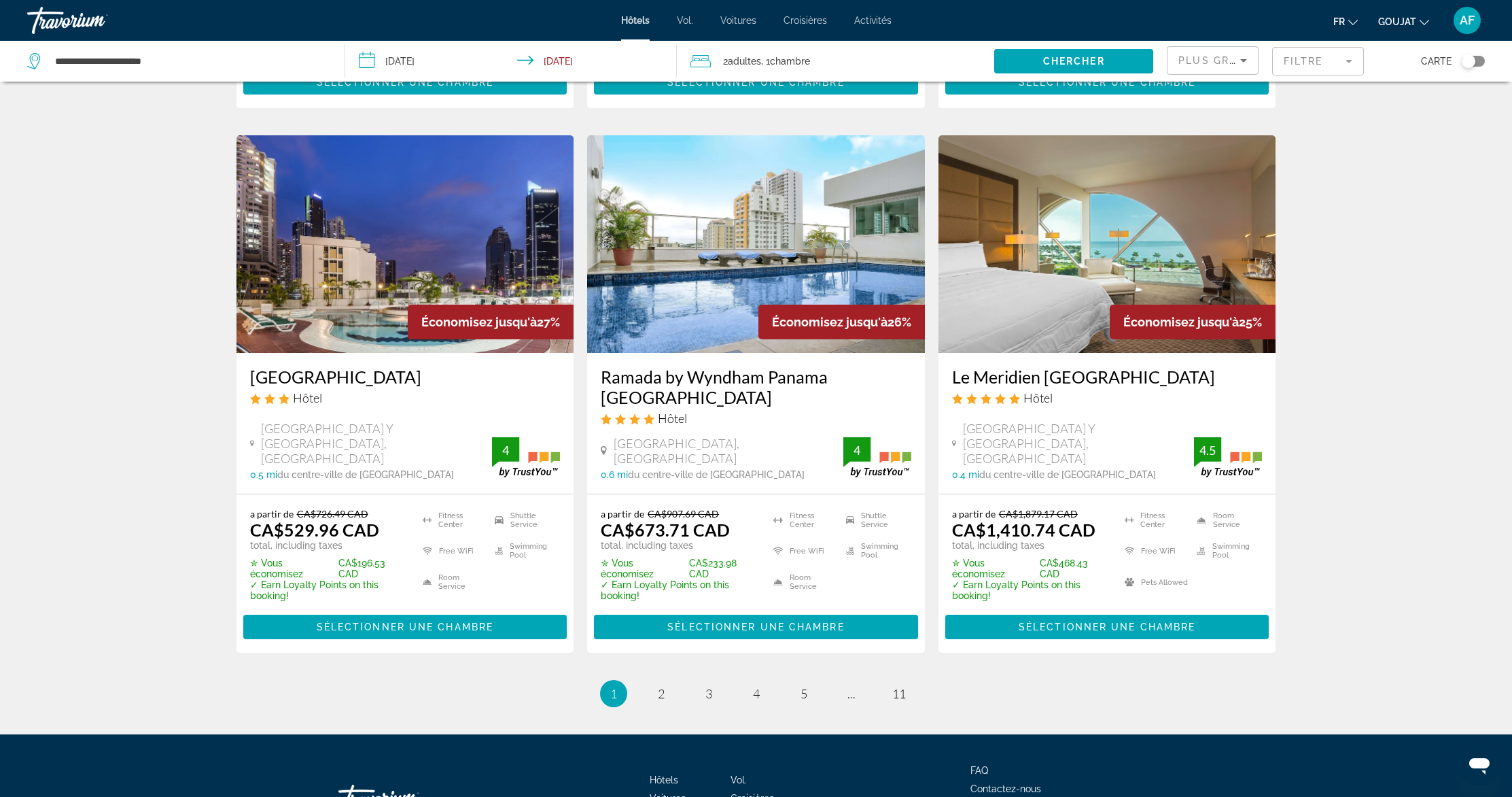
click at [372, 238] on img "Contenu principal" at bounding box center [405, 244] width 338 height 218
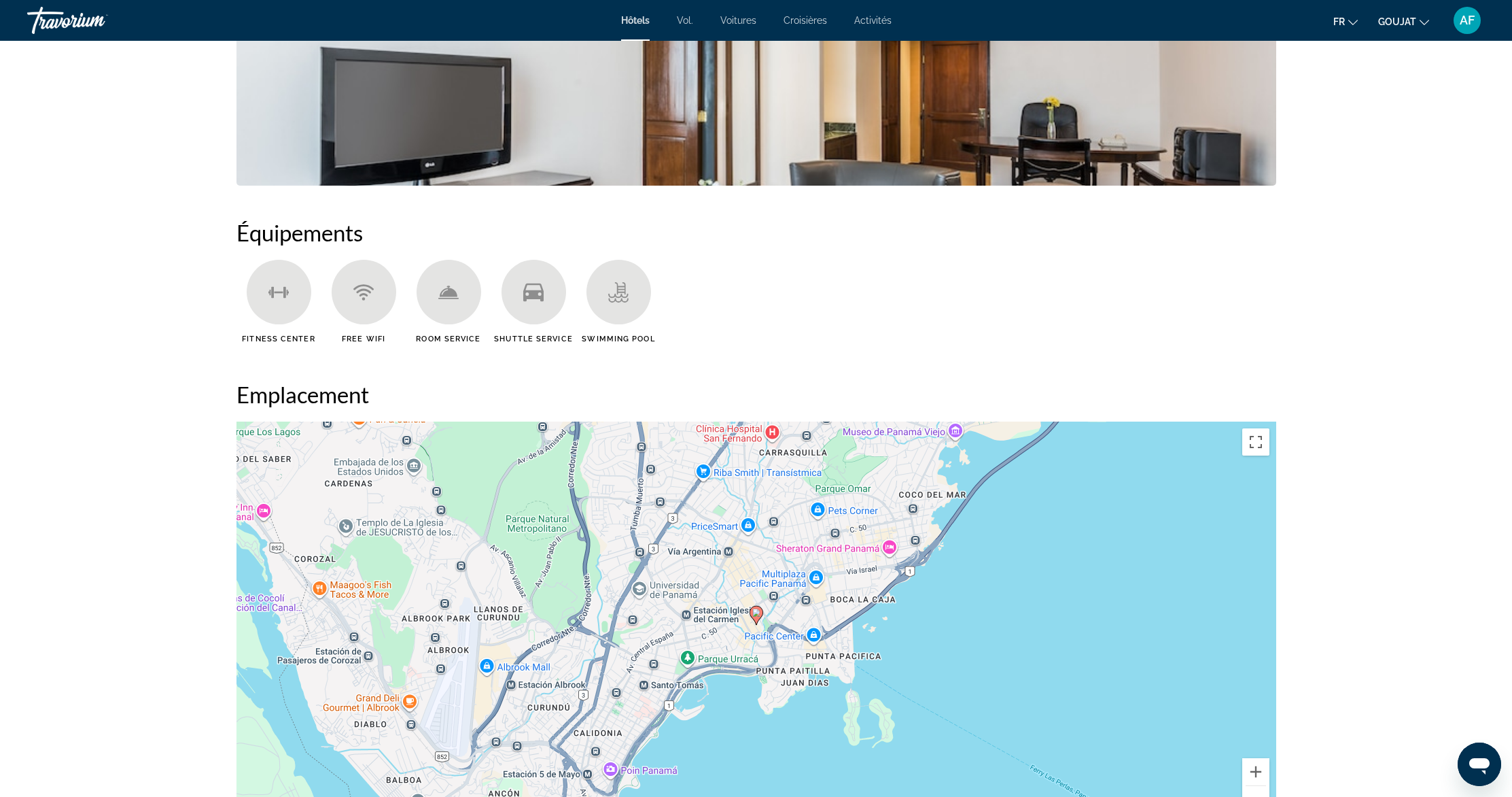
scroll to position [297, 0]
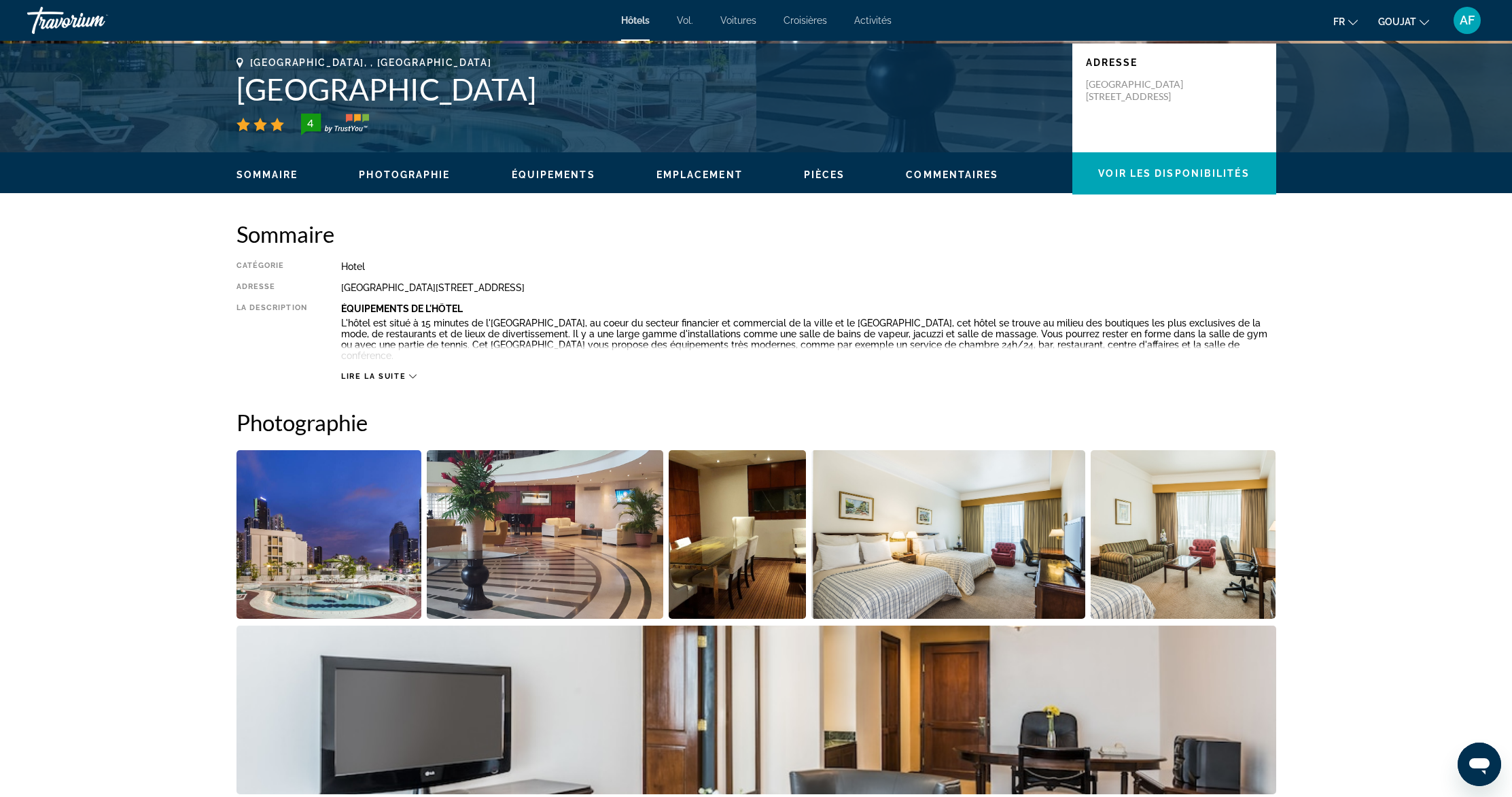
click at [400, 374] on span "Lire la suite" at bounding box center [373, 376] width 64 height 9
click at [381, 374] on span "Lire moins" at bounding box center [367, 376] width 54 height 9
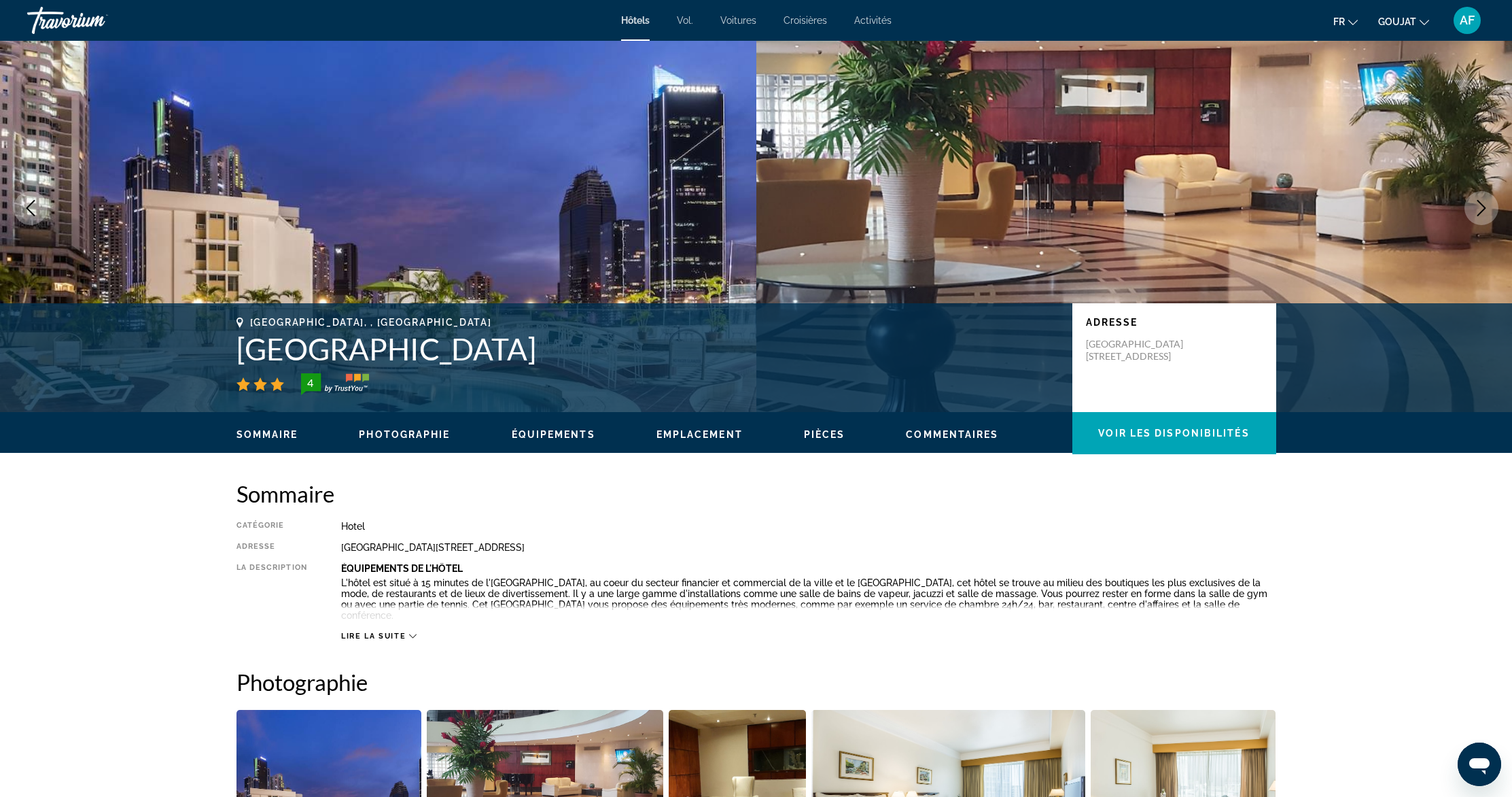
click at [380, 634] on span "Lire la suite" at bounding box center [373, 636] width 64 height 9
click at [686, 433] on span "Emplacement" at bounding box center [699, 434] width 86 height 10
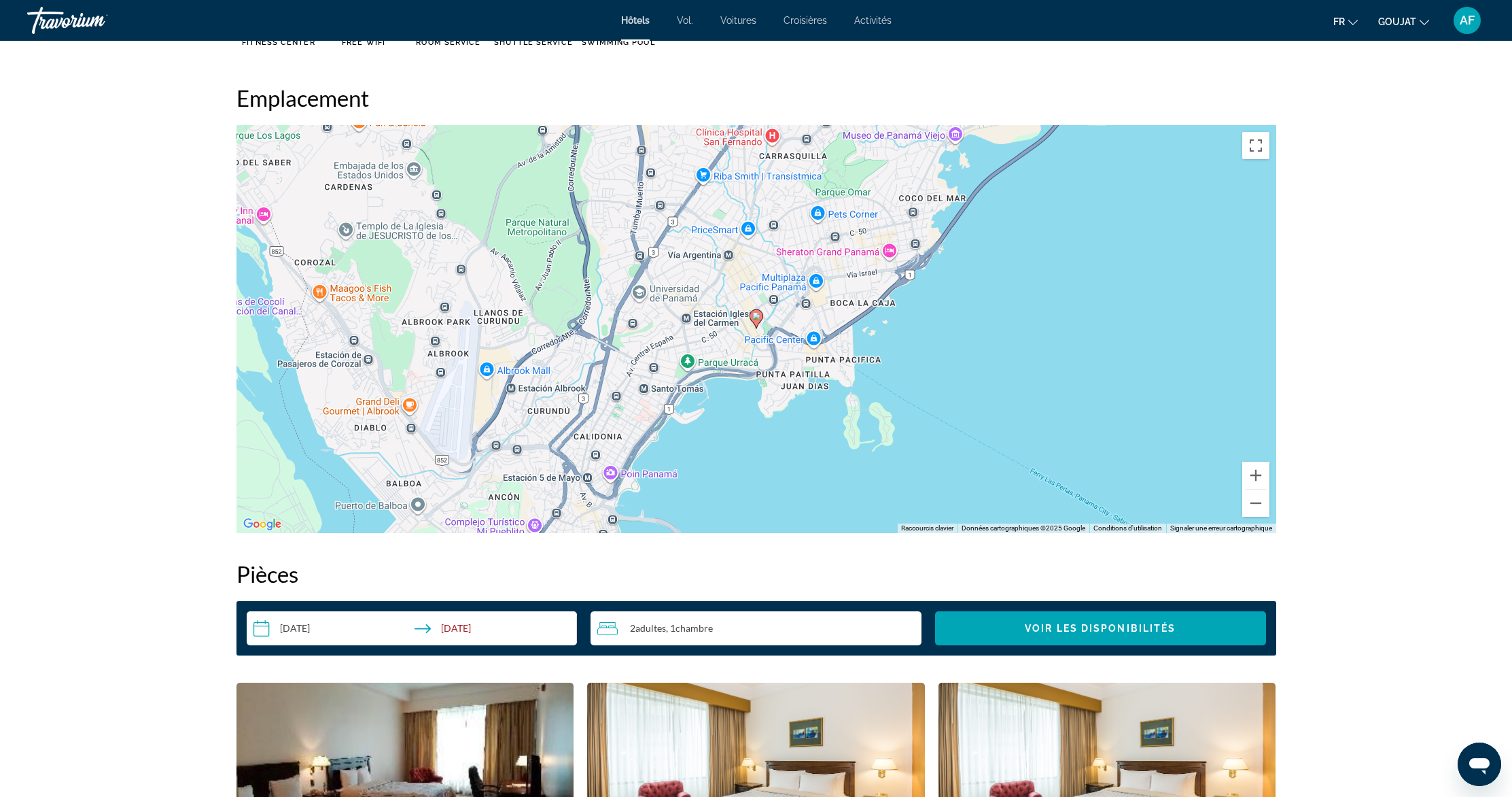
scroll to position [1204, 0]
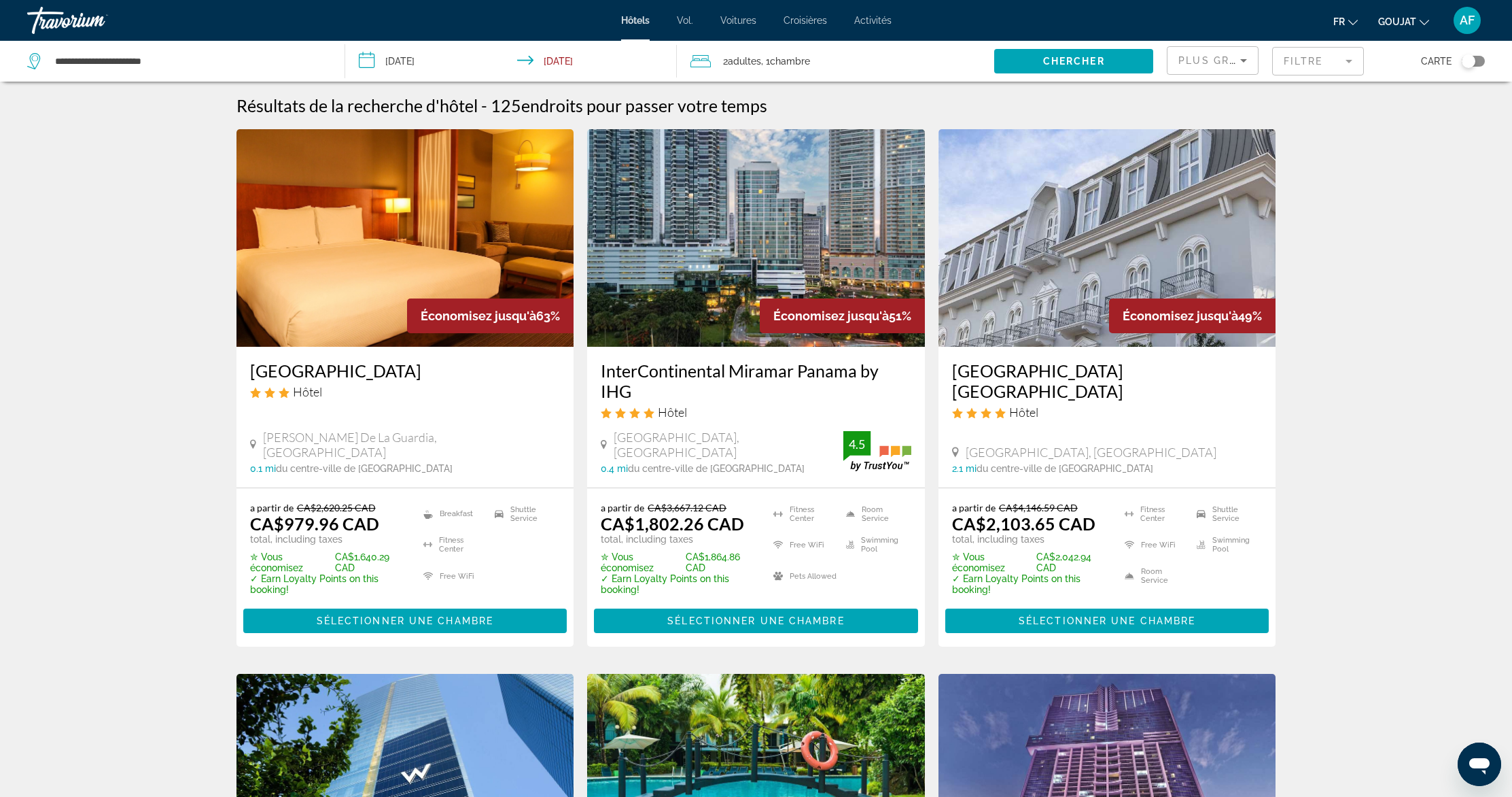
click at [574, 62] on input "**********" at bounding box center [514, 64] width 337 height 45
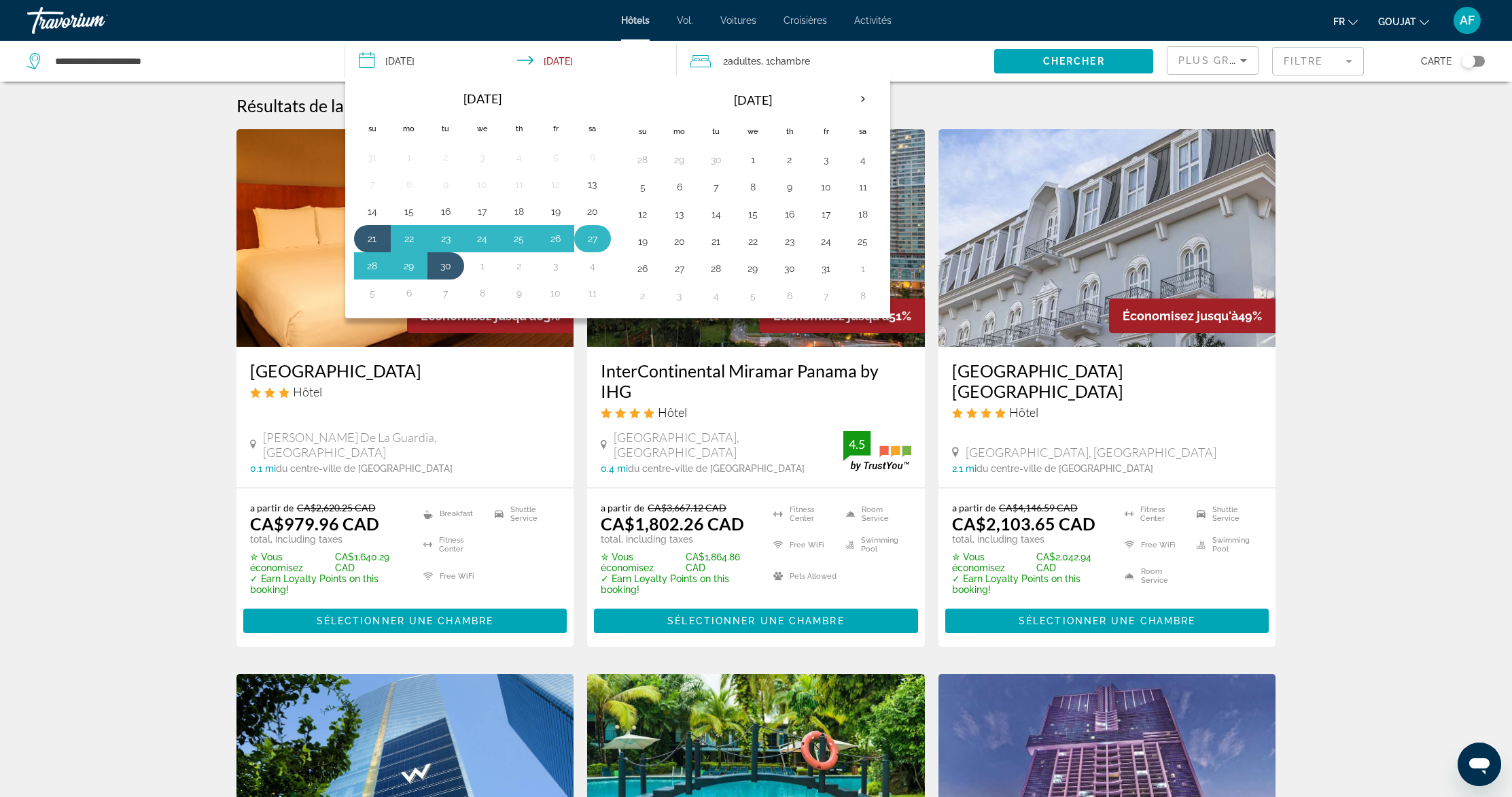
click at [603, 228] on td "27" at bounding box center [593, 239] width 37 height 27
click at [594, 233] on button "27" at bounding box center [592, 239] width 22 height 19
click at [376, 239] on button "21" at bounding box center [372, 239] width 22 height 19
type input "**********"
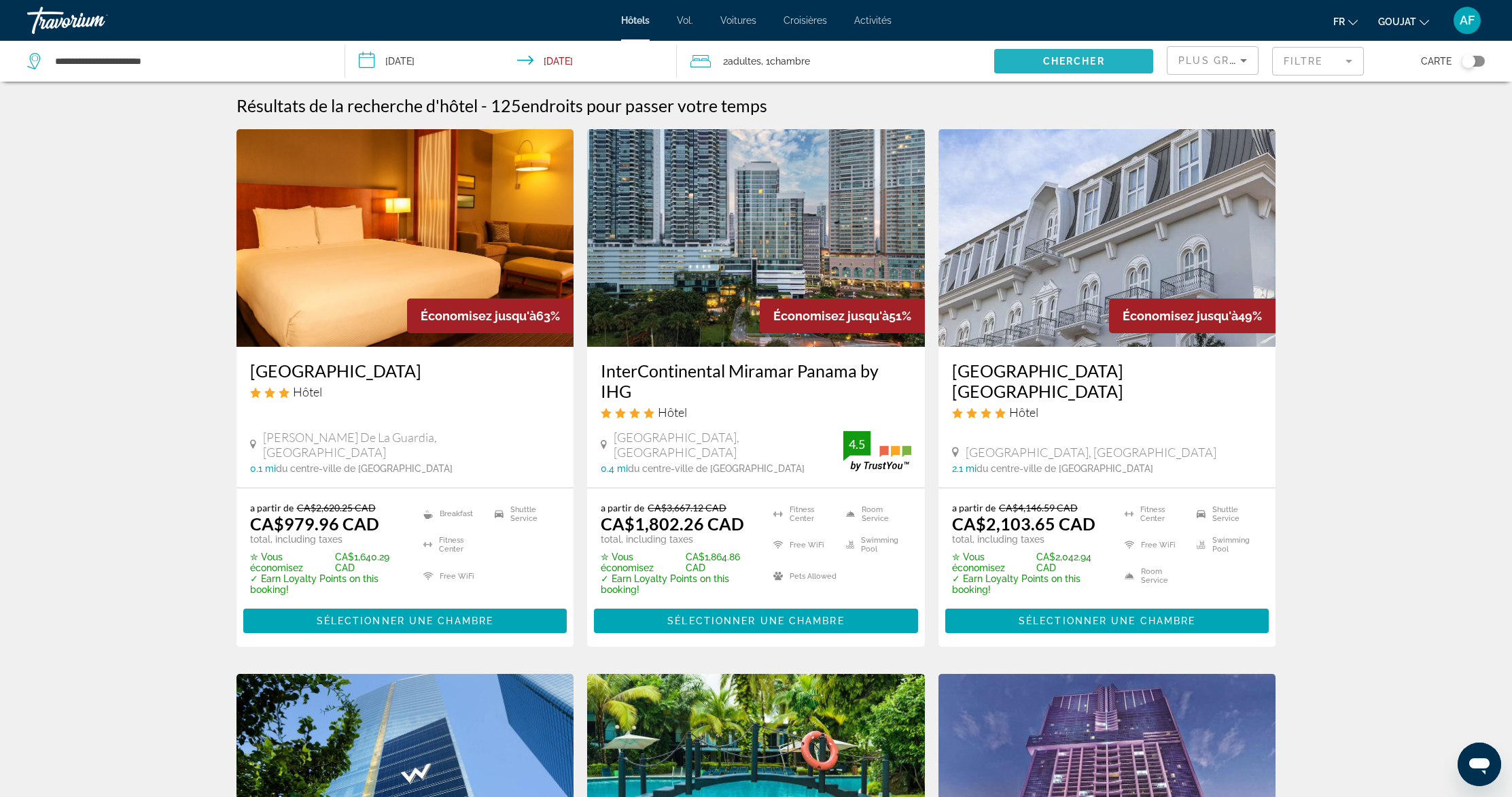
click at [1046, 56] on span "Chercher" at bounding box center [1074, 60] width 62 height 10
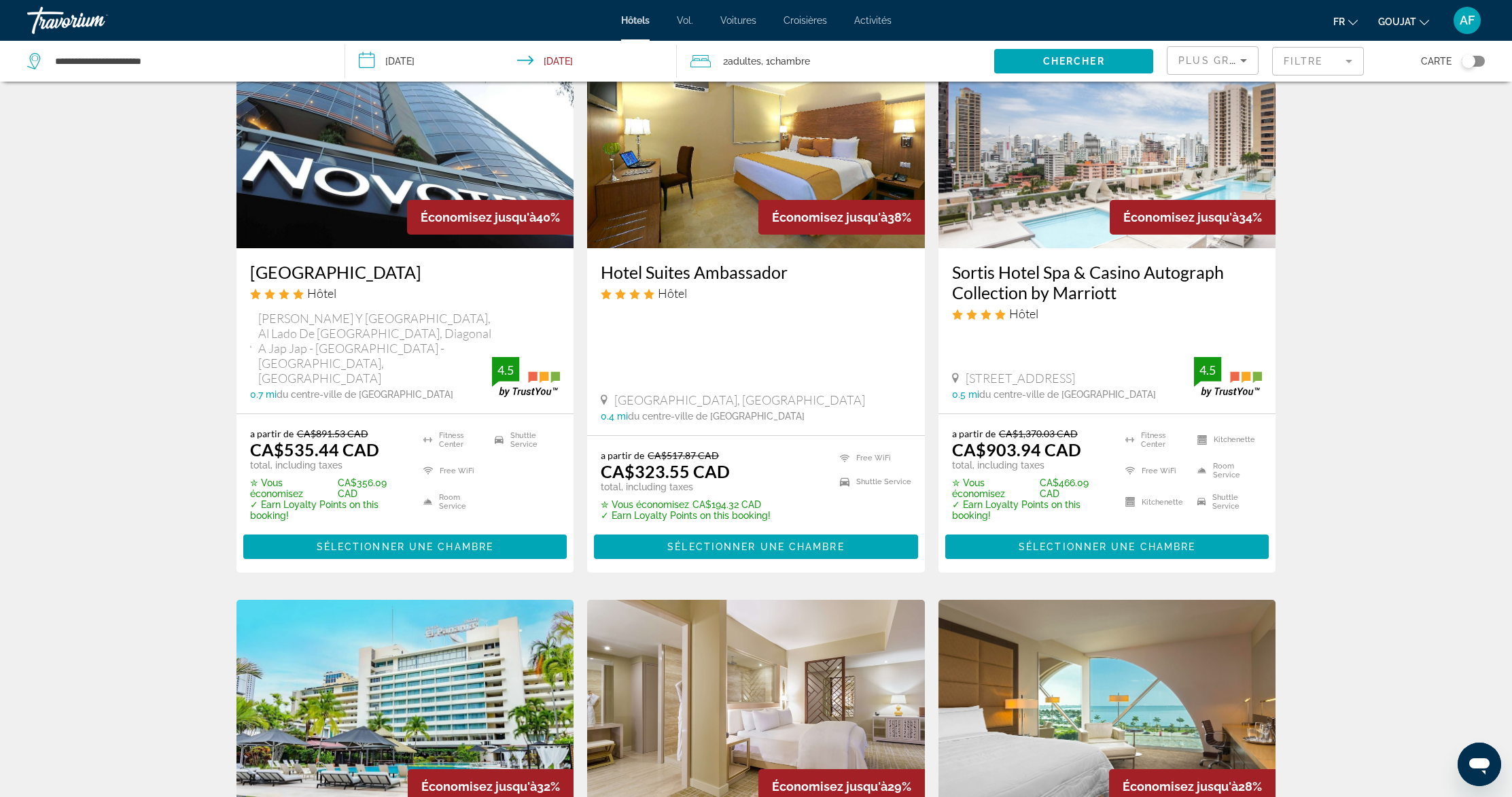
scroll to position [1071, 0]
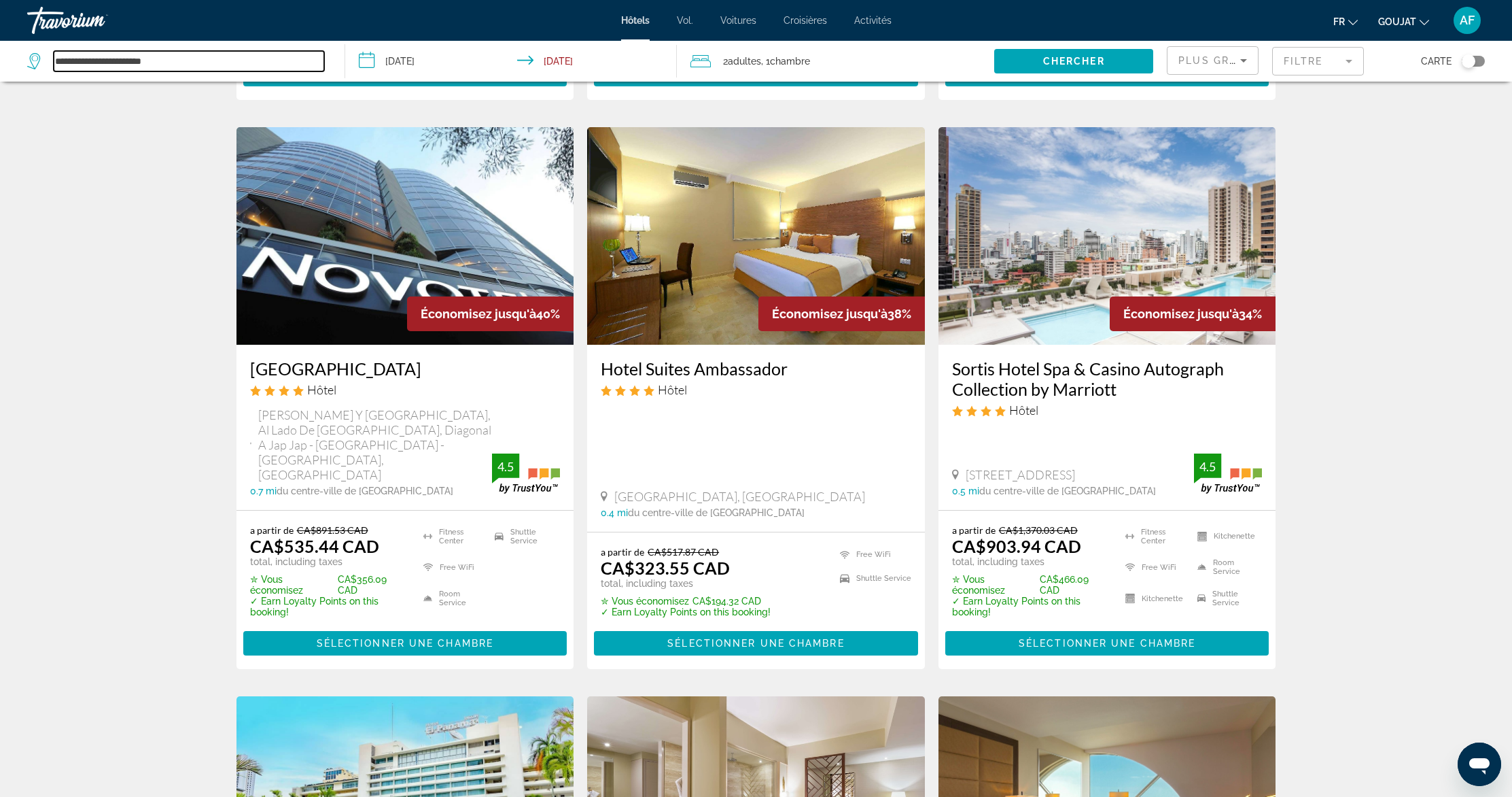
click at [289, 60] on input "**********" at bounding box center [189, 60] width 271 height 20
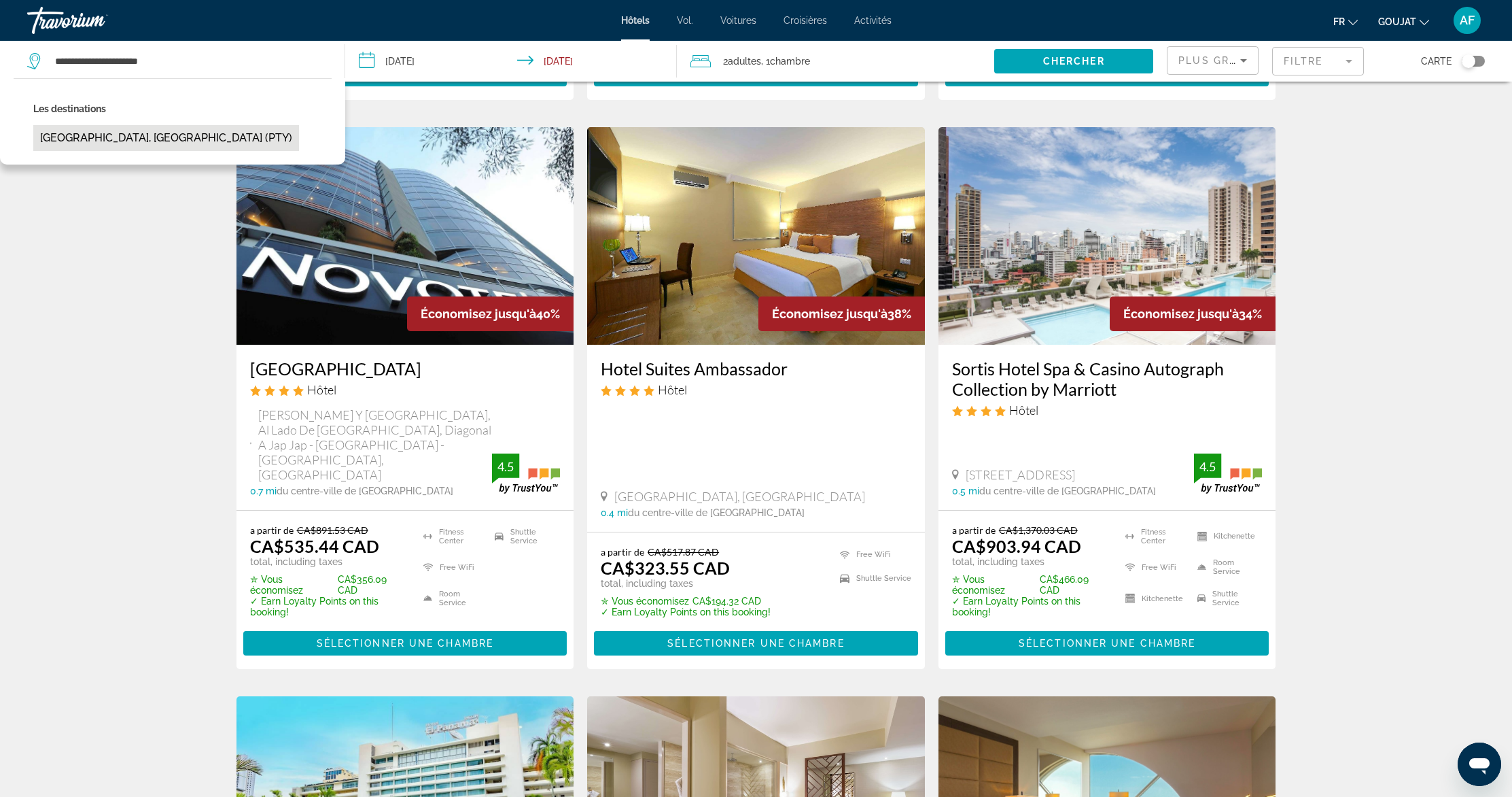
click at [107, 141] on button "[GEOGRAPHIC_DATA], [GEOGRAPHIC_DATA] (PTY)" at bounding box center [166, 138] width 266 height 26
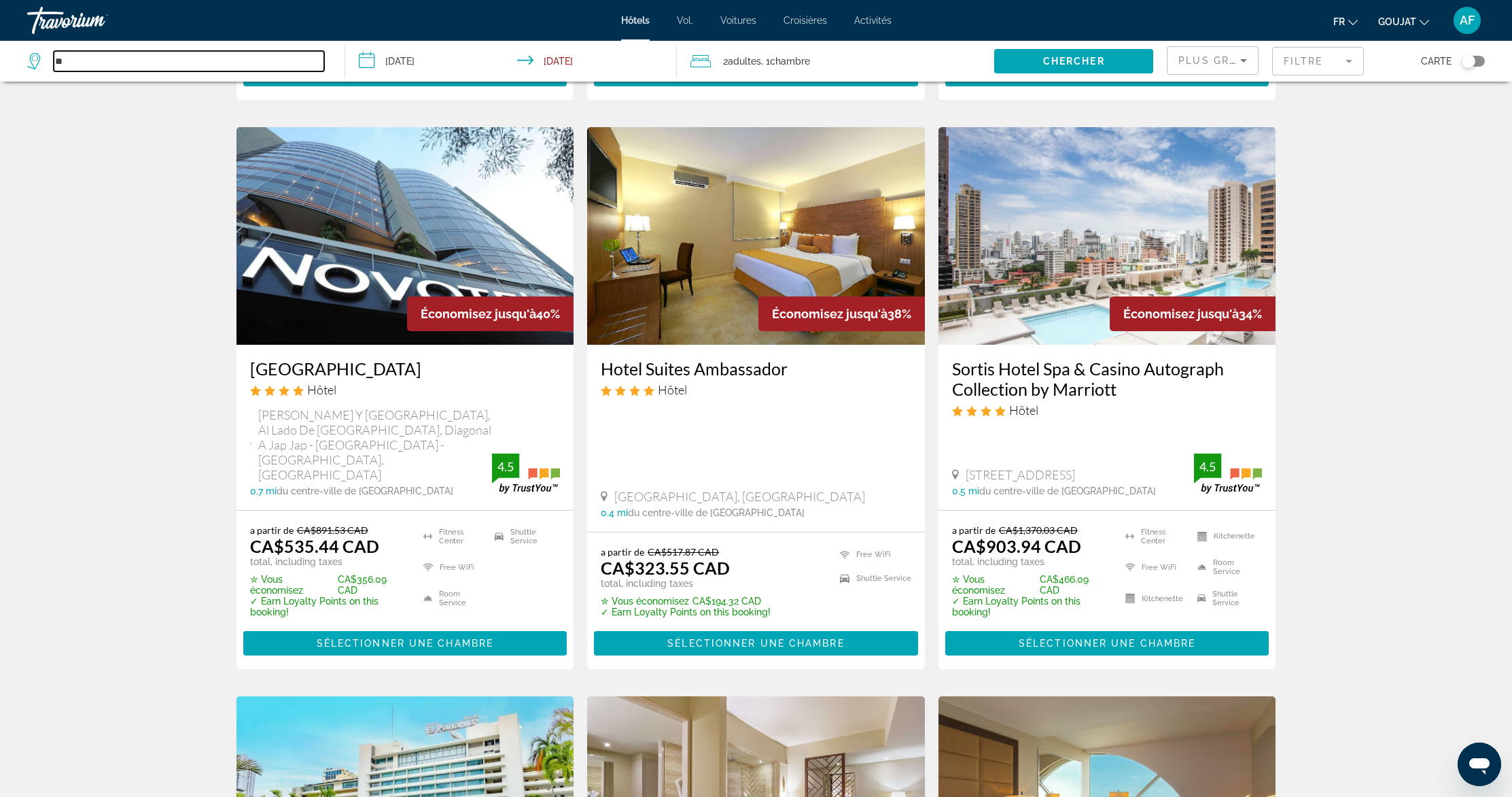
type input "*"
click at [154, 62] on input "Search widget" at bounding box center [189, 60] width 271 height 20
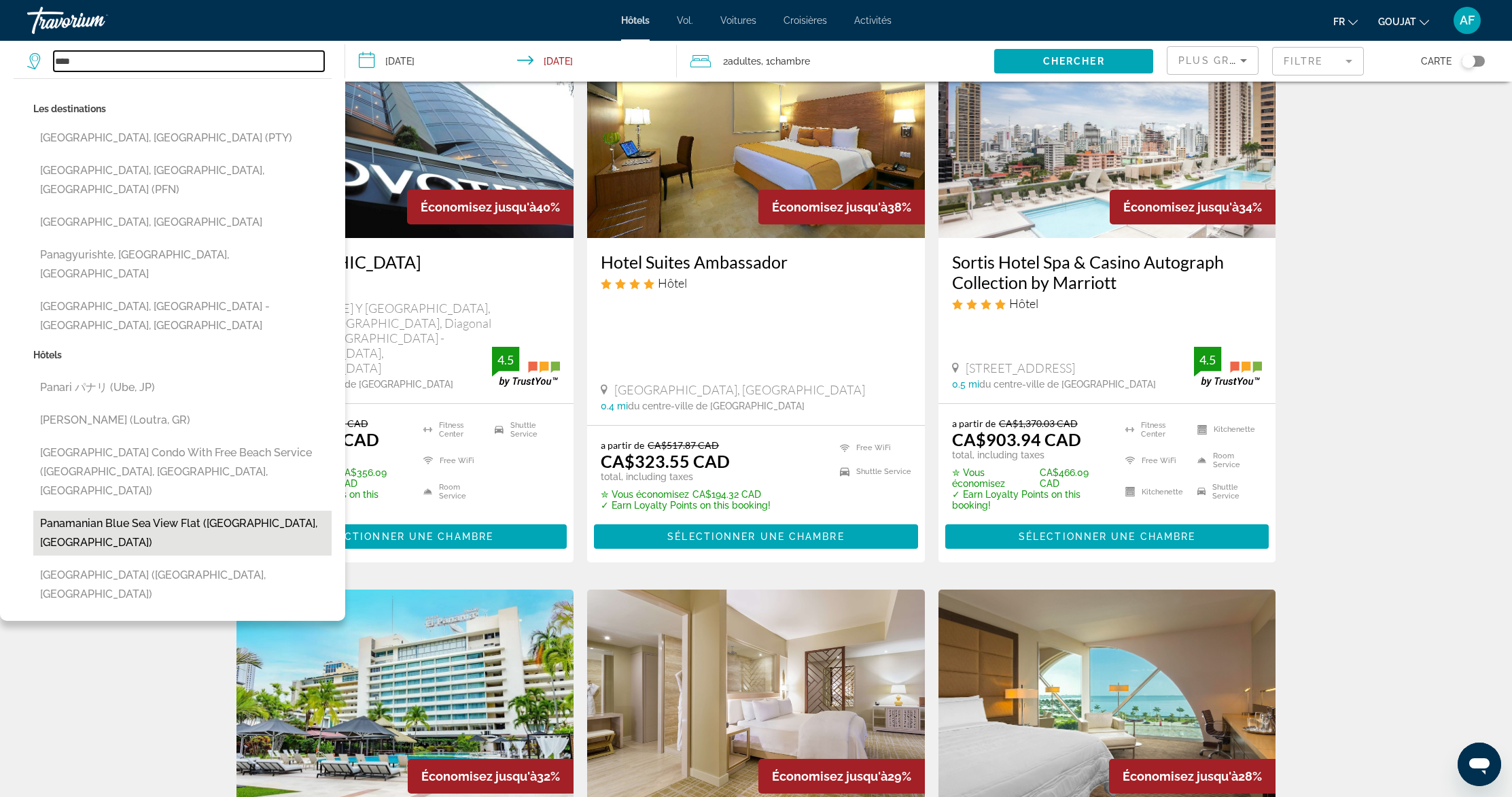
scroll to position [1177, 0]
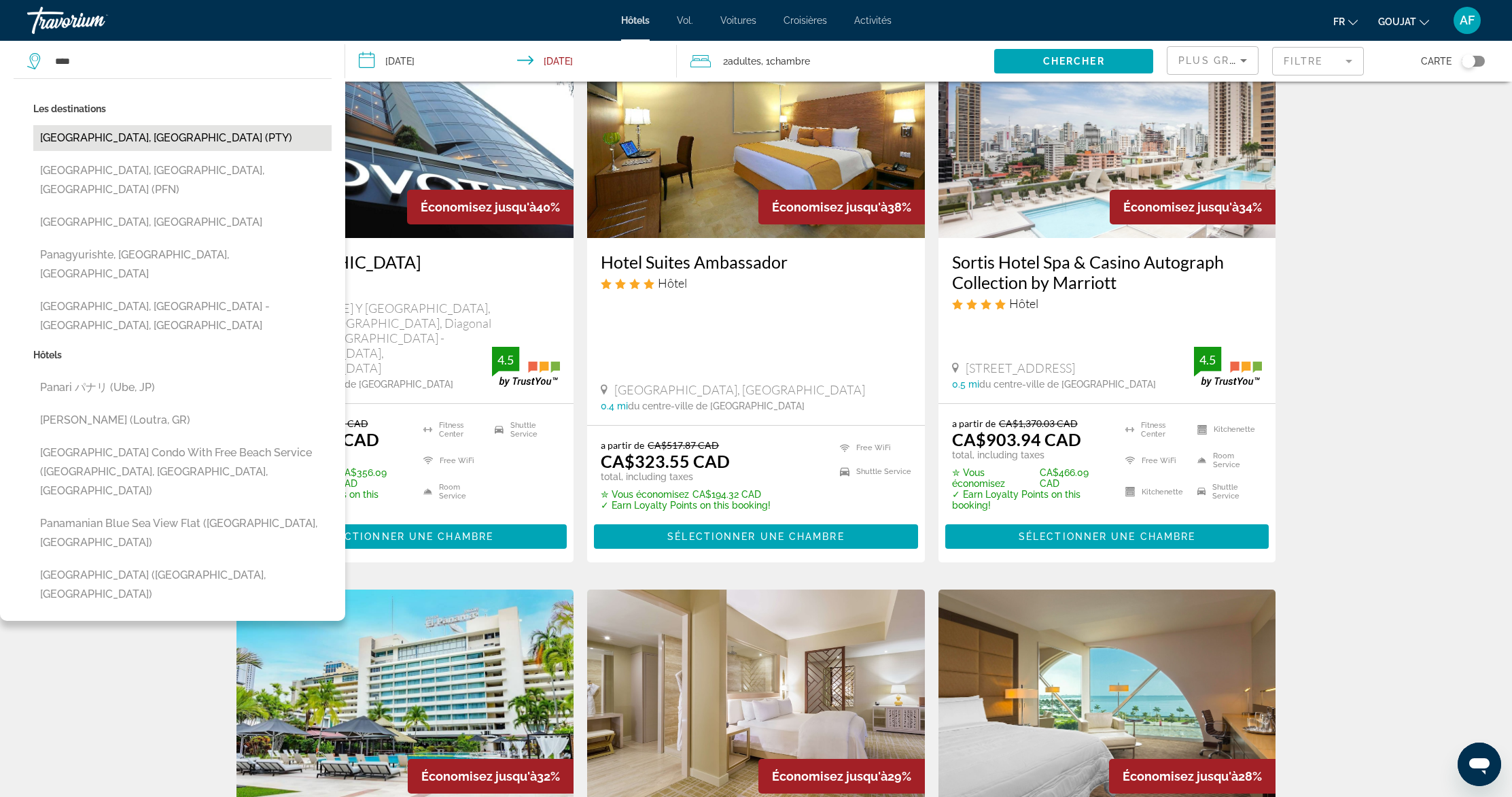
click at [159, 137] on button "[GEOGRAPHIC_DATA], [GEOGRAPHIC_DATA] (PTY)" at bounding box center [182, 138] width 298 height 26
type input "**********"
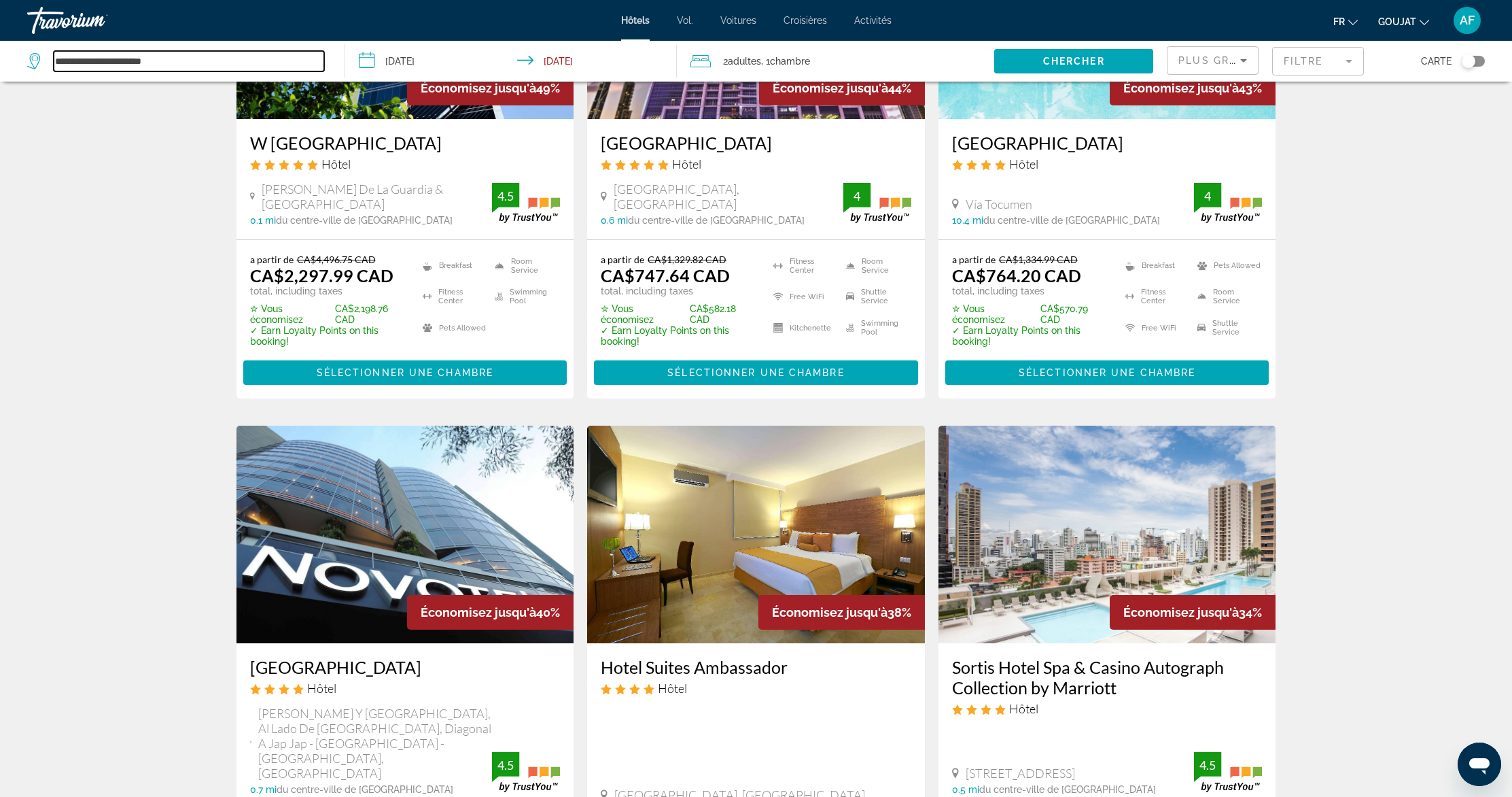
scroll to position [594, 0]
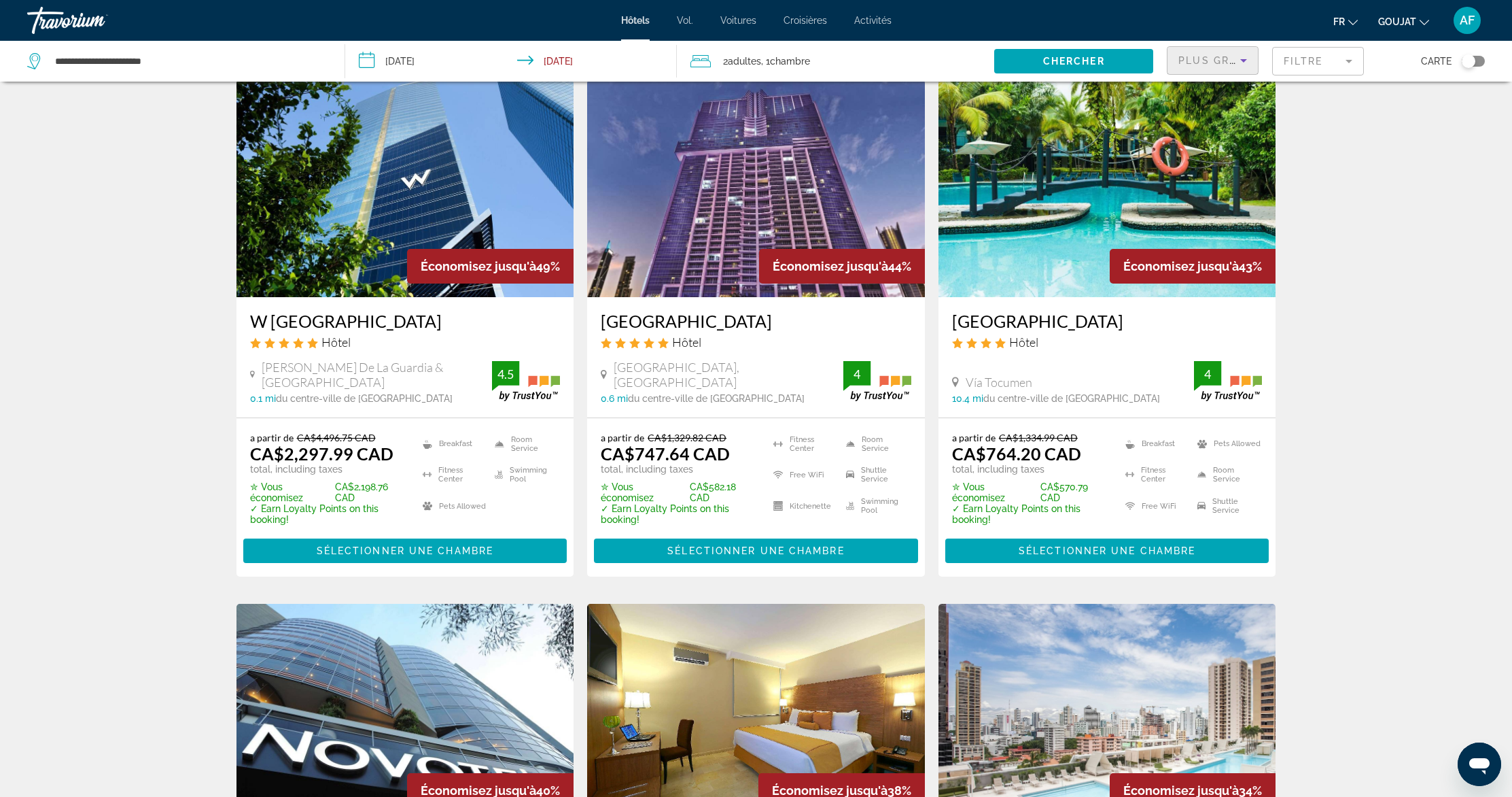
click at [1214, 56] on span "Plus grandes économies" at bounding box center [1260, 60] width 163 height 10
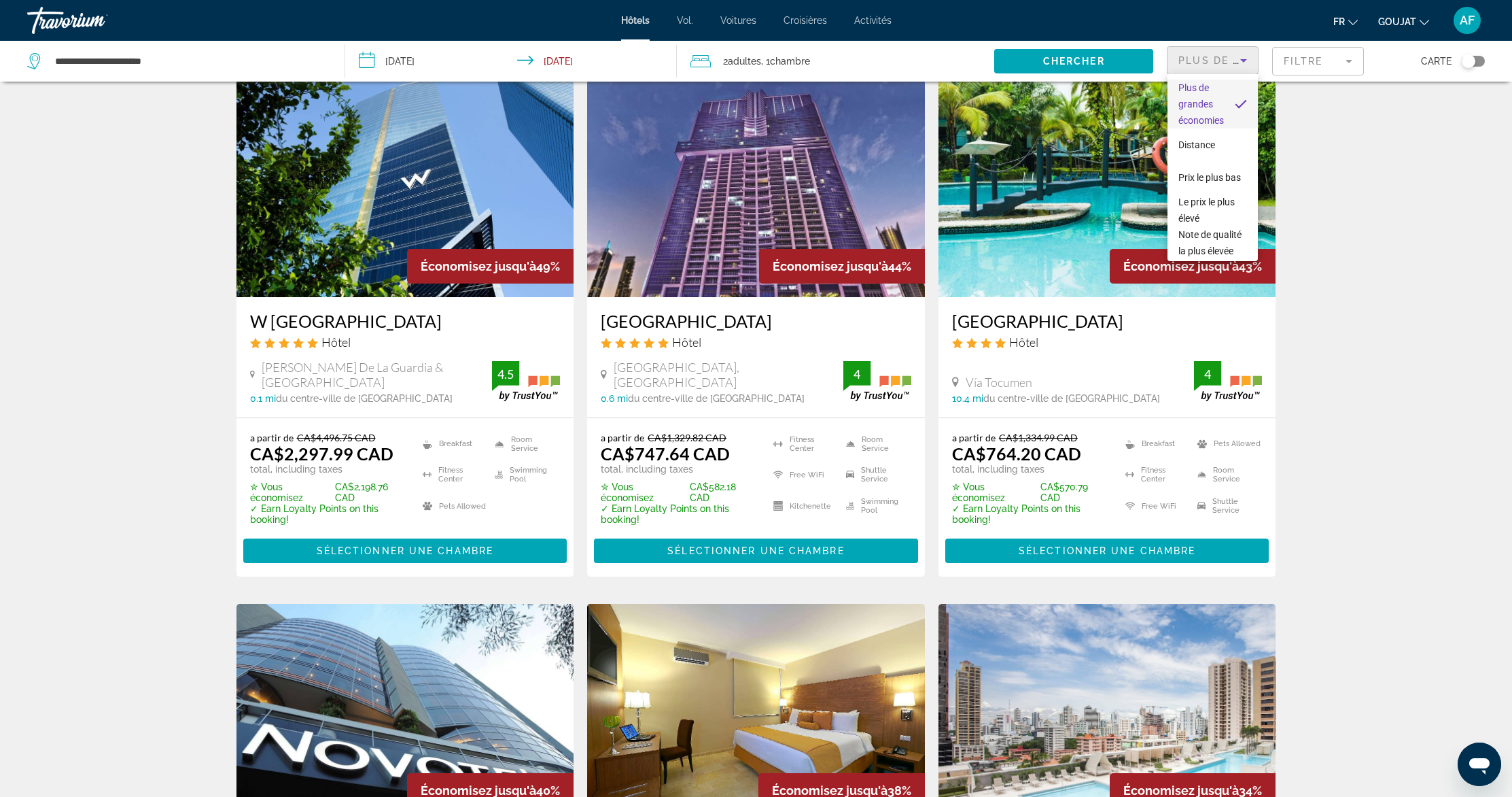
click at [615, 56] on div at bounding box center [756, 398] width 1512 height 797
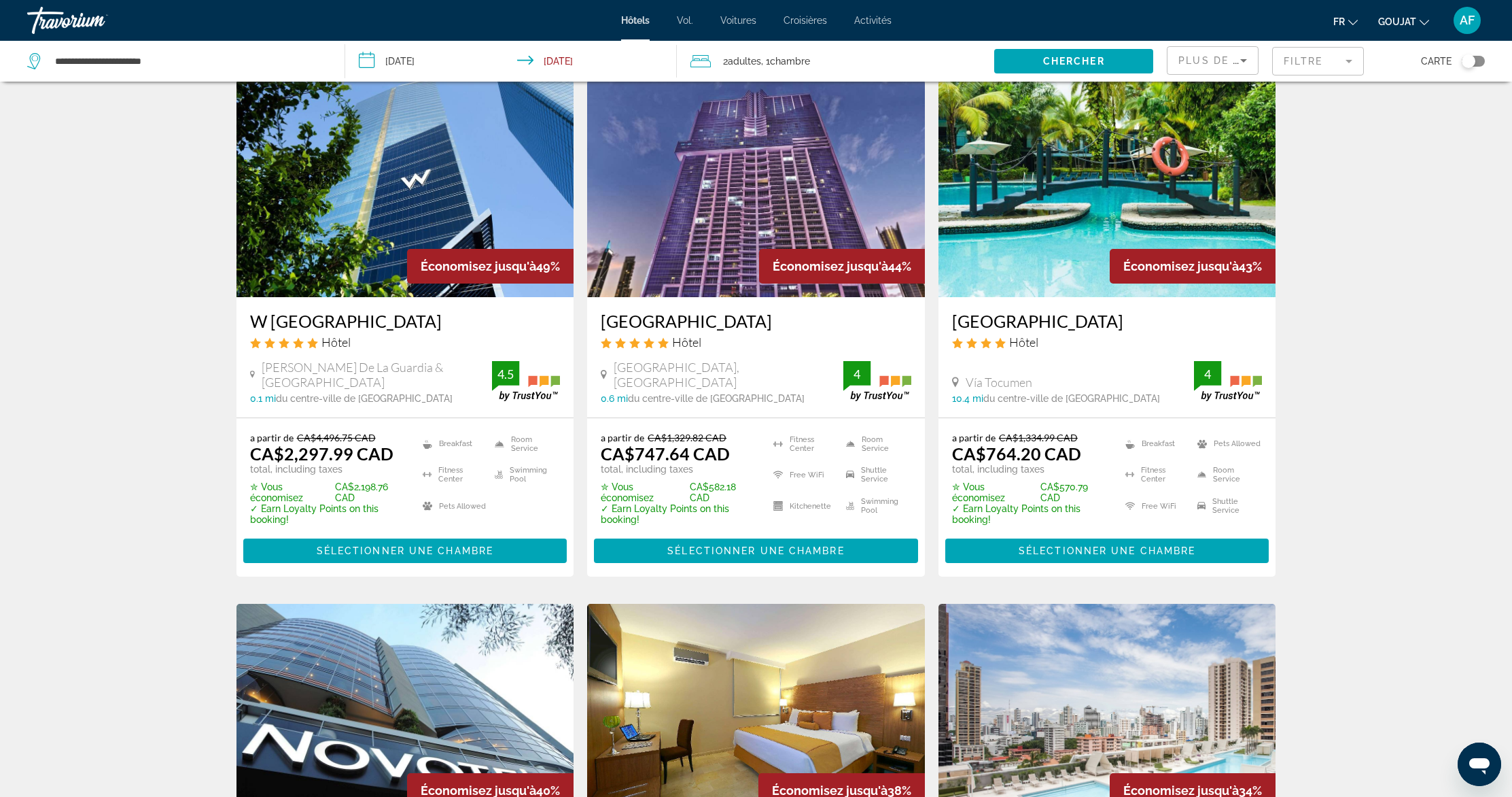
click at [565, 58] on input "**********" at bounding box center [514, 64] width 337 height 45
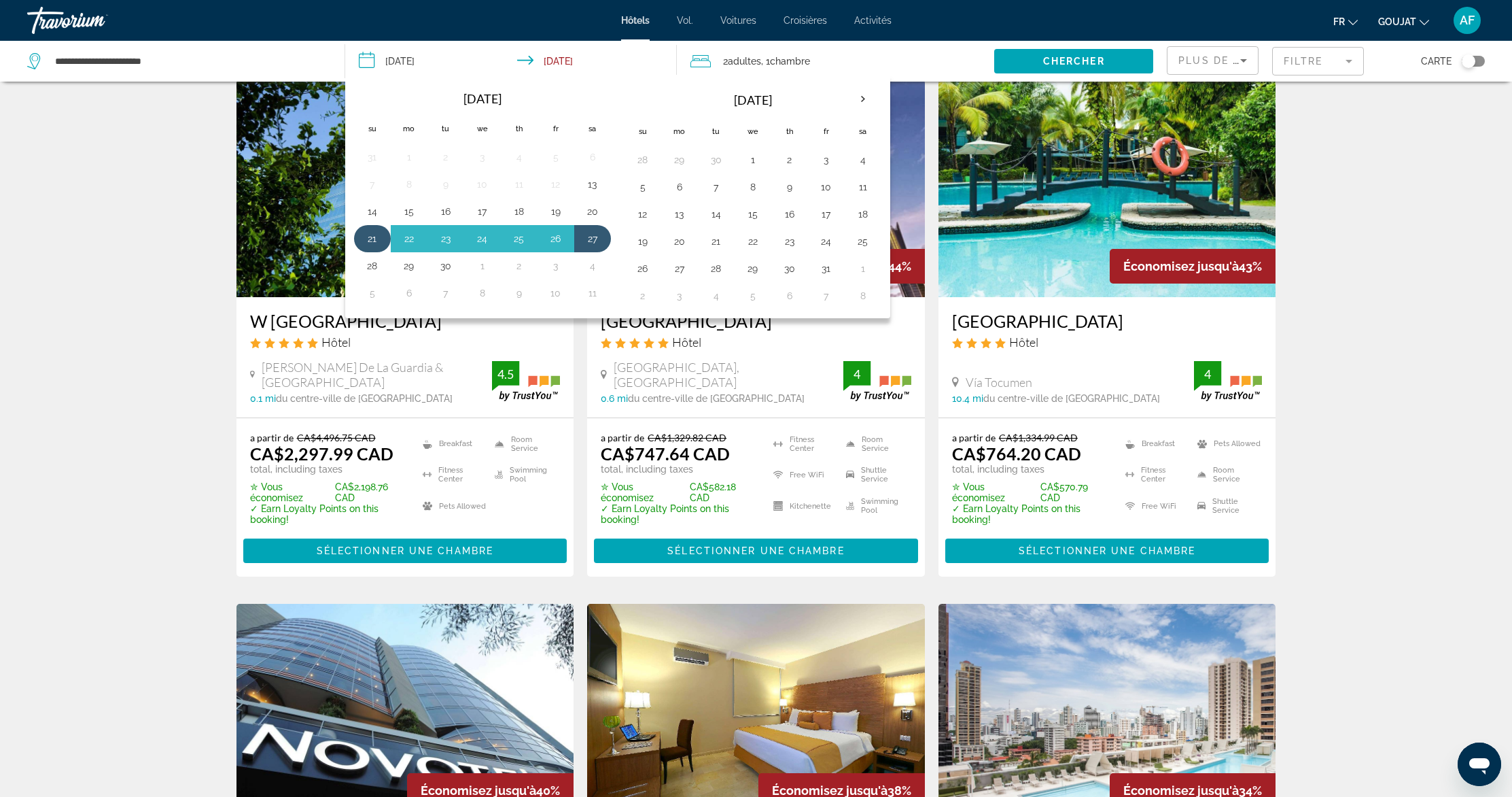
click at [372, 238] on button "21" at bounding box center [372, 239] width 22 height 19
click at [371, 263] on button "28" at bounding box center [372, 266] width 22 height 19
type input "**********"
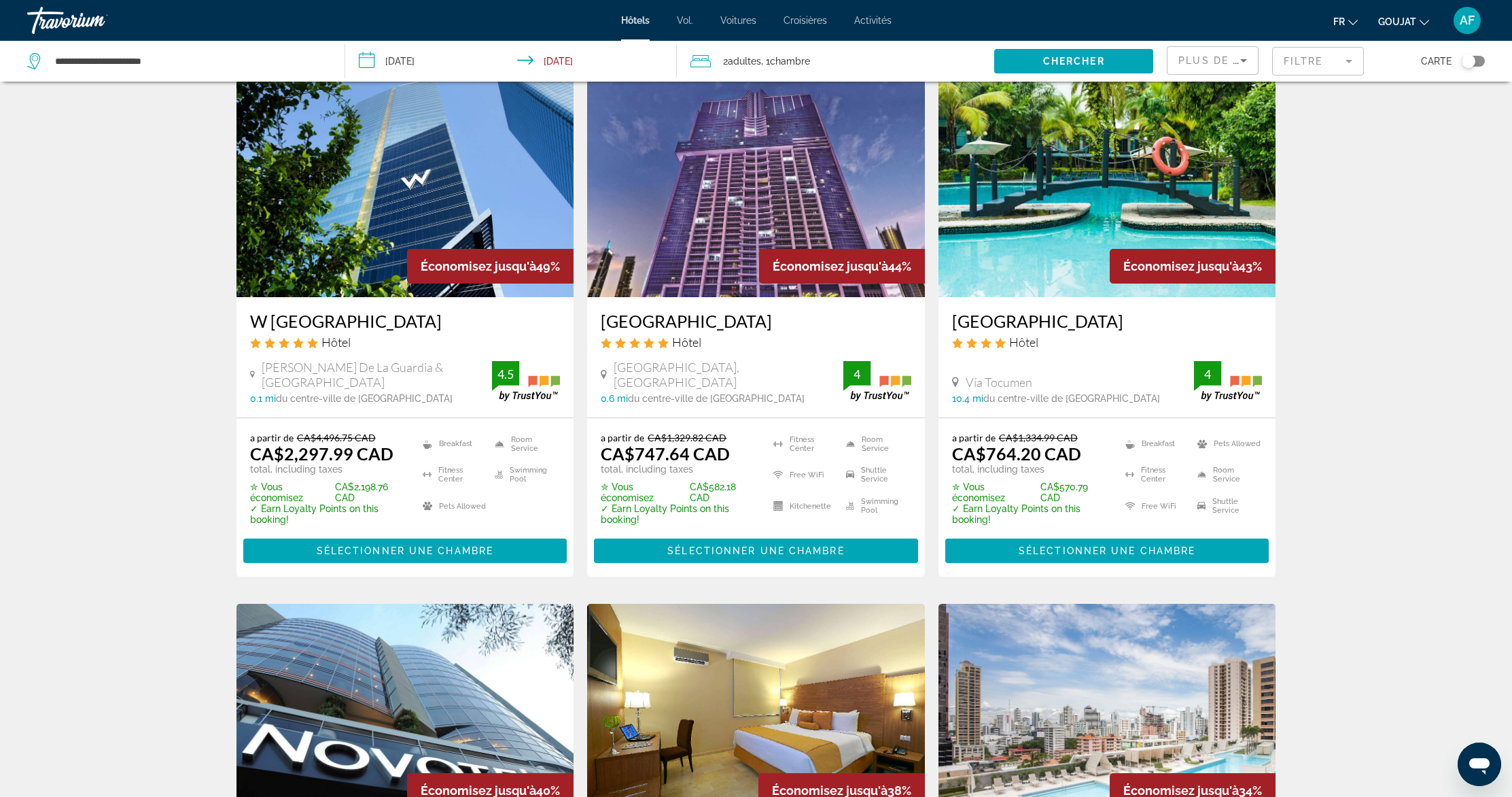
scroll to position [741, 0]
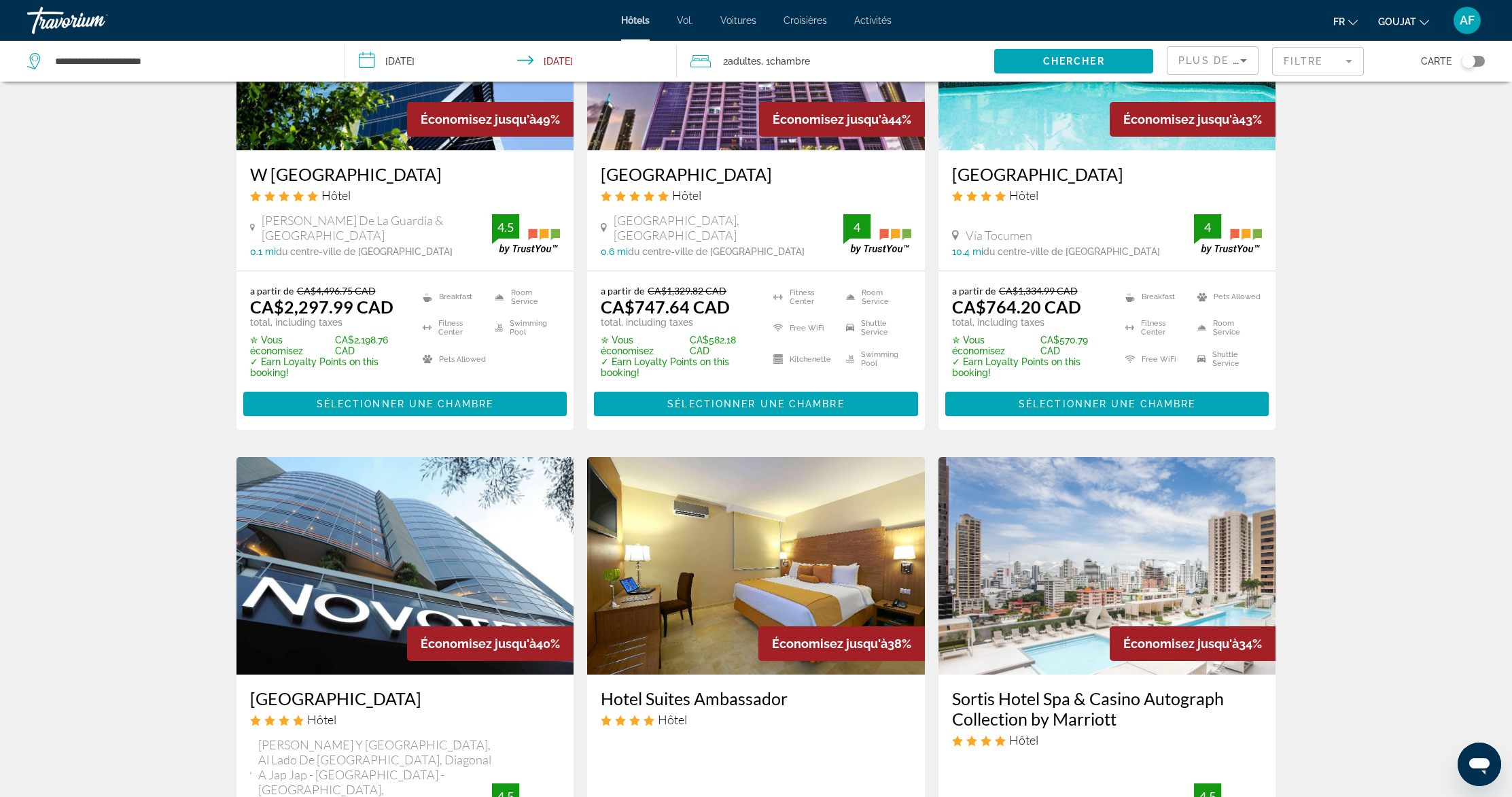
click at [741, 24] on font "Voitures" at bounding box center [738, 20] width 36 height 10
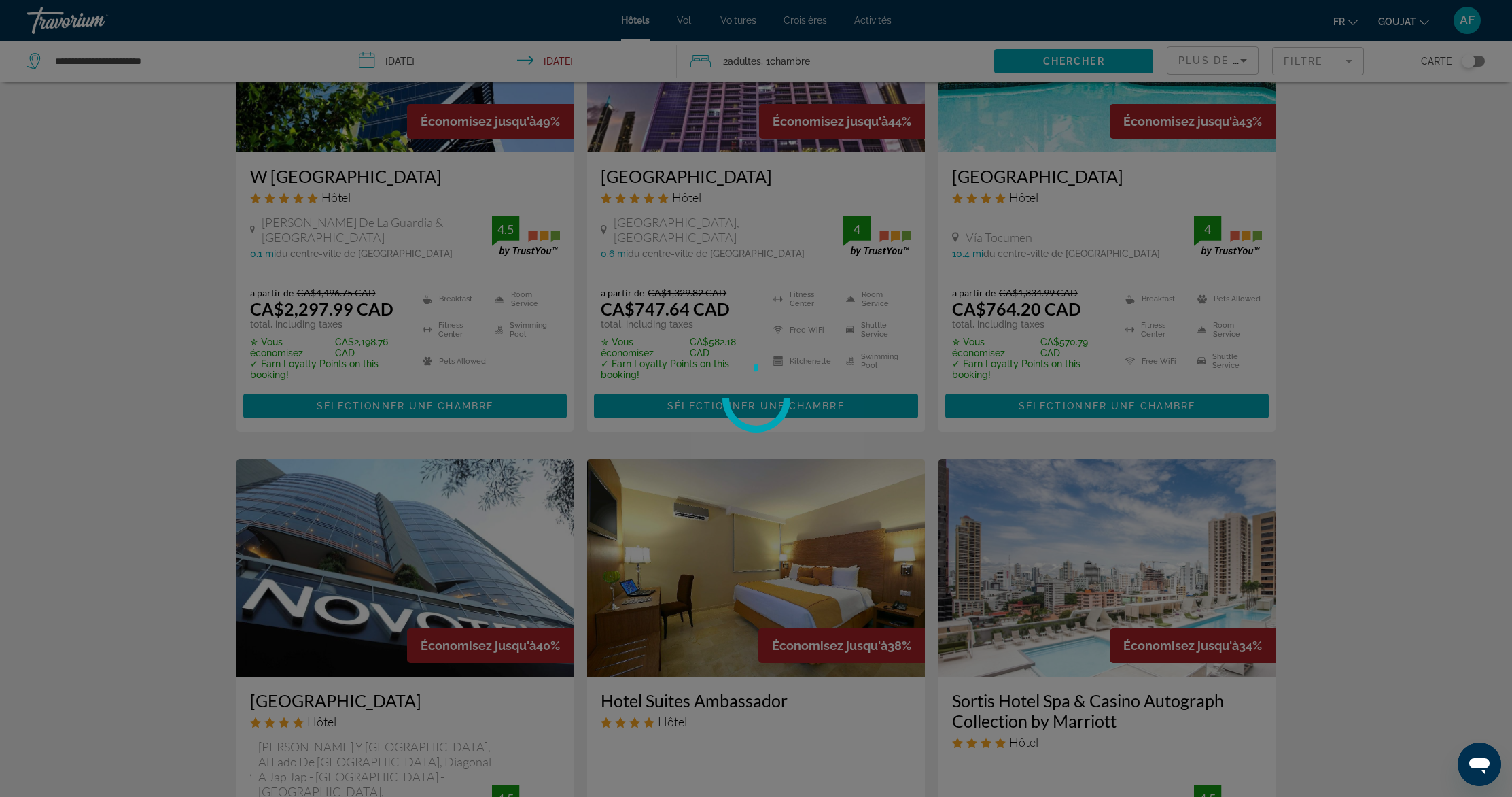
scroll to position [738, 0]
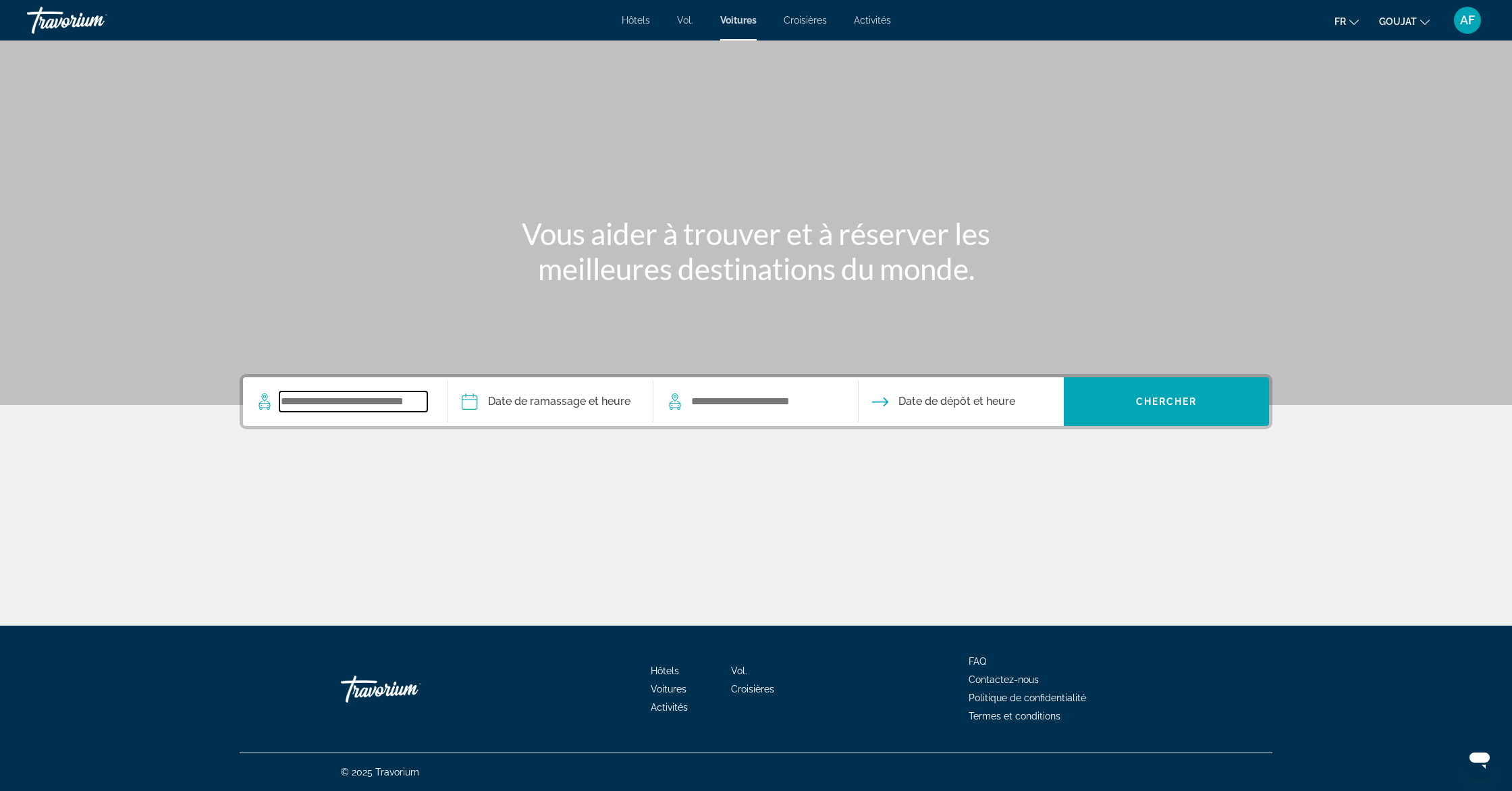
click at [397, 401] on input "Search widget" at bounding box center [353, 401] width 148 height 20
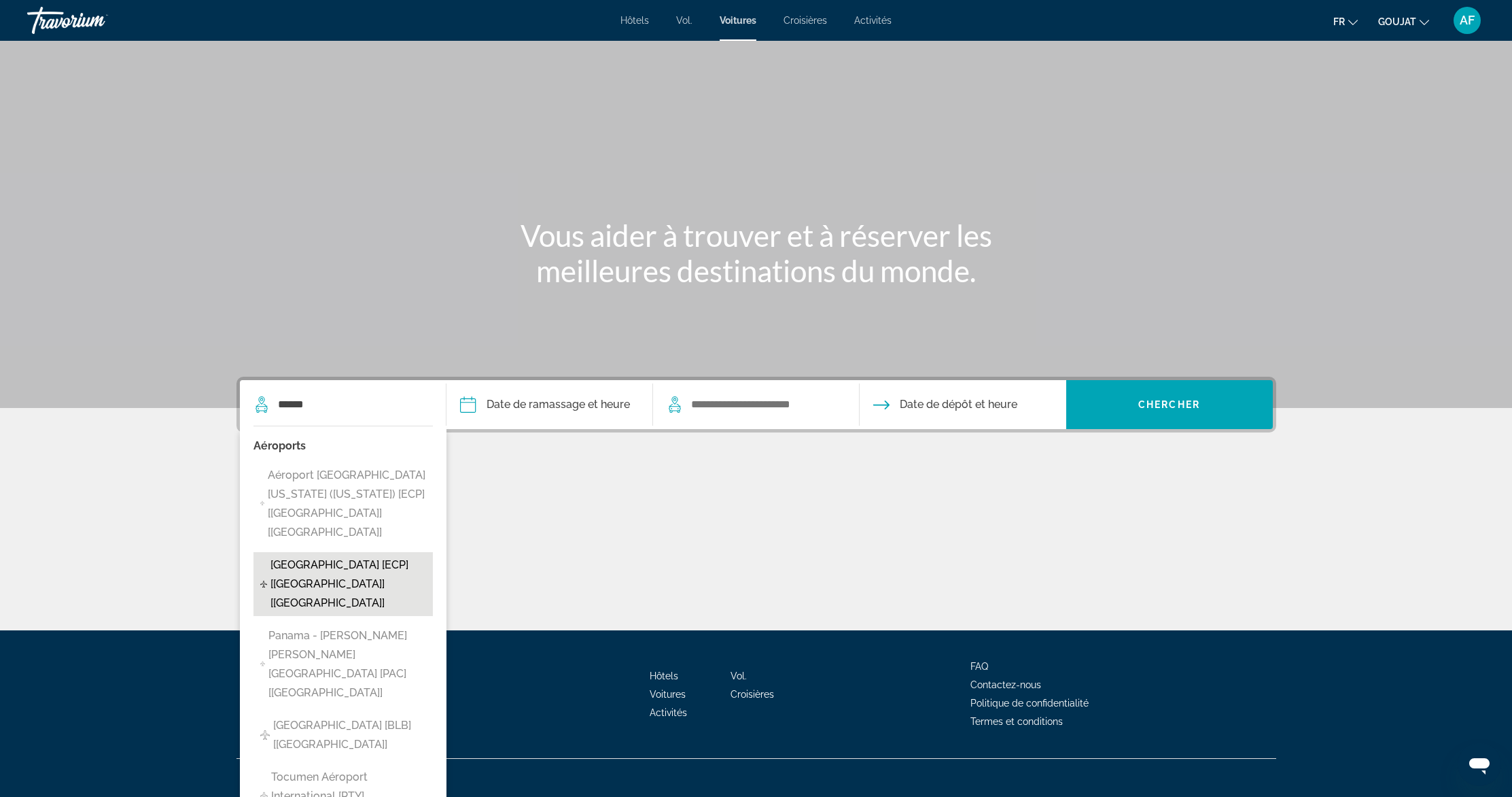
click at [378, 555] on span "Panama City International Airport [ECP] [FL] [US]" at bounding box center [348, 583] width 155 height 57
type input "**********"
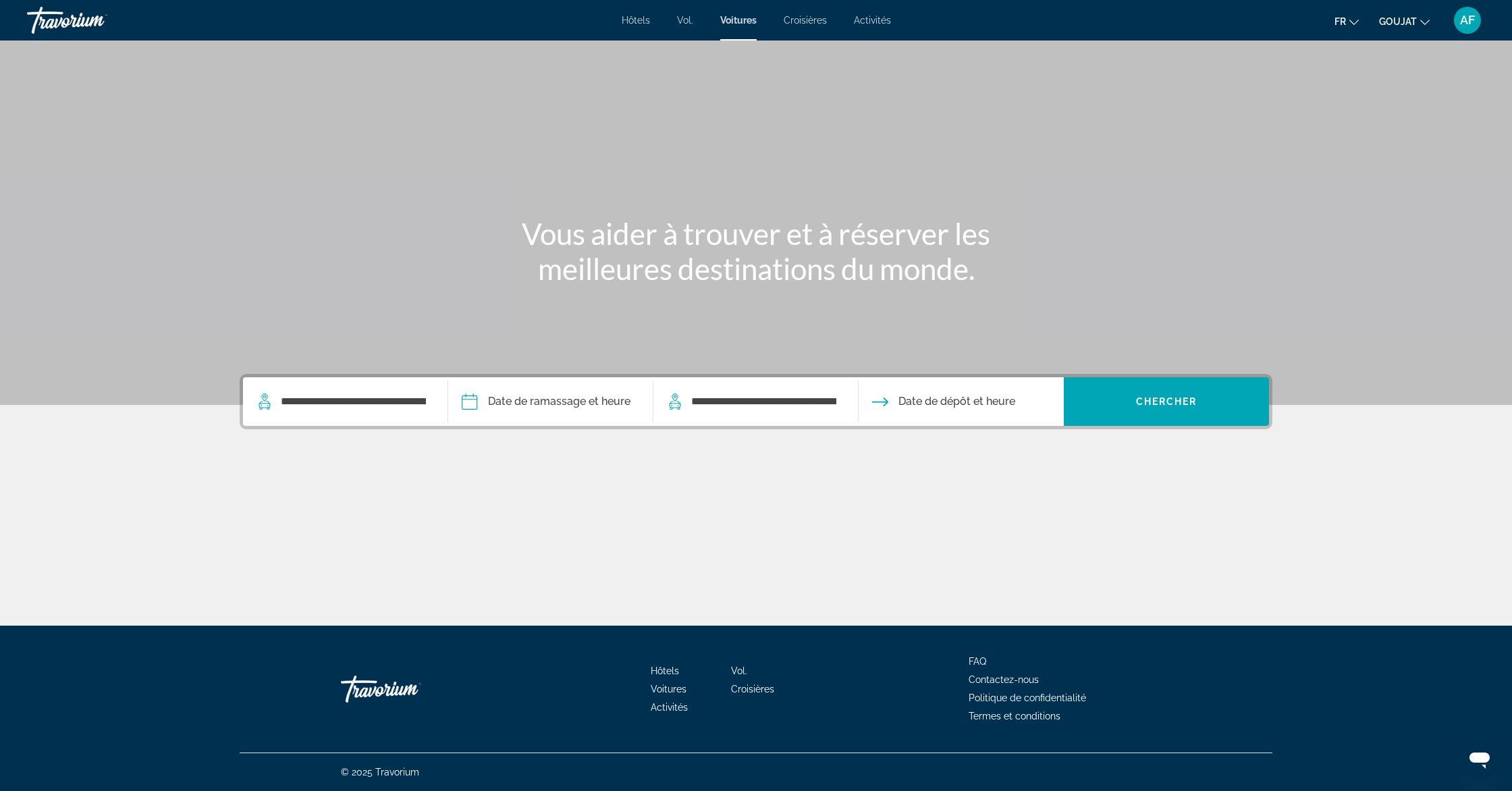
click at [604, 403] on input "Pickup date" at bounding box center [550, 404] width 210 height 53
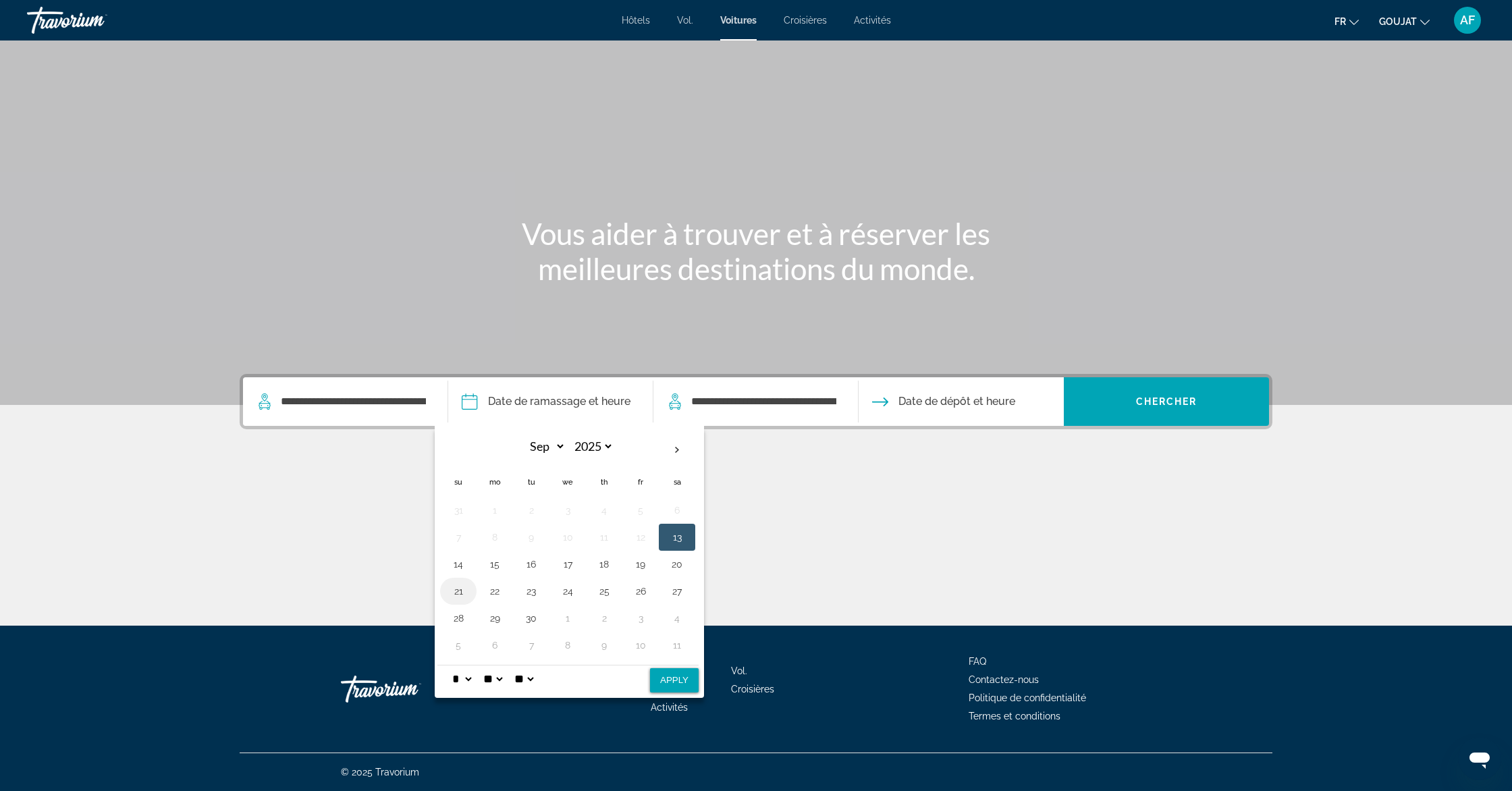
click at [465, 591] on button "21" at bounding box center [458, 591] width 22 height 19
click at [1136, 405] on span "Chercher" at bounding box center [1166, 401] width 62 height 10
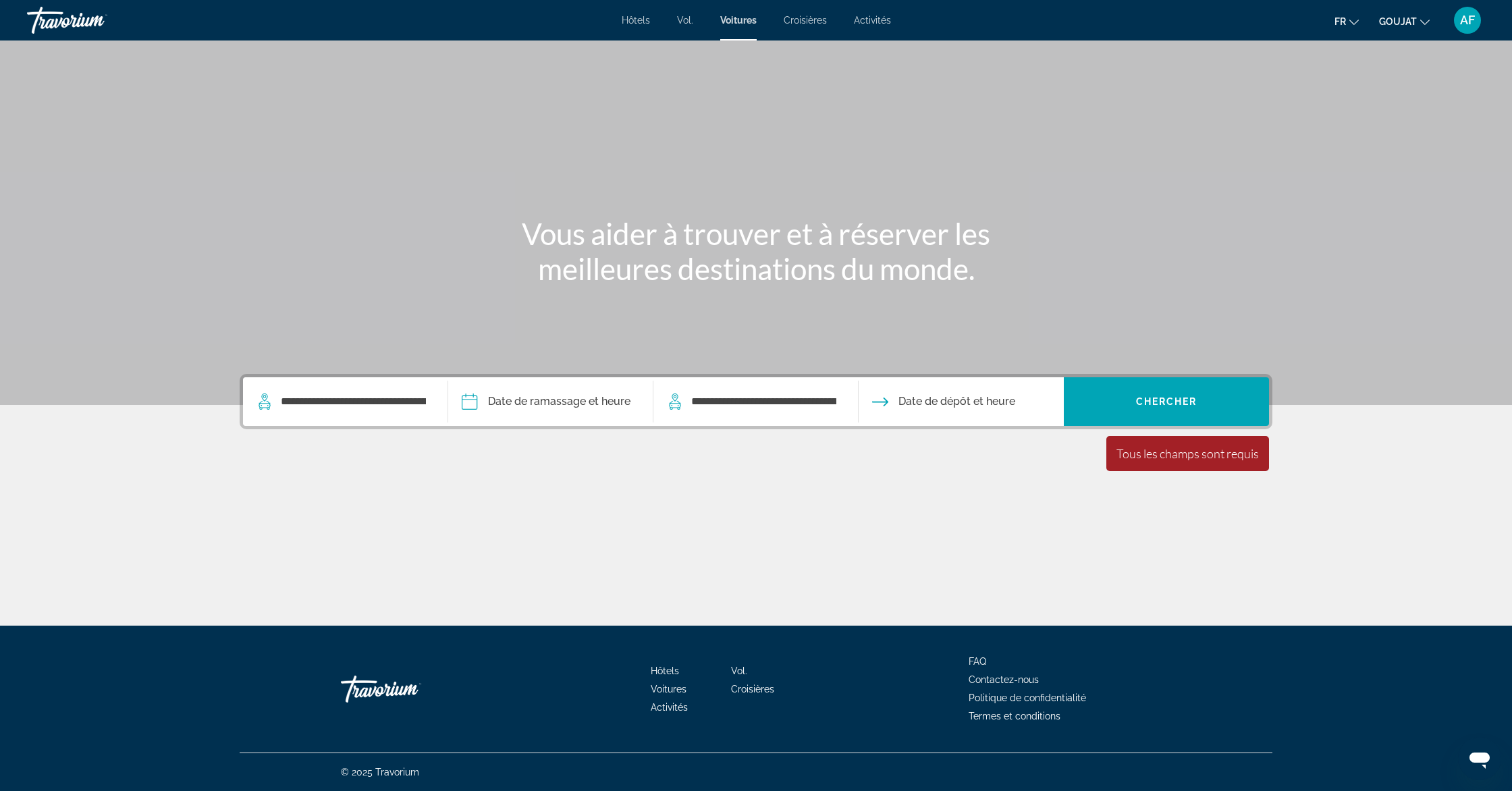
click at [952, 405] on span "Date de dépôt et heure" at bounding box center [957, 401] width 117 height 19
click at [965, 398] on span "Date de dépôt et heure" at bounding box center [957, 401] width 117 height 19
click at [511, 412] on input "Pickup date" at bounding box center [550, 404] width 210 height 53
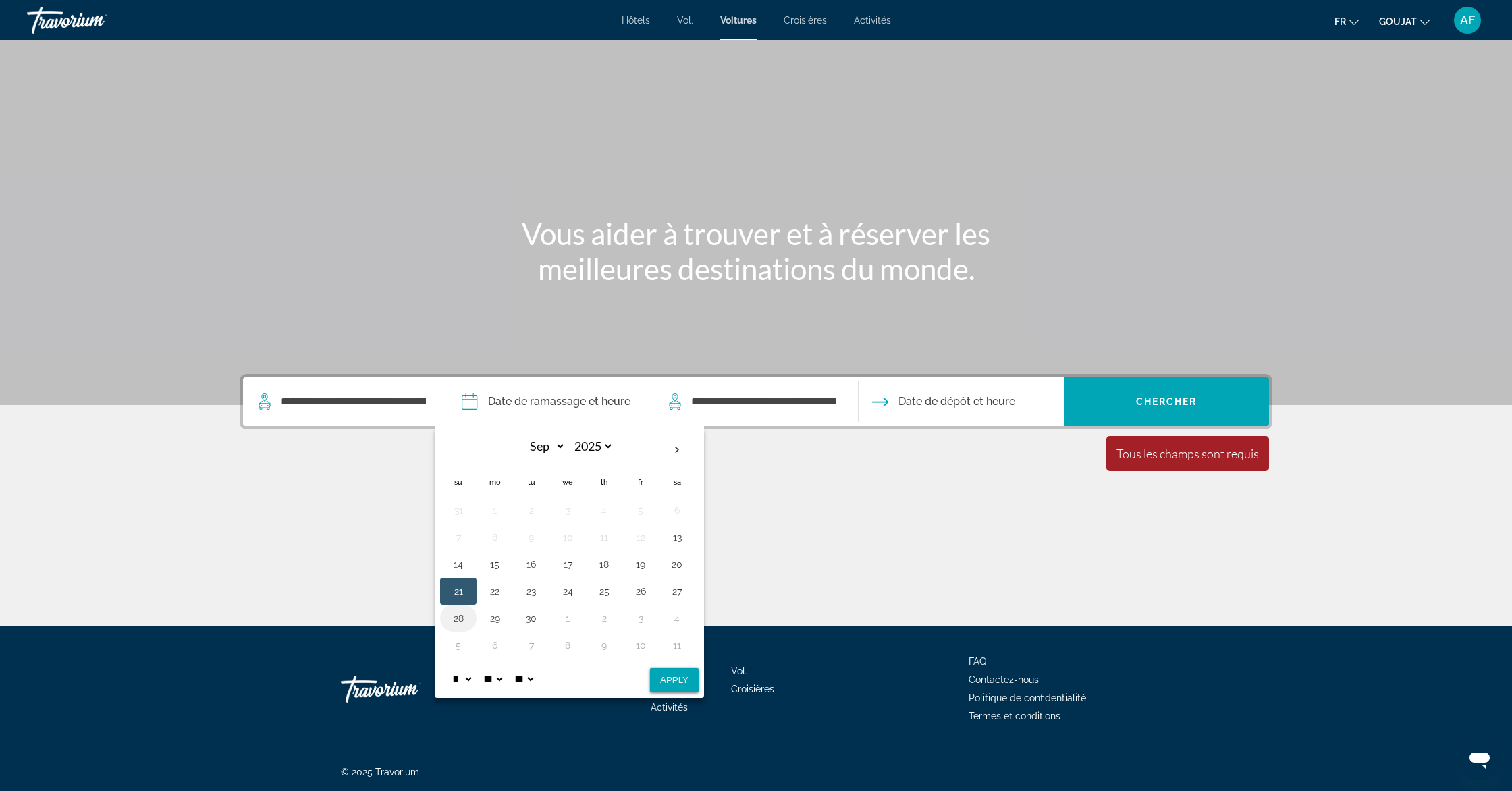
click at [457, 619] on button "28" at bounding box center [458, 618] width 22 height 19
click at [466, 587] on button "21" at bounding box center [458, 591] width 22 height 19
click at [990, 414] on button "Date de dépôt et heure" at bounding box center [943, 401] width 143 height 49
click at [994, 400] on span "Date de dépôt et heure" at bounding box center [957, 401] width 117 height 19
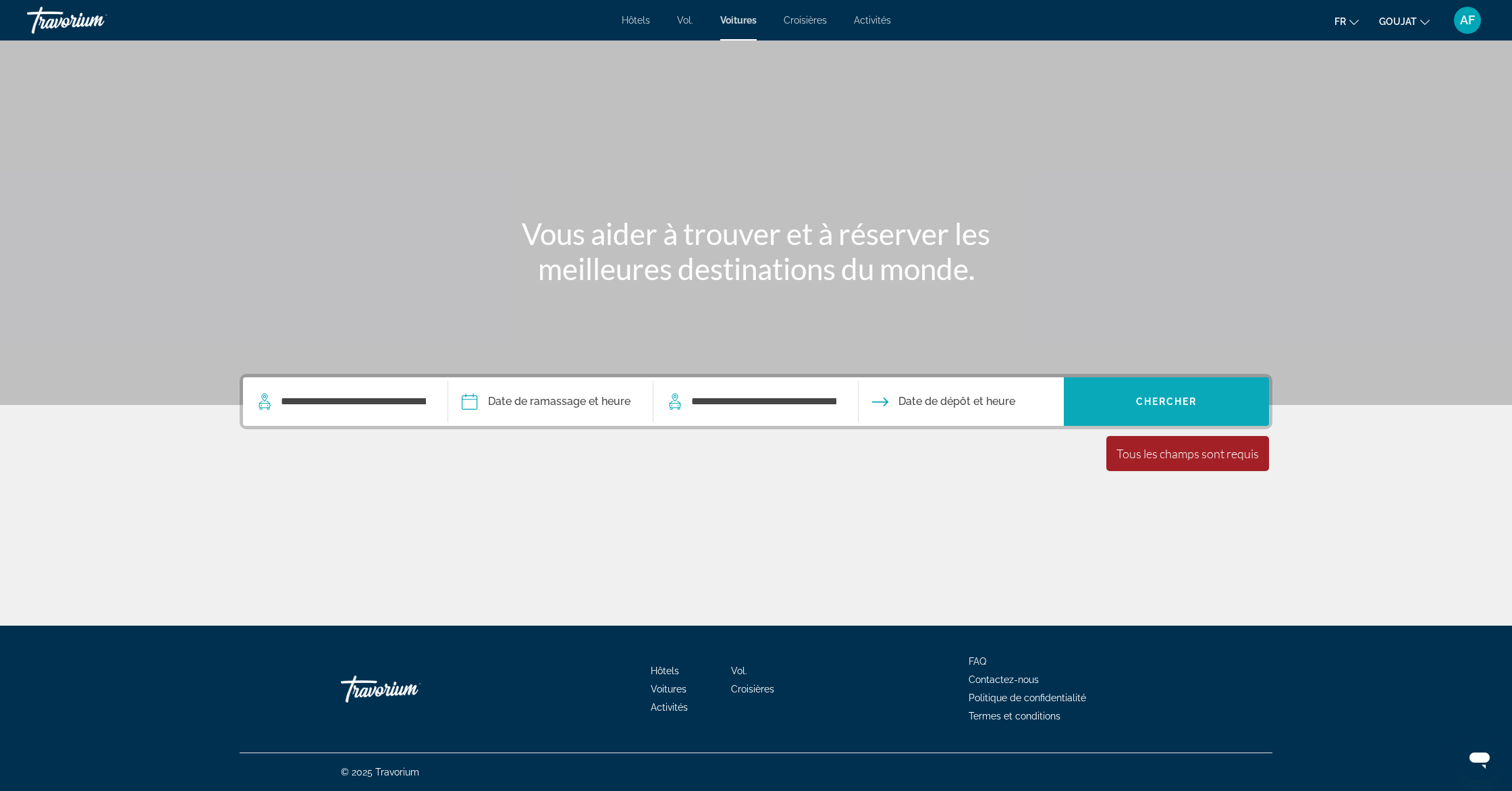
click at [1111, 401] on span "Search widget" at bounding box center [1166, 401] width 205 height 32
click at [670, 407] on icon "Search widget" at bounding box center [674, 405] width 11 height 9
click at [675, 403] on icon "Search widget" at bounding box center [674, 405] width 11 height 9
click at [751, 401] on input "**********" at bounding box center [763, 401] width 148 height 20
click at [908, 397] on span "Date de dépôt et heure" at bounding box center [957, 401] width 117 height 19
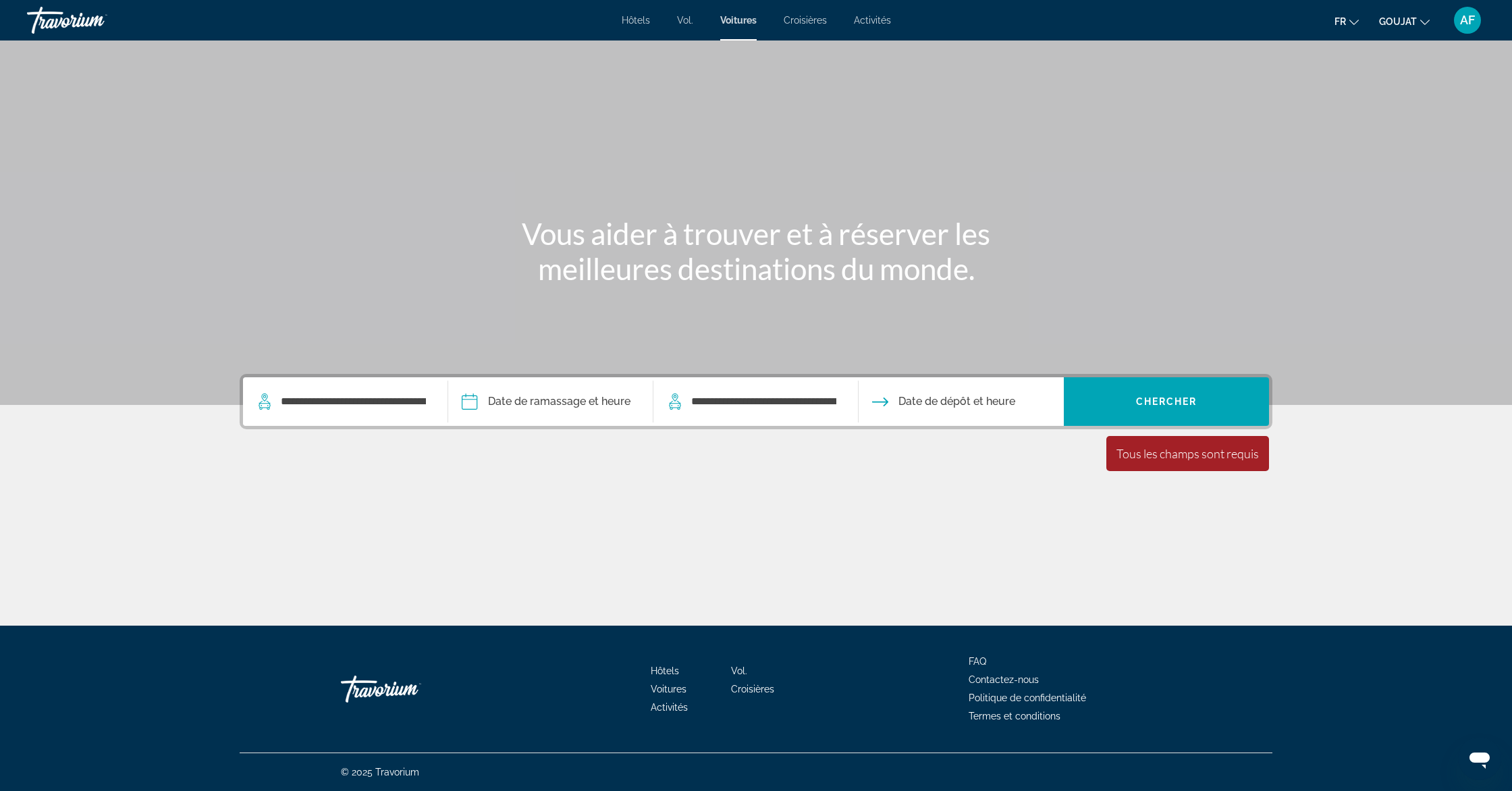
click at [1006, 396] on span "Date de dépôt et heure" at bounding box center [957, 401] width 117 height 19
click at [1158, 447] on div "Tous les champs sont requis" at bounding box center [1187, 453] width 142 height 15
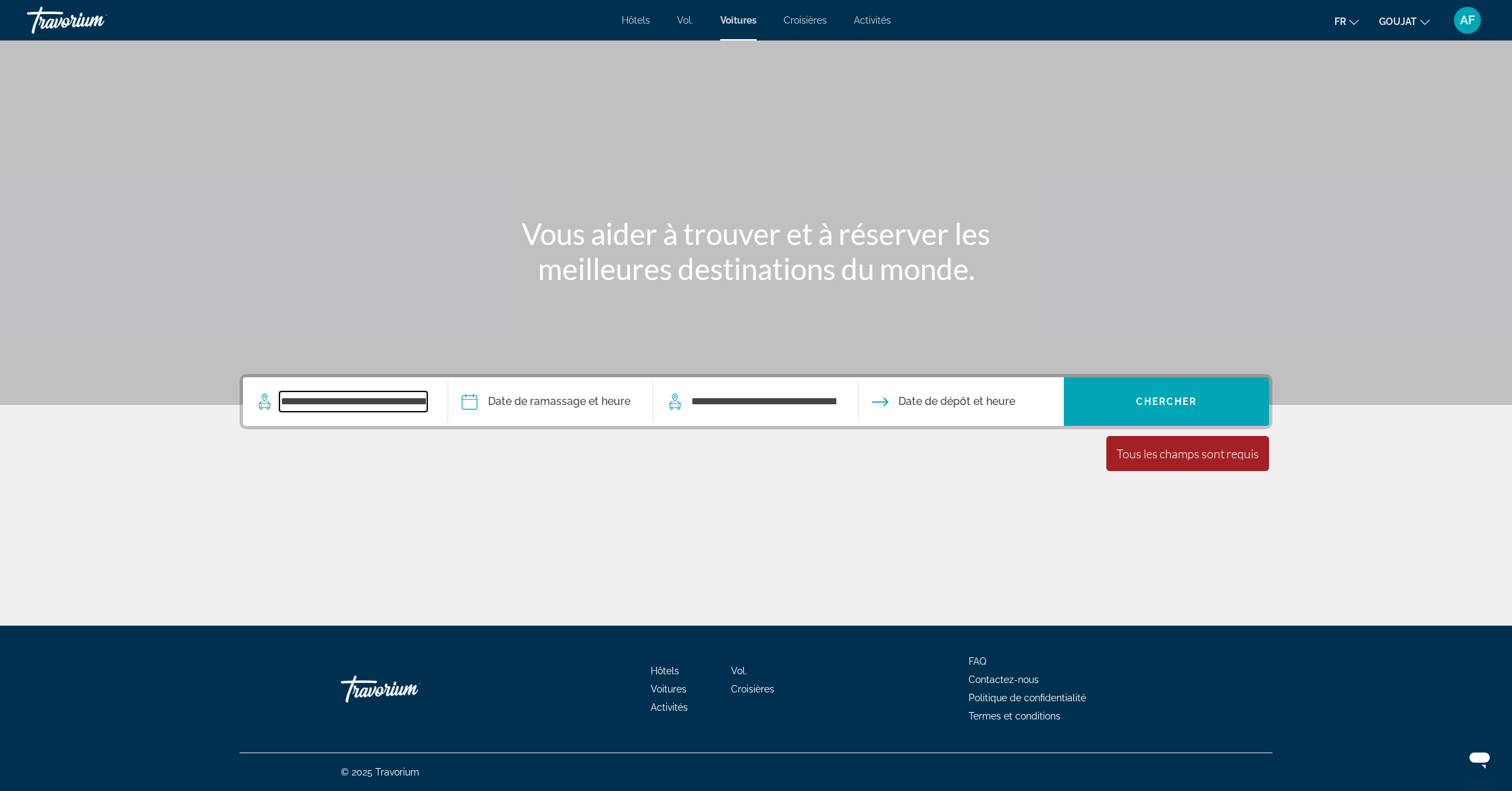
click at [338, 406] on input "**********" at bounding box center [353, 401] width 148 height 20
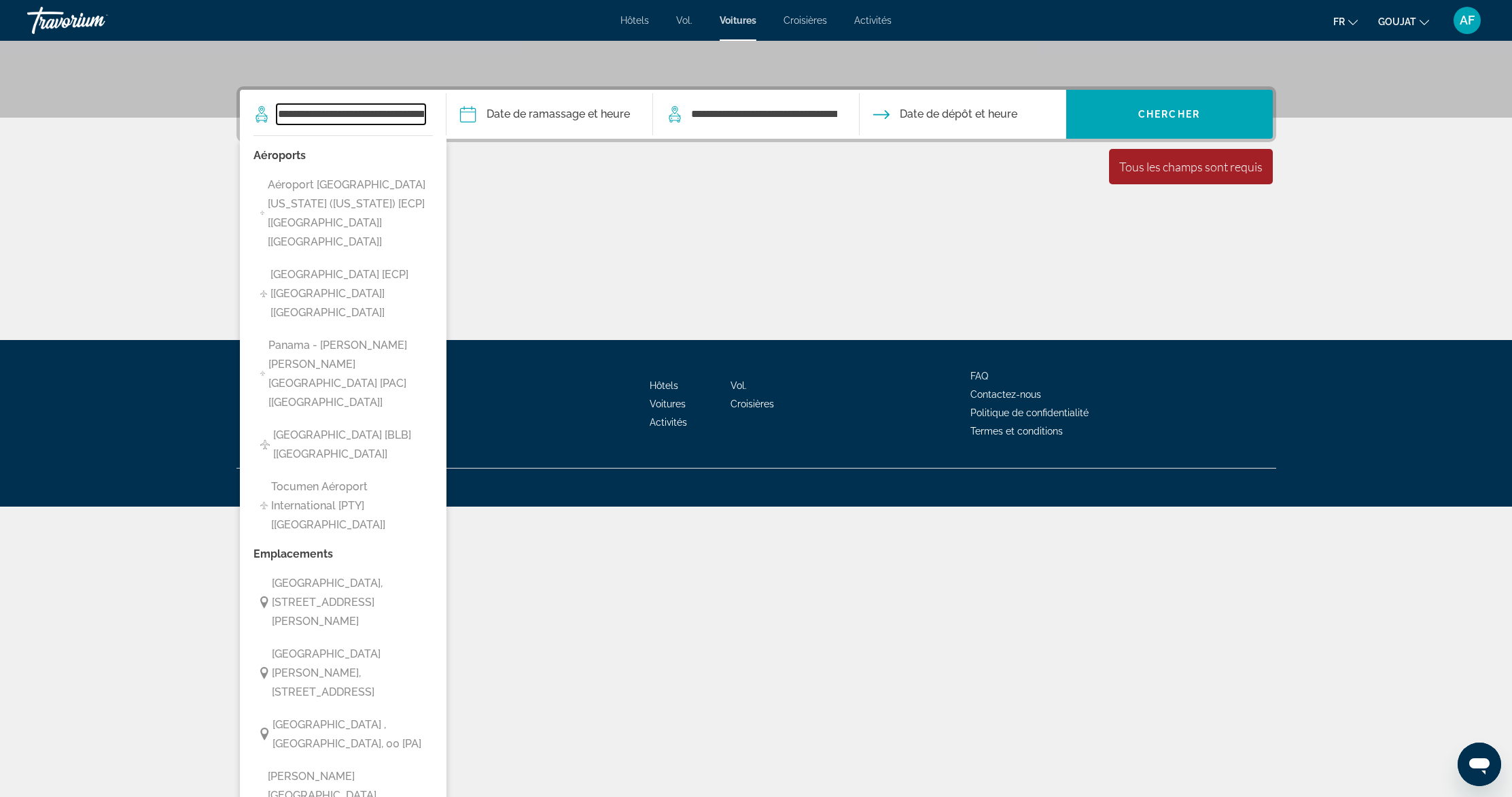
scroll to position [291, 0]
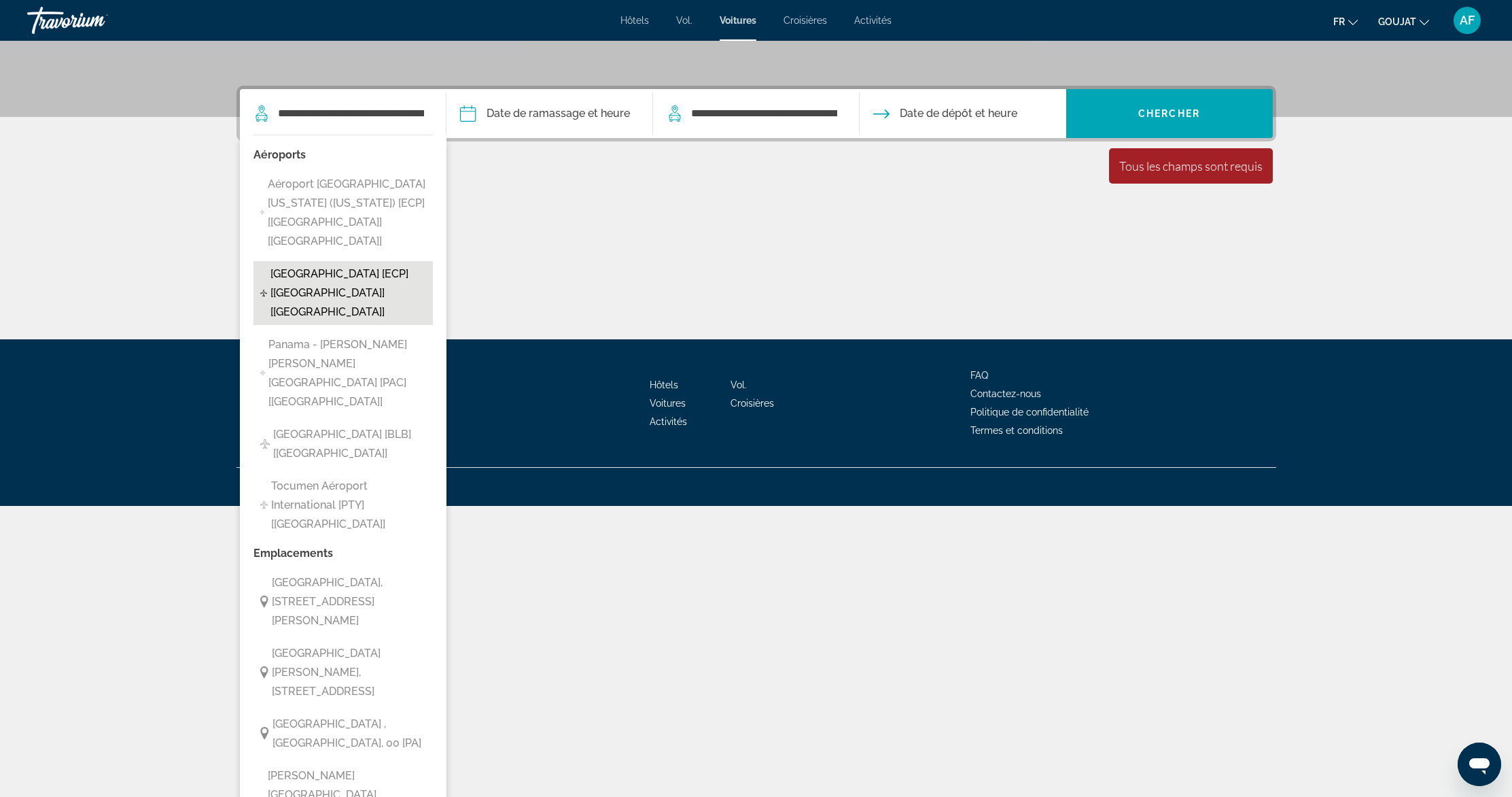
click at [382, 264] on span "Panama City International Airport [ECP] [FL] [US]" at bounding box center [348, 293] width 155 height 57
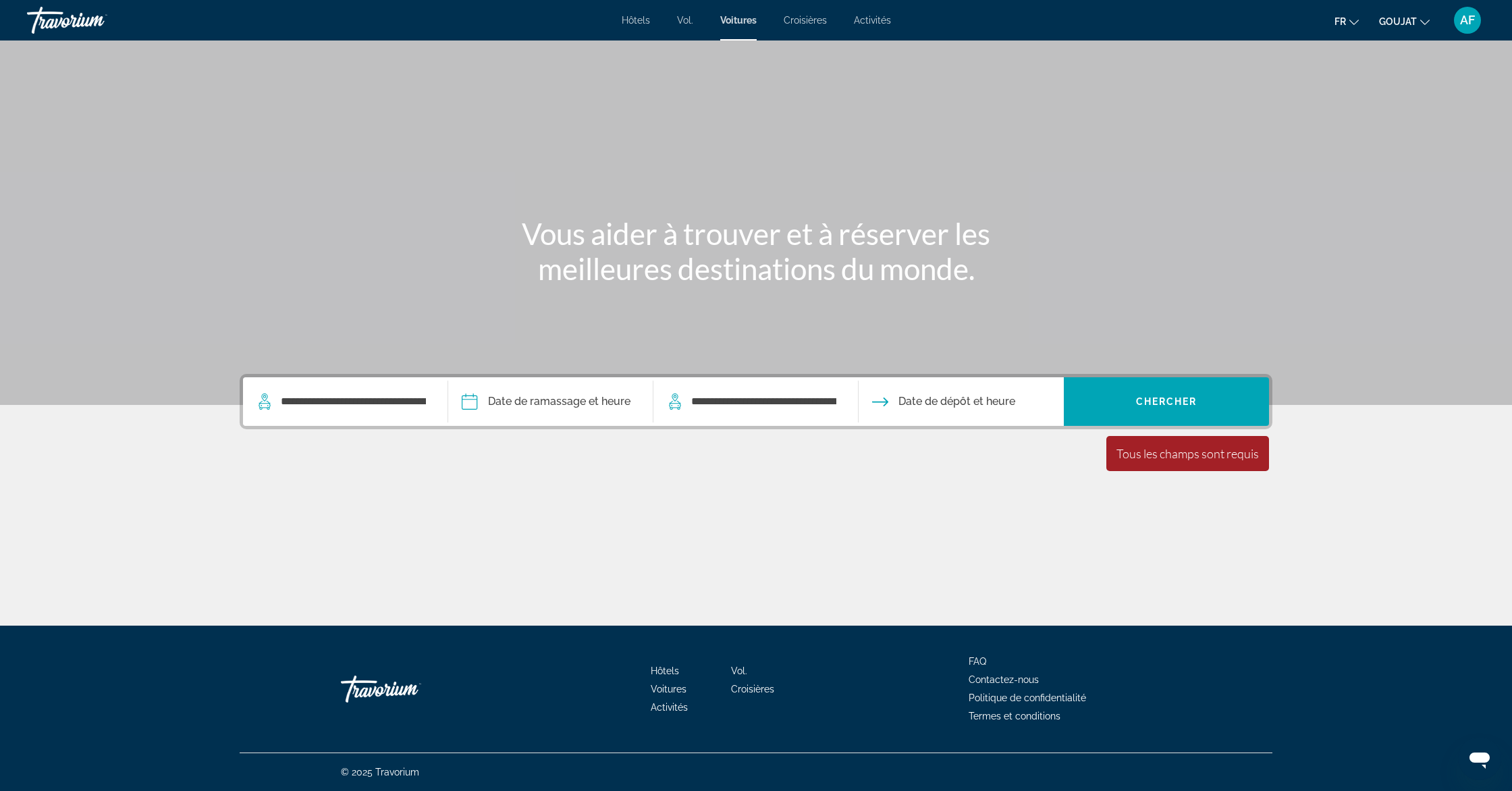
click at [602, 390] on input "Pickup date" at bounding box center [550, 404] width 210 height 53
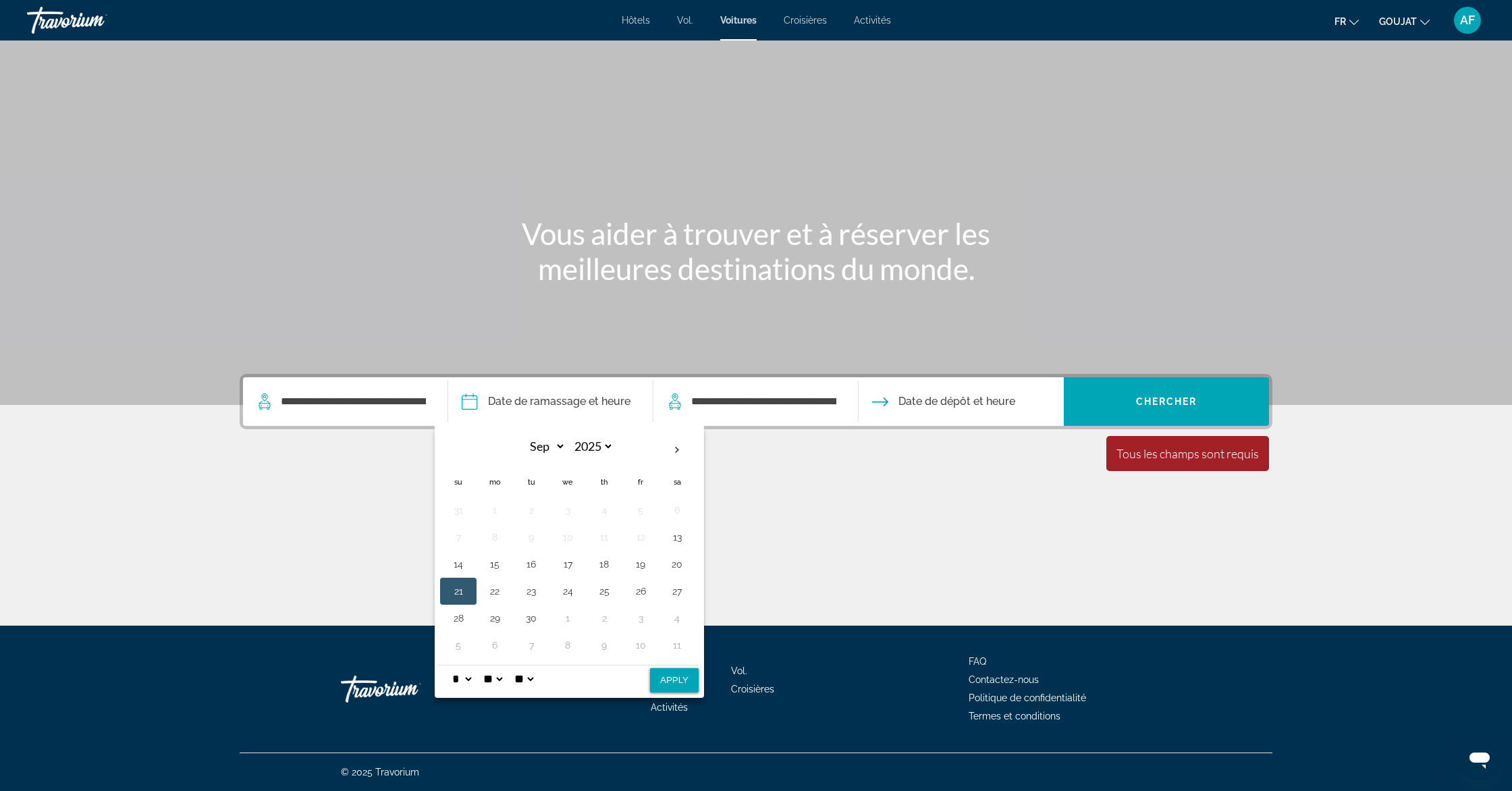
click at [673, 680] on button "Apply" at bounding box center [674, 680] width 49 height 24
type input "**********"
select select "*"
select select "**"
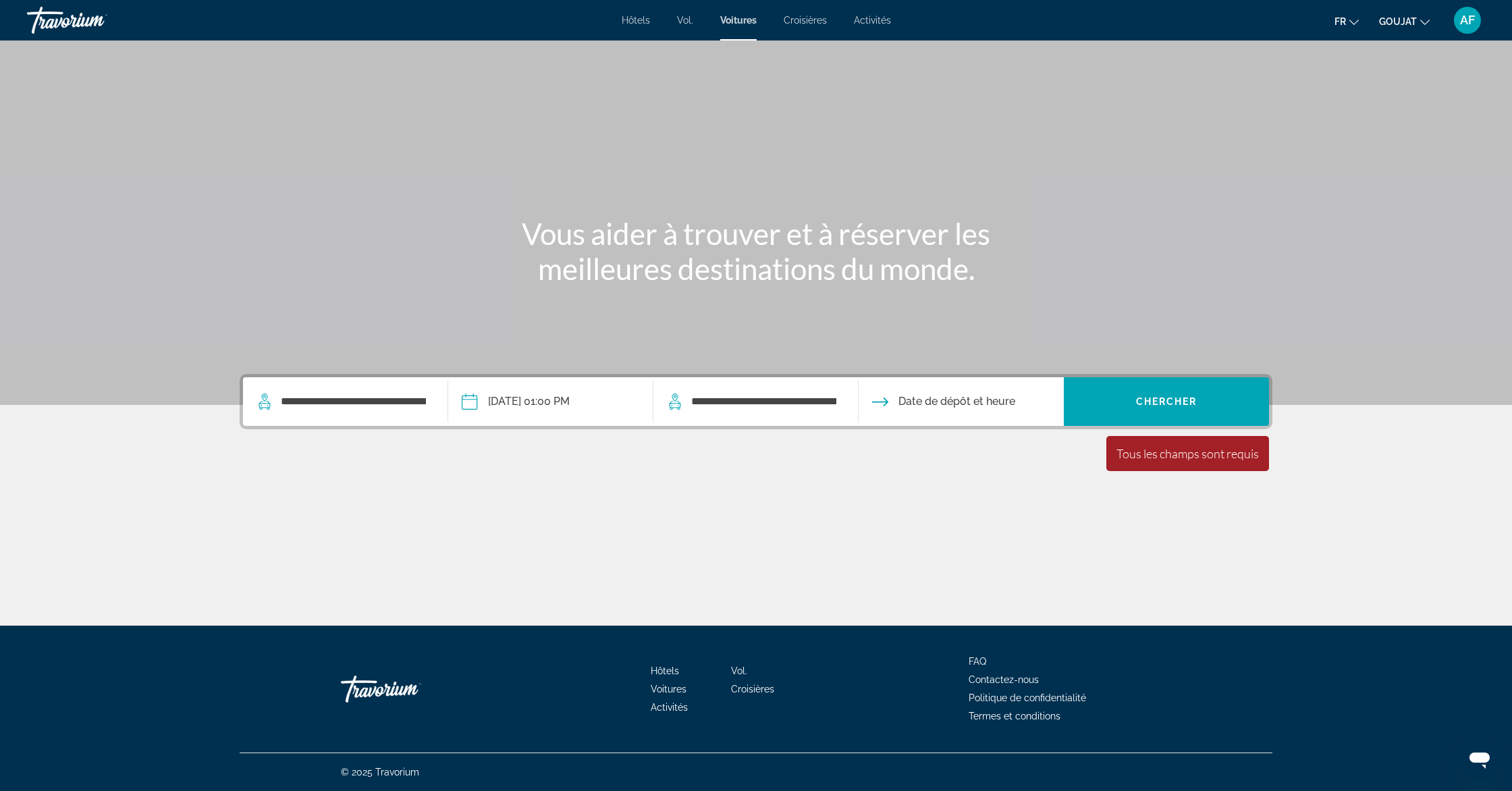
click at [925, 399] on input "Drop-off date" at bounding box center [960, 404] width 210 height 53
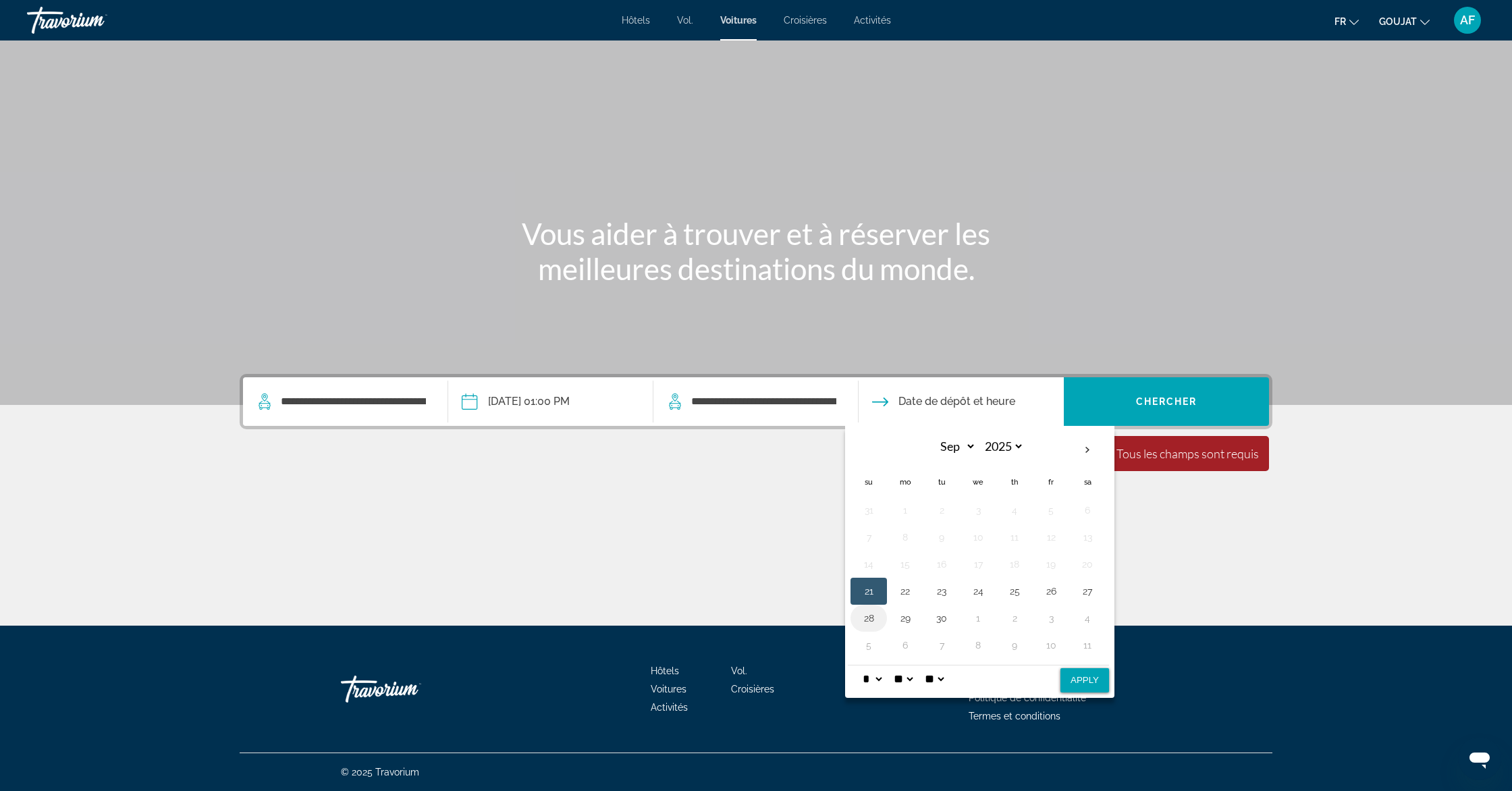
click at [864, 617] on button "28" at bounding box center [868, 618] width 22 height 19
click at [1088, 674] on button "Apply" at bounding box center [1084, 680] width 49 height 24
type input "**********"
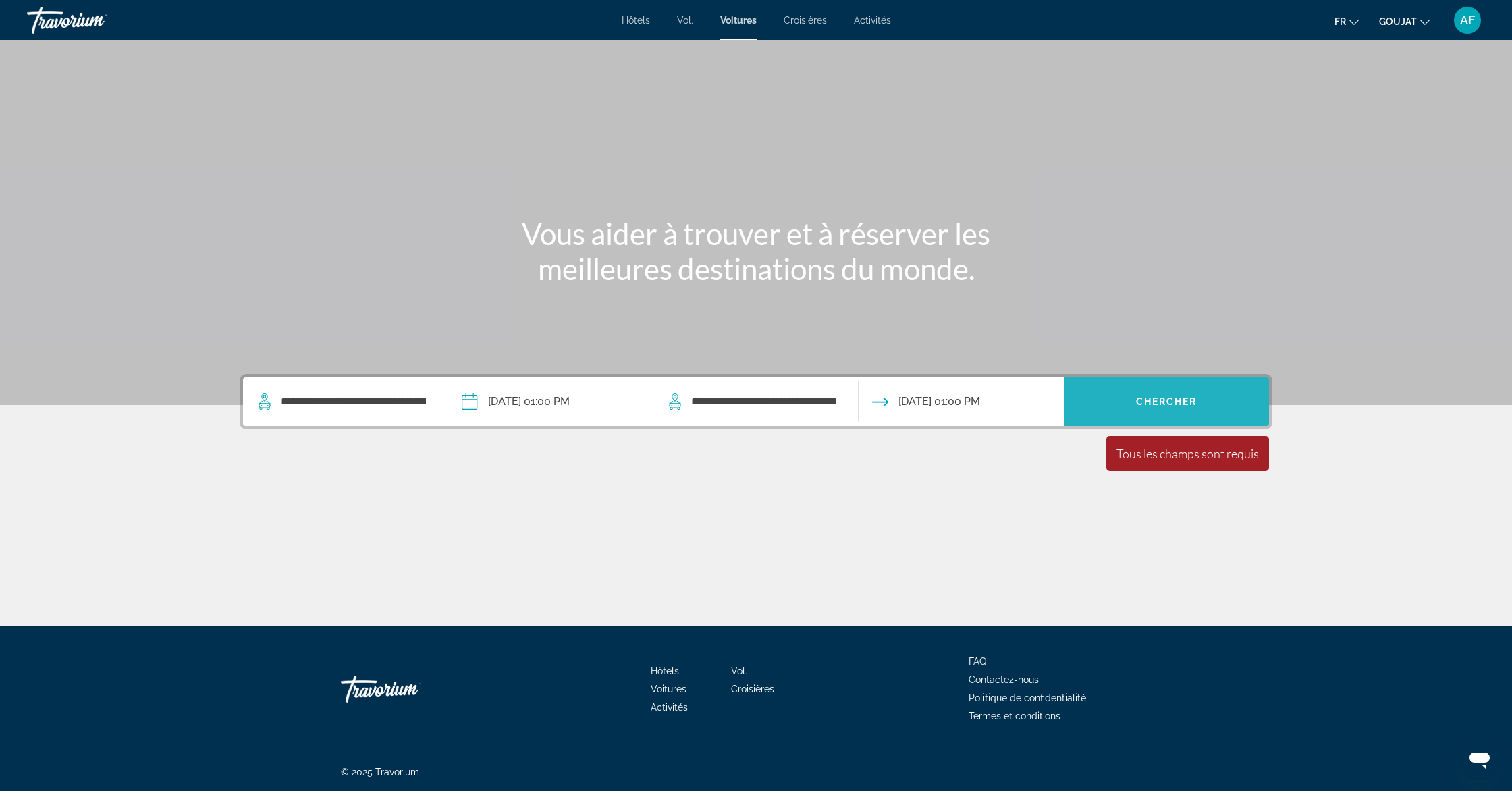
click at [1167, 402] on span "Chercher" at bounding box center [1166, 401] width 62 height 10
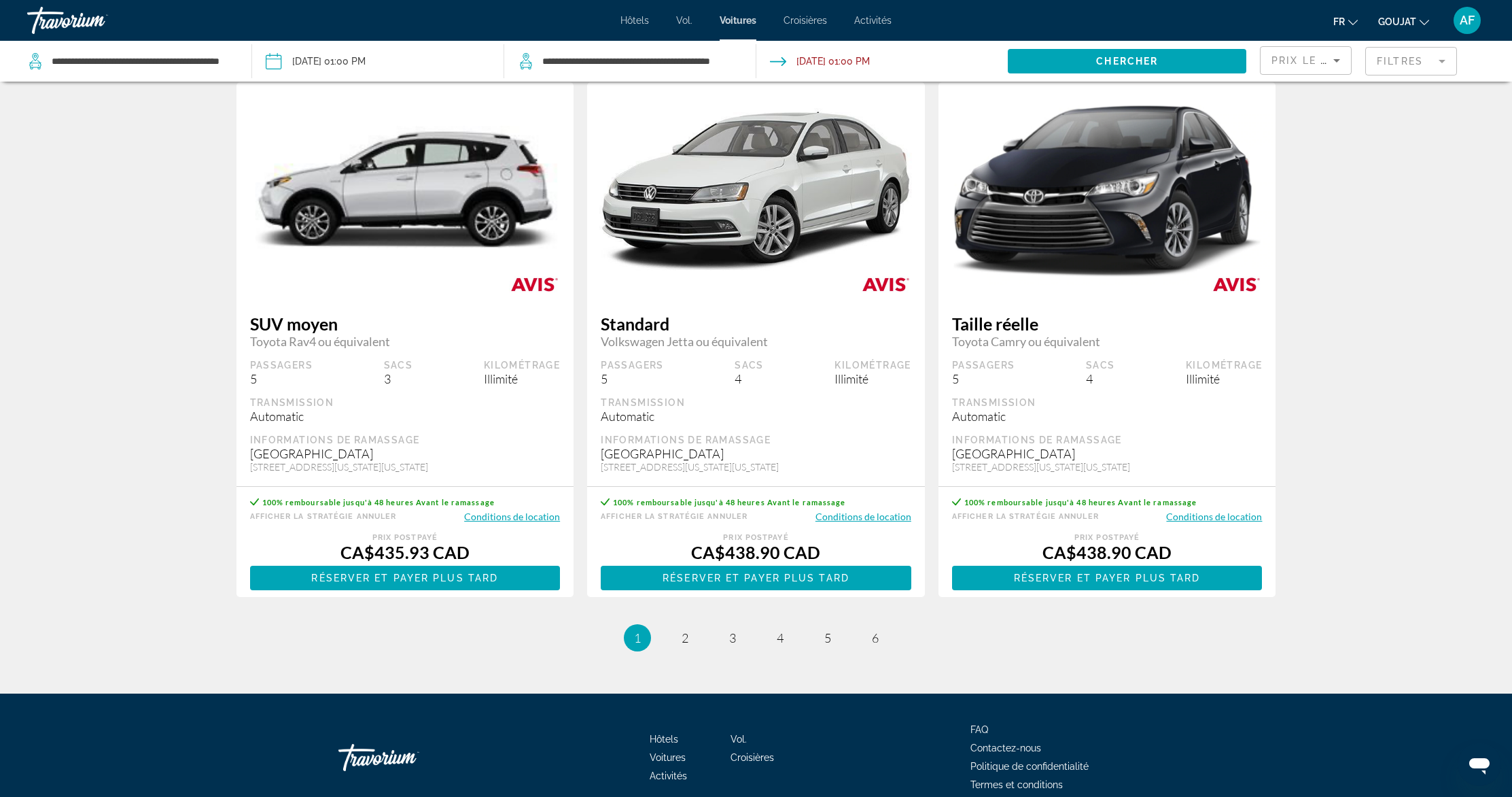
scroll to position [1770, 0]
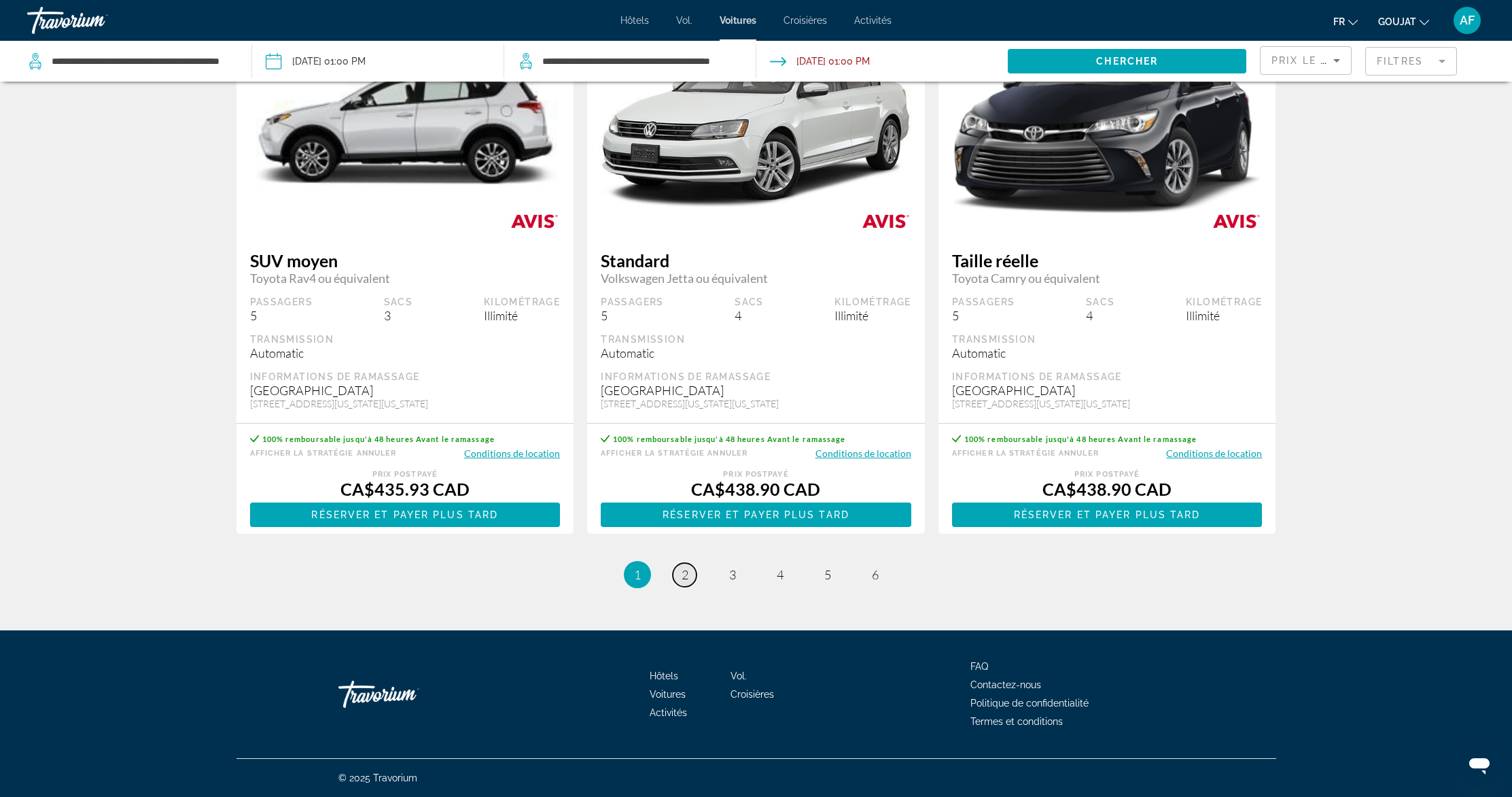
click at [682, 582] on span "2" at bounding box center [685, 575] width 6 height 15
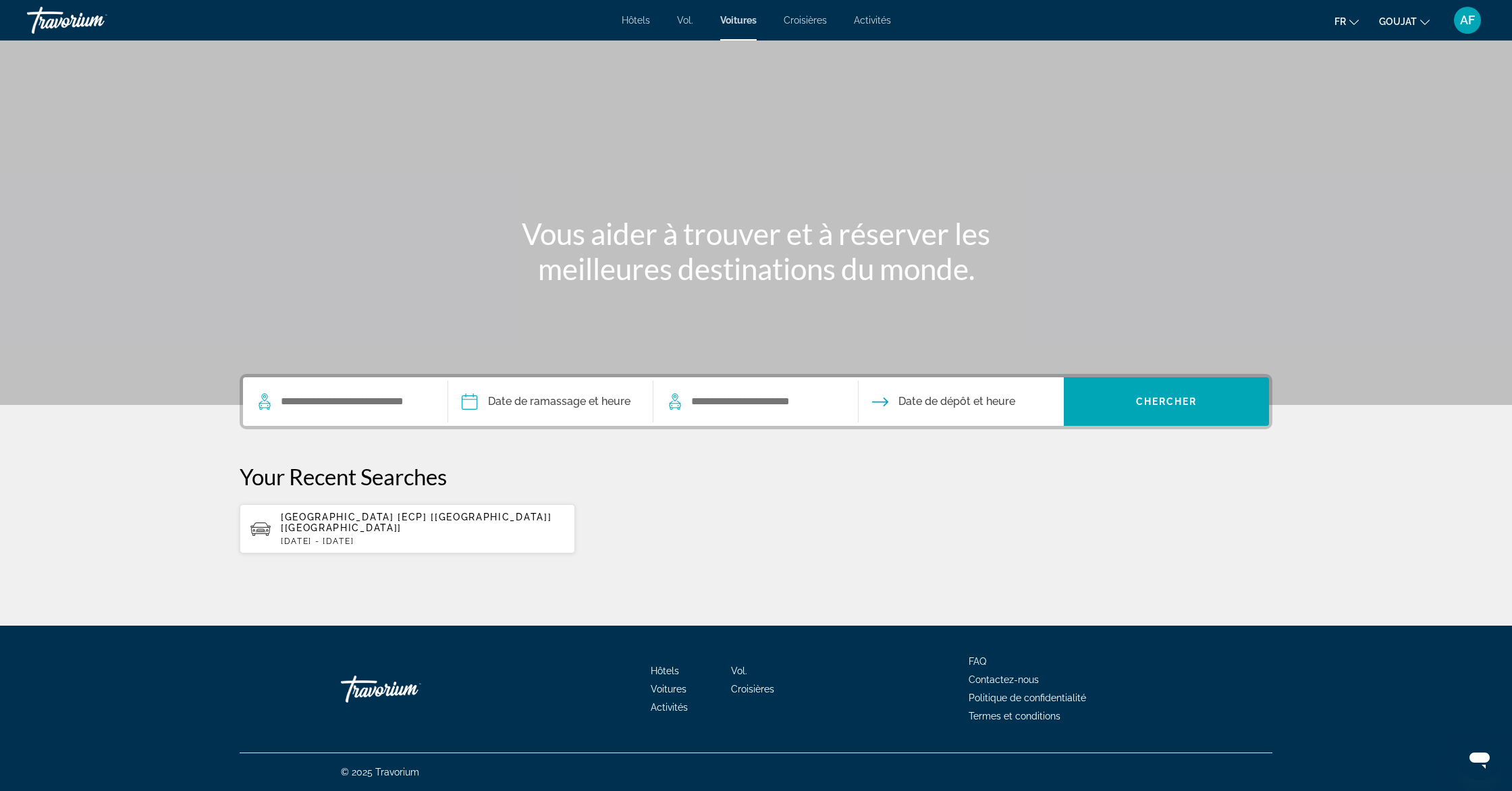
click at [628, 16] on font "Hôtels" at bounding box center [635, 20] width 28 height 10
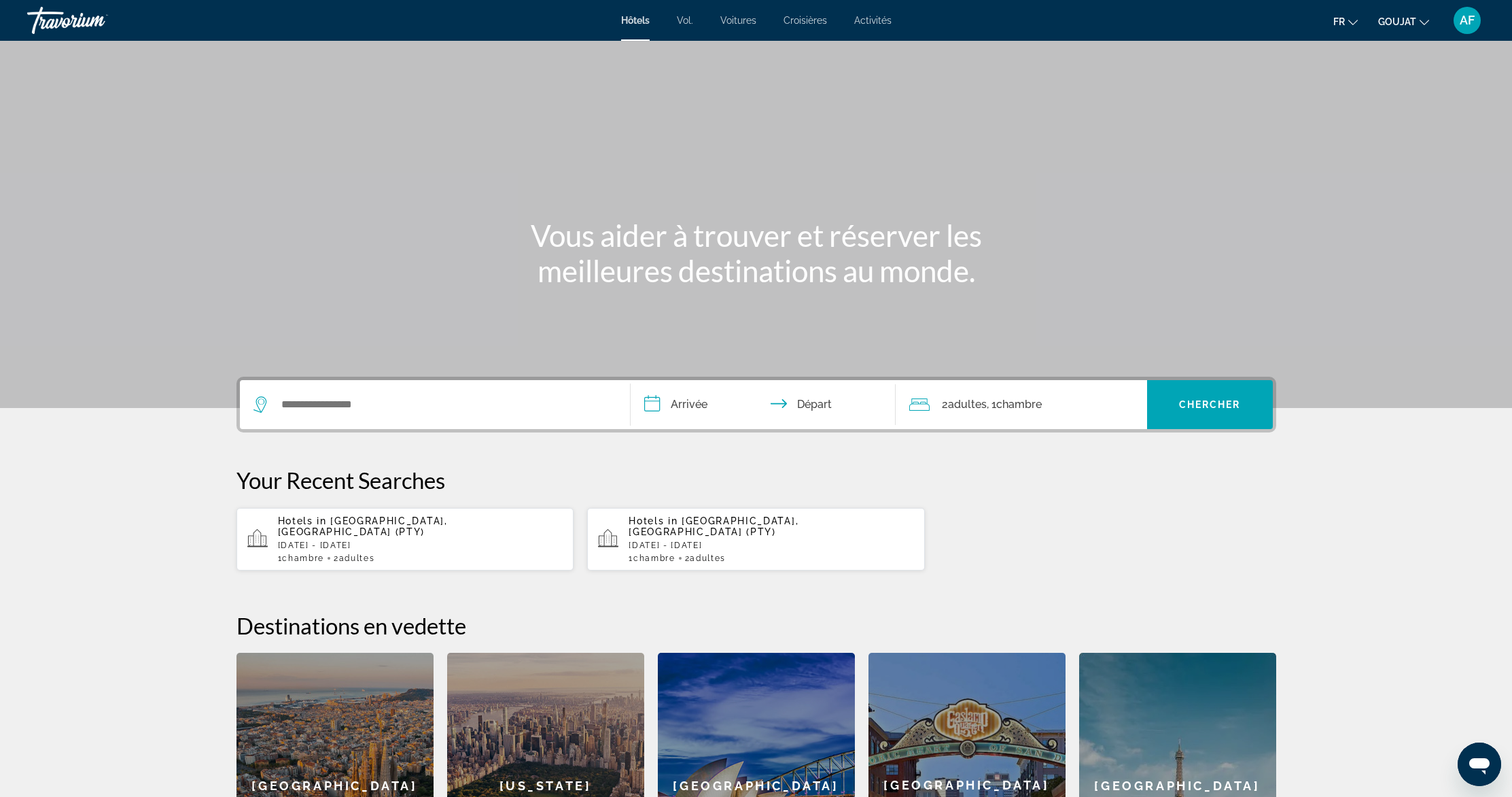
click at [690, 25] on font "Vol." at bounding box center [685, 20] width 16 height 10
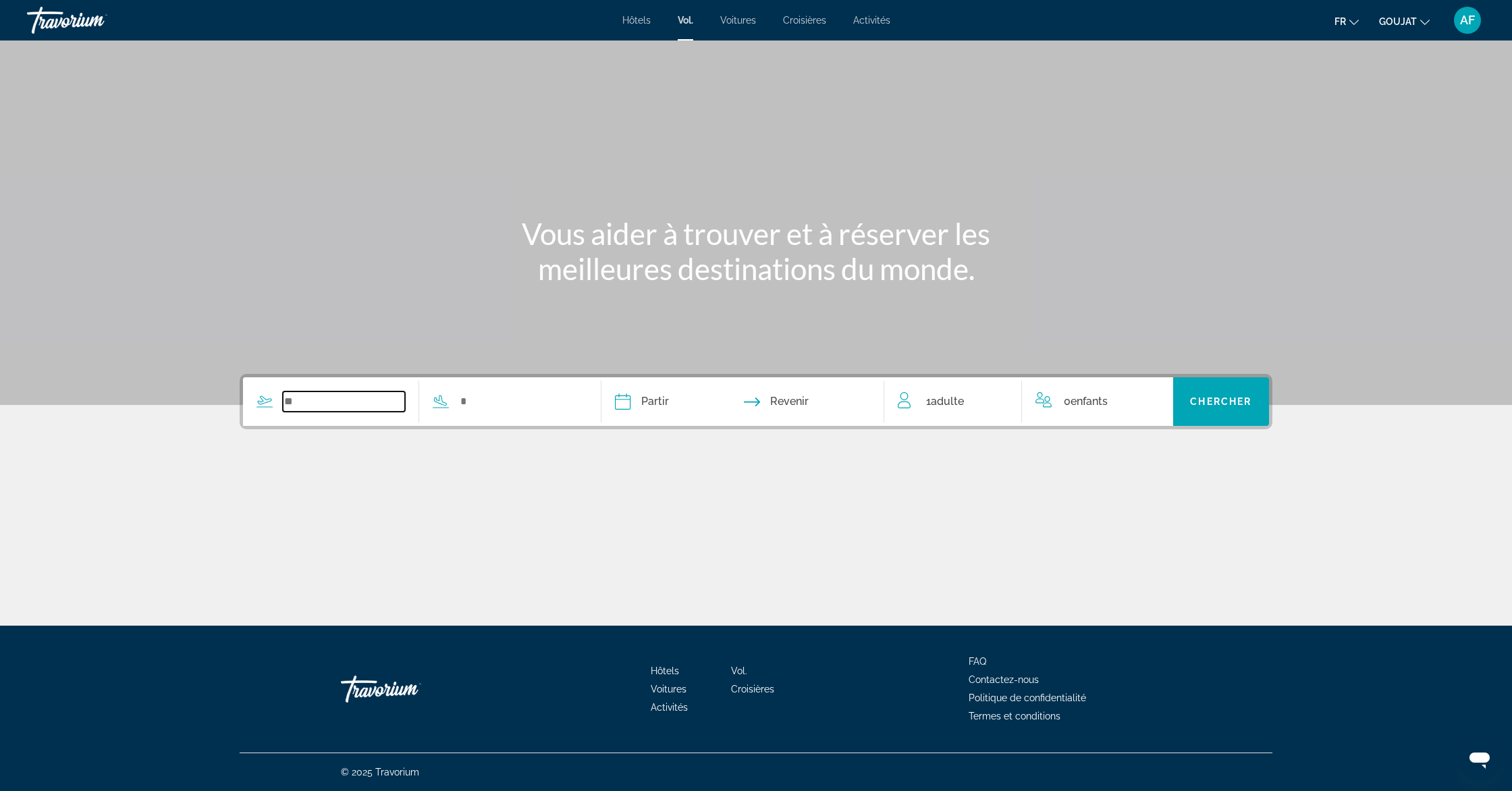
click at [310, 403] on input "Search widget" at bounding box center [343, 401] width 122 height 20
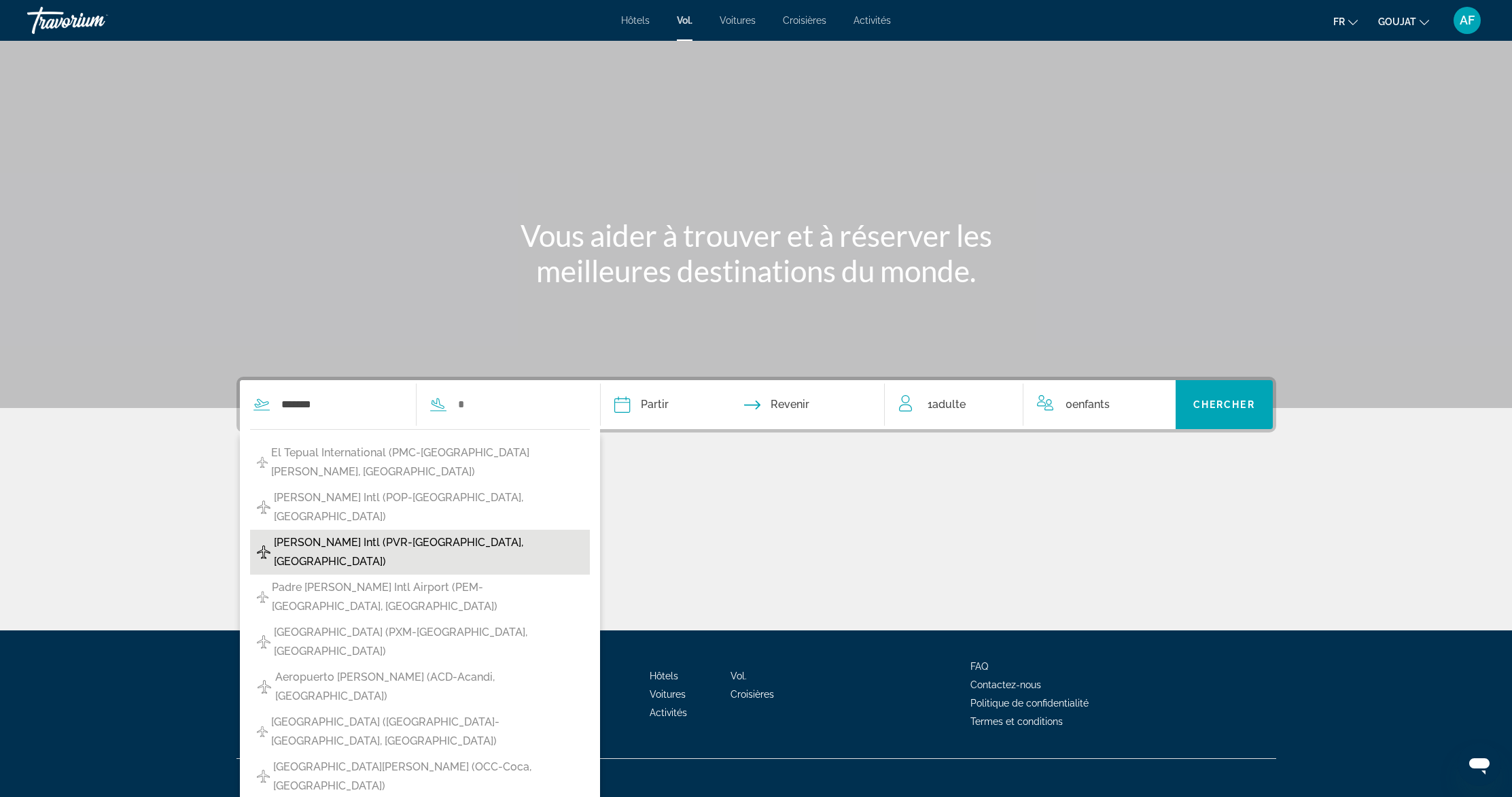
click at [319, 533] on span "Gustavo Diaz Ordaz Intl (PVR-Puerto Vallarta, Mexico)" at bounding box center [429, 551] width 309 height 38
type input "**********"
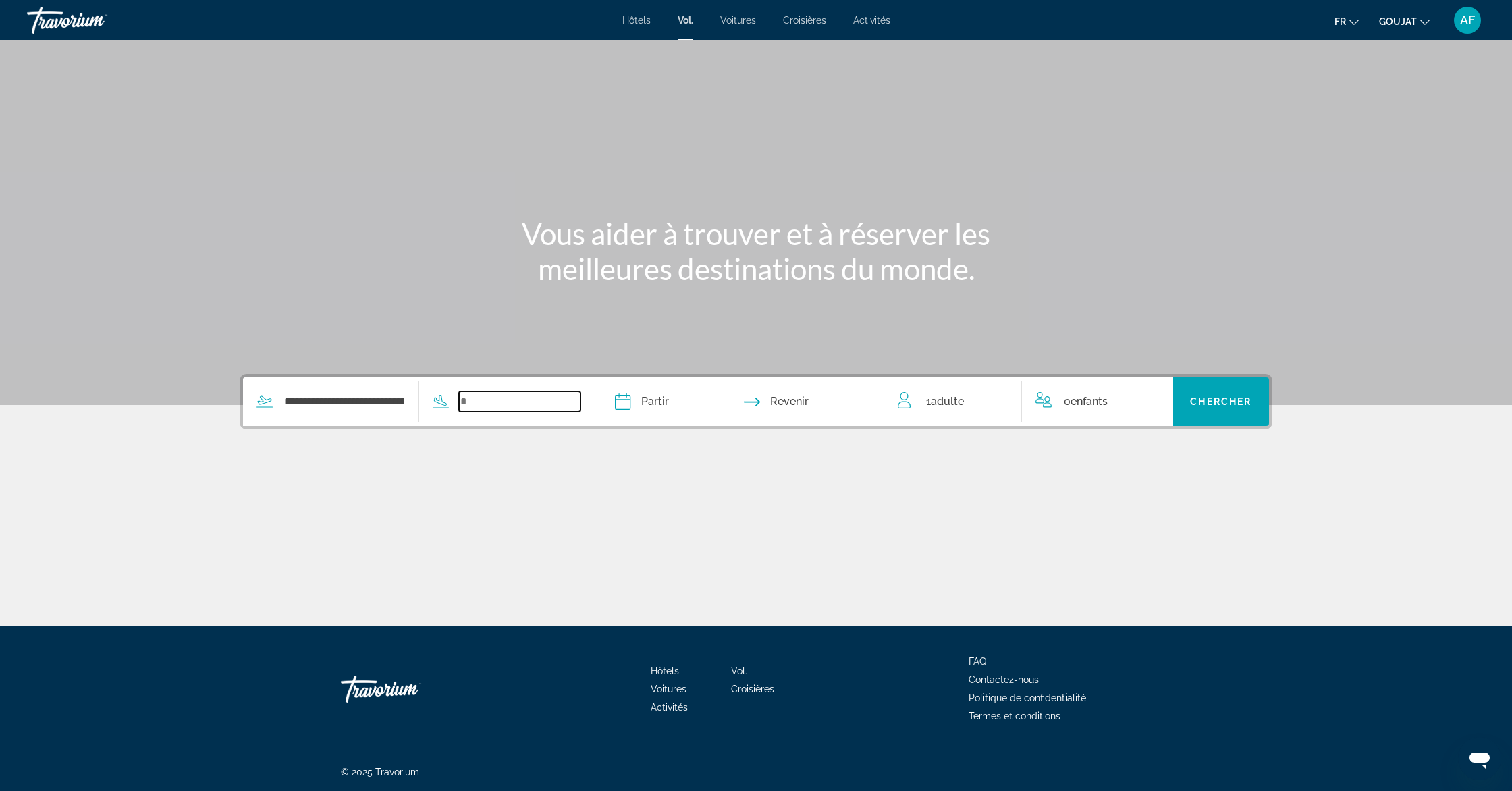
click at [498, 408] on input "Search widget" at bounding box center [520, 401] width 122 height 20
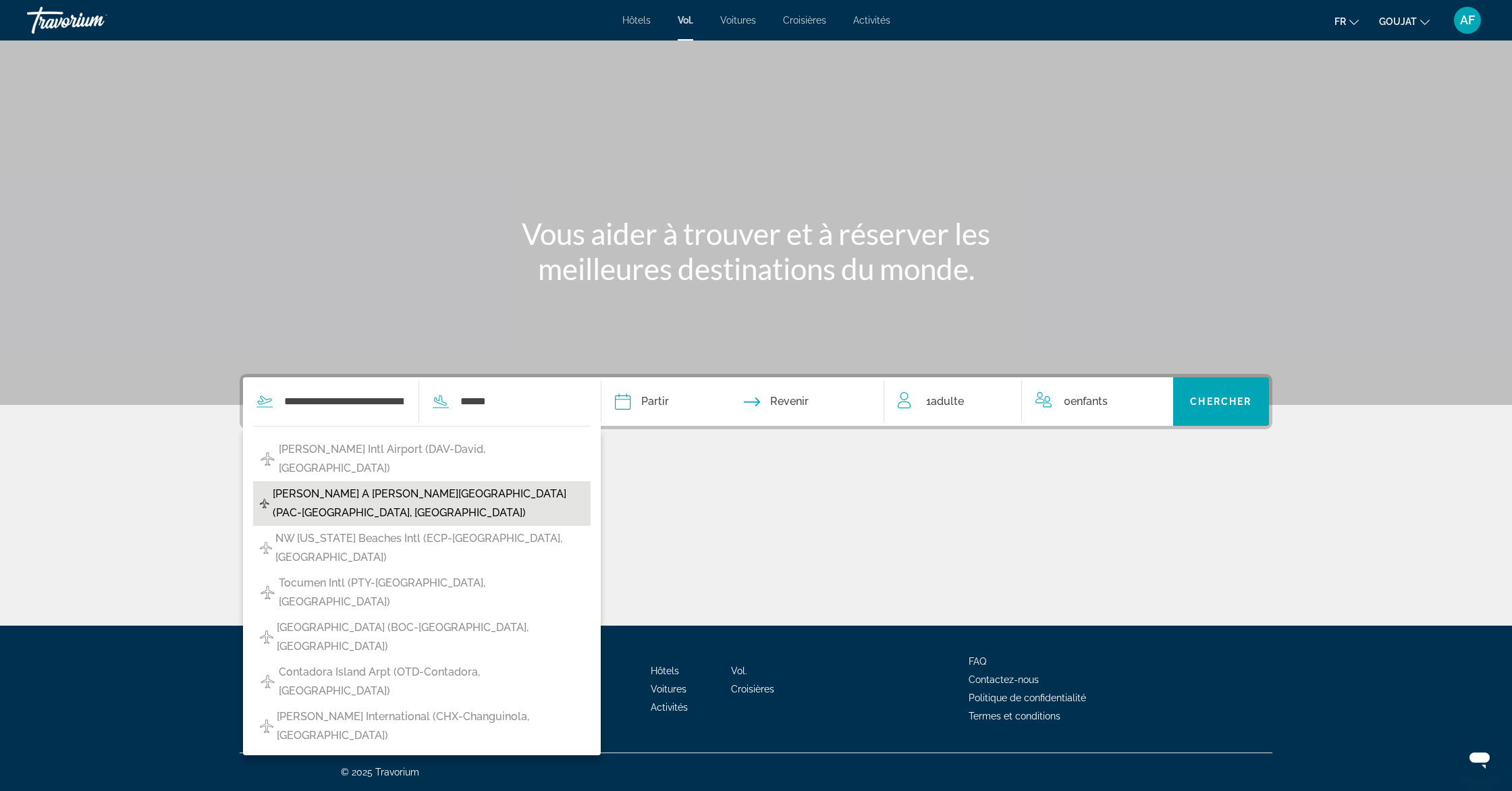
click at [470, 485] on span "Marcos A Gelabert Intl Airport (PAC-Panama City, Panama)" at bounding box center [429, 503] width 312 height 38
type input "**********"
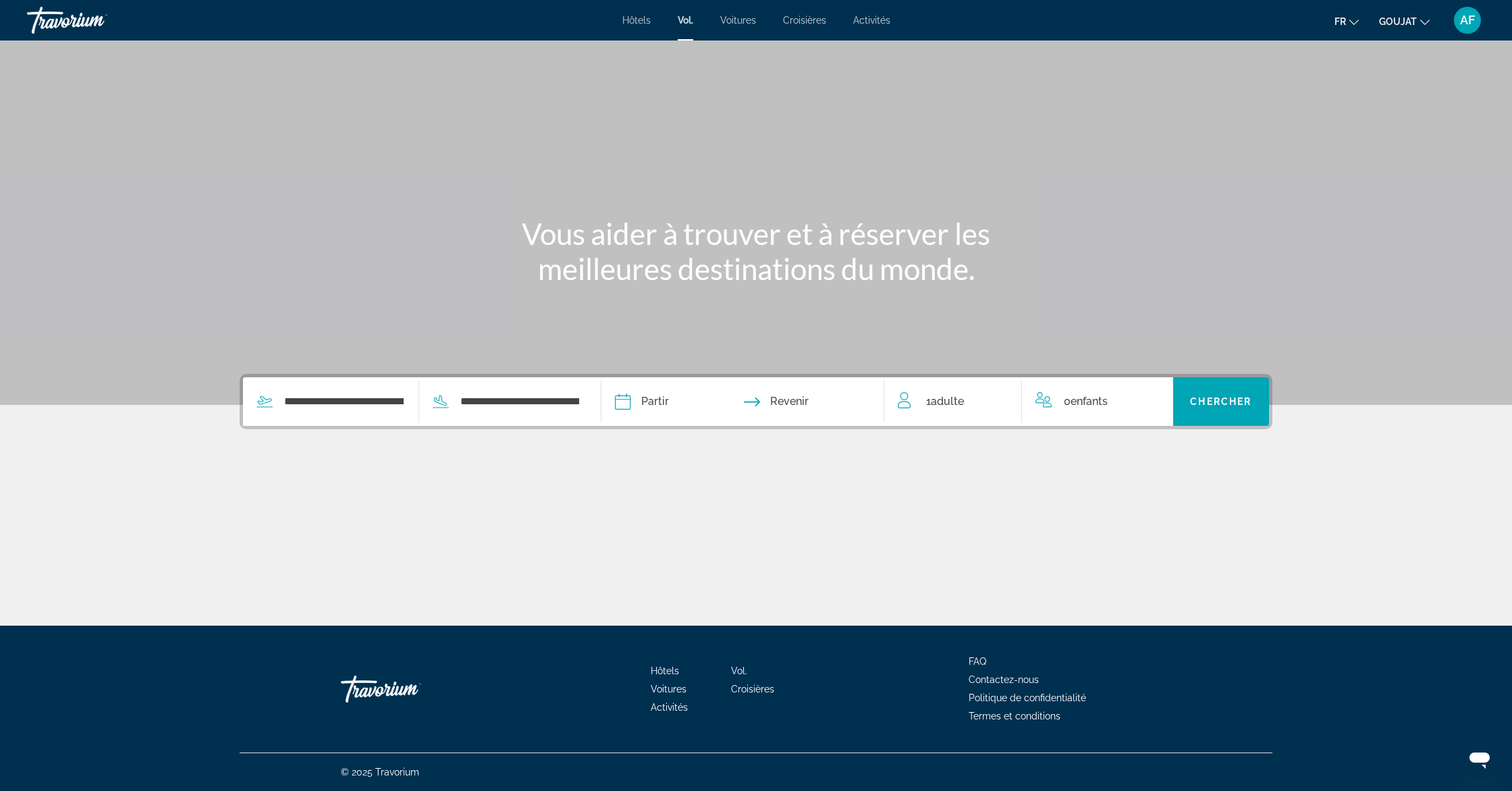
click at [650, 398] on input "Depart date" at bounding box center [681, 404] width 140 height 53
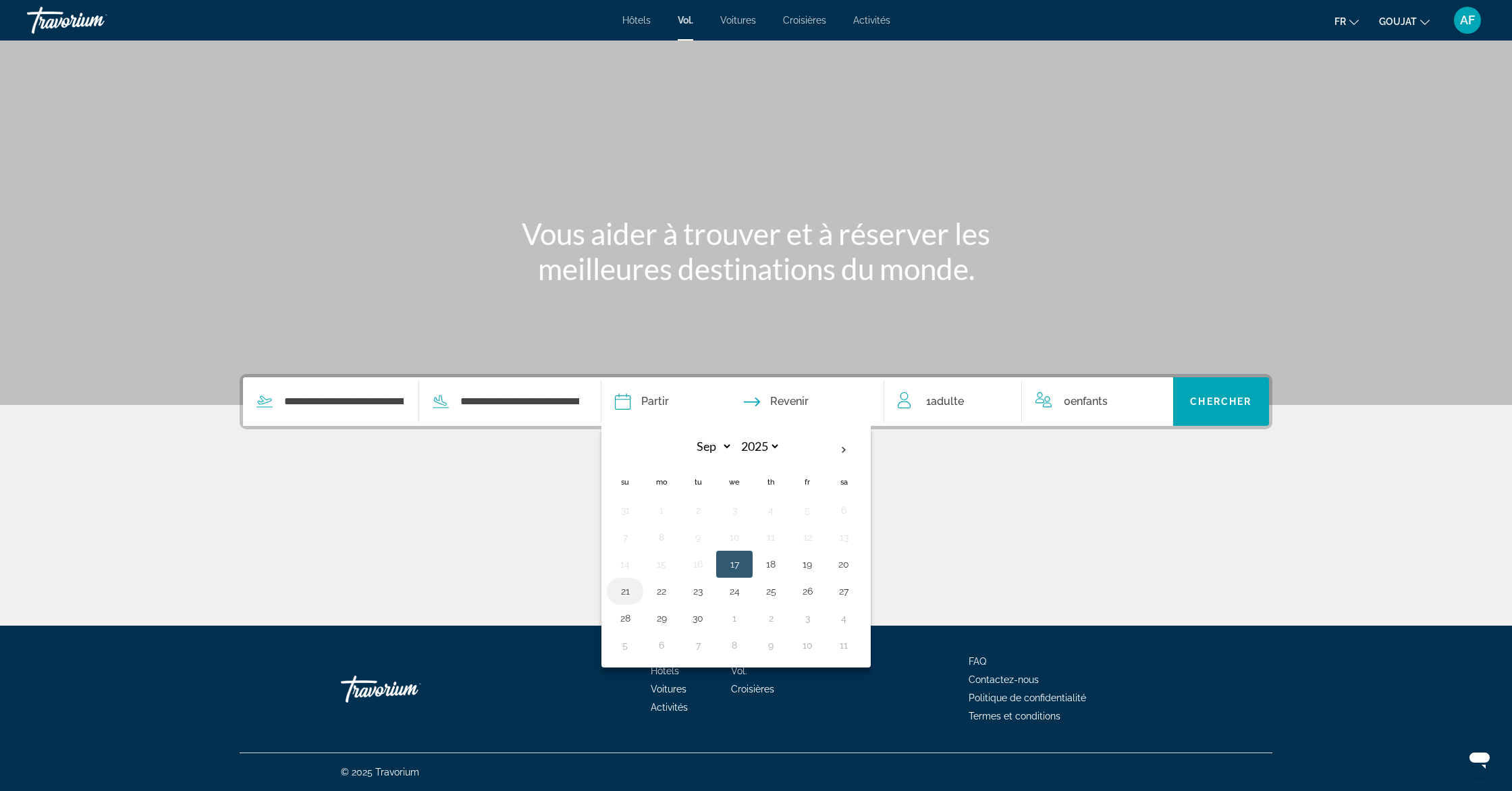
click at [623, 593] on button "21" at bounding box center [625, 591] width 22 height 19
type input "**********"
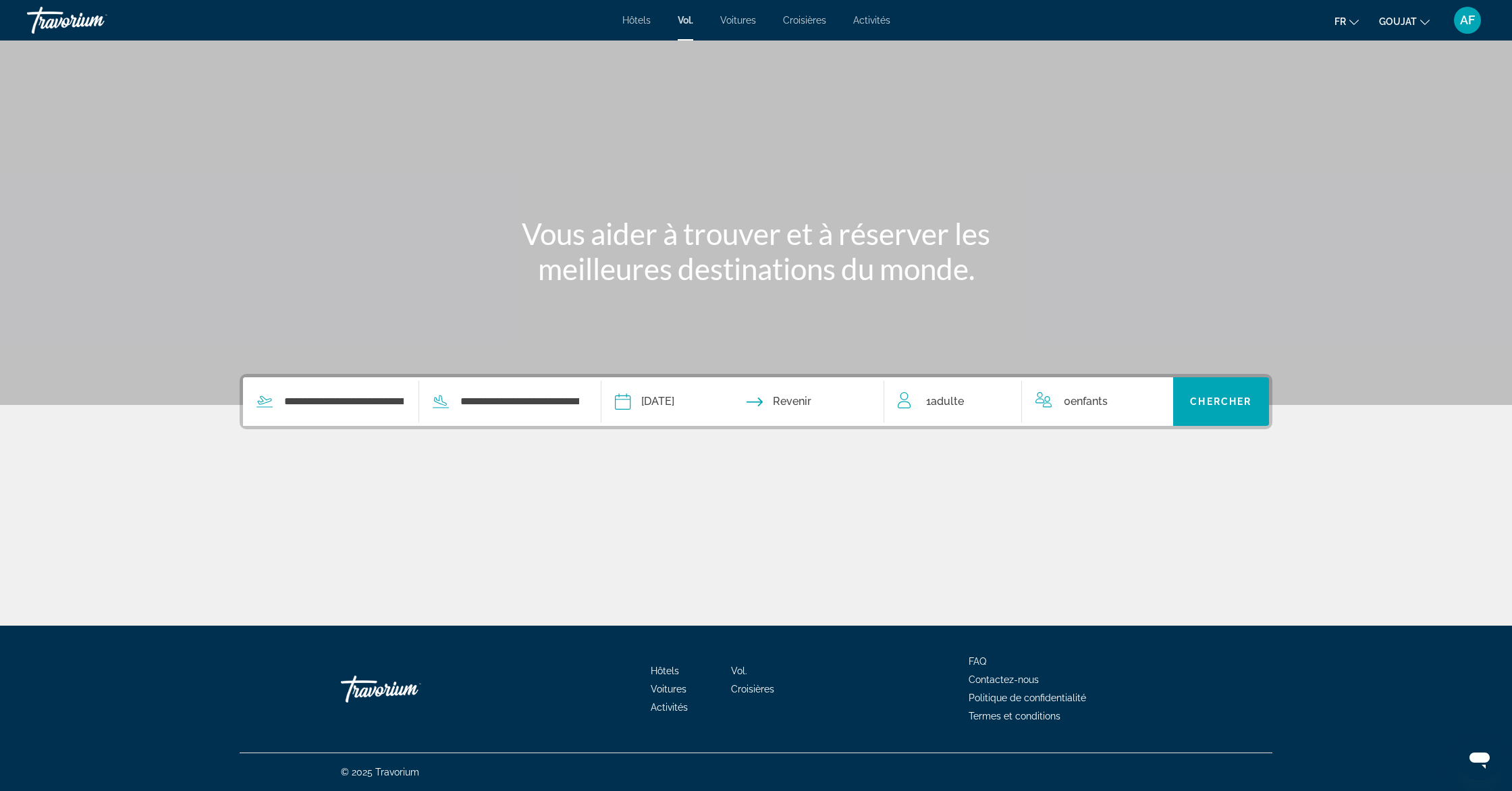
click at [820, 398] on input "Return date" at bounding box center [819, 404] width 140 height 53
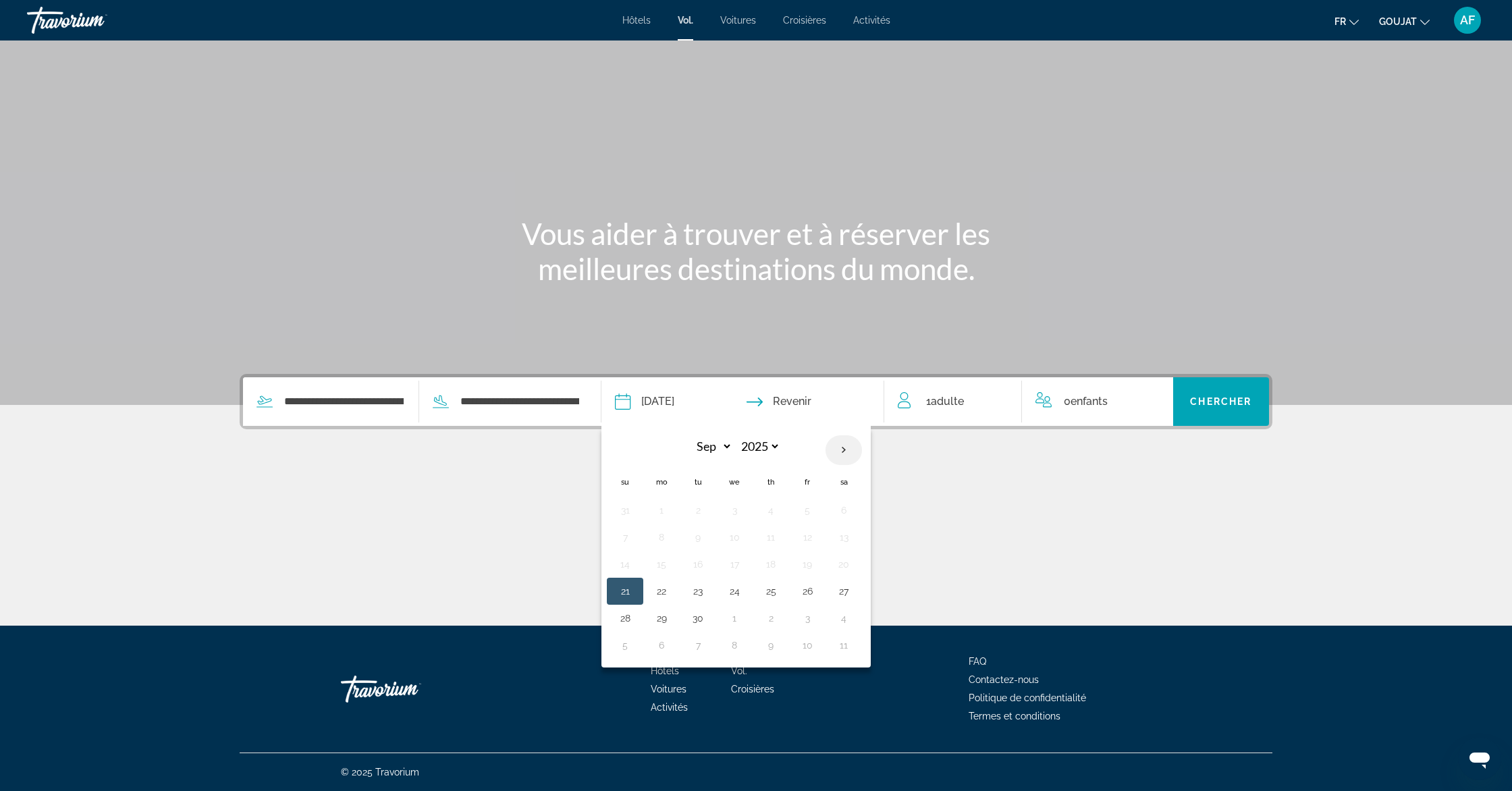
click at [849, 447] on th "Next month" at bounding box center [844, 449] width 37 height 30
select select "*"
click at [623, 563] on button "12" at bounding box center [625, 564] width 22 height 19
type input "**********"
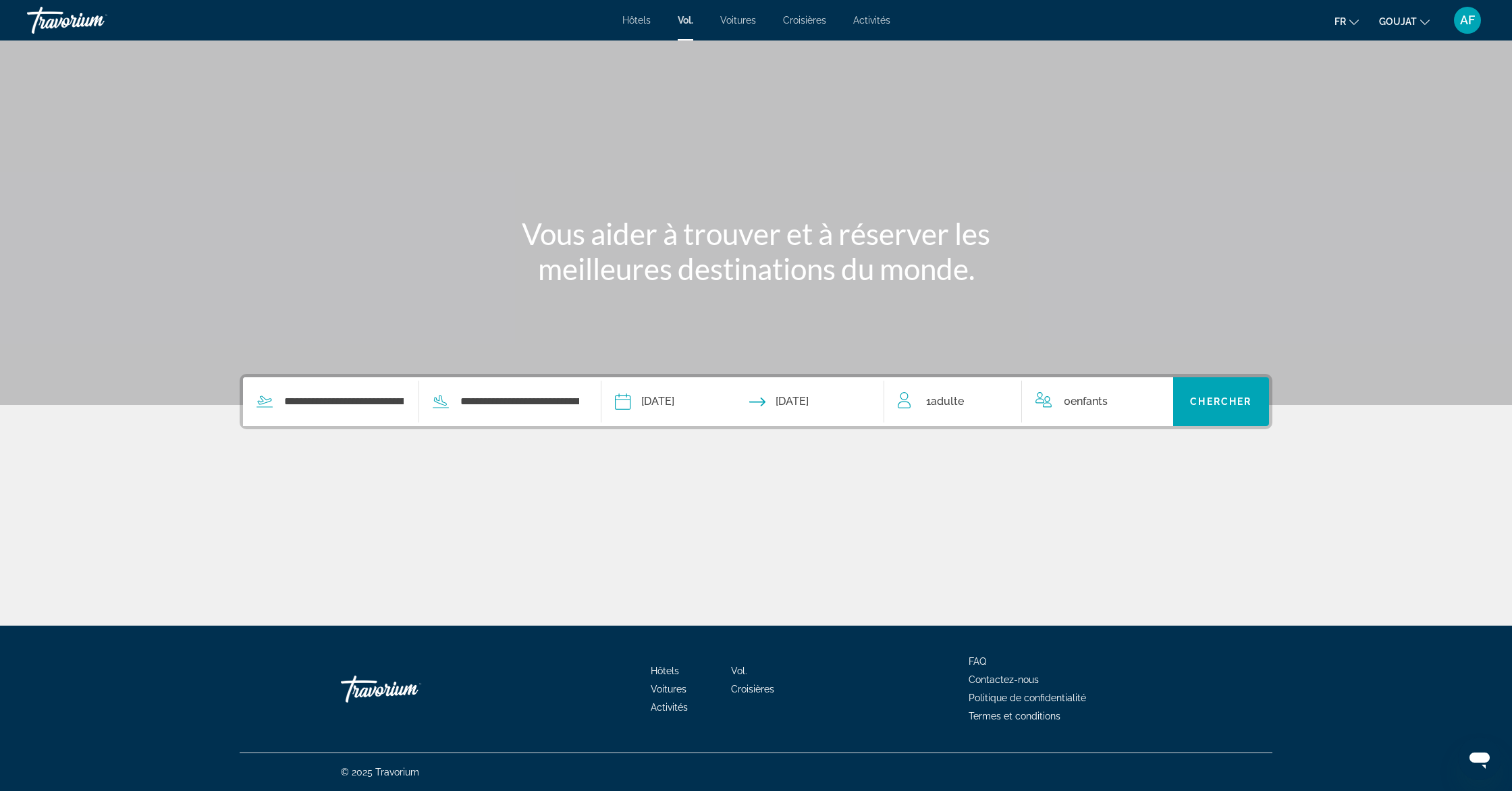
click at [951, 405] on span "Adulte" at bounding box center [946, 401] width 33 height 13
click at [998, 398] on icon "Increment adults" at bounding box center [1001, 398] width 12 height 16
click at [1207, 408] on span "Search widget" at bounding box center [1221, 401] width 97 height 32
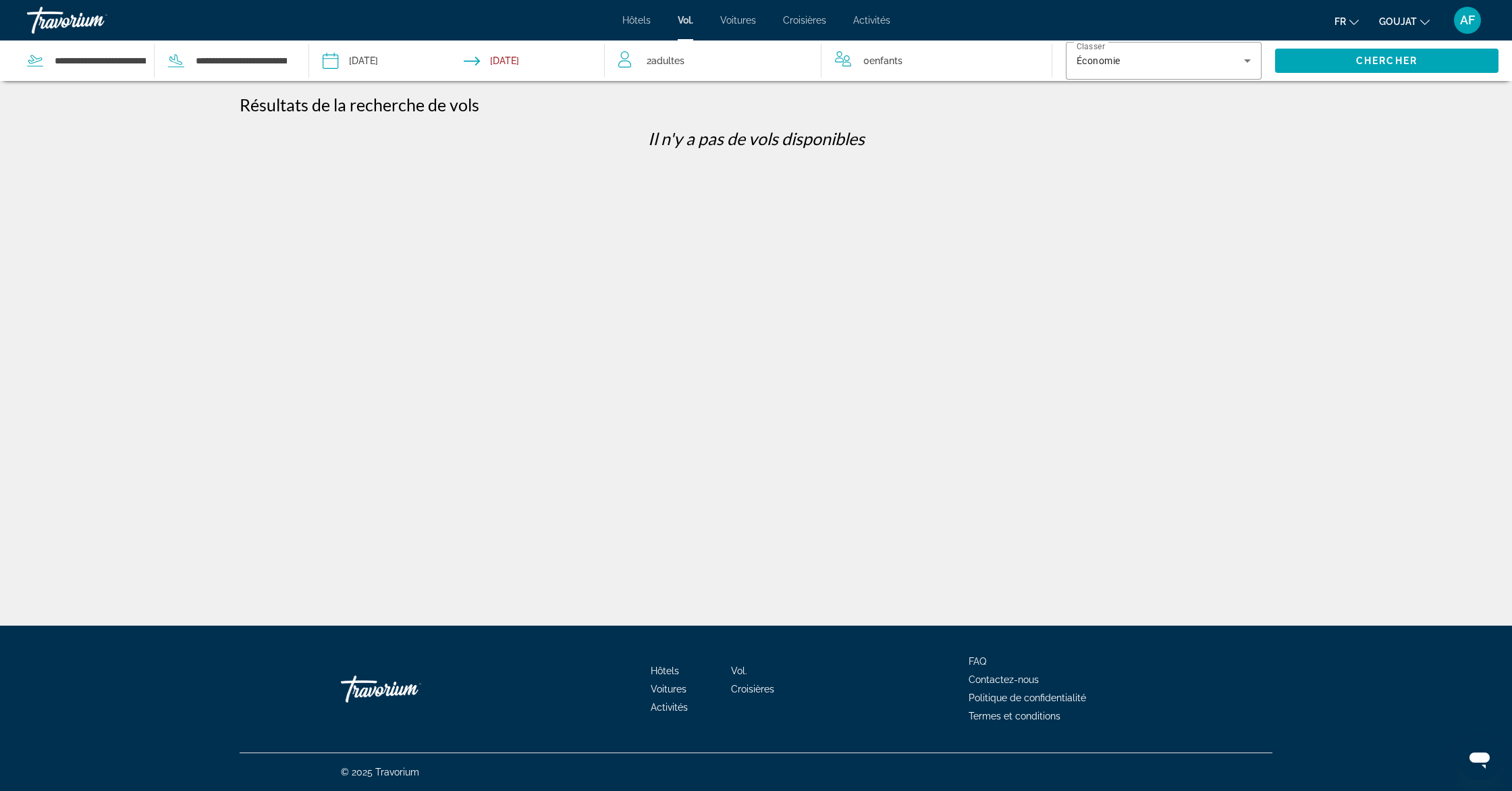
click at [812, 17] on font "Croisières" at bounding box center [805, 20] width 43 height 10
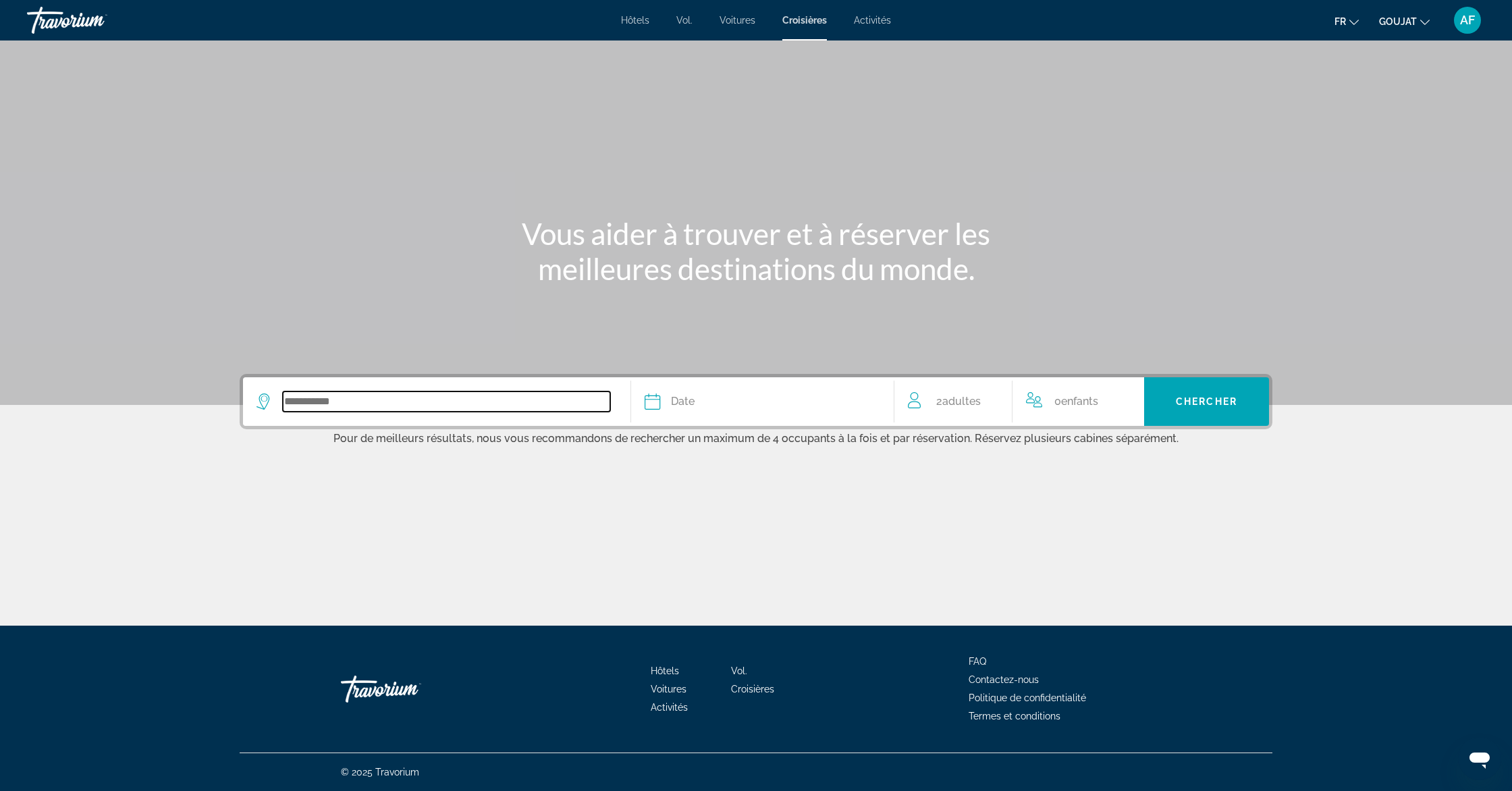
click at [358, 398] on input "Search widget" at bounding box center [446, 401] width 327 height 20
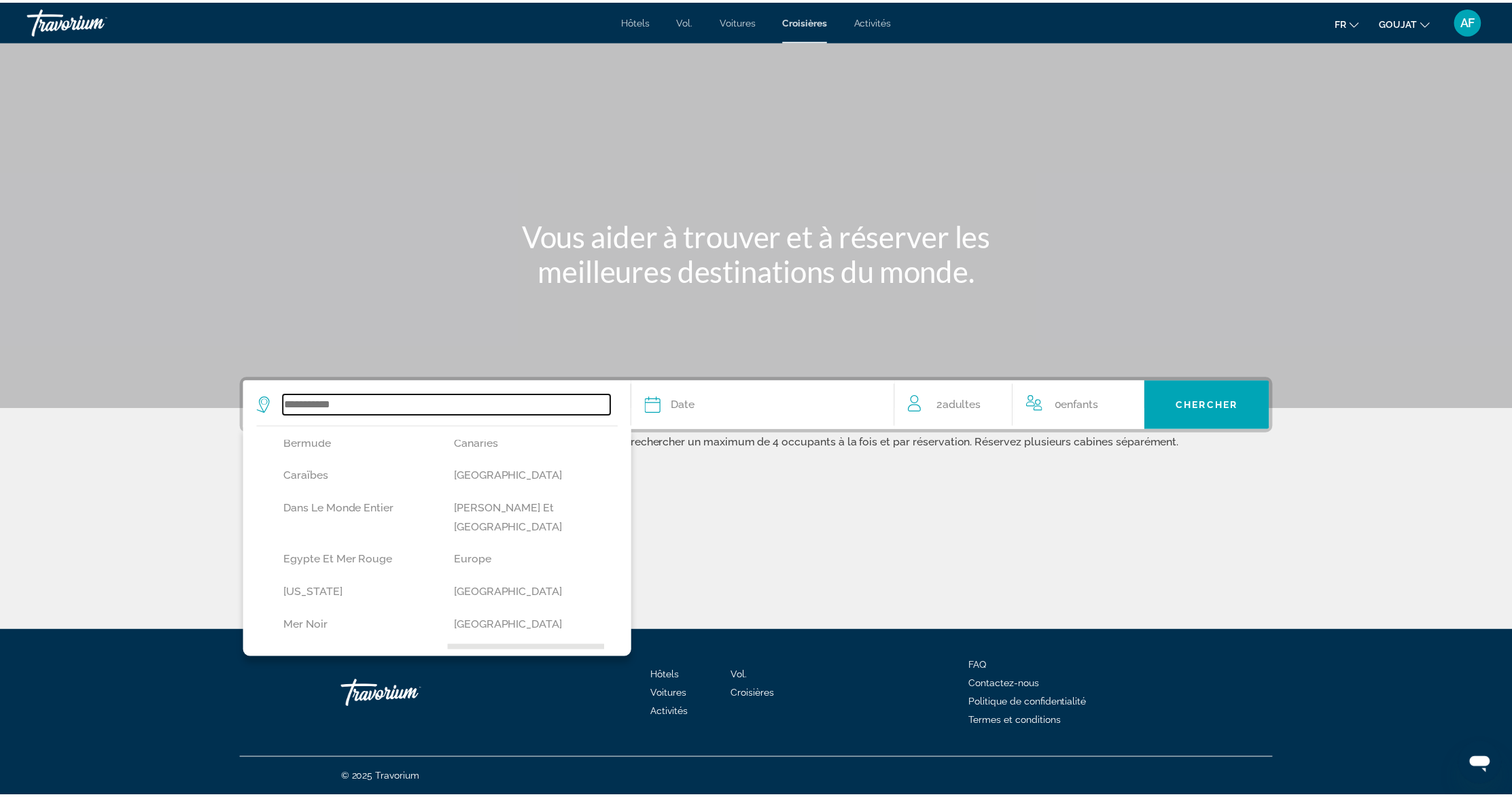
scroll to position [197, 0]
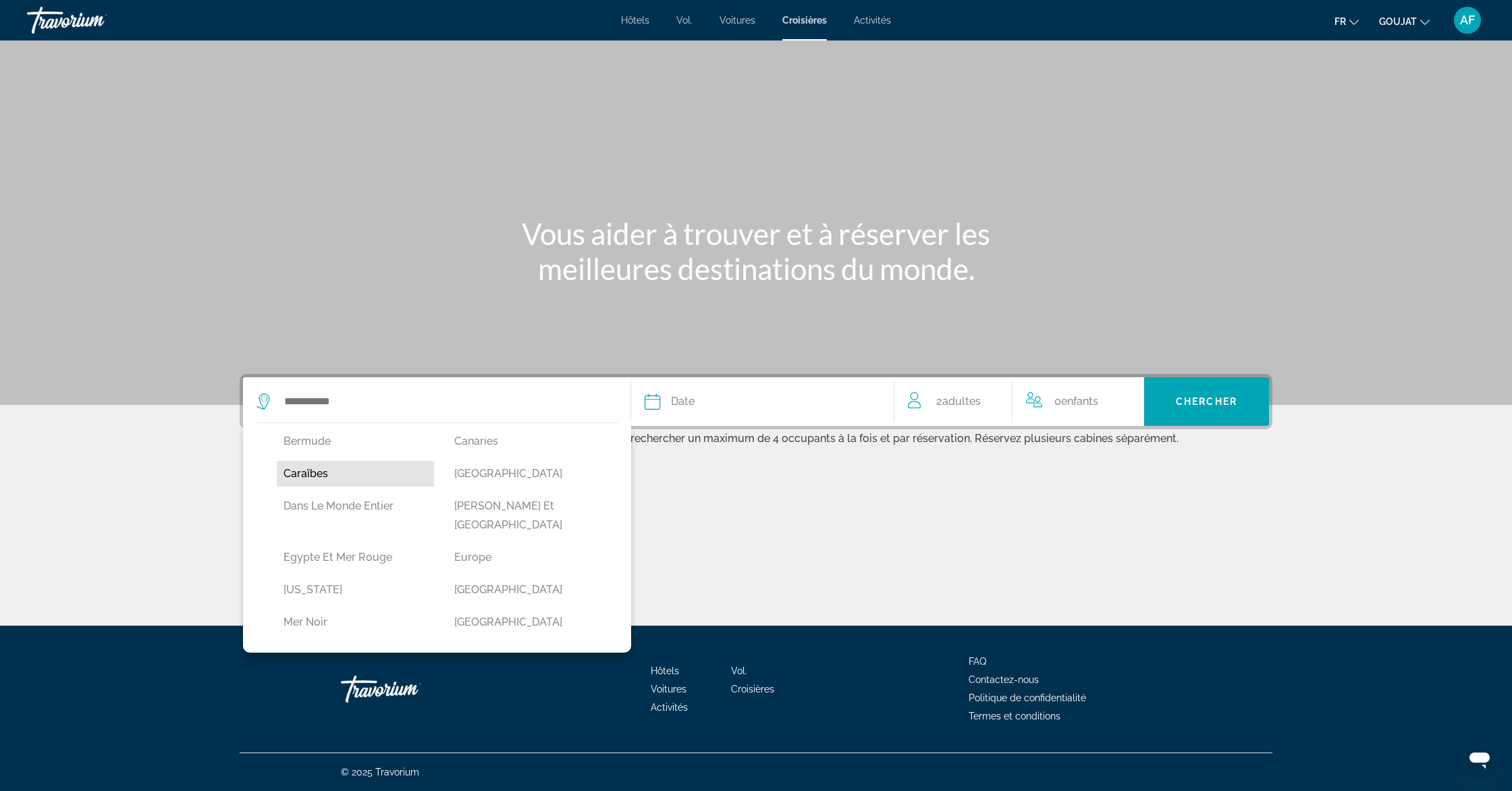
click at [333, 461] on button "Caraïbes" at bounding box center [355, 473] width 158 height 26
type input "********"
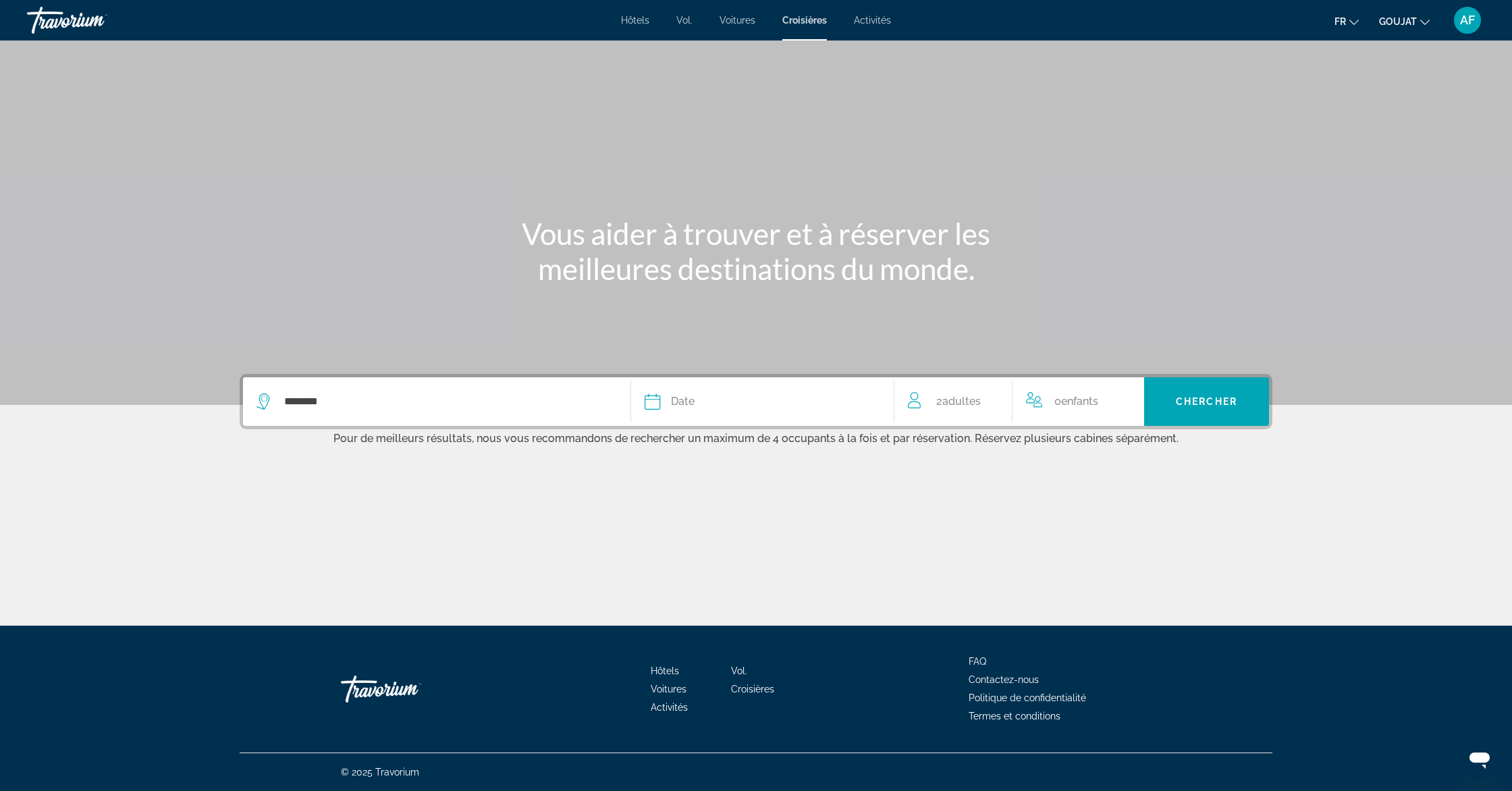
click at [794, 403] on div "Date" at bounding box center [762, 401] width 235 height 19
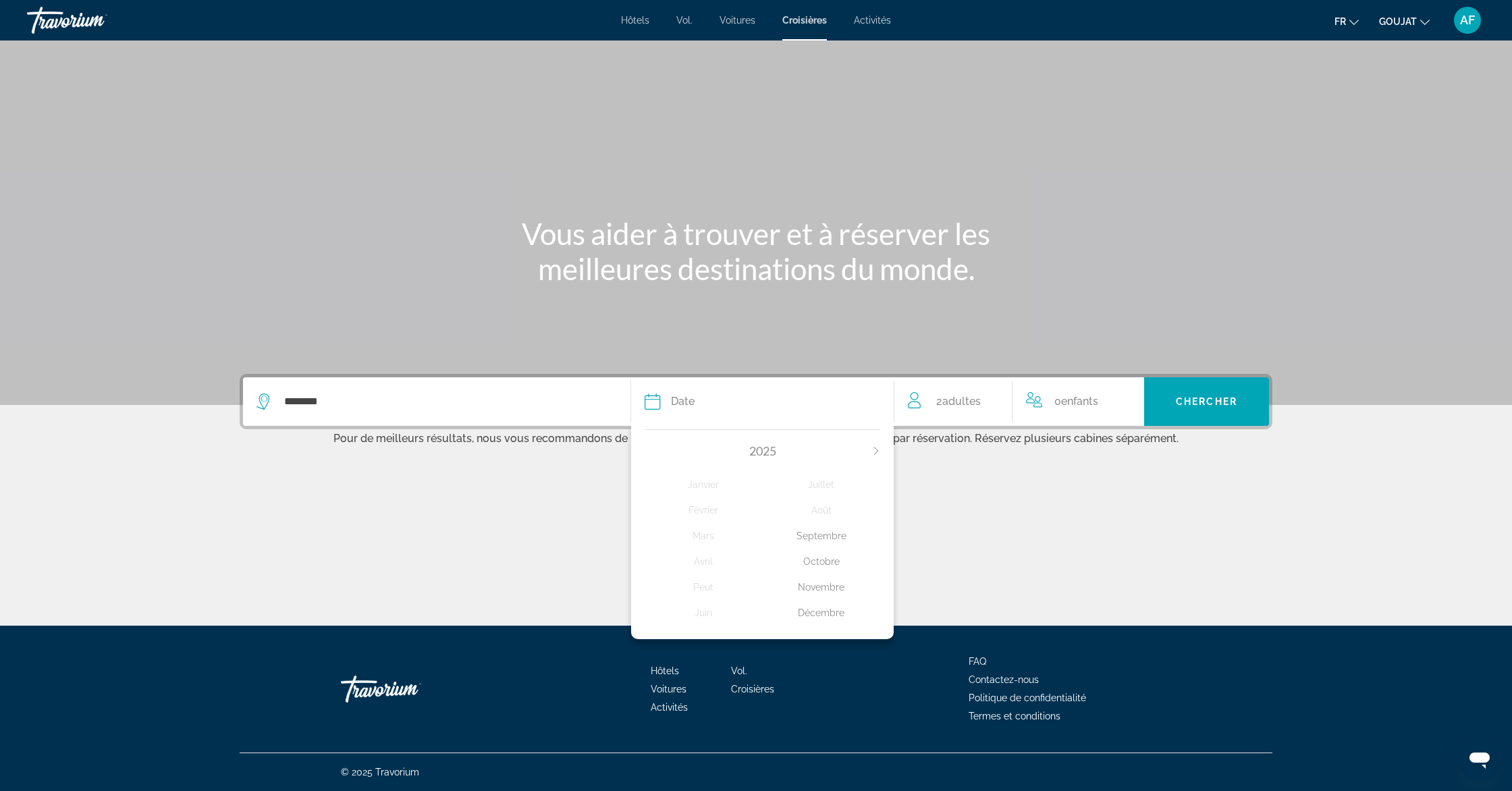
click at [876, 449] on icon "Next month" at bounding box center [875, 450] width 4 height 8
click at [824, 509] on div "Août" at bounding box center [822, 510] width 118 height 24
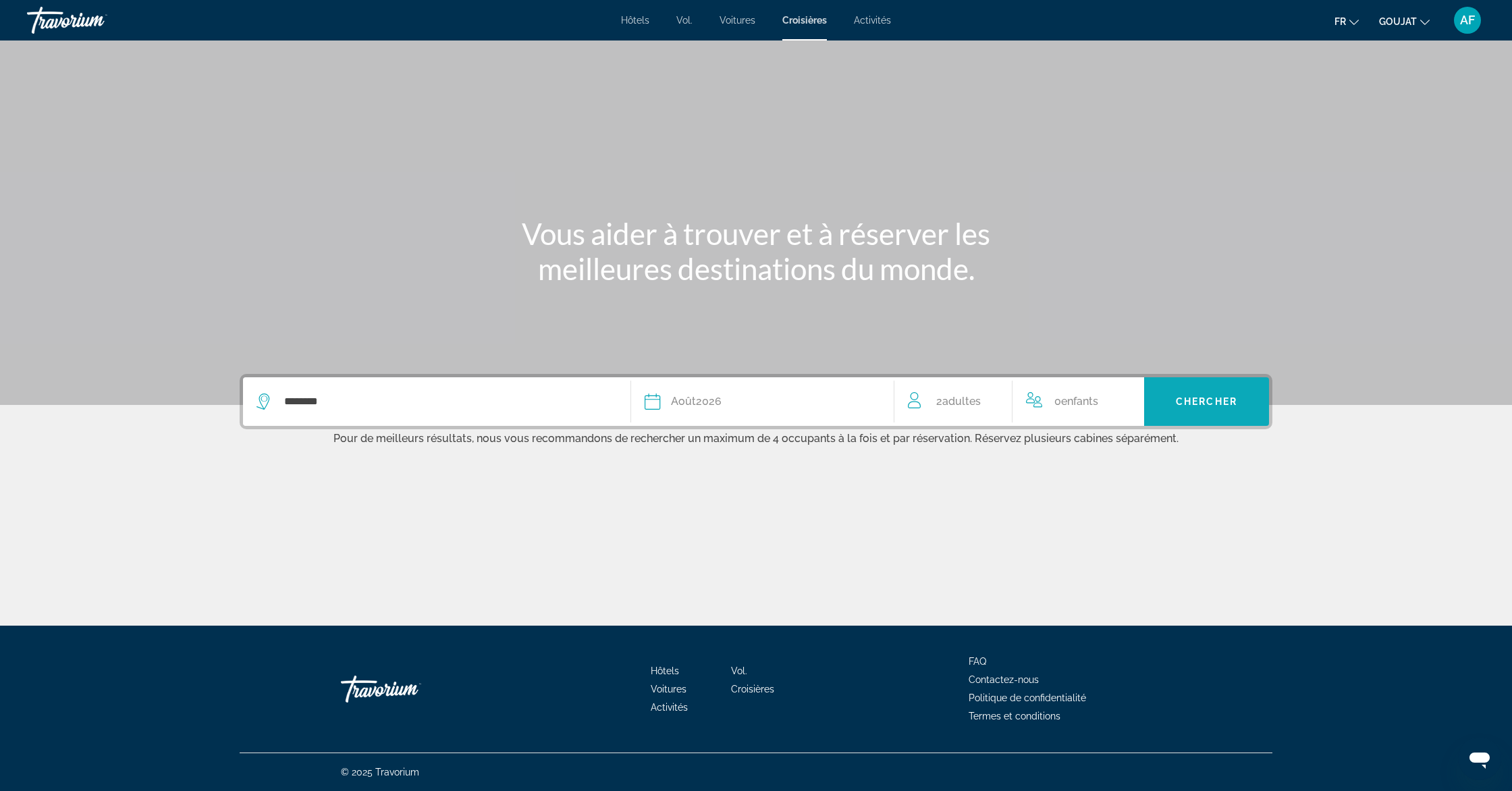
click at [1206, 391] on span "Search widget" at bounding box center [1206, 401] width 125 height 32
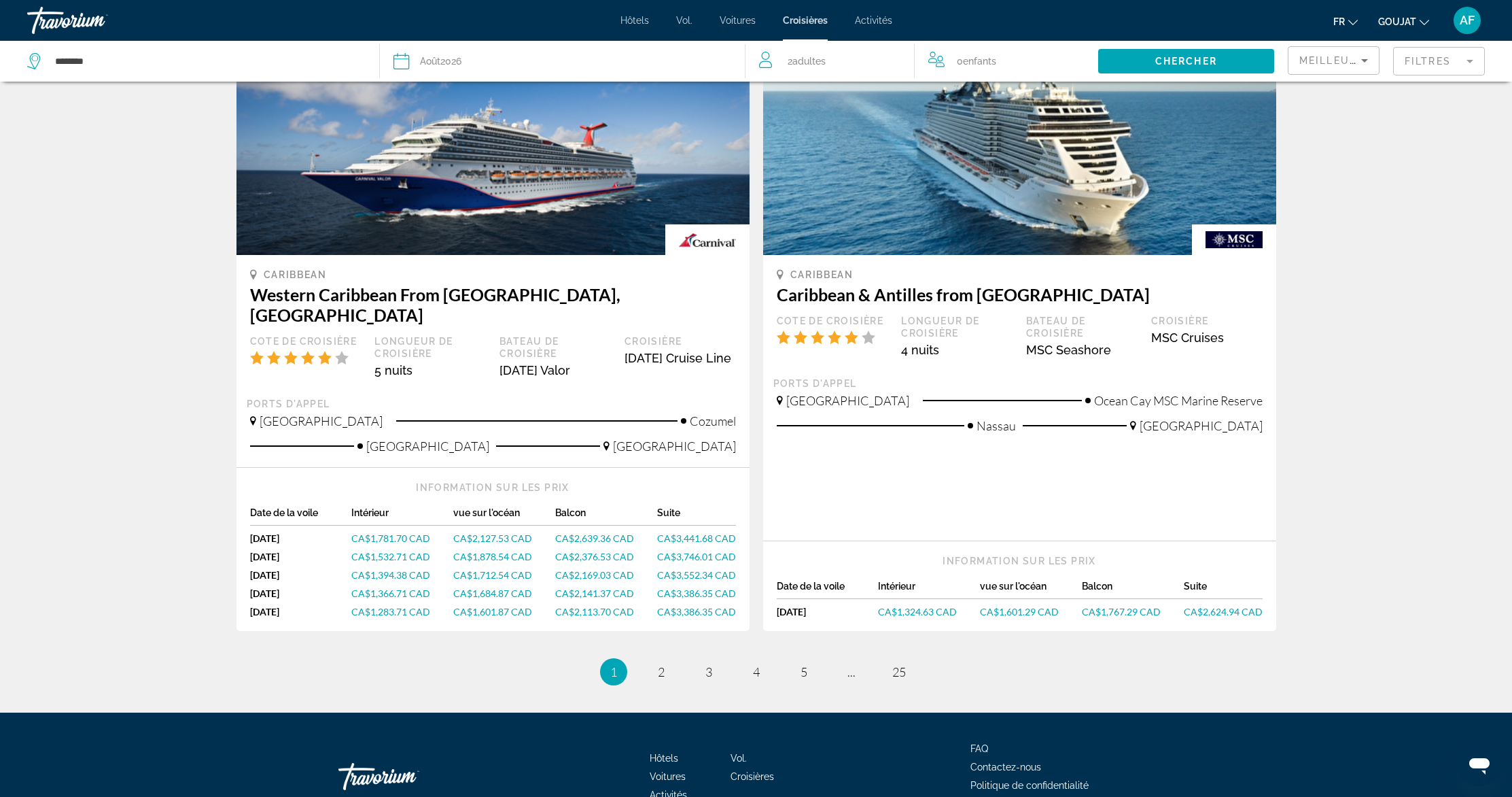
scroll to position [1358, 0]
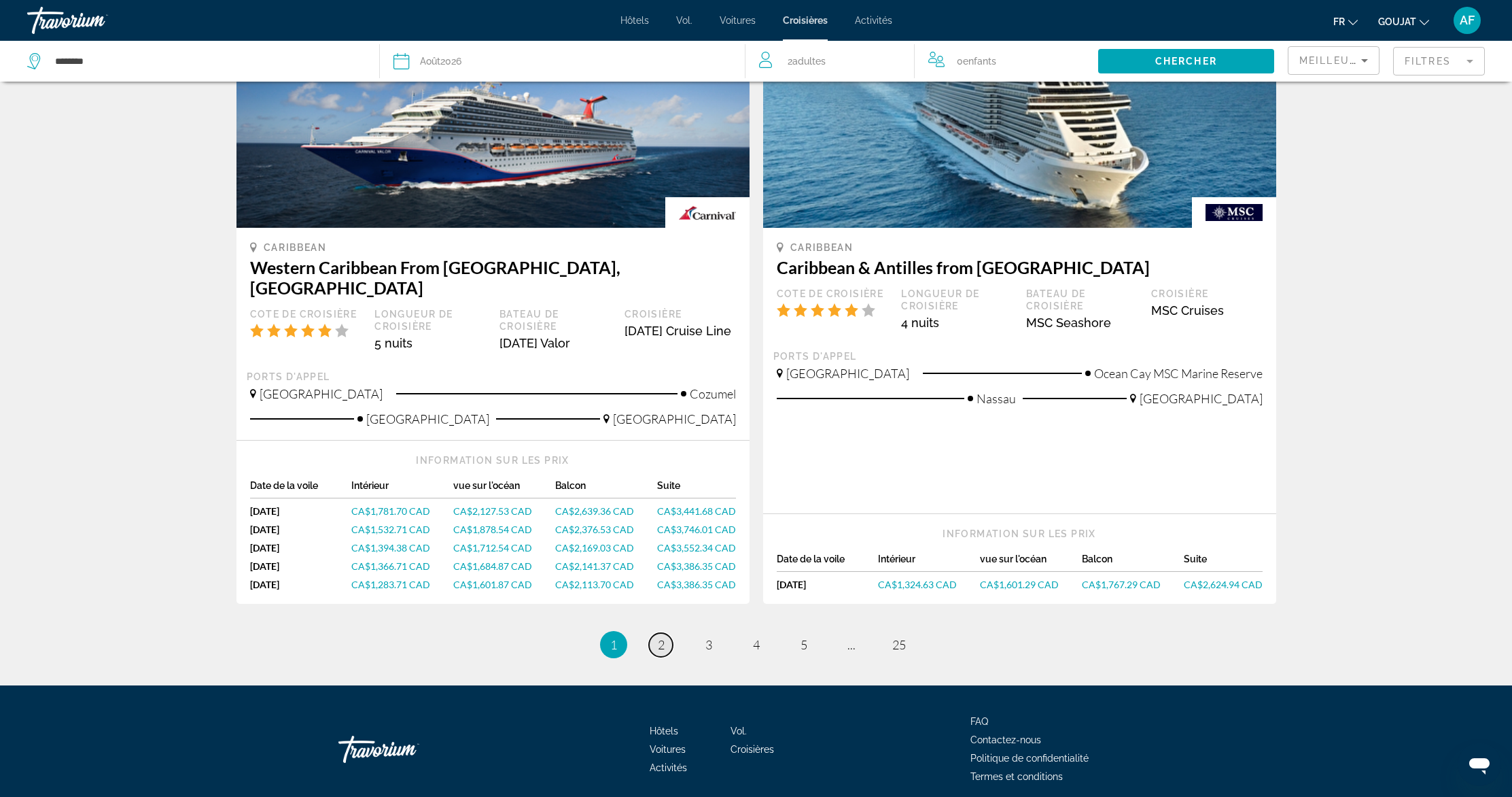
click at [659, 637] on span "2" at bounding box center [661, 644] width 6 height 15
